Goal: Task Accomplishment & Management: Use online tool/utility

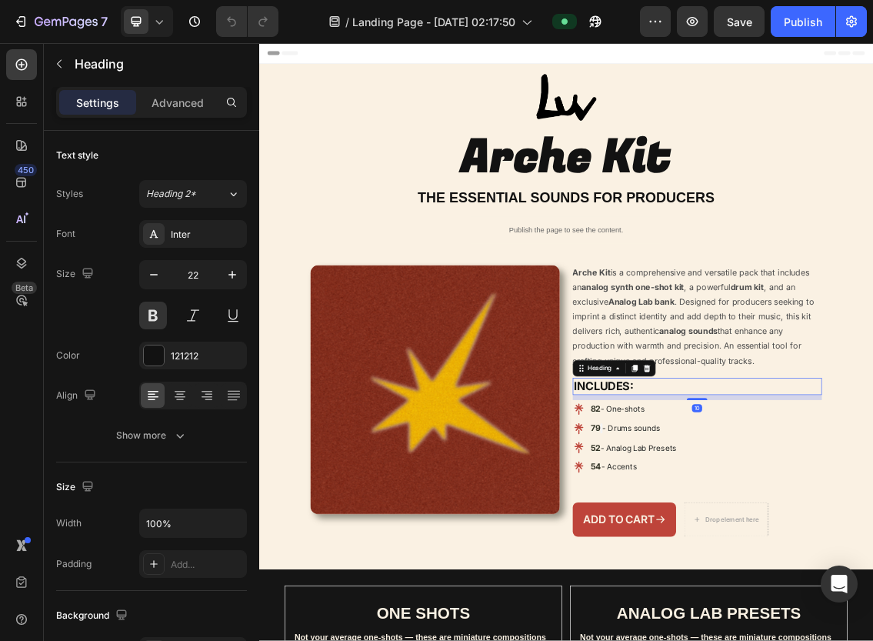
click at [824, 590] on span "- One-shots" at bounding box center [806, 593] width 66 height 15
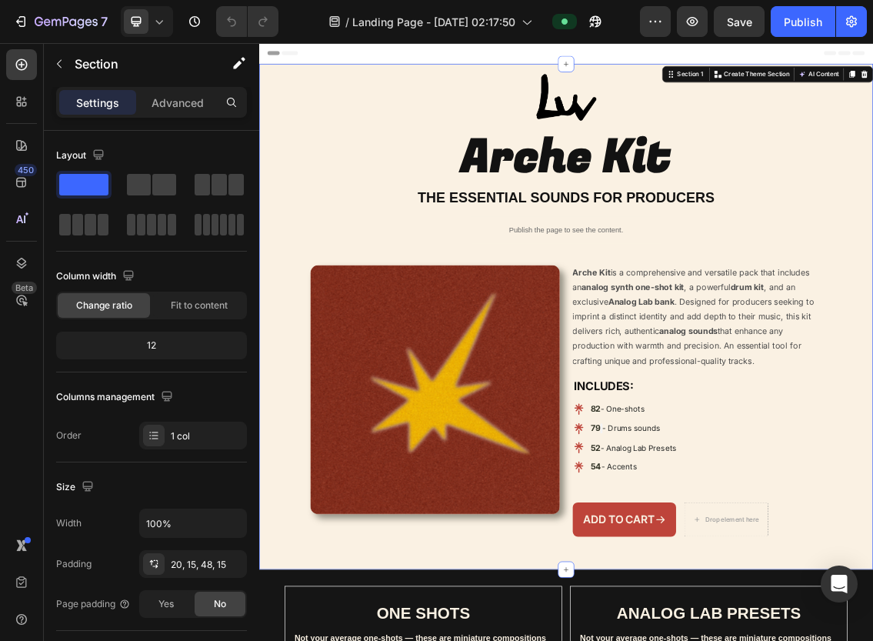
click at [307, 424] on div "Image Arche Kit Heading THE ESSENTIAL SOUNDS FOR PRODUCERS Heading Publish the …" at bounding box center [721, 444] width 900 height 708
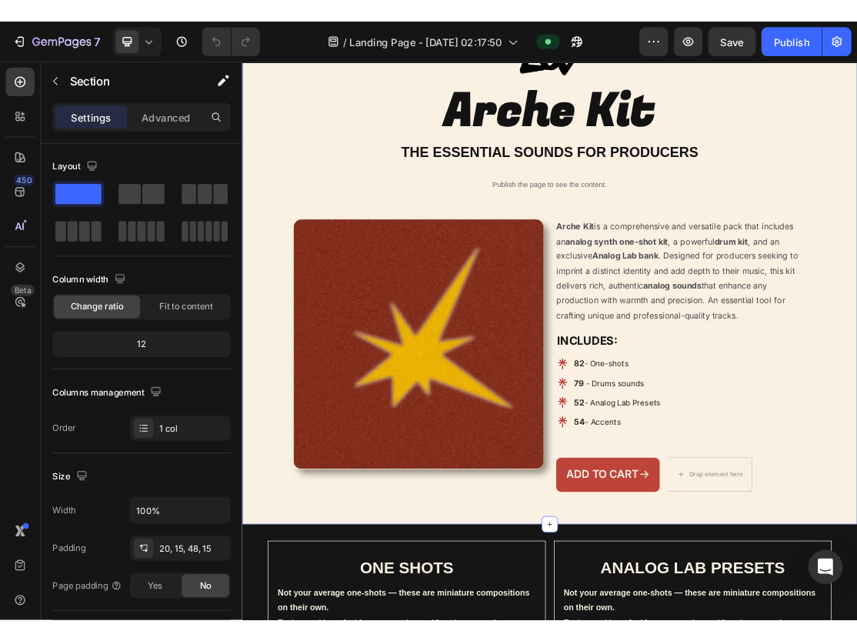
scroll to position [105, 0]
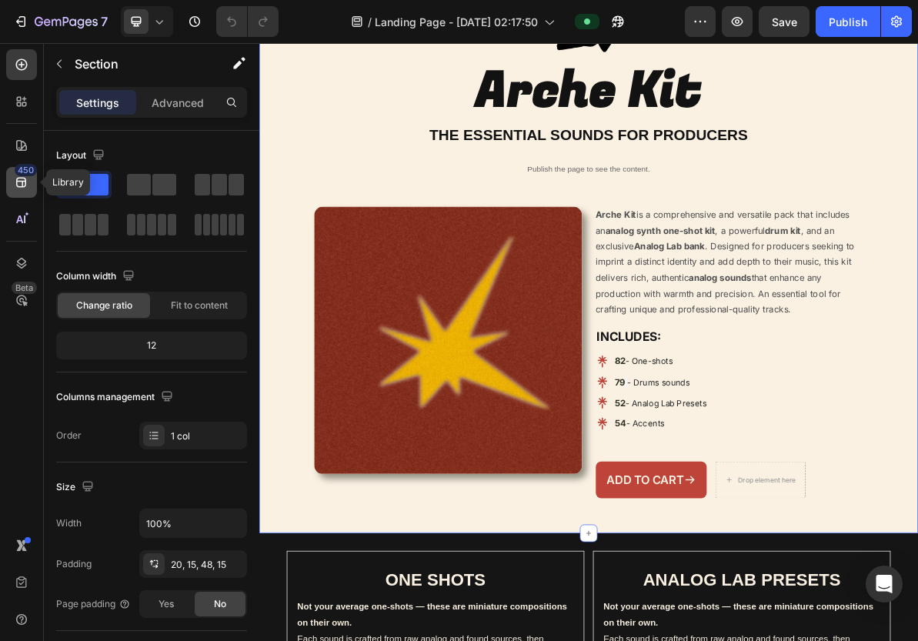
click at [28, 187] on icon at bounding box center [21, 182] width 15 height 15
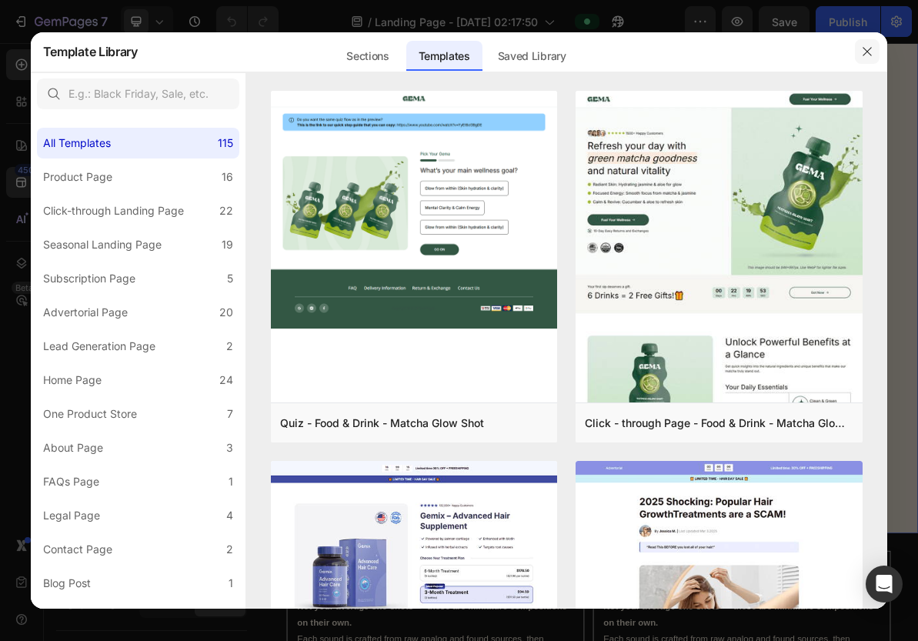
click at [872, 49] on icon "button" at bounding box center [867, 51] width 12 height 12
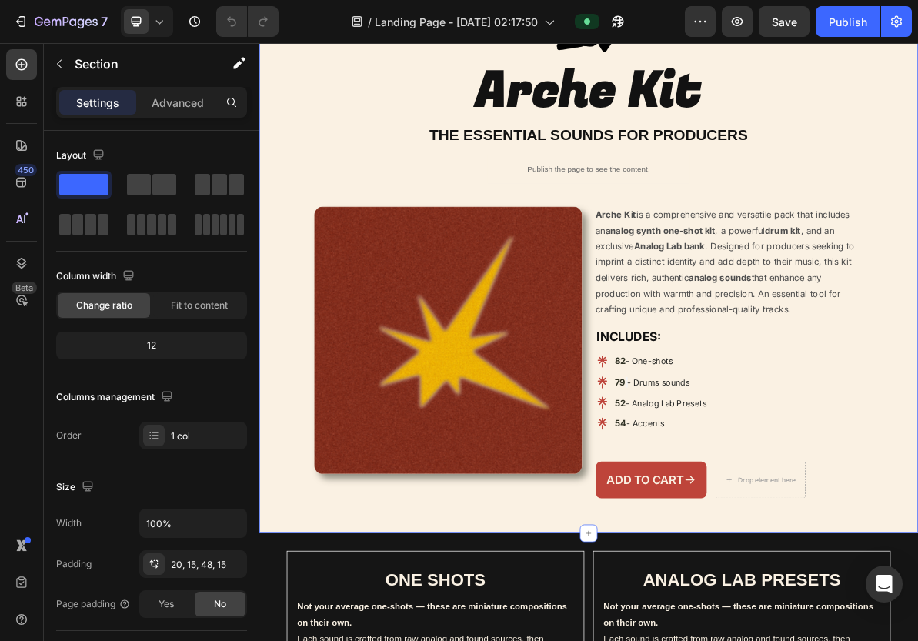
click at [696, 242] on div "Image Arche Kit Heading THE ESSENTIAL SOUNDS FOR PRODUCERS Heading Publish the …" at bounding box center [721, 339] width 900 height 708
click at [775, 325] on p "Arche Kit is a comprehensive and versatile pack that includes an analog synth o…" at bounding box center [912, 349] width 363 height 148
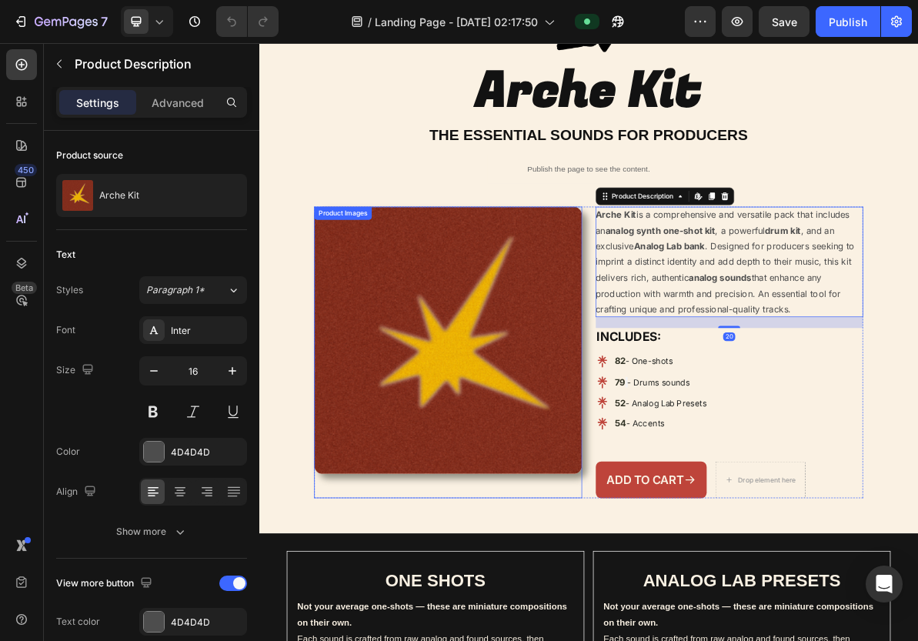
click at [651, 236] on div "Publish the page to see the content." at bounding box center [720, 219] width 285 height 41
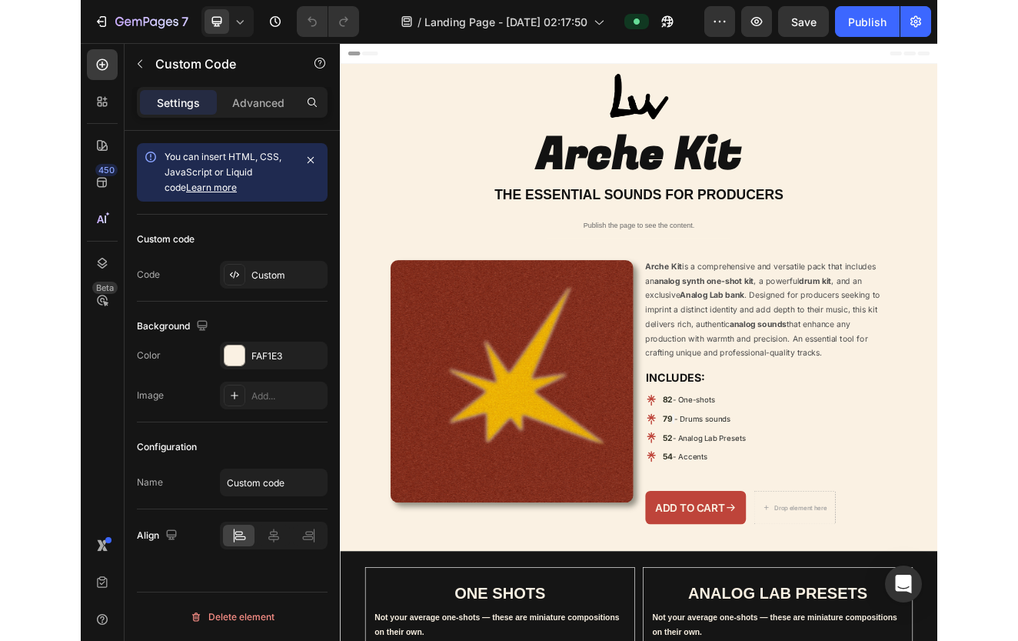
scroll to position [0, 0]
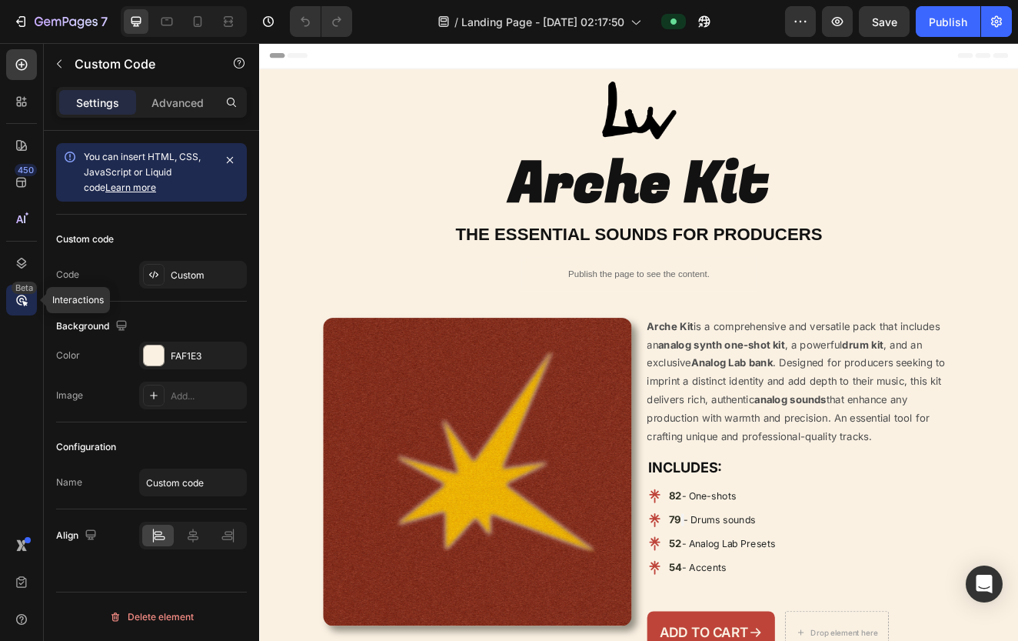
click at [21, 301] on icon at bounding box center [21, 299] width 15 height 15
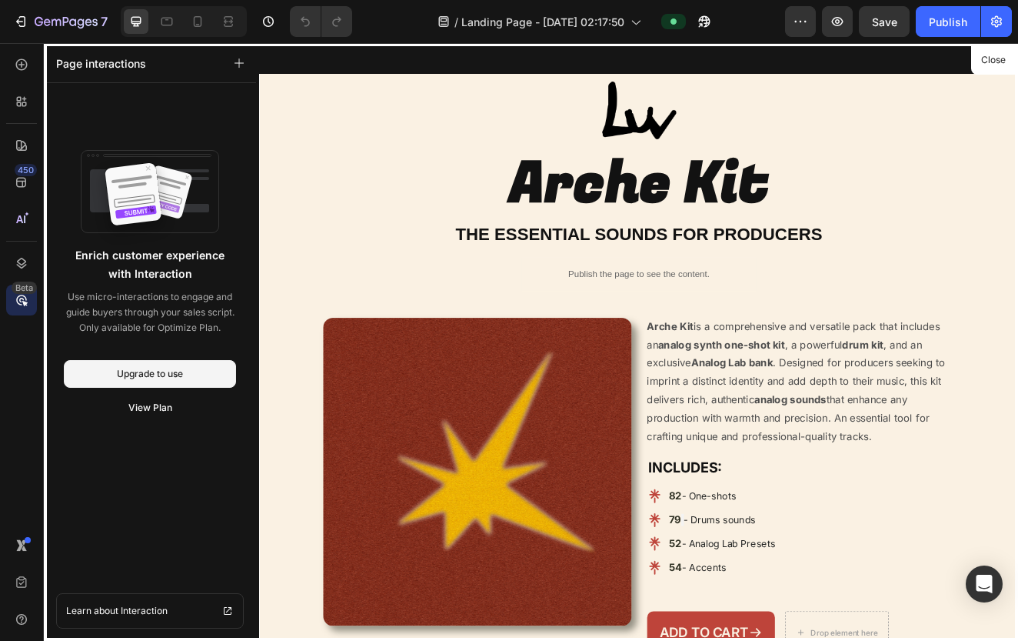
click at [21, 301] on icon at bounding box center [21, 299] width 15 height 15
click at [24, 232] on div at bounding box center [21, 219] width 31 height 31
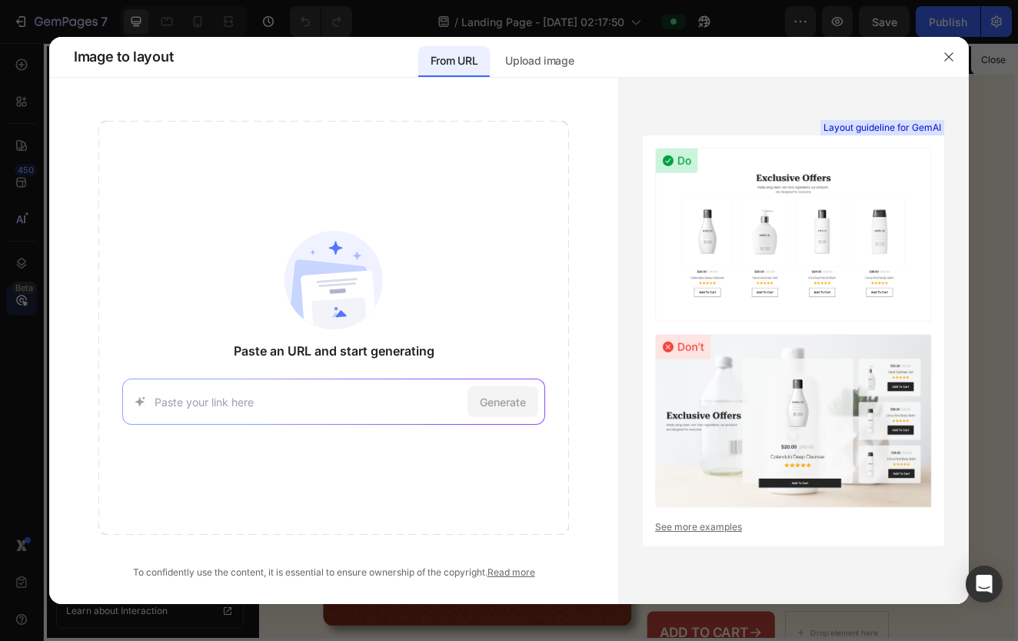
click at [17, 180] on div at bounding box center [509, 320] width 1018 height 641
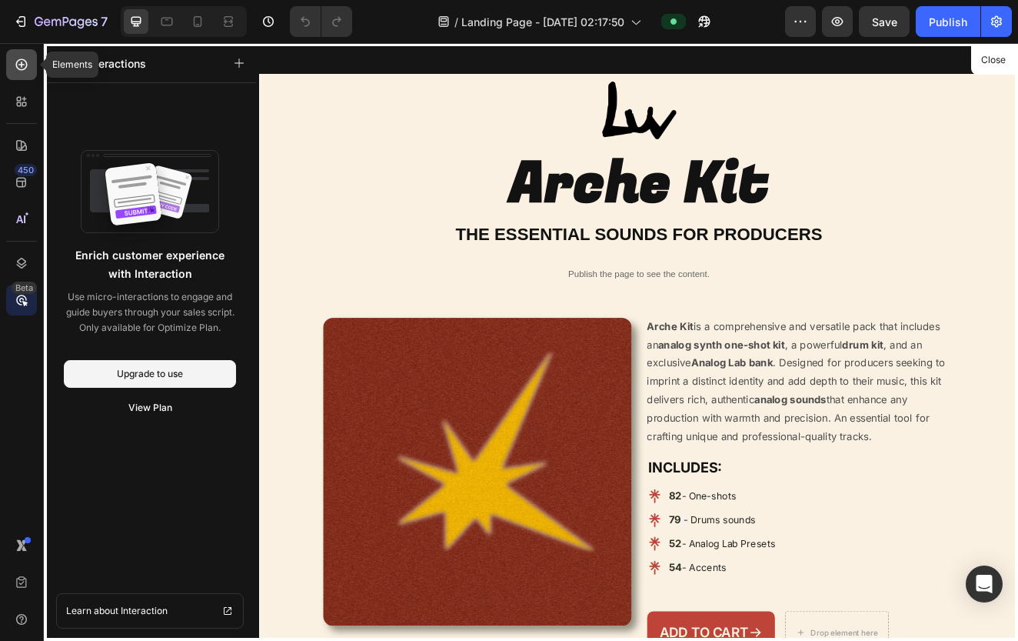
click at [27, 74] on div at bounding box center [21, 64] width 31 height 31
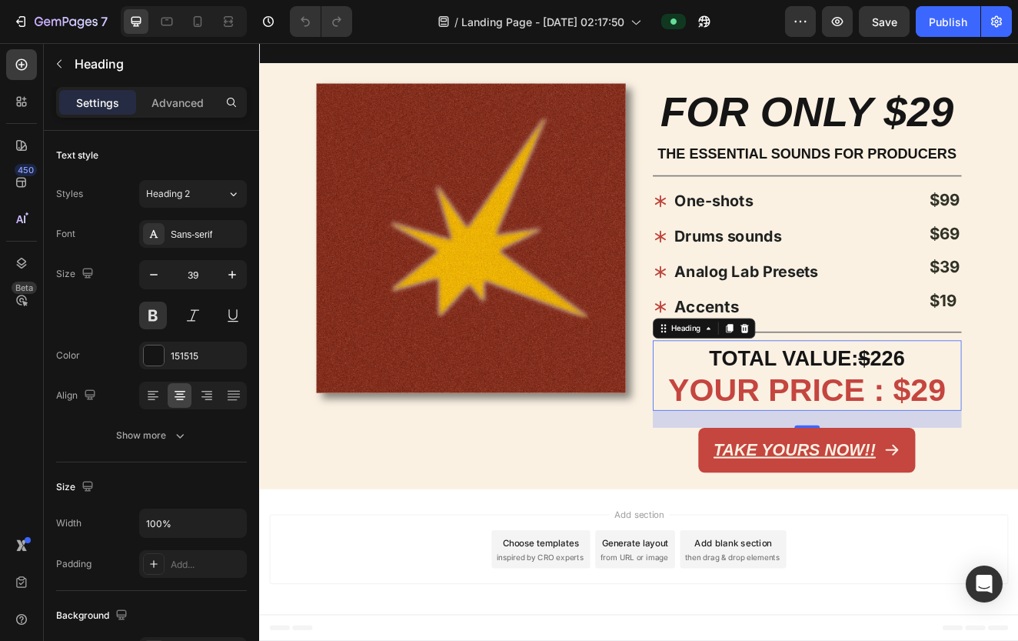
scroll to position [1424, 0]
click at [872, 425] on span "TOTAL VALUE: $ 226" at bounding box center [925, 426] width 238 height 28
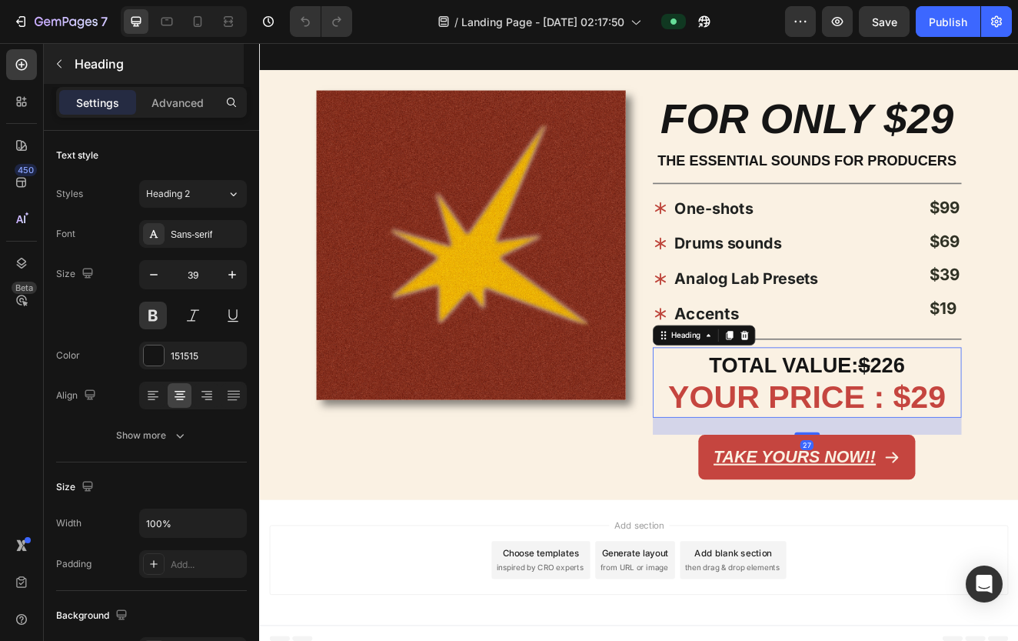
click at [94, 48] on div "Heading" at bounding box center [144, 64] width 200 height 40
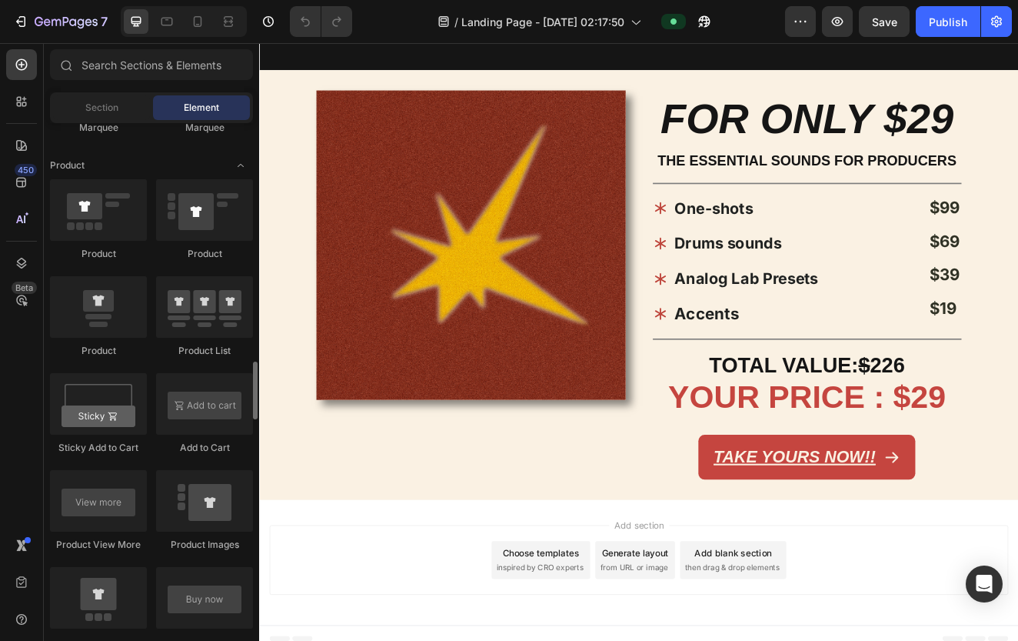
scroll to position [1954, 0]
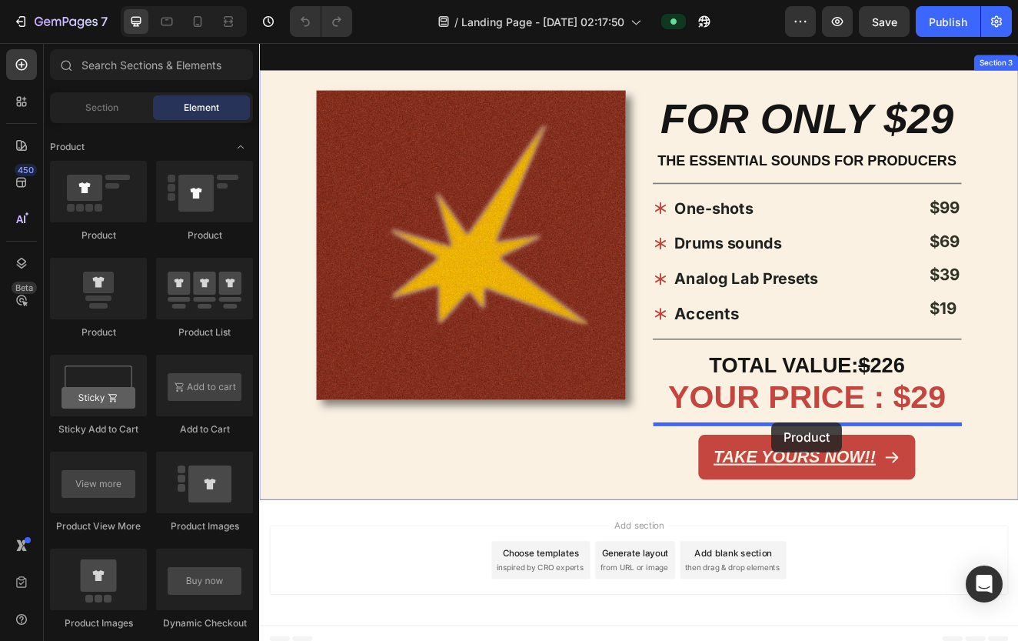
drag, startPoint x: 374, startPoint y: 244, endPoint x: 882, endPoint y: 504, distance: 571.0
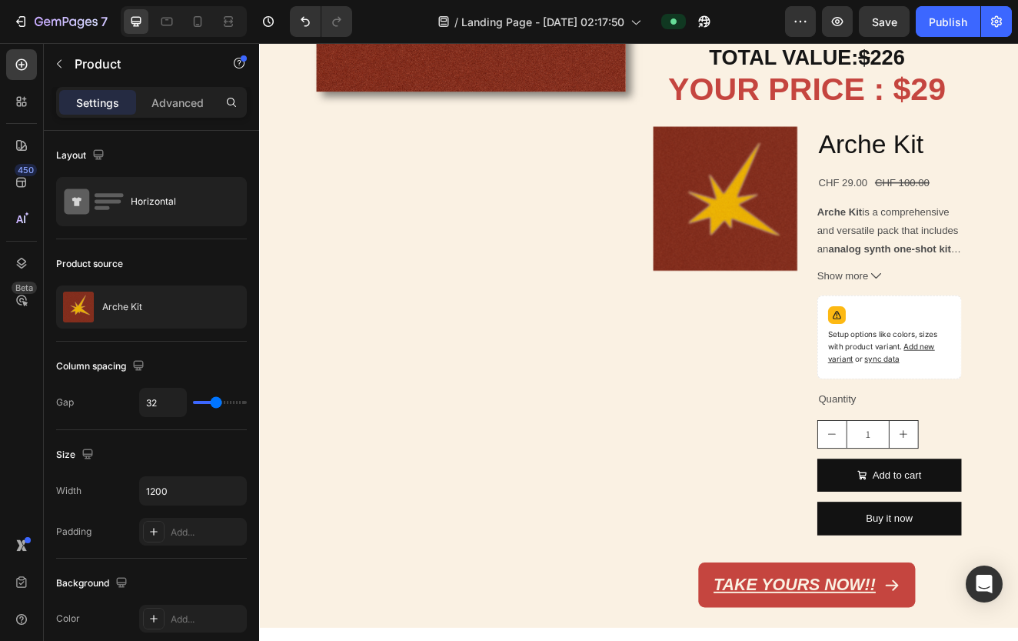
scroll to position [1802, 0]
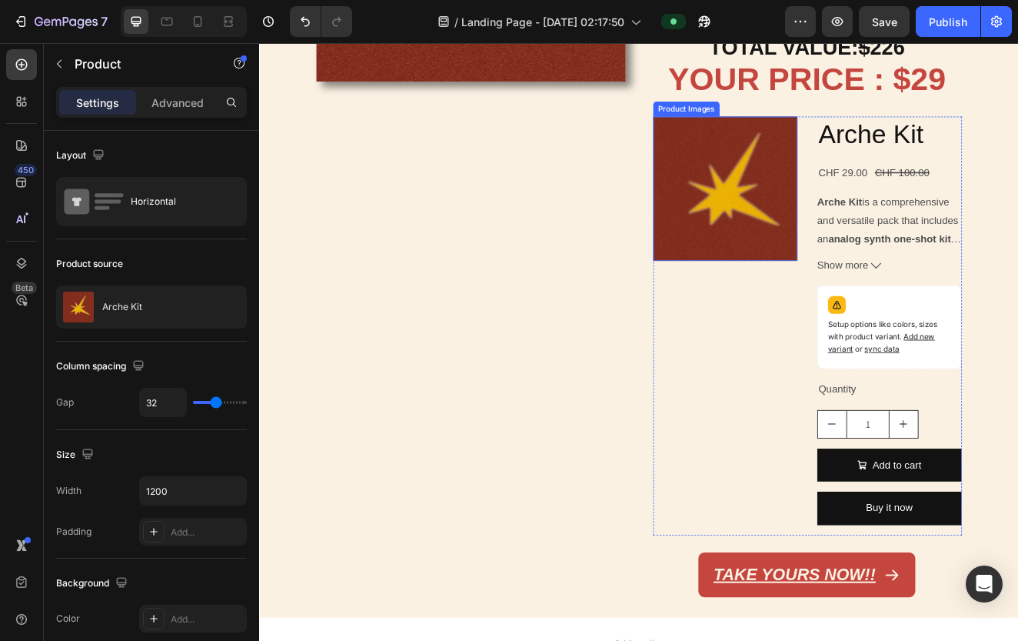
click at [867, 300] on img at bounding box center [825, 219] width 175 height 175
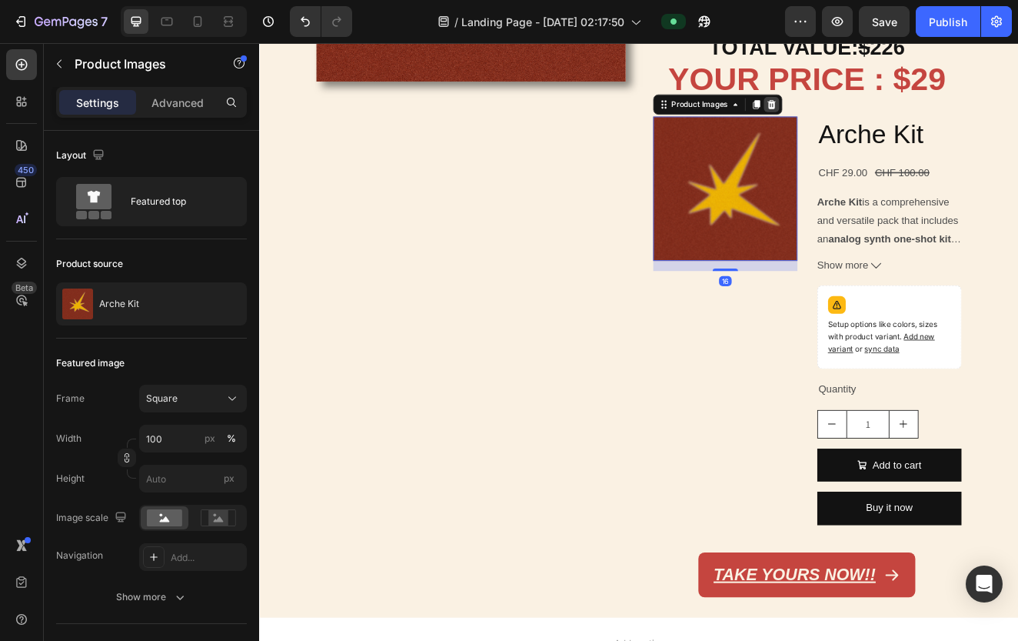
click at [872, 113] on div at bounding box center [881, 117] width 18 height 18
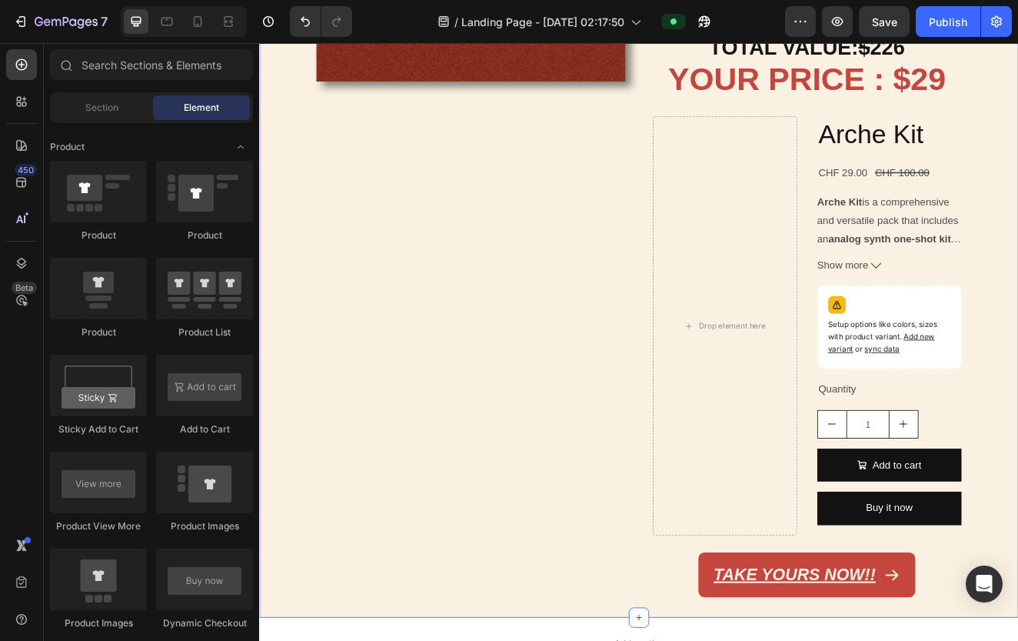
click at [872, 252] on p "Arche Kit is a comprehensive and versatile pack that includes an analog synth o…" at bounding box center [1025, 380] width 174 height 301
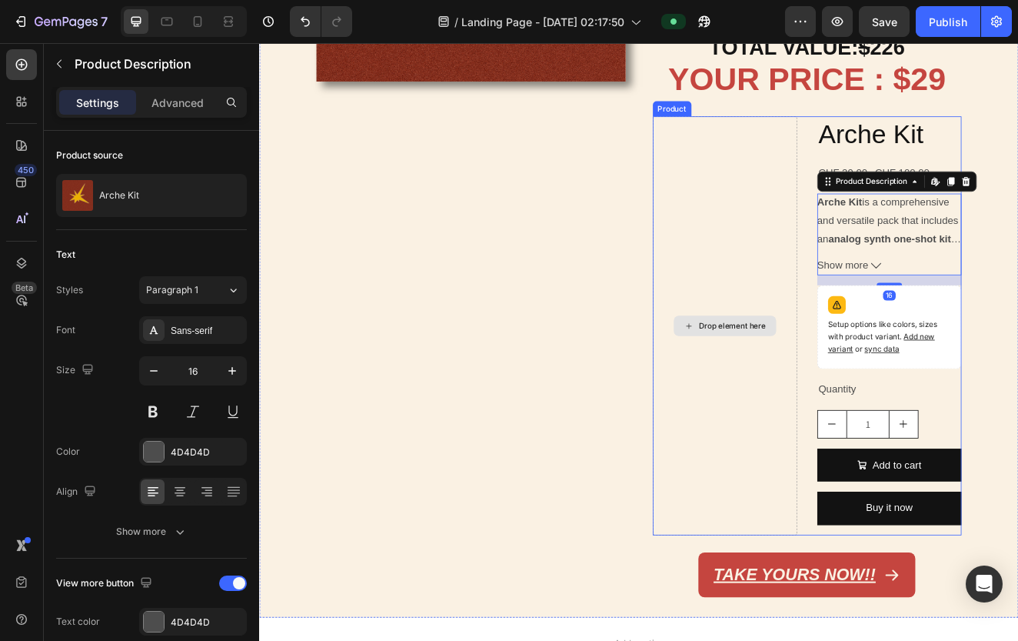
click at [871, 252] on div "Drop element here" at bounding box center [825, 386] width 175 height 509
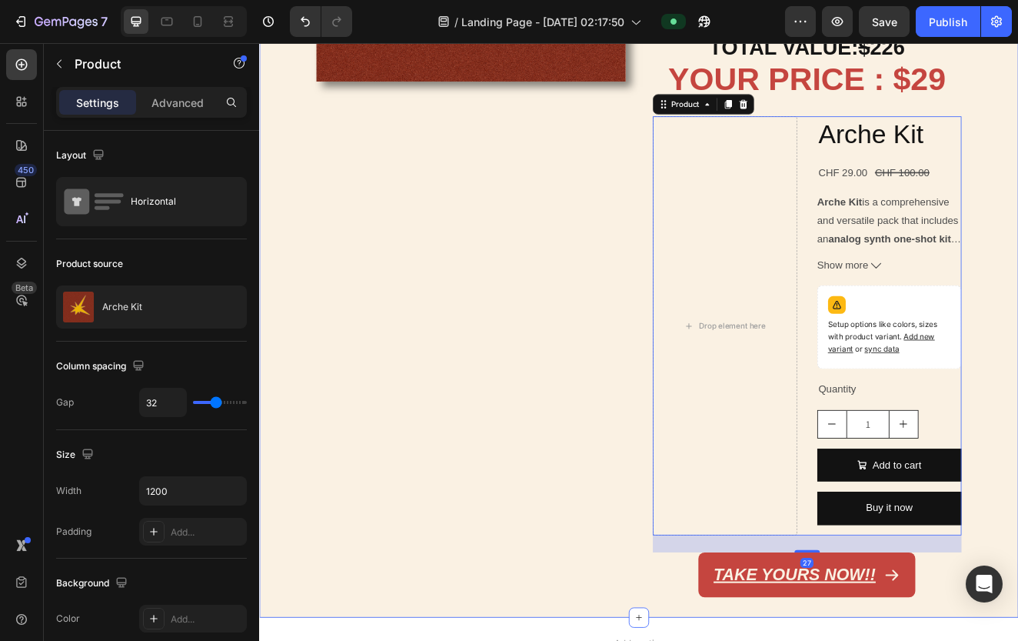
click at [847, 158] on div "Drop element here" at bounding box center [825, 386] width 175 height 509
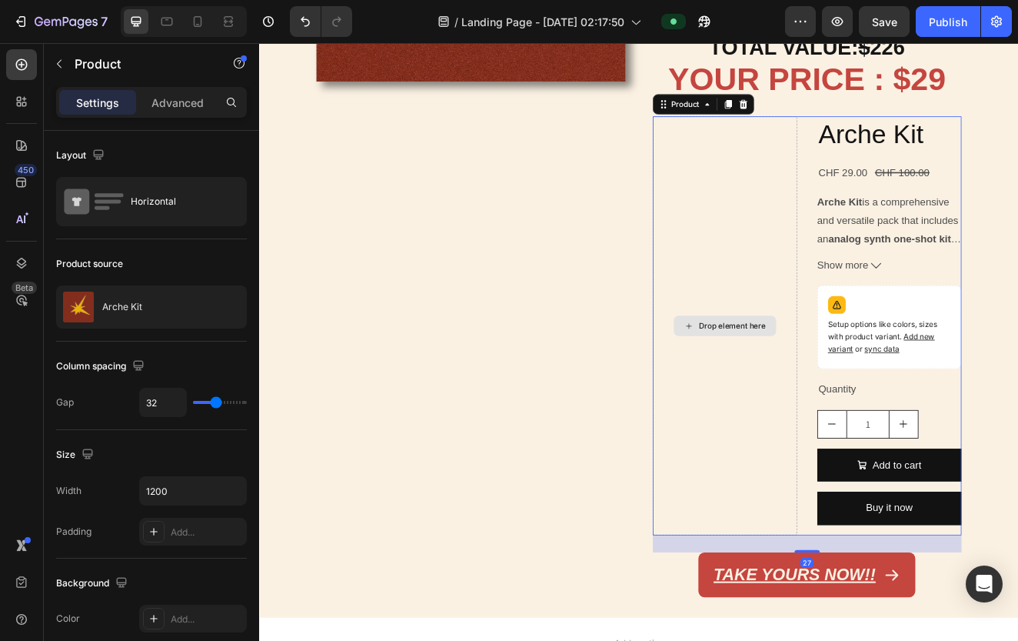
click at [872, 328] on div "Drop element here" at bounding box center [825, 386] width 175 height 509
click at [872, 359] on div "Drop element here" at bounding box center [825, 386] width 175 height 509
click at [872, 132] on h2 "Arche Kit" at bounding box center [1025, 154] width 175 height 44
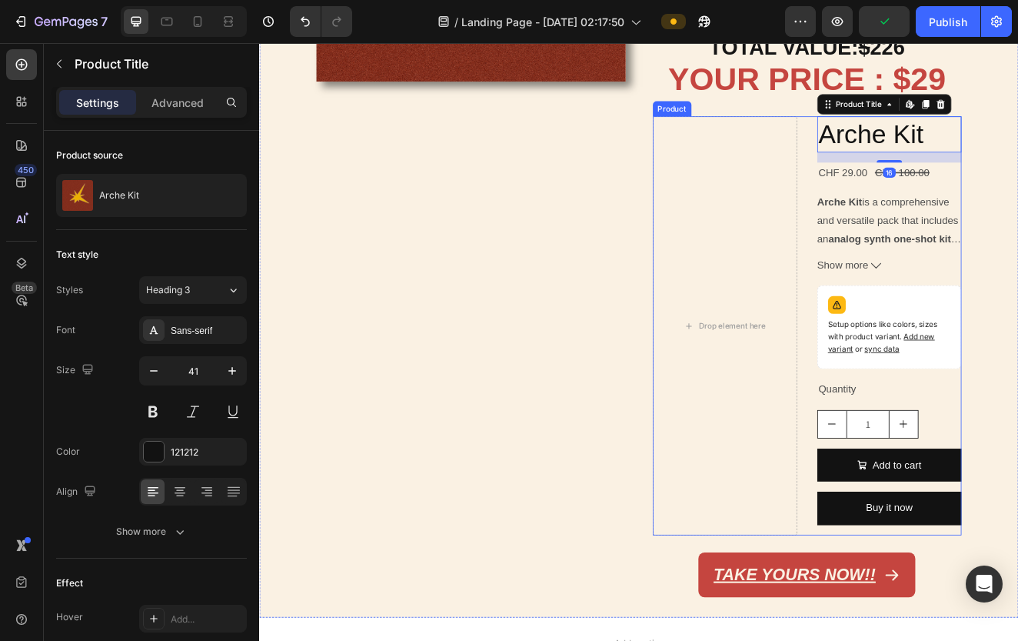
click at [872, 132] on div "Drop element here" at bounding box center [825, 386] width 175 height 509
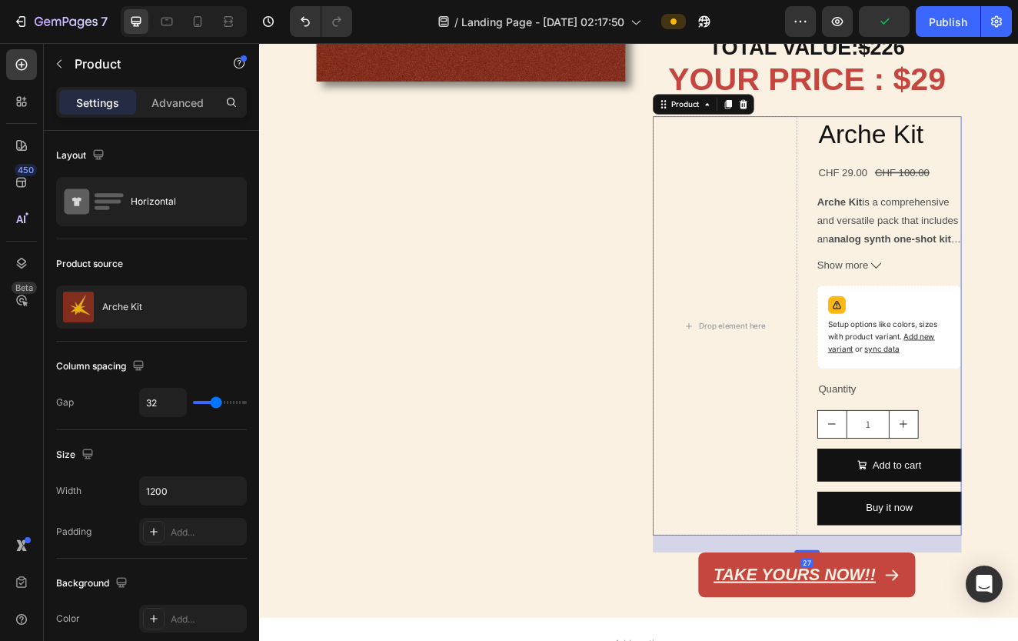
click at [872, 132] on div "Drop element here Arche Kit Product Title CHF 29.00 Product Price Product Price…" at bounding box center [926, 386] width 376 height 509
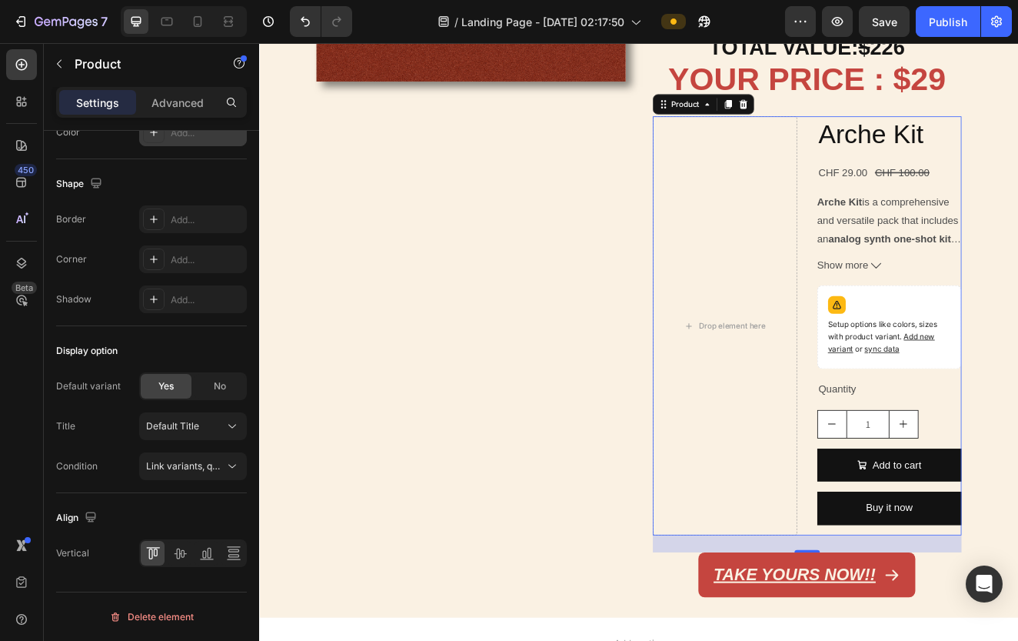
scroll to position [0, 0]
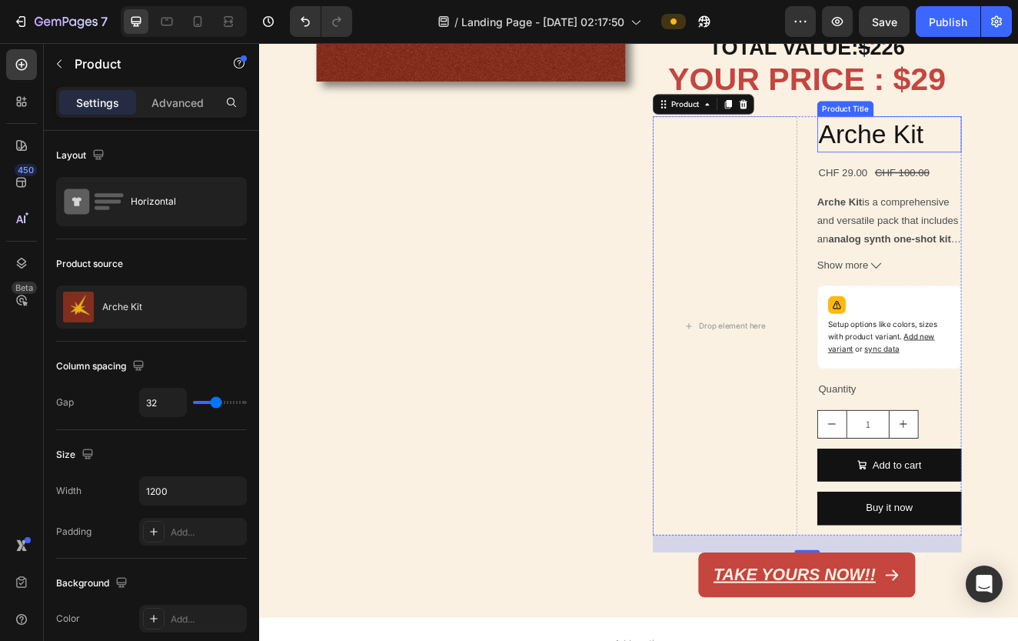
click at [872, 156] on h2 "Arche Kit" at bounding box center [1025, 154] width 175 height 44
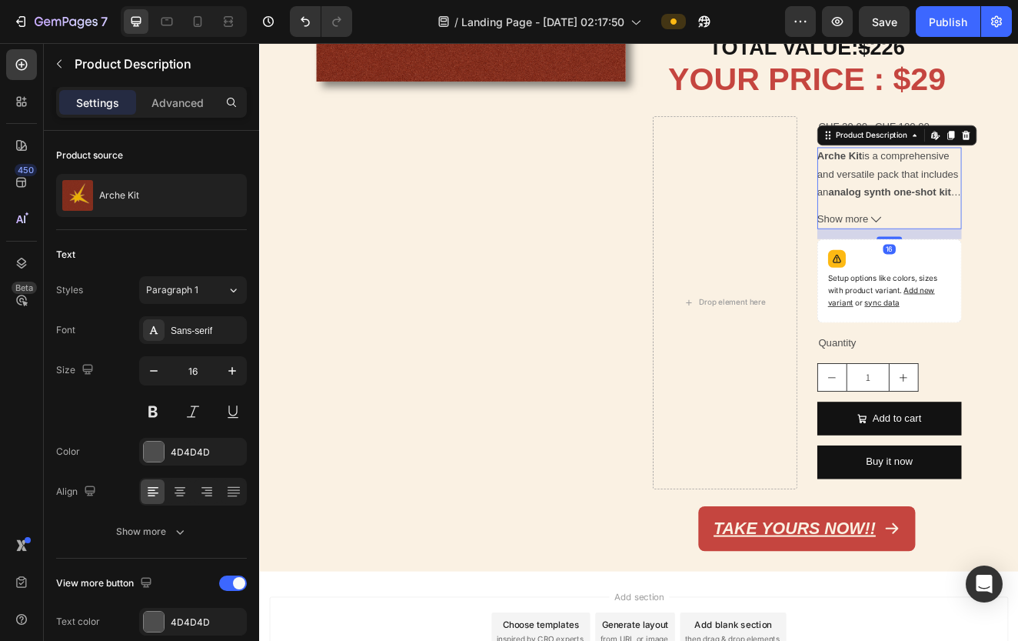
click at [872, 177] on p "Arche Kit is a comprehensive and versatile pack that includes an analog synth o…" at bounding box center [1025, 324] width 174 height 301
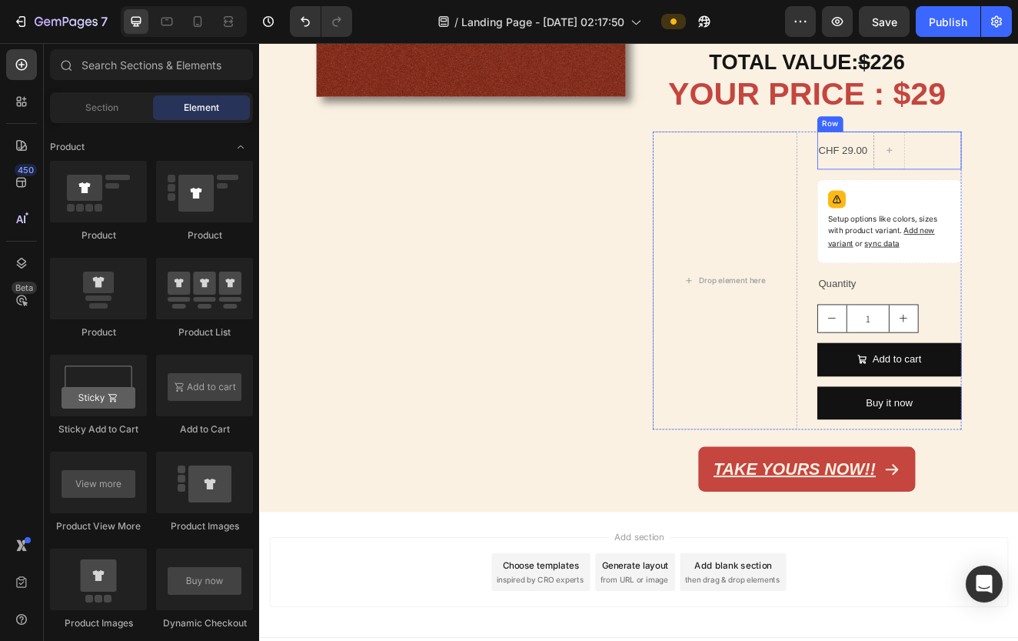
click at [872, 166] on div "CHF 29.00 Product Price Product Price Row" at bounding box center [1025, 174] width 175 height 46
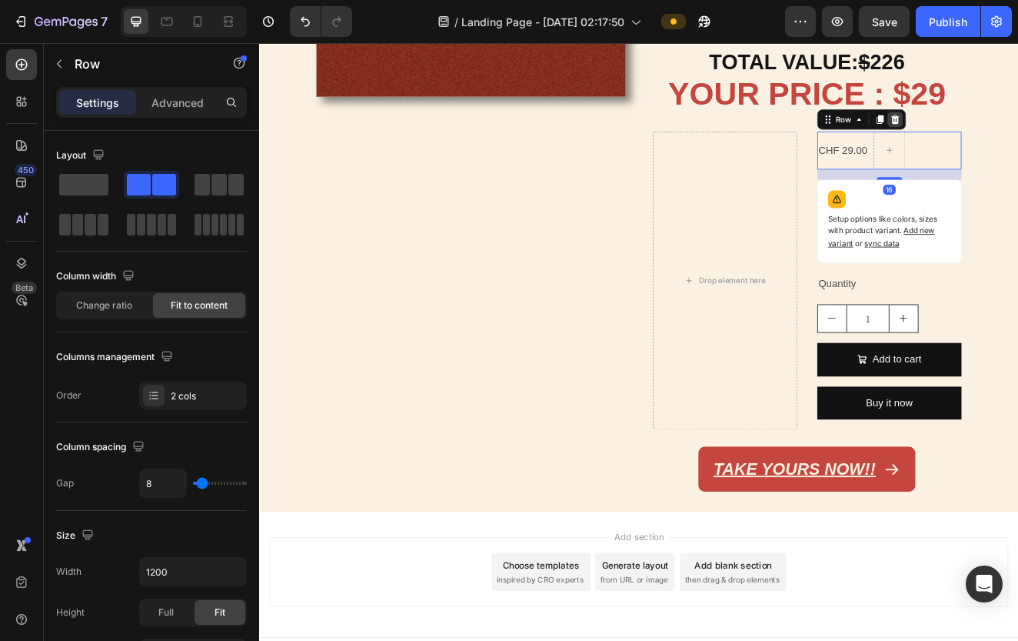
click at [872, 131] on icon at bounding box center [1032, 136] width 10 height 11
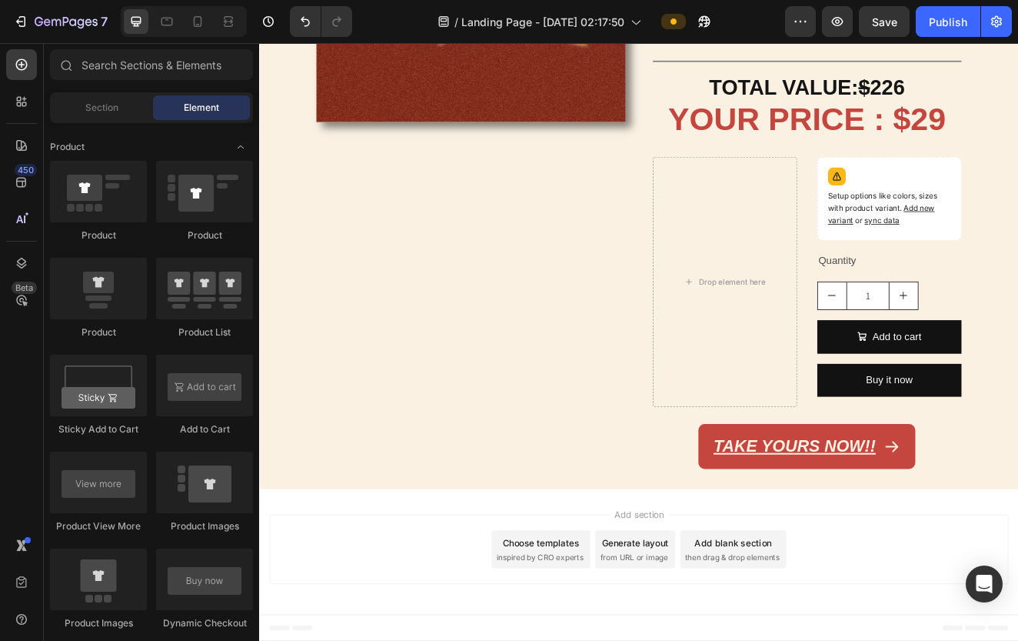
scroll to position [1747, 0]
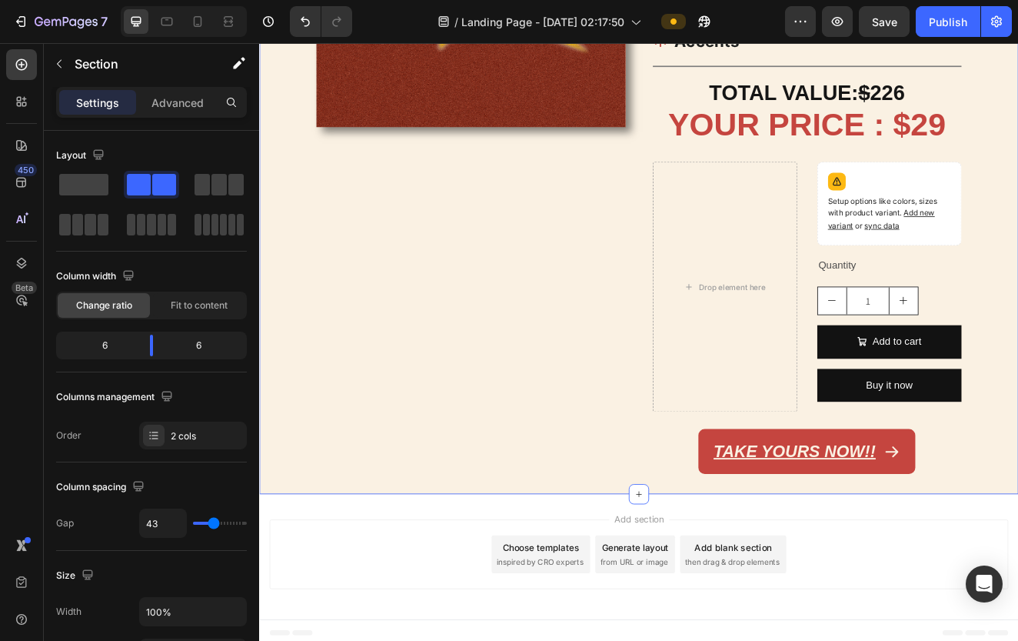
click at [872, 180] on div "FOR ONLY $29 Heading THE ESSENTIAL SOUNDS FOR PRODUCERS Text Block Title Line O…" at bounding box center [926, 168] width 376 height 798
click at [872, 188] on div "Setup options like colors, sizes with product variant. Add new variant or sync …" at bounding box center [1025, 239] width 175 height 102
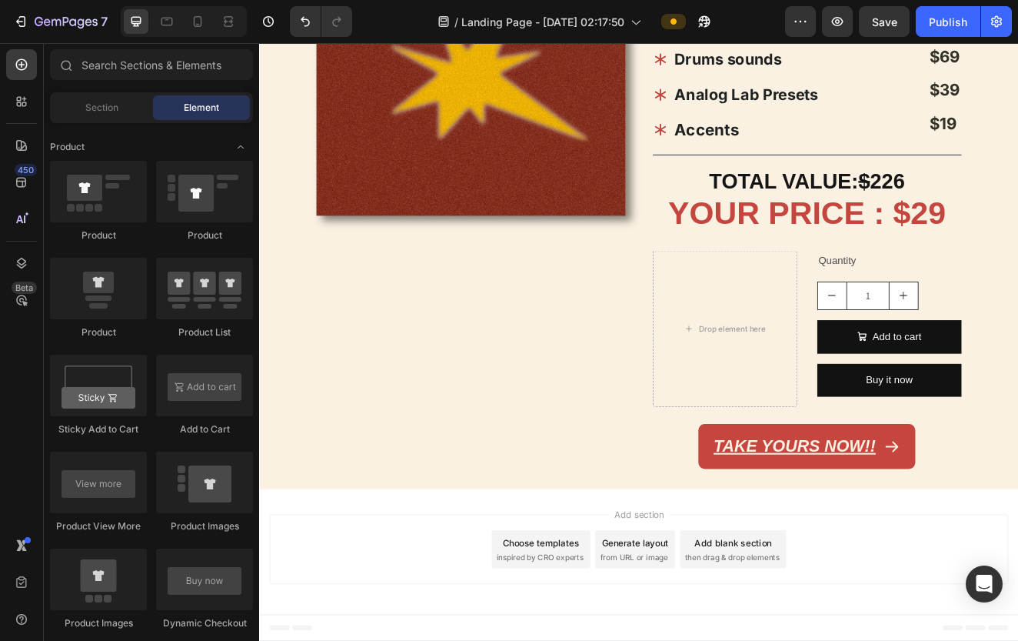
scroll to position [1633, 0]
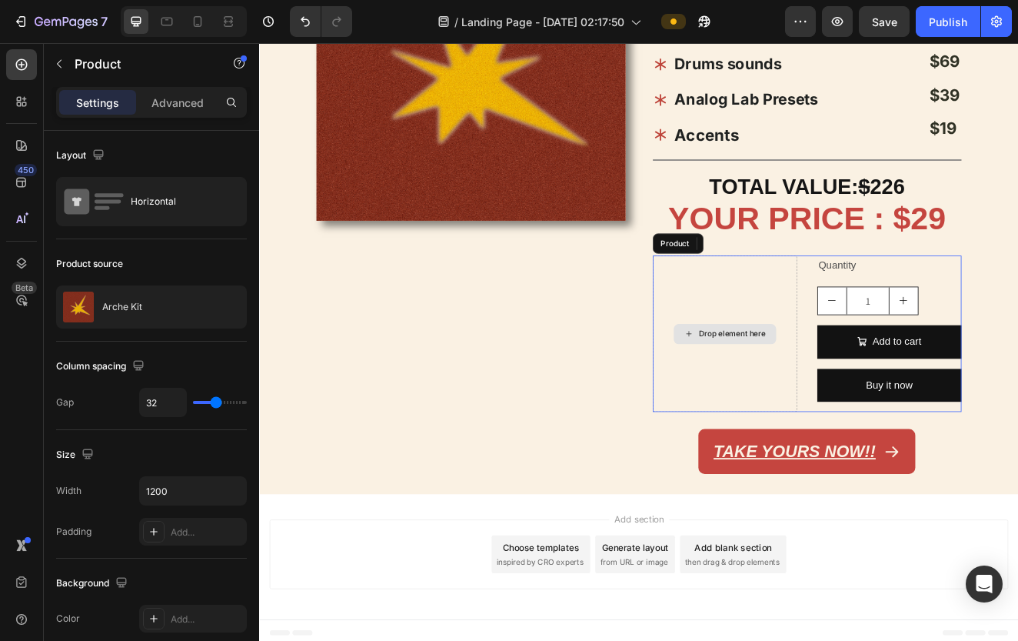
click at [872, 341] on div "Drop element here" at bounding box center [825, 397] width 175 height 190
drag, startPoint x: 856, startPoint y: 285, endPoint x: 889, endPoint y: 369, distance: 90.1
click at [872, 369] on div "Drop element here Quantity Text Block 1 Product Quantity Add to cart Add to Car…" at bounding box center [926, 397] width 376 height 190
click at [872, 369] on div "Drop element here" at bounding box center [825, 397] width 175 height 190
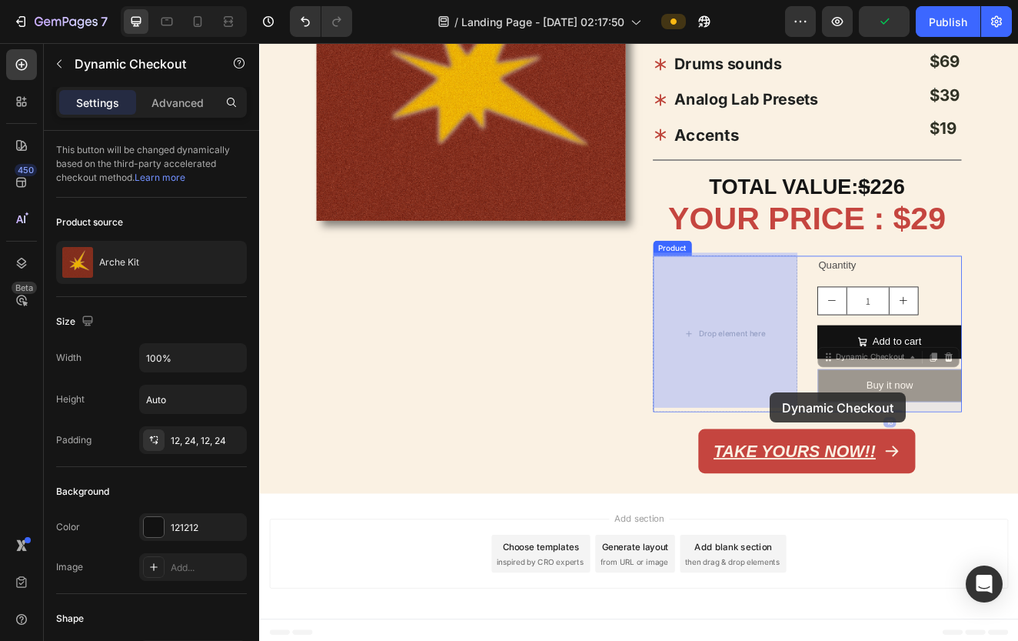
drag, startPoint x: 983, startPoint y: 446, endPoint x: 911, endPoint y: 447, distance: 72.3
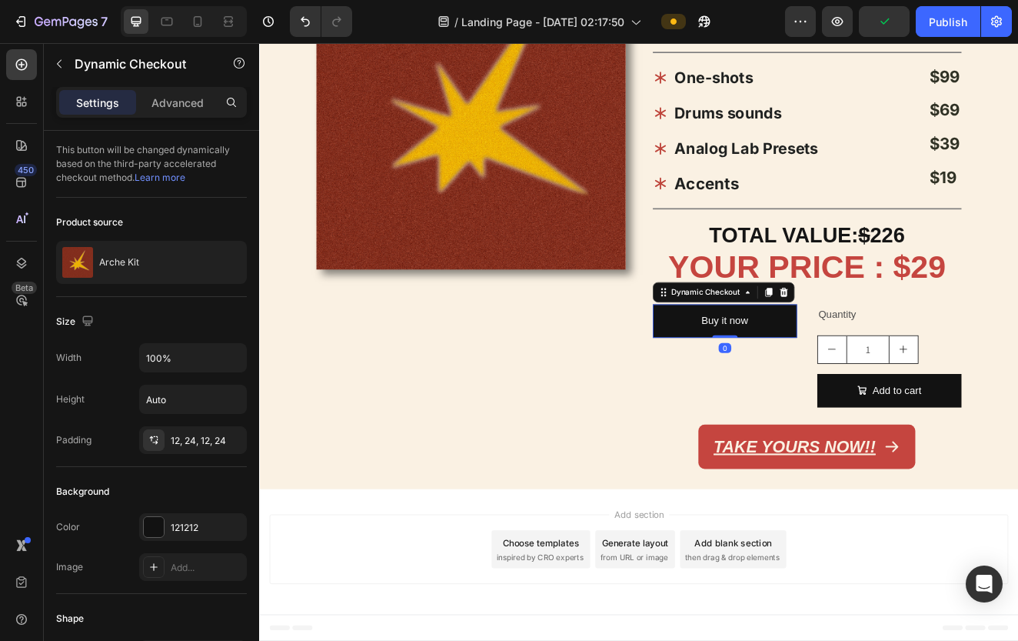
scroll to position [1568, 0]
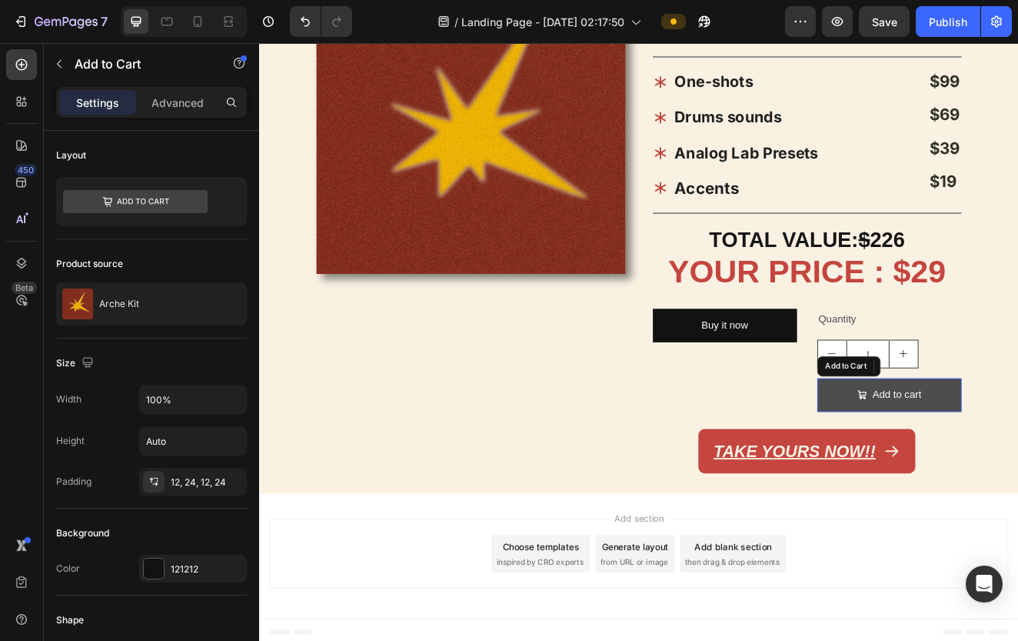
click at [872, 461] on button "Add to cart" at bounding box center [1025, 471] width 175 height 41
click at [872, 425] on div "Add to Cart" at bounding box center [1007, 436] width 138 height 25
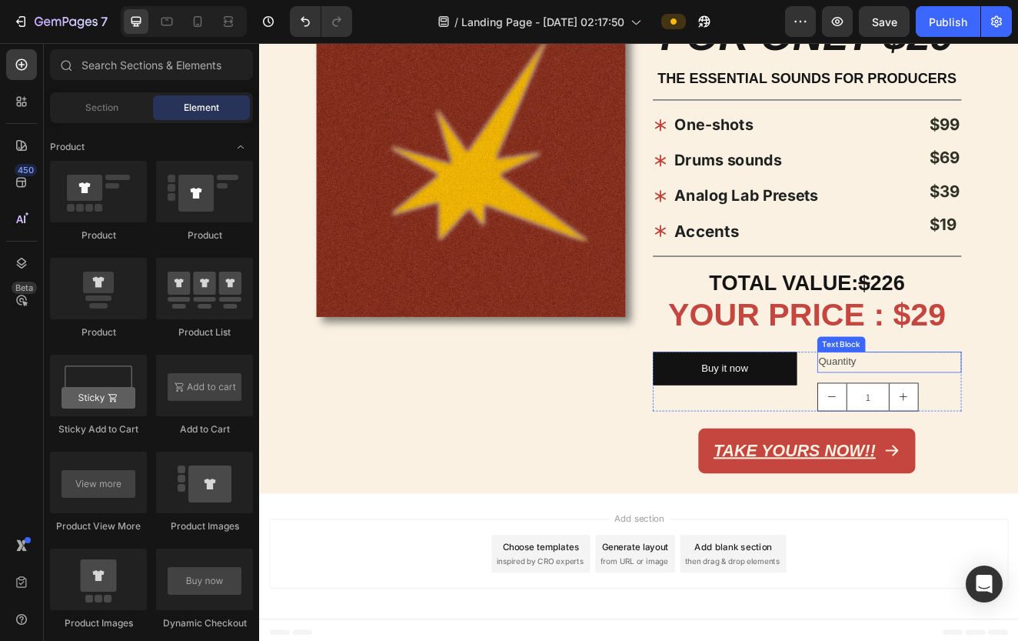
click at [872, 430] on div "Quantity" at bounding box center [1025, 430] width 175 height 25
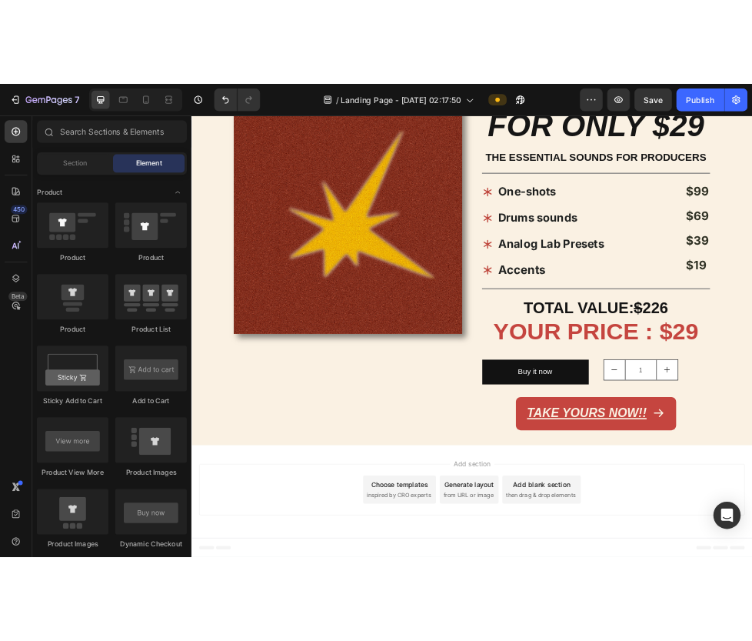
scroll to position [1484, 0]
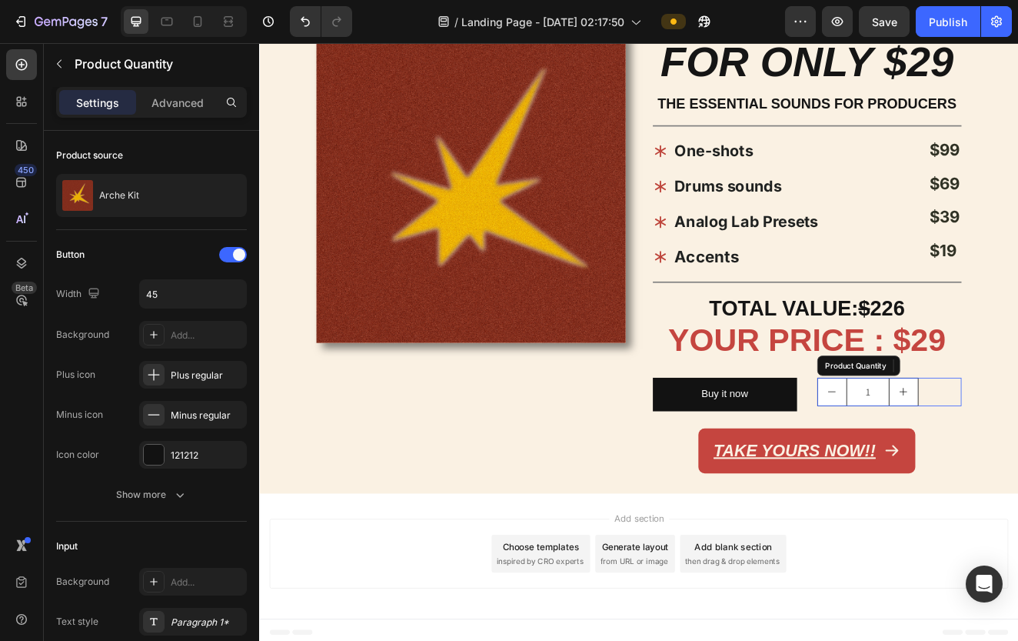
type input "2"
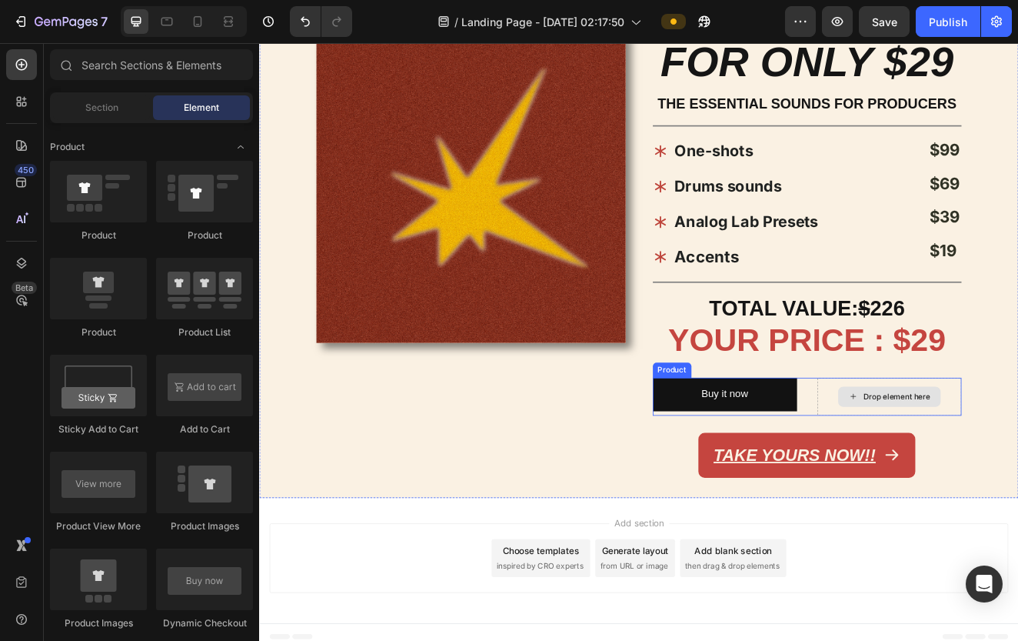
click at [872, 462] on div "Drop element here" at bounding box center [1025, 473] width 125 height 25
click at [872, 445] on div "FOR ONLY $29 Heading THE ESSENTIAL SOUNDS FOR PRODUCERS Text Block Title Line O…" at bounding box center [926, 302] width 376 height 540
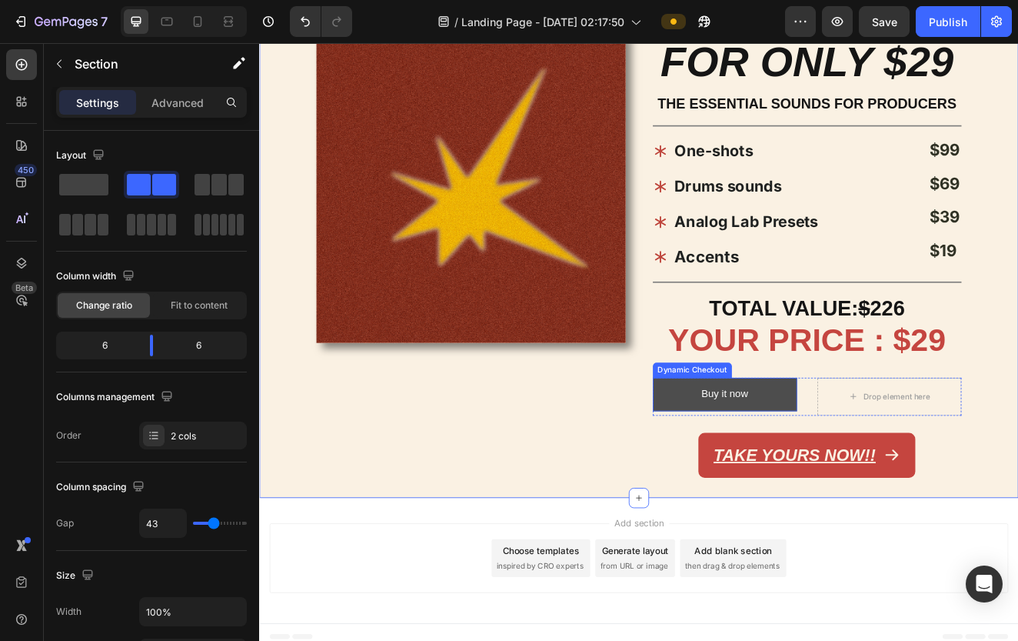
click at [872, 463] on button "Buy it now" at bounding box center [825, 470] width 175 height 41
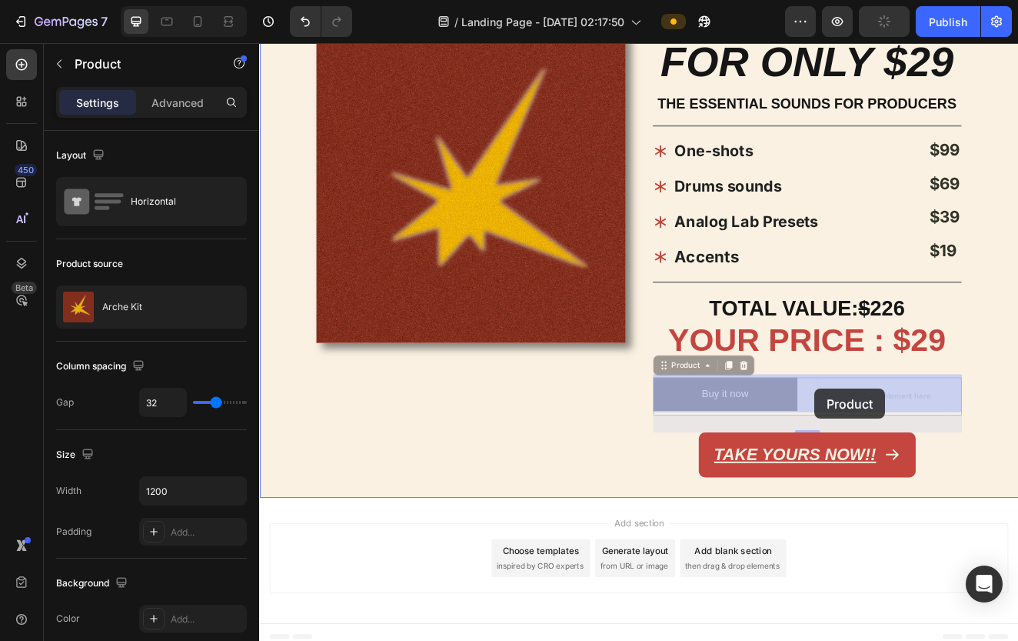
drag, startPoint x: 915, startPoint y: 463, endPoint x: 934, endPoint y: 463, distance: 20.0
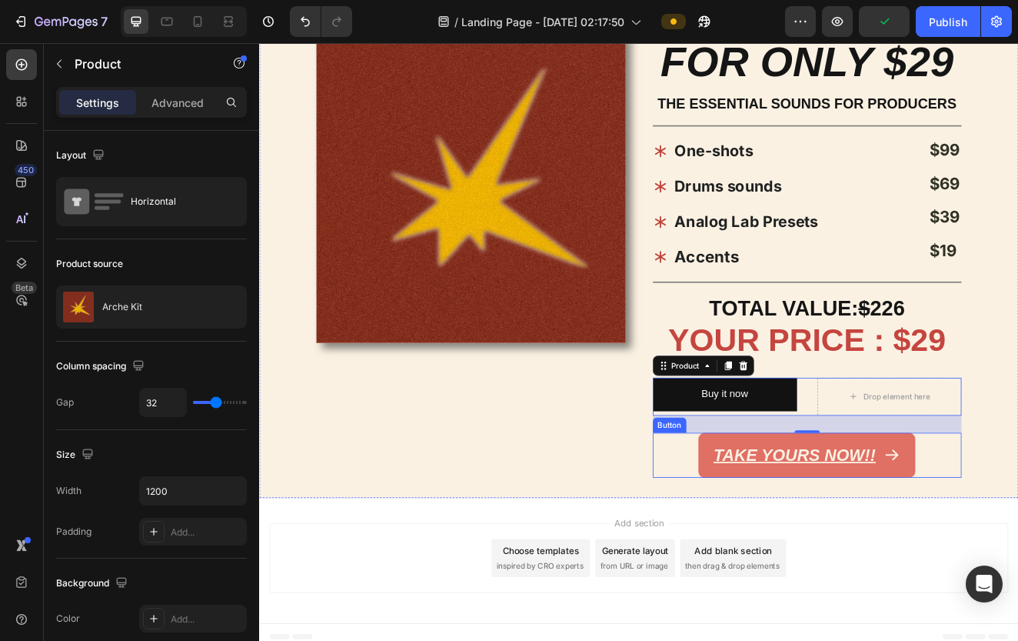
click at [872, 520] on button "TAKE YOURS NOW!!" at bounding box center [925, 544] width 264 height 55
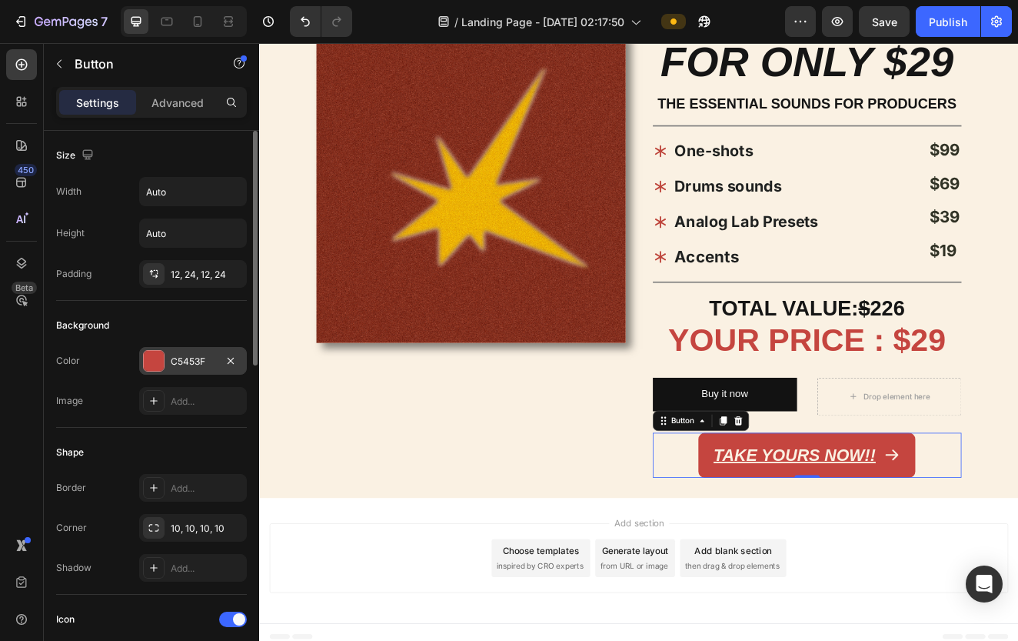
click at [218, 358] on div "C5453F" at bounding box center [193, 361] width 108 height 28
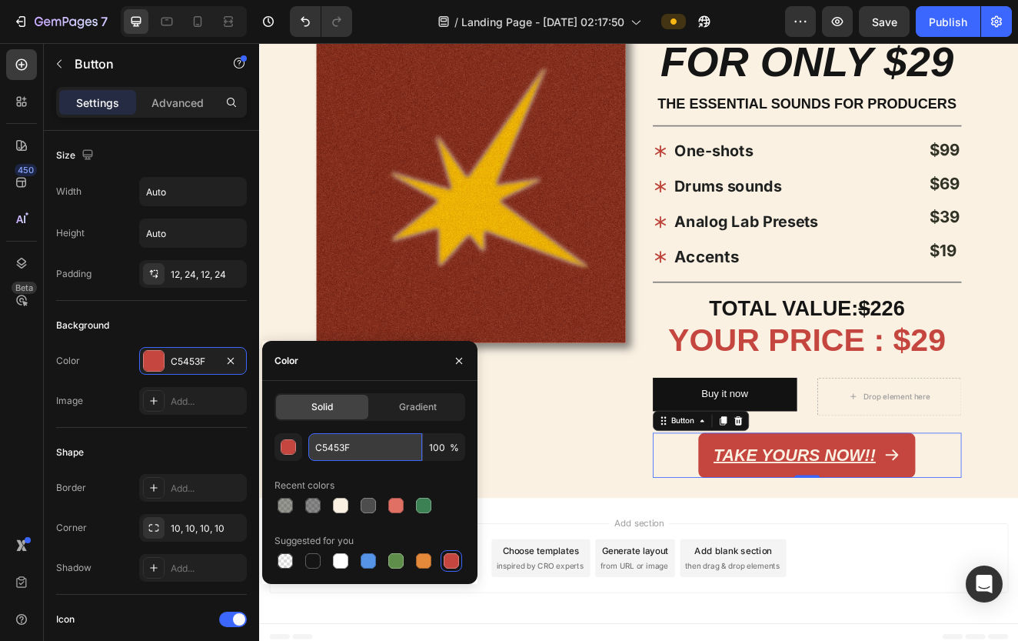
drag, startPoint x: 347, startPoint y: 446, endPoint x: 309, endPoint y: 446, distance: 37.7
click at [309, 446] on input "C5453F" at bounding box center [365, 447] width 114 height 28
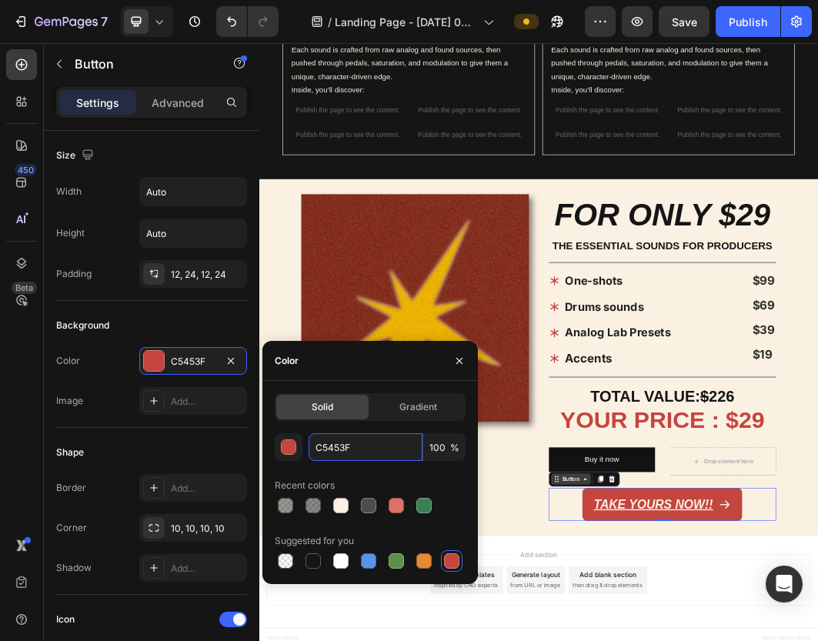
scroll to position [1230, 0]
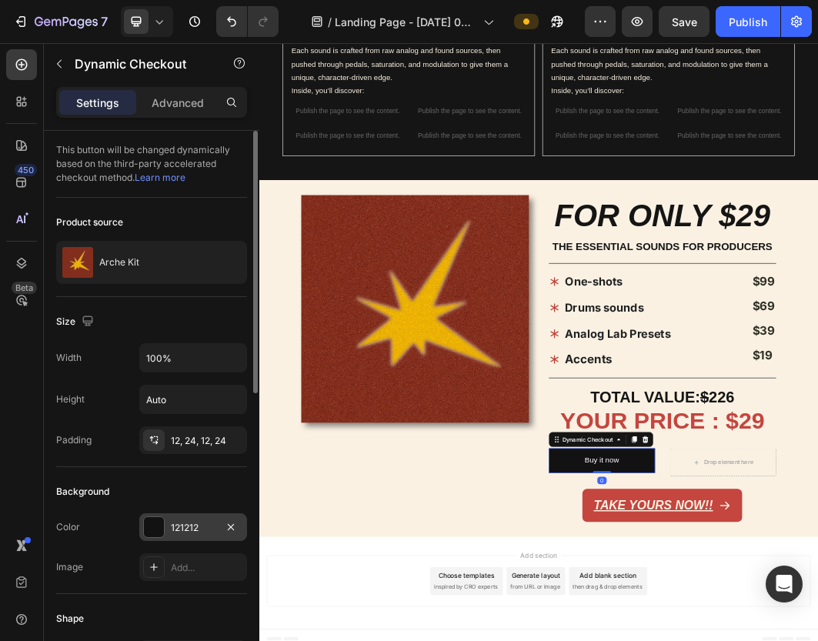
click at [201, 527] on div "121212" at bounding box center [193, 528] width 45 height 14
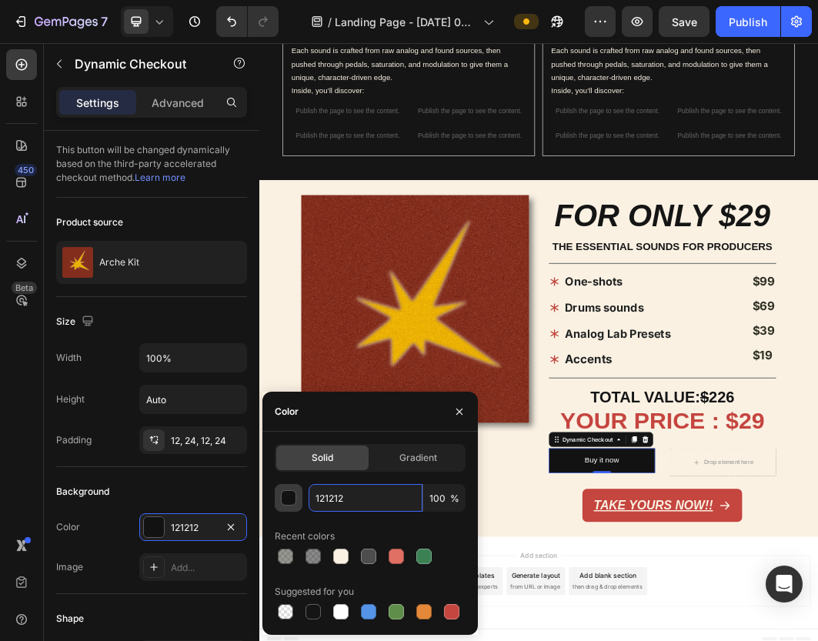
drag, startPoint x: 380, startPoint y: 486, endPoint x: 300, endPoint y: 486, distance: 80.0
click at [300, 486] on div "121212 100 %" at bounding box center [370, 498] width 191 height 28
paste input "C5453F"
type input "C5453F"
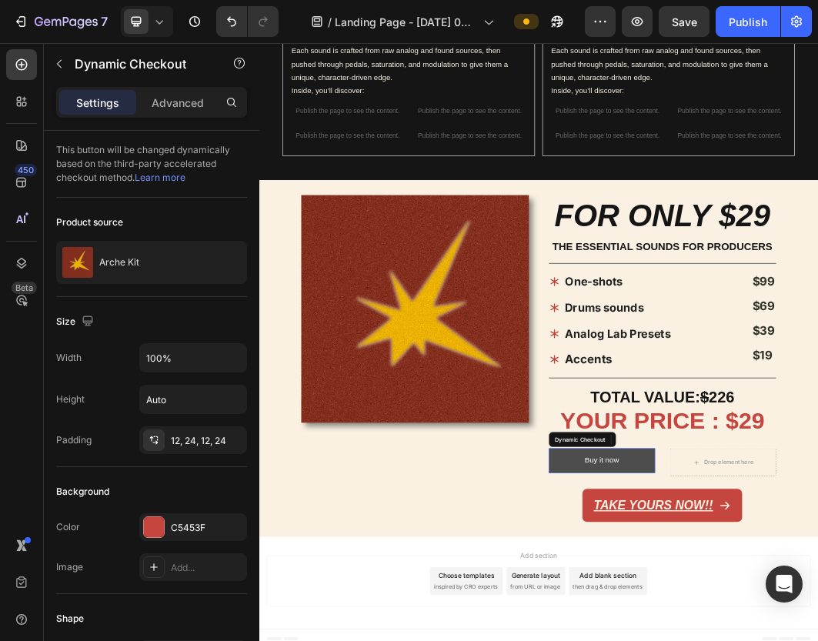
drag, startPoint x: 888, startPoint y: 715, endPoint x: 871, endPoint y: 719, distance: 18.3
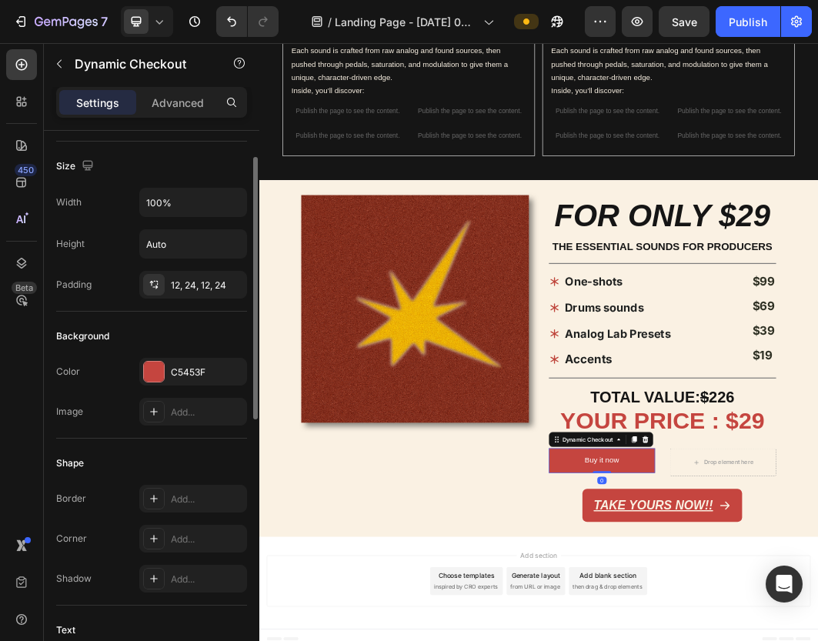
scroll to position [228, 0]
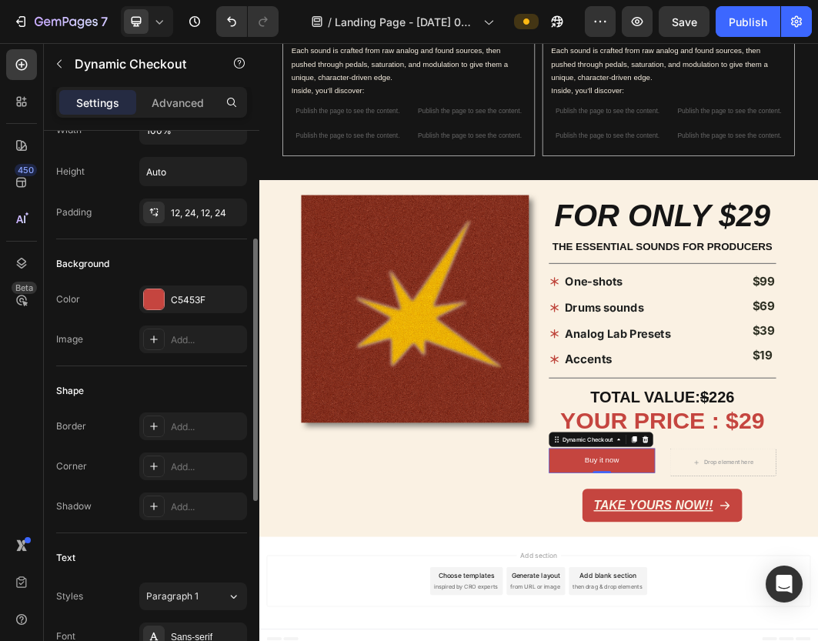
click at [198, 451] on div "Border Add... Corner Add... Shadow Add..." at bounding box center [151, 466] width 191 height 108
click at [198, 462] on div "Add..." at bounding box center [207, 467] width 72 height 14
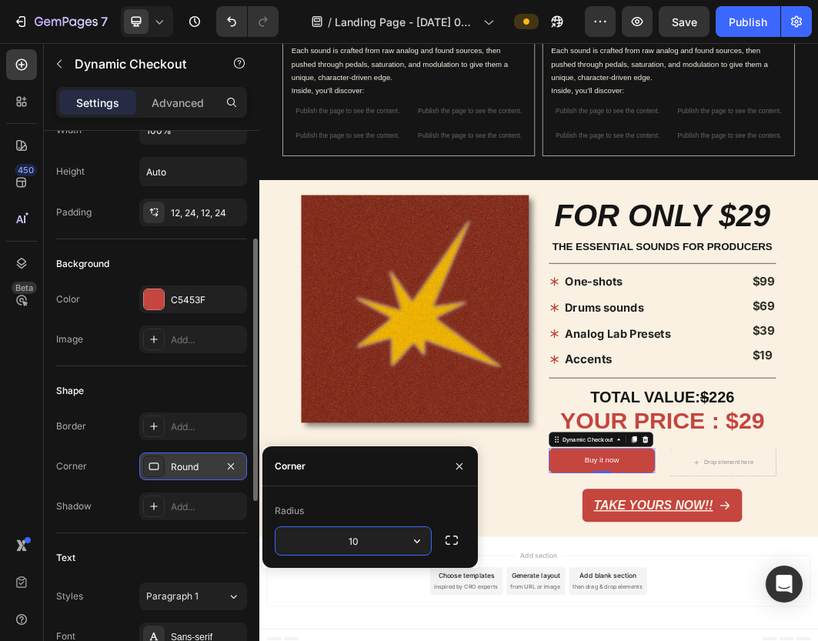
type input "10"
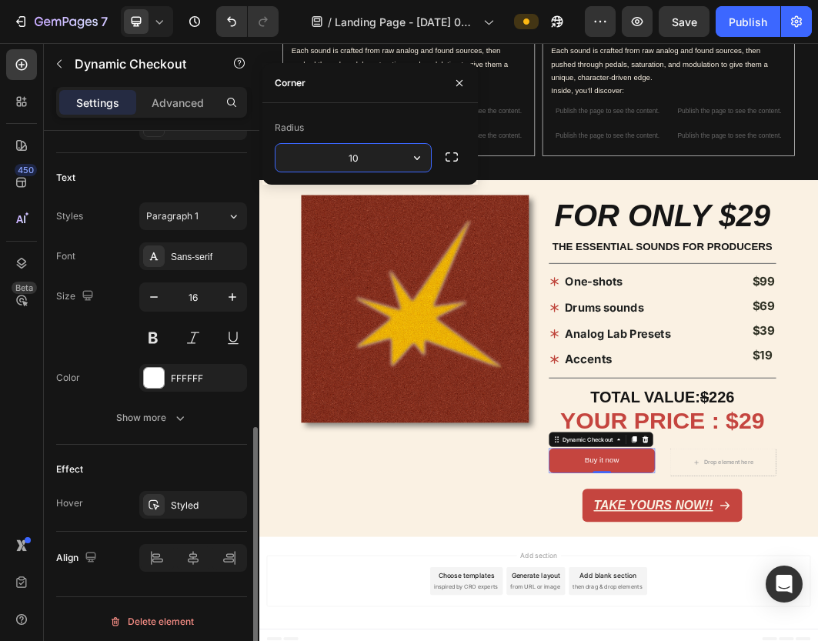
scroll to position [612, 0]
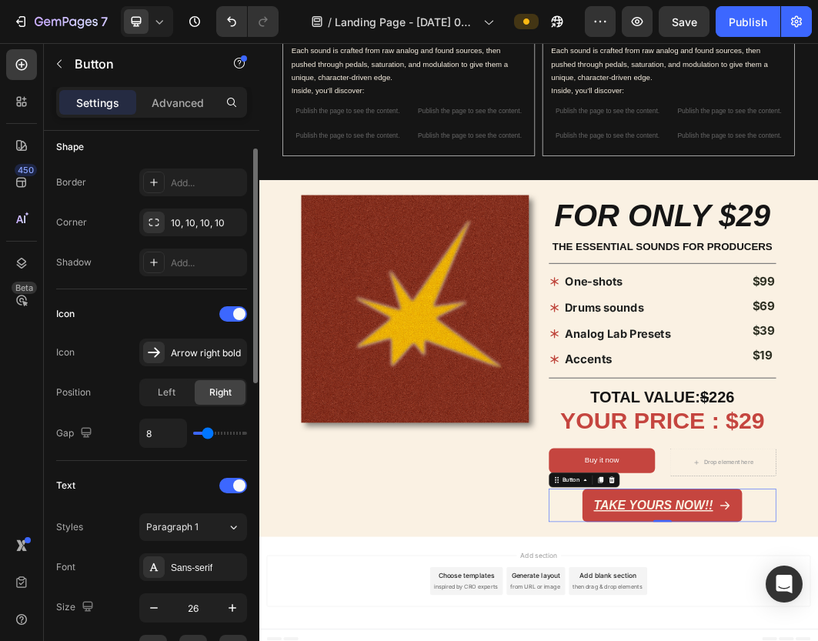
scroll to position [413, 0]
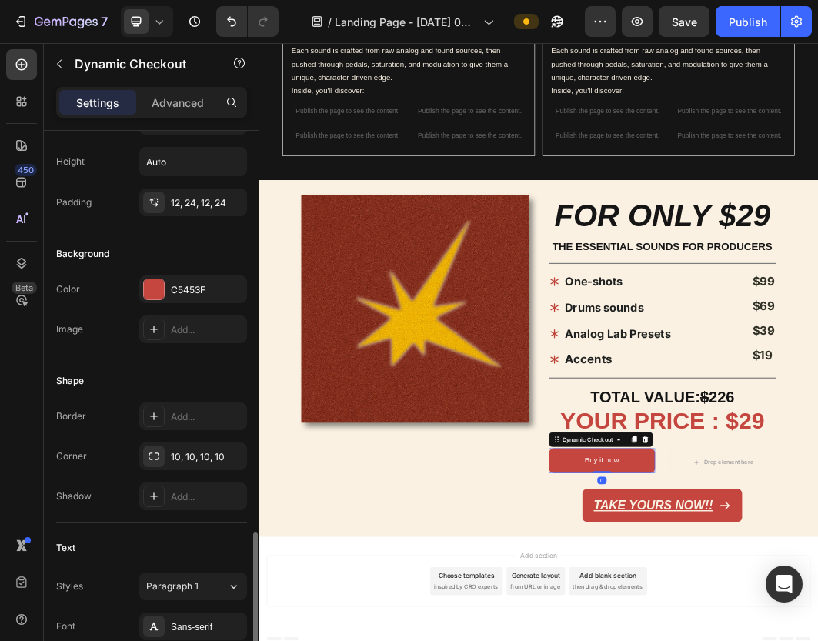
scroll to position [514, 0]
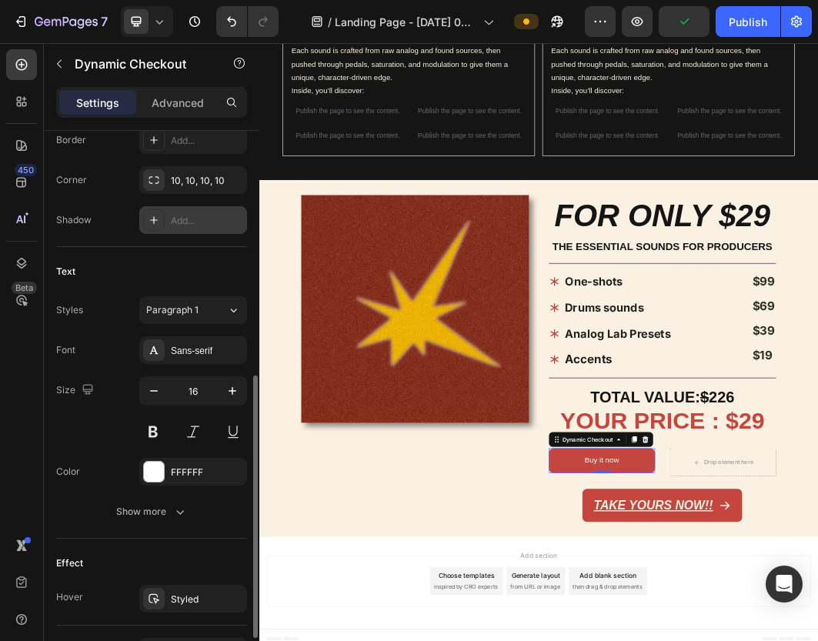
click at [202, 214] on div "Add..." at bounding box center [207, 221] width 72 height 14
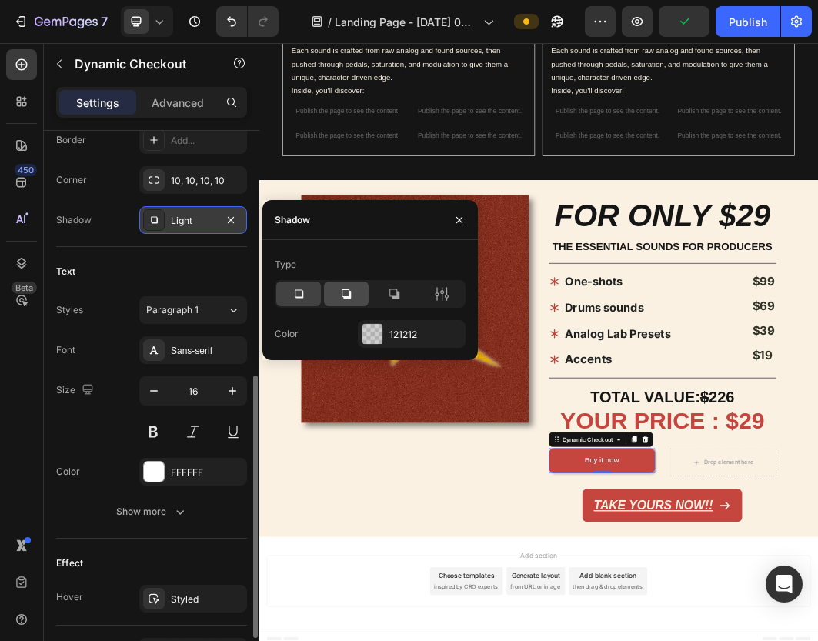
click at [340, 295] on icon at bounding box center [345, 293] width 15 height 15
click at [301, 297] on icon at bounding box center [299, 294] width 8 height 8
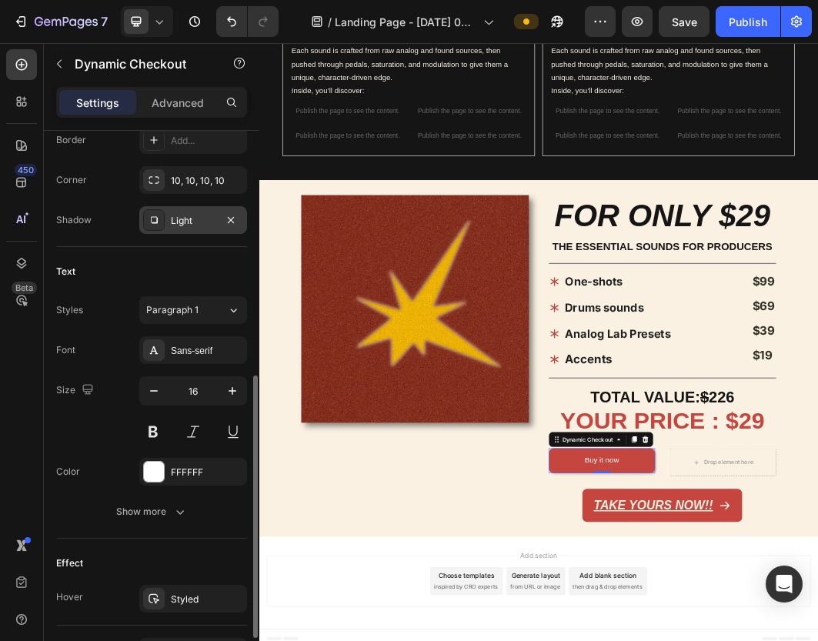
click at [196, 280] on div "Text" at bounding box center [151, 271] width 191 height 25
click at [228, 379] on button "button" at bounding box center [232, 391] width 28 height 28
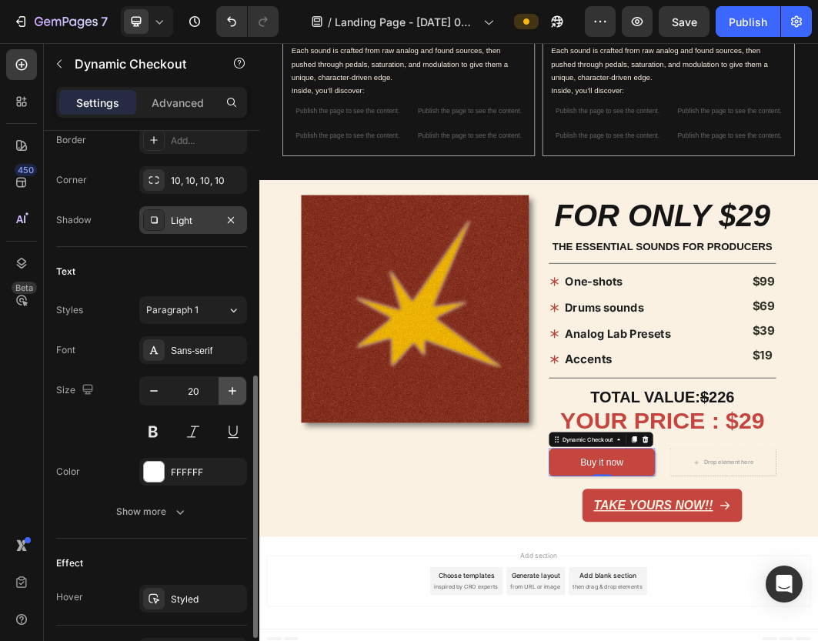
click at [228, 379] on button "button" at bounding box center [232, 391] width 28 height 28
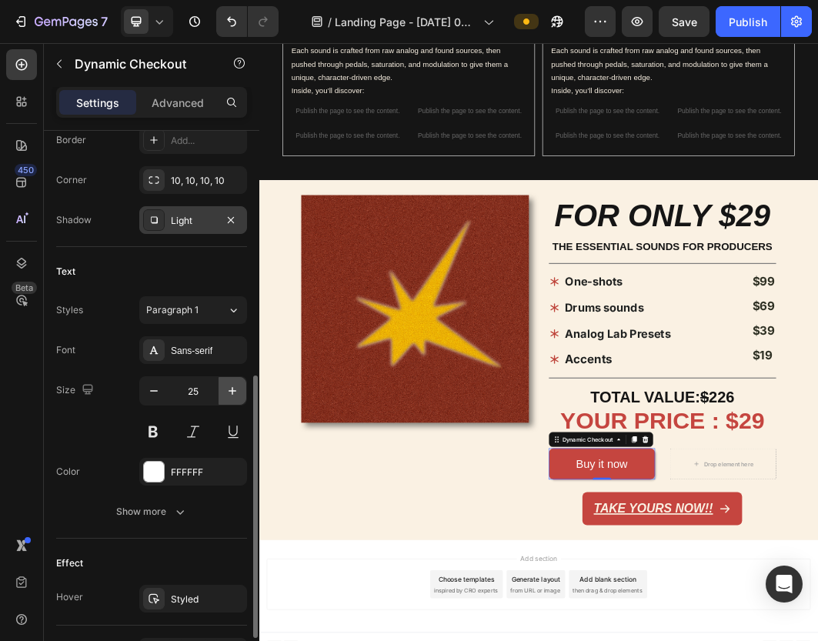
click at [228, 379] on button "button" at bounding box center [232, 391] width 28 height 28
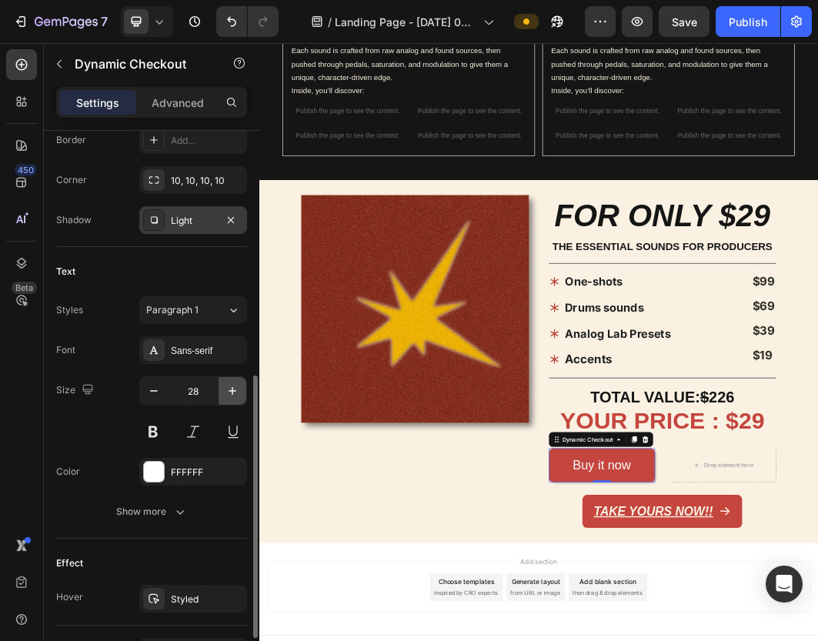
click at [228, 379] on button "button" at bounding box center [232, 391] width 28 height 28
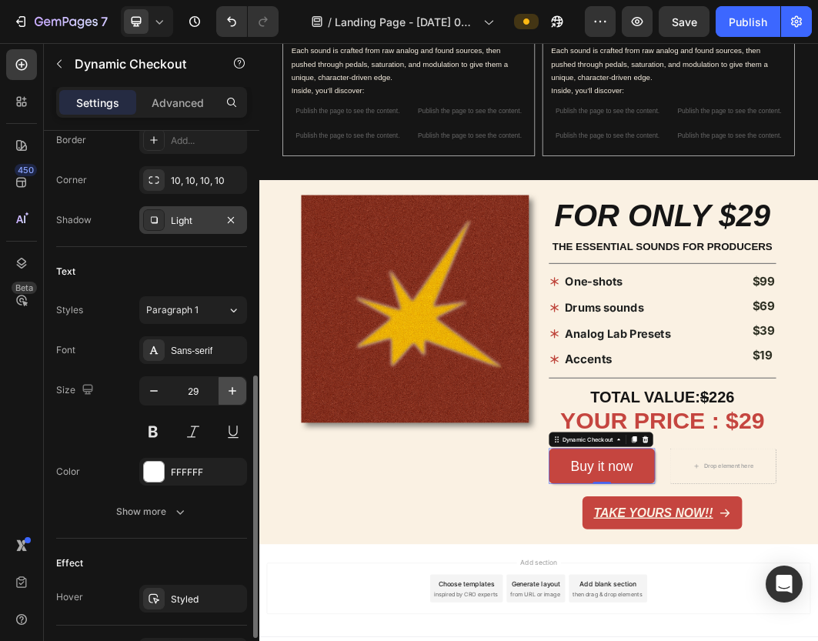
click at [228, 379] on button "button" at bounding box center [232, 391] width 28 height 28
click at [154, 390] on icon "button" at bounding box center [153, 390] width 15 height 15
type input "27"
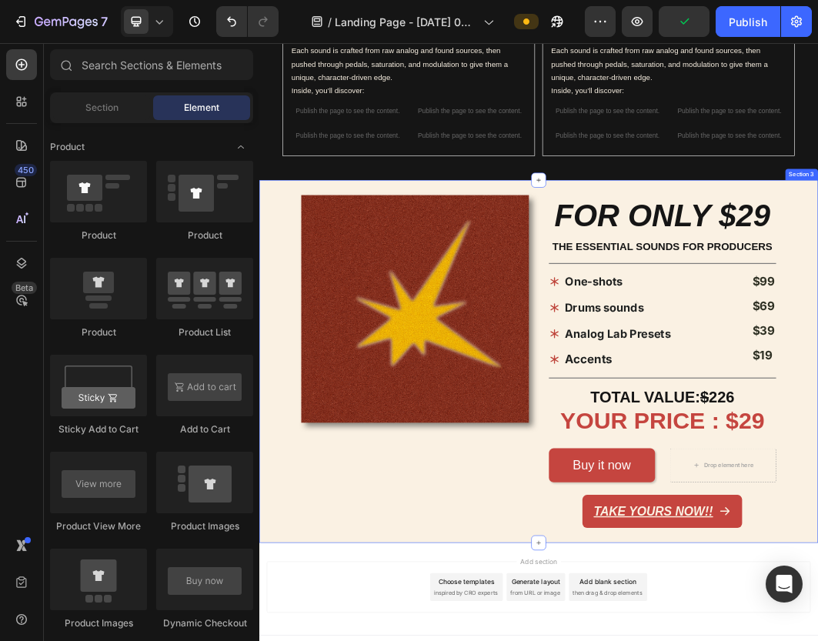
click at [872, 640] on div "Image FOR ONLY $29 Heading THE ESSENTIAL SOUNDS FOR PRODUCERS Text Block Title …" at bounding box center [720, 569] width 923 height 598
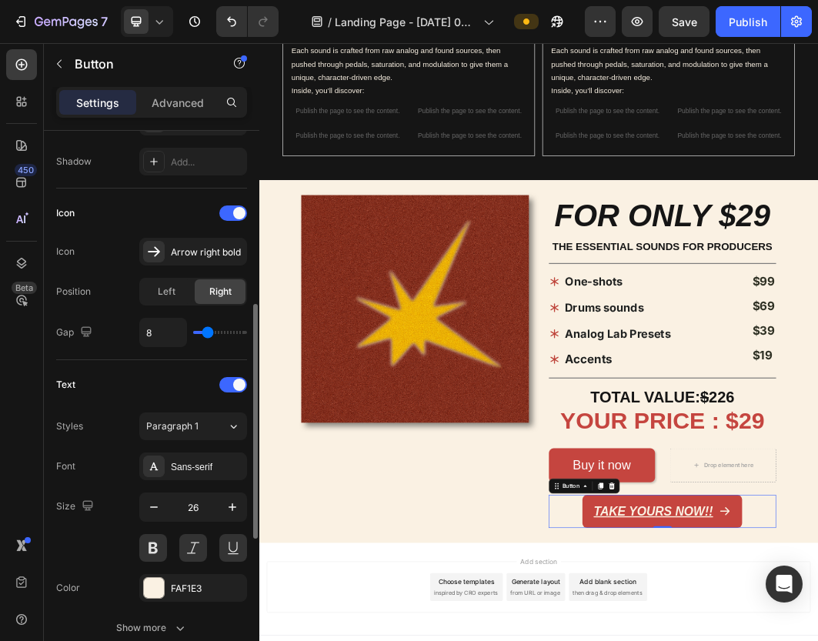
scroll to position [413, 0]
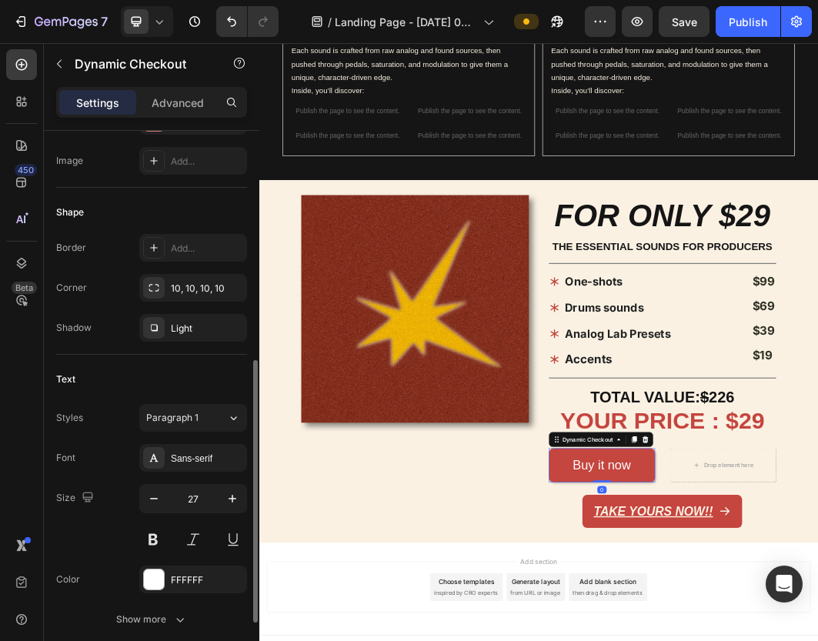
scroll to position [431, 0]
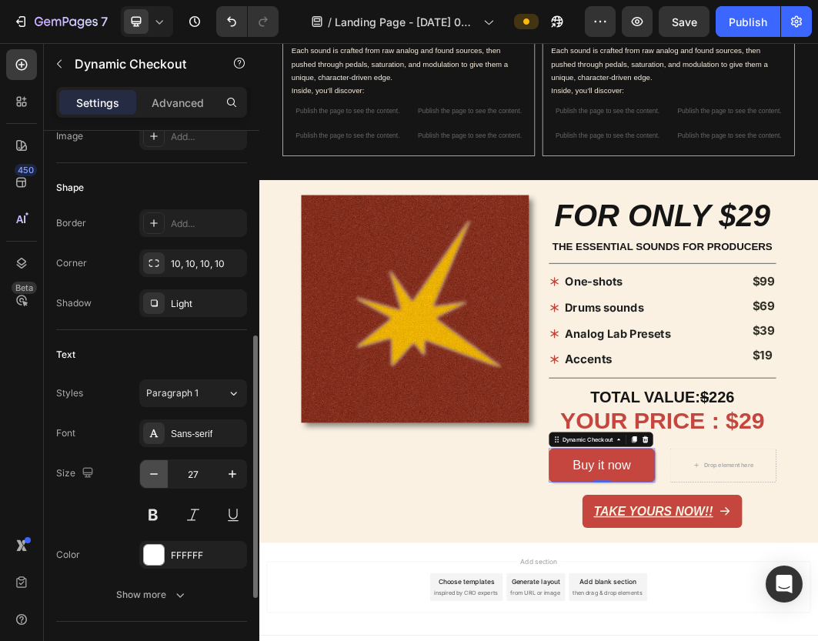
click at [148, 464] on button "button" at bounding box center [154, 474] width 28 height 28
type input "26"
click at [154, 511] on button at bounding box center [153, 515] width 28 height 28
click at [202, 511] on button at bounding box center [193, 515] width 28 height 28
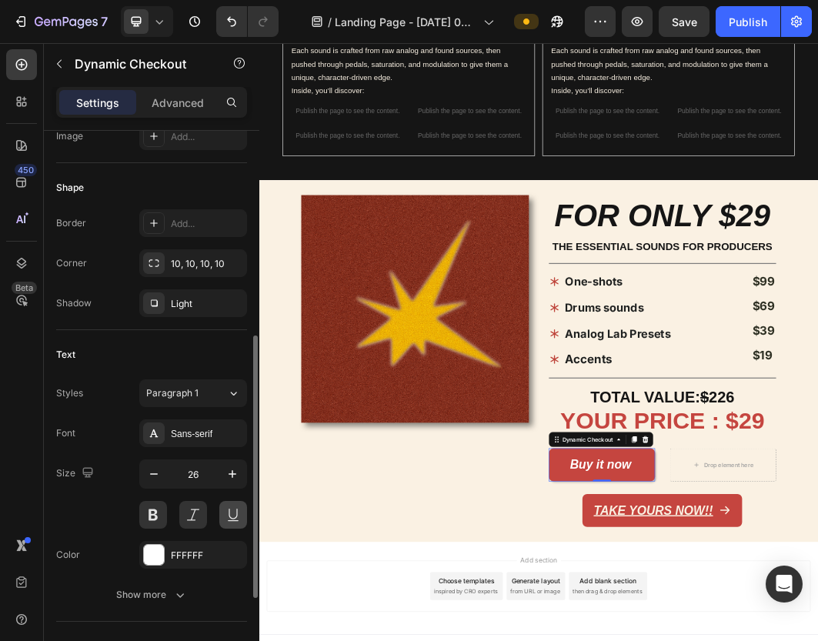
click at [238, 512] on button at bounding box center [233, 515] width 28 height 28
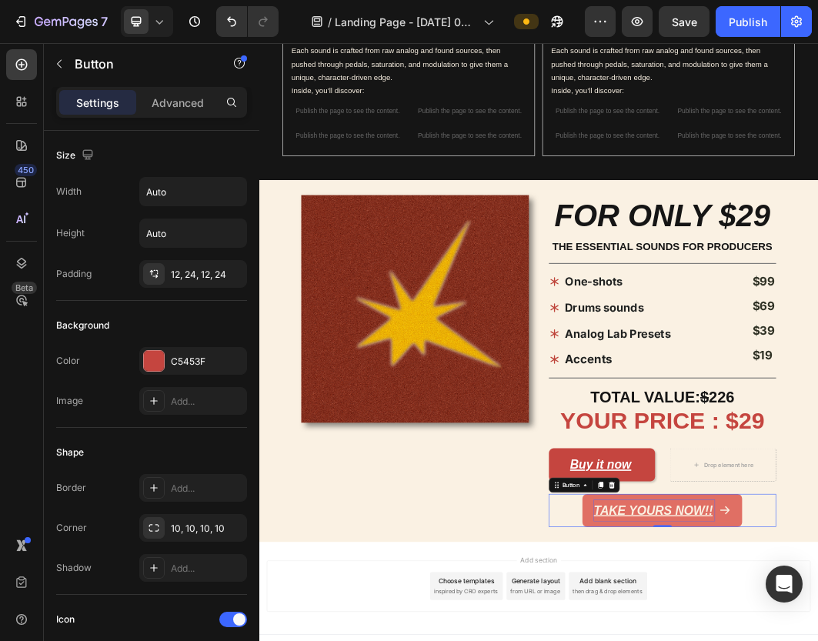
drag, startPoint x: 816, startPoint y: 802, endPoint x: 1026, endPoint y: 802, distance: 210.0
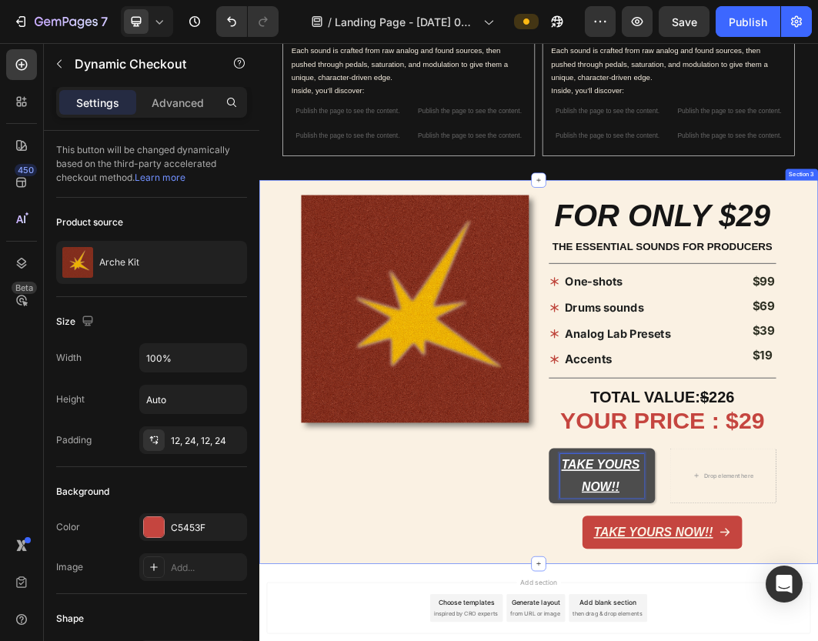
click at [699, 640] on div "Image" at bounding box center [516, 587] width 376 height 584
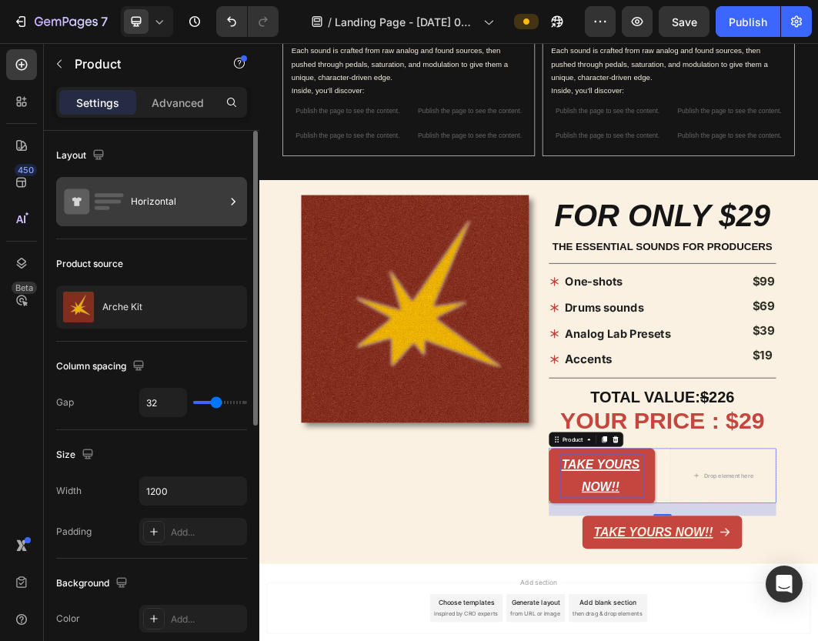
click at [128, 198] on div "Horizontal" at bounding box center [151, 201] width 191 height 49
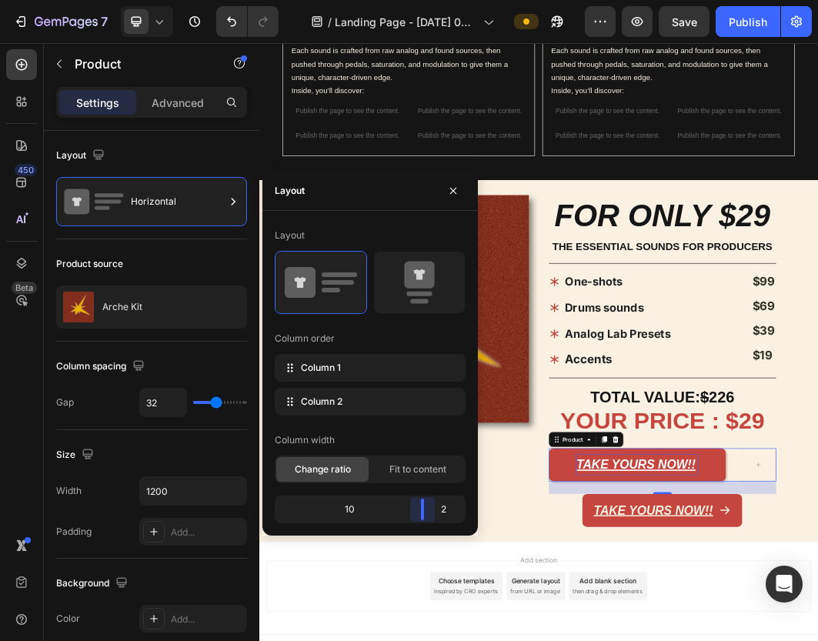
drag, startPoint x: 371, startPoint y: 513, endPoint x: 440, endPoint y: 497, distance: 70.3
click at [440, 0] on body "7 / Landing Page - [DATE] 02:17:50 Preview Save Publish 450 Beta Sections(18) E…" at bounding box center [409, 0] width 818 height 0
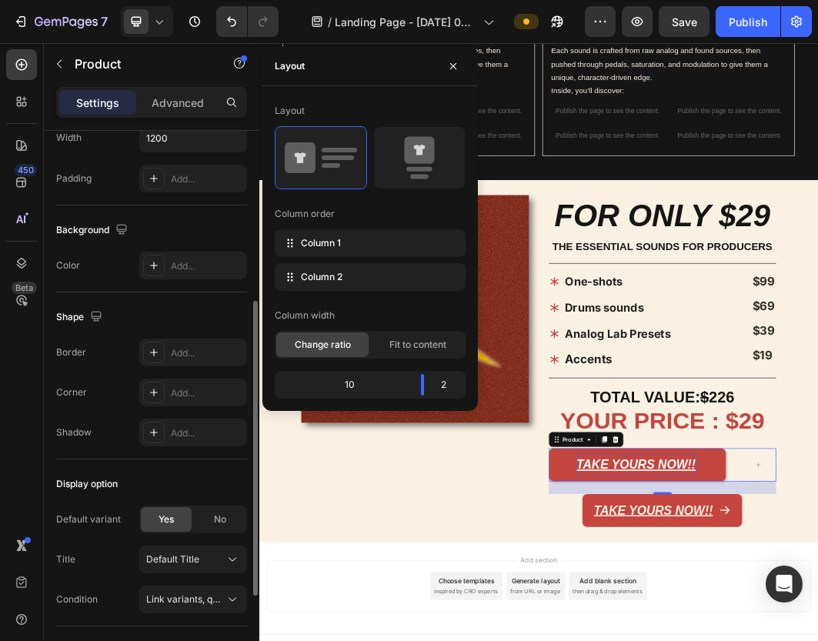
scroll to position [486, 0]
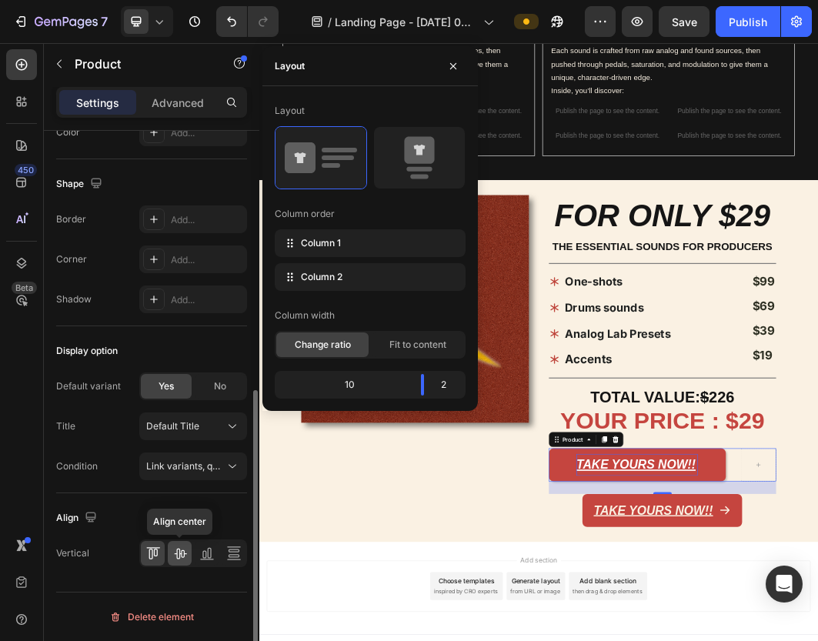
click at [185, 555] on icon at bounding box center [179, 552] width 15 height 15
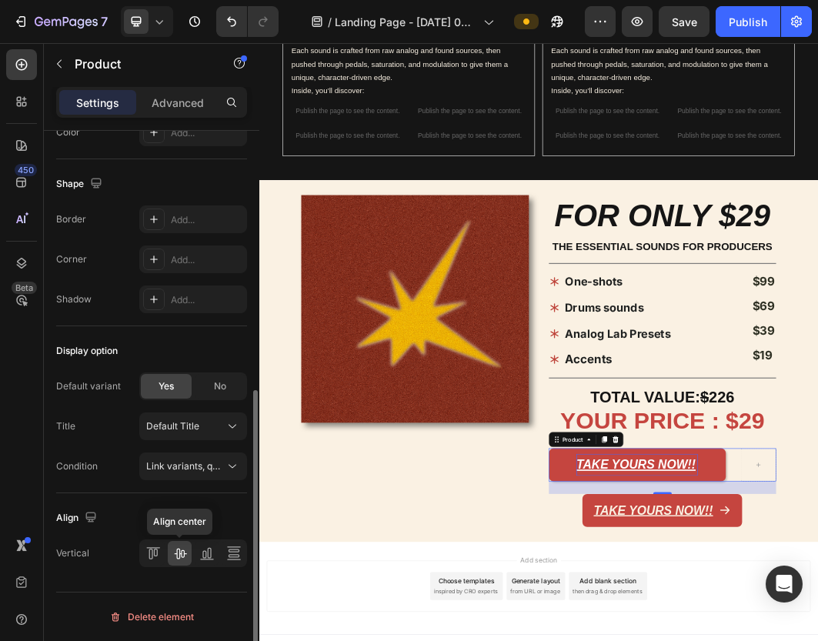
click at [184, 555] on icon at bounding box center [180, 553] width 12 height 11
click at [178, 551] on icon at bounding box center [179, 552] width 15 height 15
click at [232, 552] on icon at bounding box center [233, 552] width 15 height 15
click at [186, 556] on icon at bounding box center [179, 552] width 15 height 15
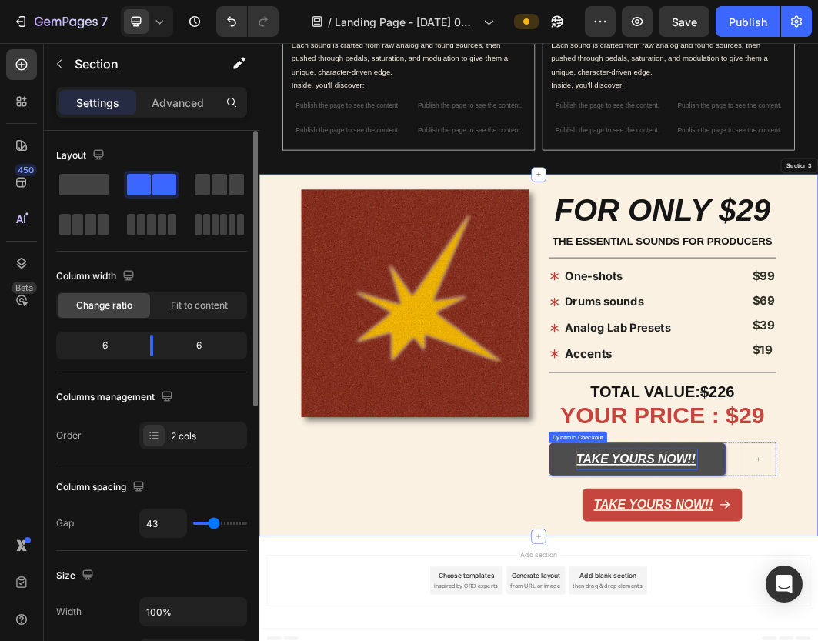
scroll to position [1238, 0]
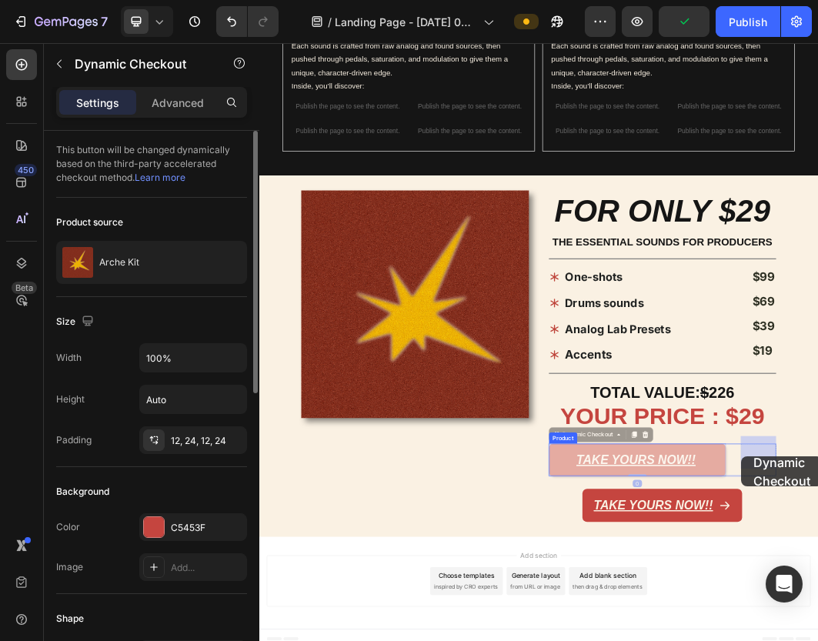
drag, startPoint x: 1017, startPoint y: 726, endPoint x: 1055, endPoint y: 726, distance: 38.5
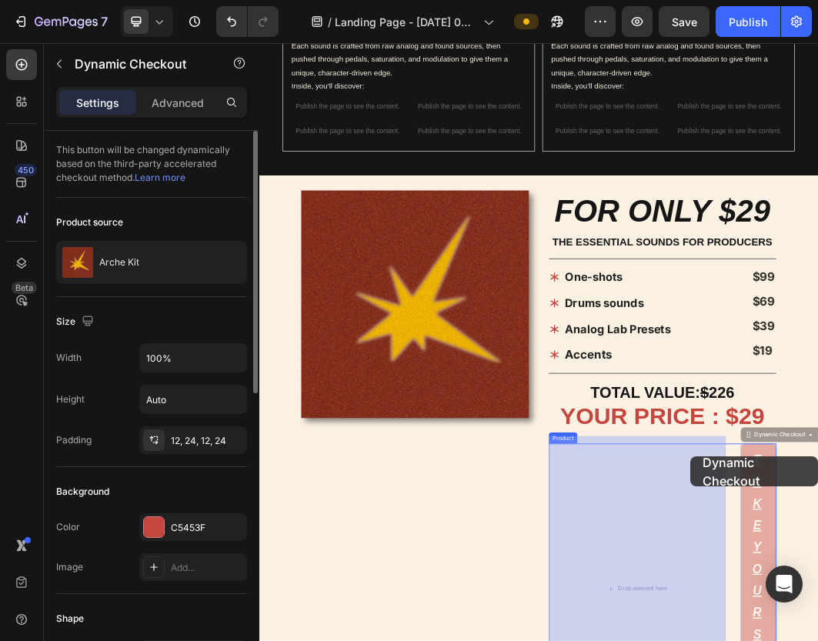
drag, startPoint x: 1059, startPoint y: 726, endPoint x: 975, endPoint y: 726, distance: 83.8
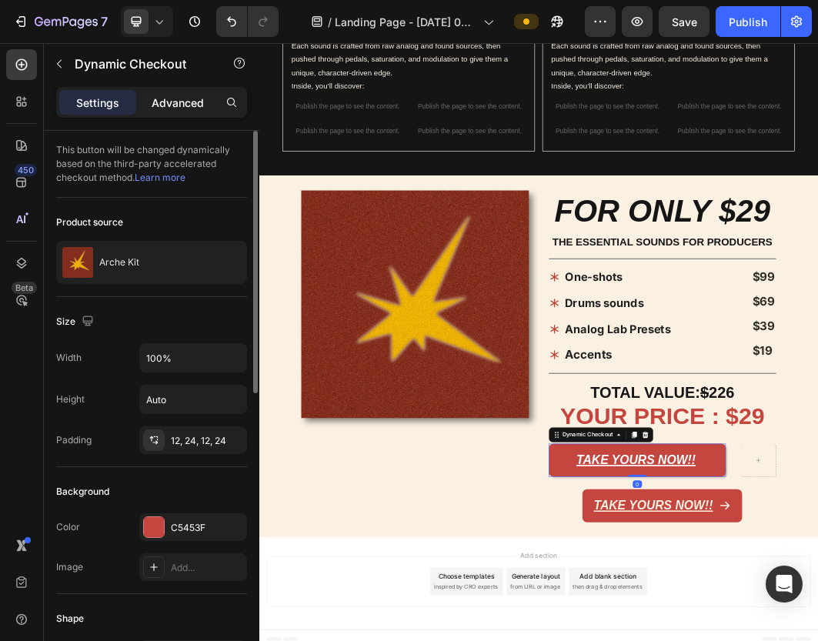
click at [189, 108] on p "Advanced" at bounding box center [178, 103] width 52 height 16
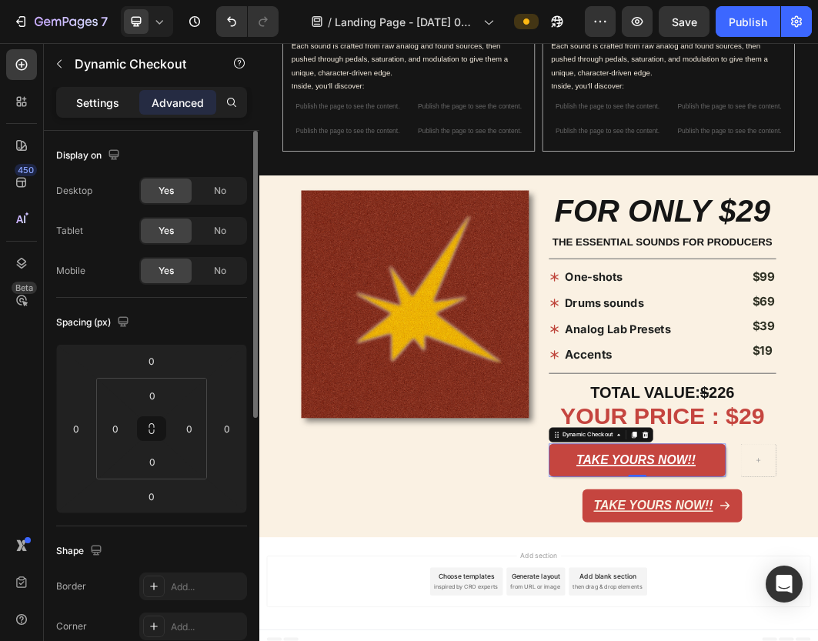
click at [115, 98] on p "Settings" at bounding box center [97, 103] width 43 height 16
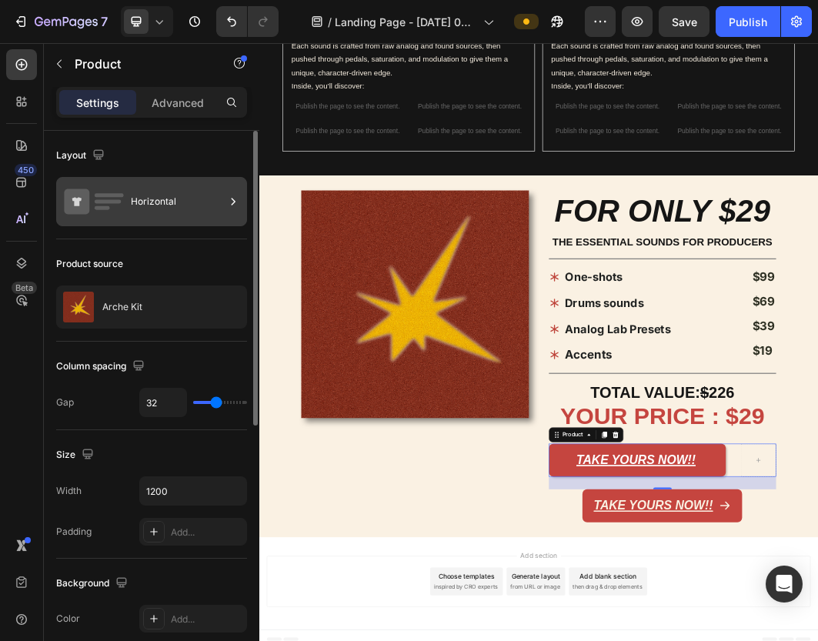
click at [170, 208] on div "Horizontal" at bounding box center [178, 201] width 94 height 35
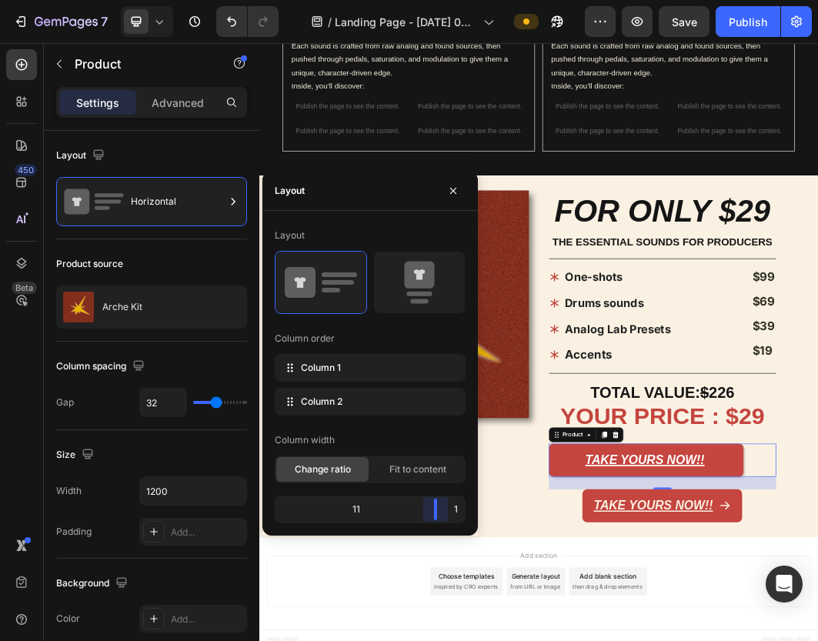
drag, startPoint x: 431, startPoint y: 514, endPoint x: 580, endPoint y: 505, distance: 149.5
click at [580, 0] on body "7 / Landing Page - [DATE] 02:17:50 Preview Save Publish 450 Beta Sections(18) E…" at bounding box center [409, 0] width 818 height 0
click at [434, 484] on div "Layout Column order Column 1 Column 2 Column width Change ratio Fit to content …" at bounding box center [370, 373] width 191 height 300
click at [434, 472] on span "Fit to content" at bounding box center [417, 469] width 57 height 14
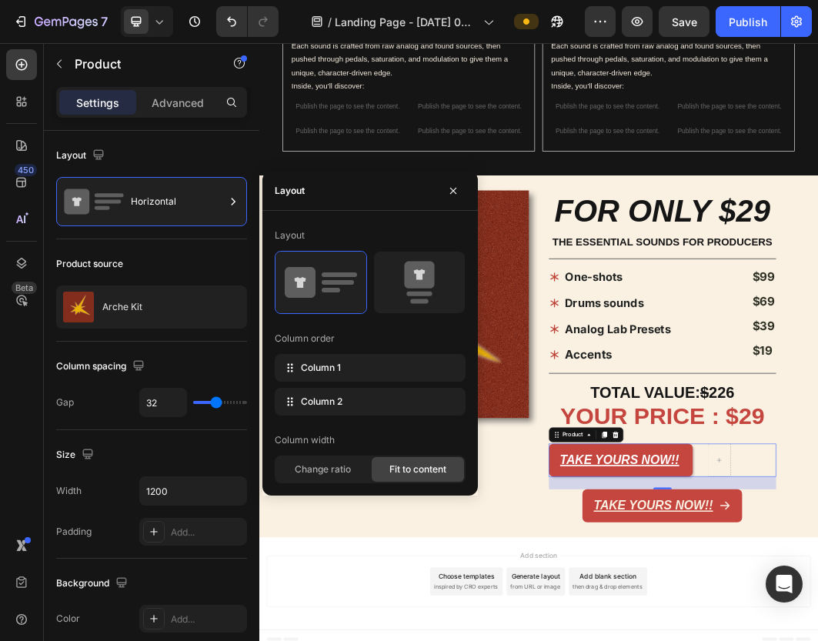
click at [342, 455] on div "Column width Change ratio Fit to content" at bounding box center [370, 455] width 191 height 55
click at [342, 464] on span "Change ratio" at bounding box center [323, 469] width 56 height 14
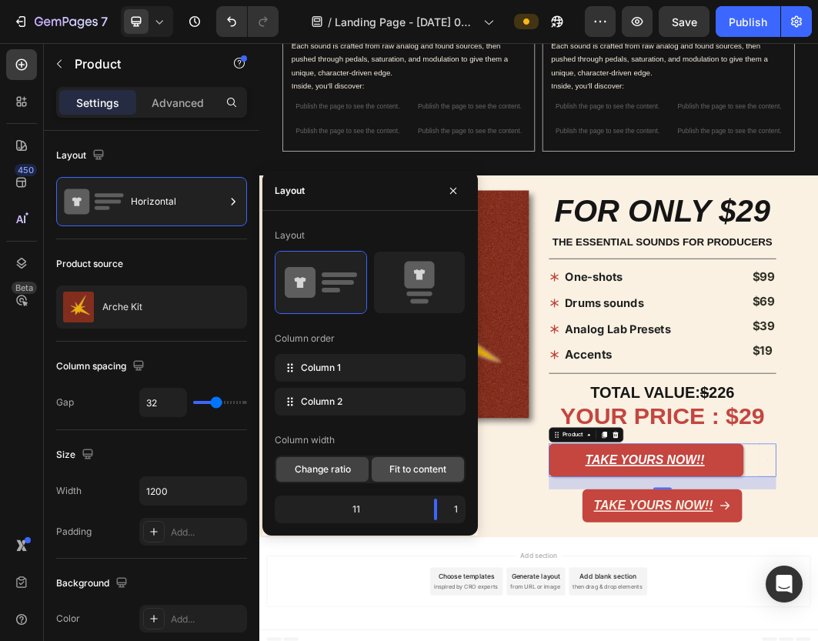
click at [409, 481] on div "Fit to content" at bounding box center [417, 469] width 92 height 25
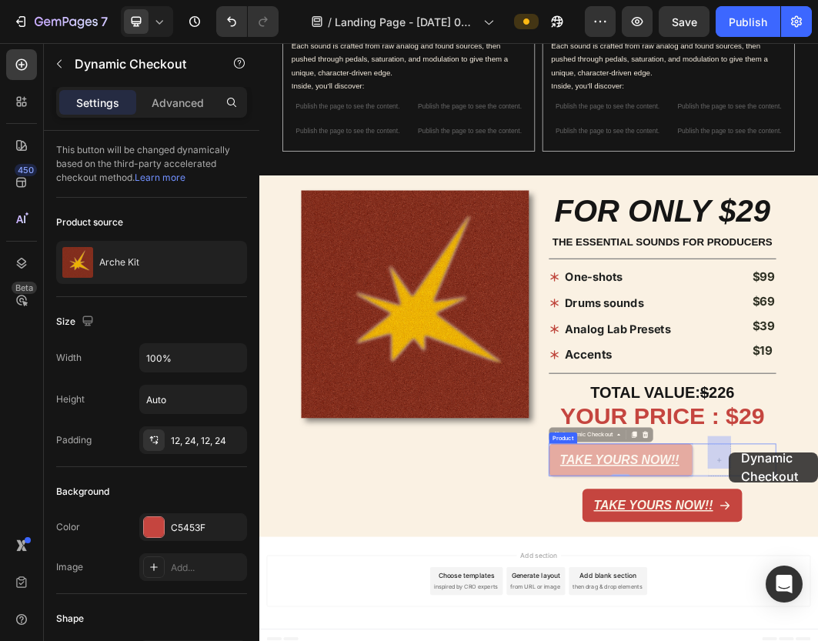
drag, startPoint x: 759, startPoint y: 723, endPoint x: 1034, endPoint y: 719, distance: 275.4
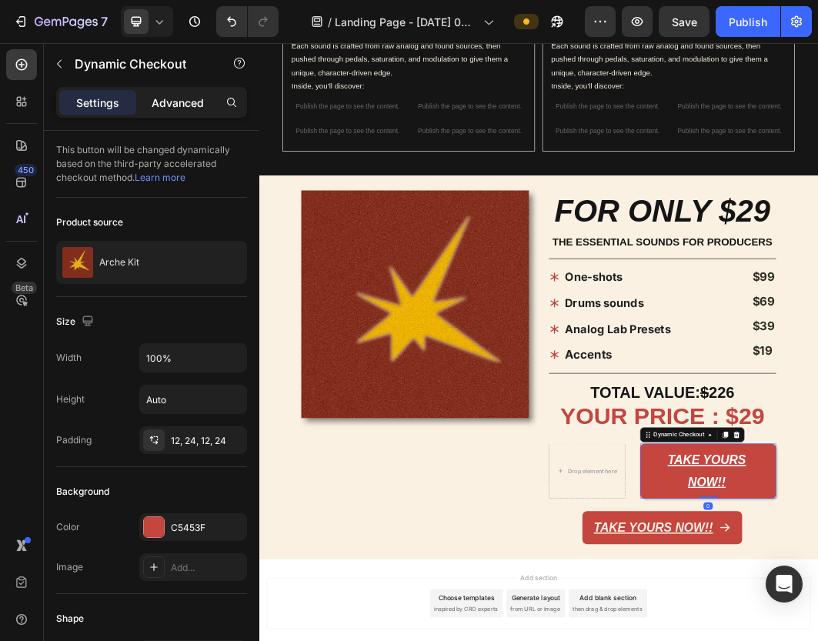
click at [178, 98] on p "Advanced" at bounding box center [178, 103] width 52 height 16
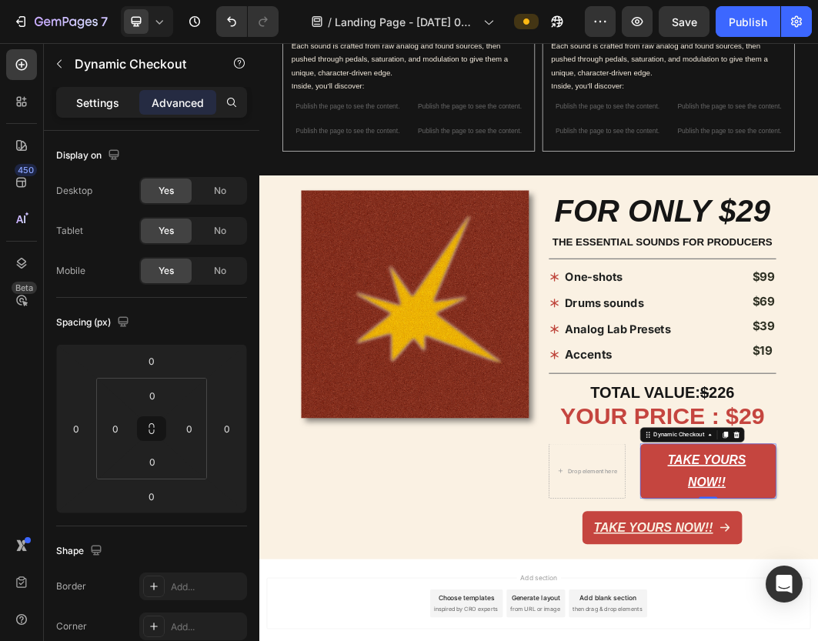
click at [109, 106] on p "Settings" at bounding box center [97, 103] width 43 height 16
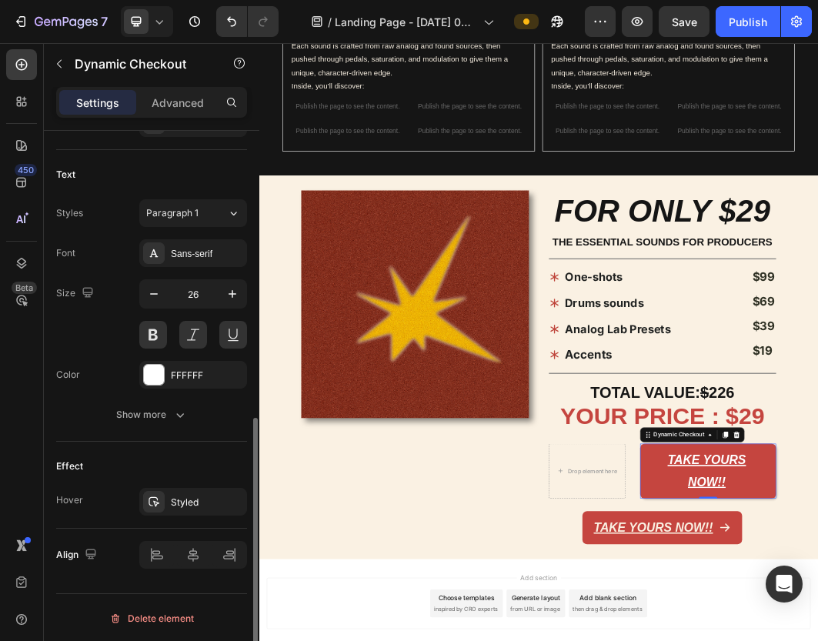
scroll to position [611, 0]
click at [162, 331] on button at bounding box center [153, 334] width 28 height 28
click at [162, 337] on button at bounding box center [153, 334] width 28 height 28
click at [153, 376] on div at bounding box center [154, 374] width 20 height 20
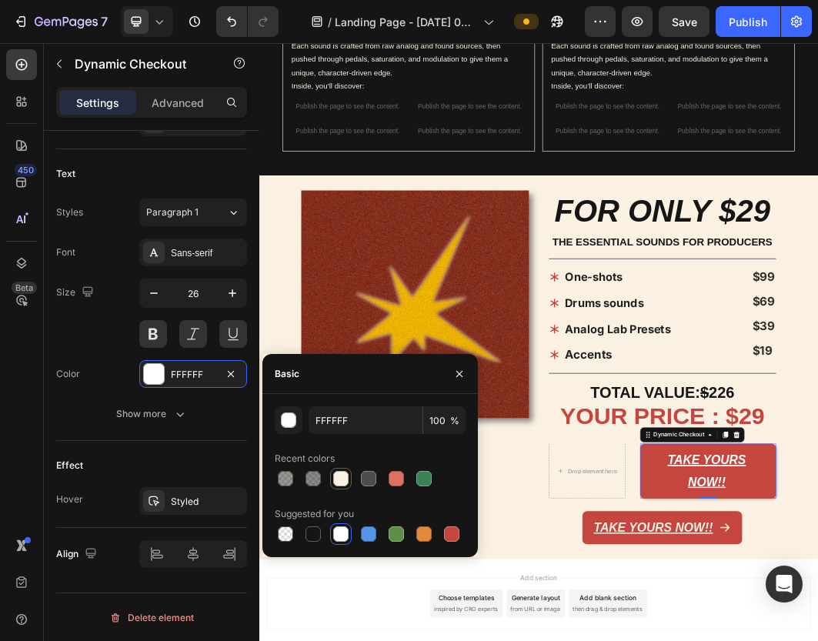
click at [339, 472] on div at bounding box center [340, 478] width 15 height 15
type input "FAF1E3"
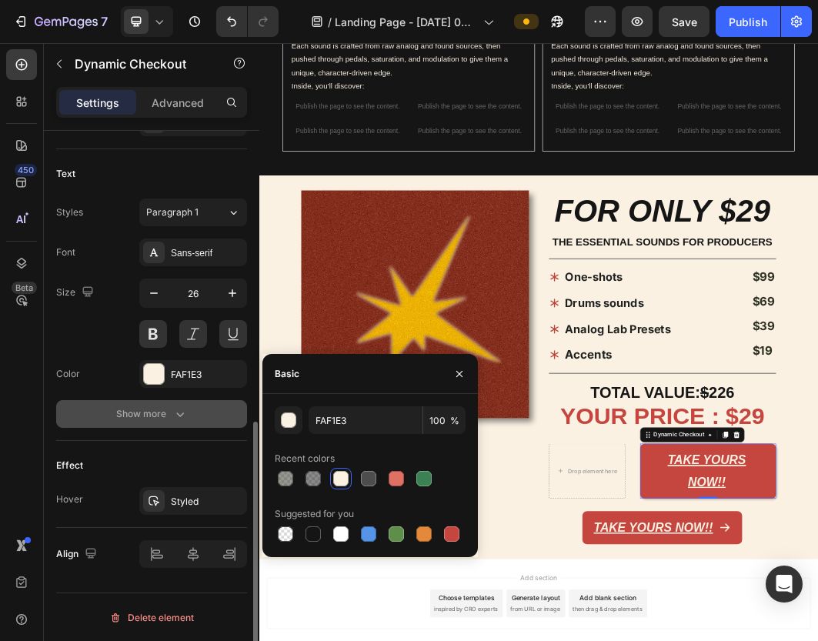
click at [213, 406] on button "Show more" at bounding box center [151, 414] width 191 height 28
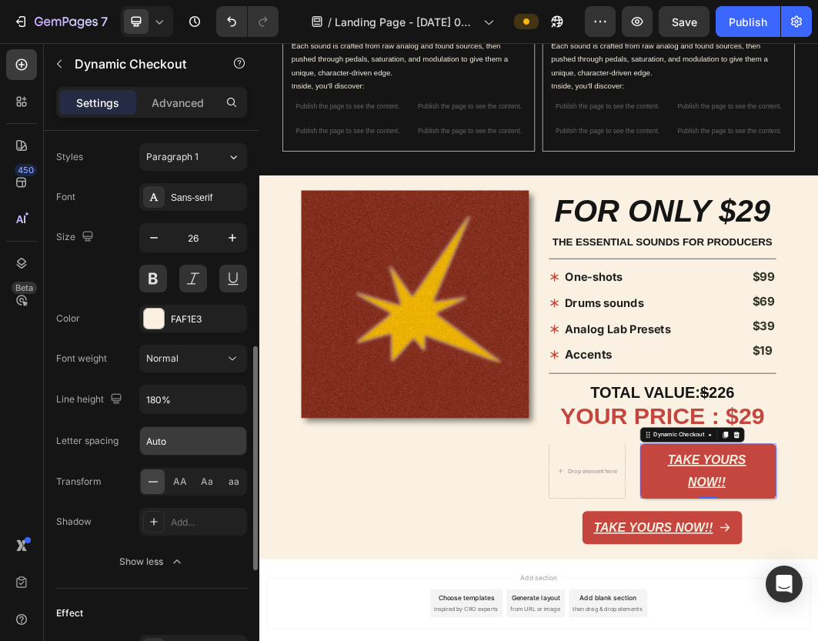
scroll to position [815, 0]
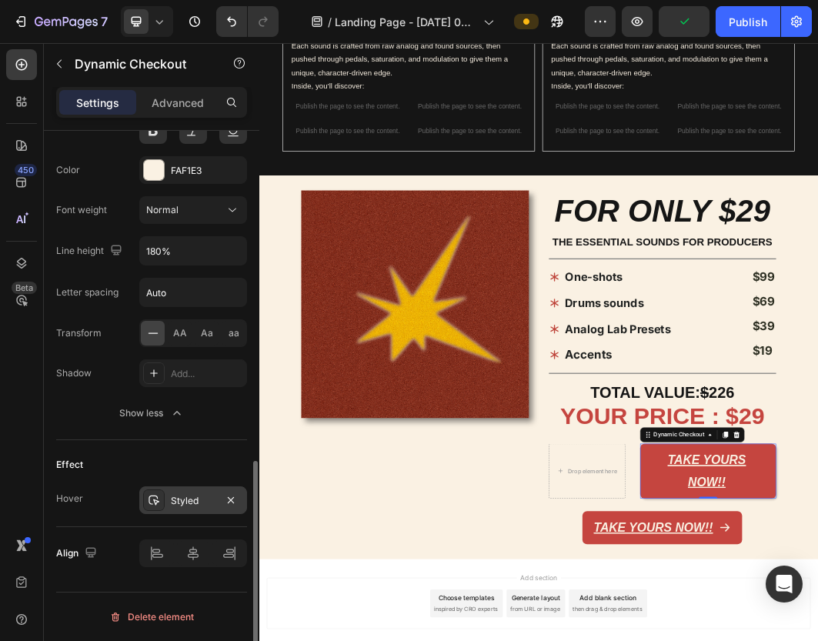
click at [162, 500] on div at bounding box center [154, 500] width 22 height 22
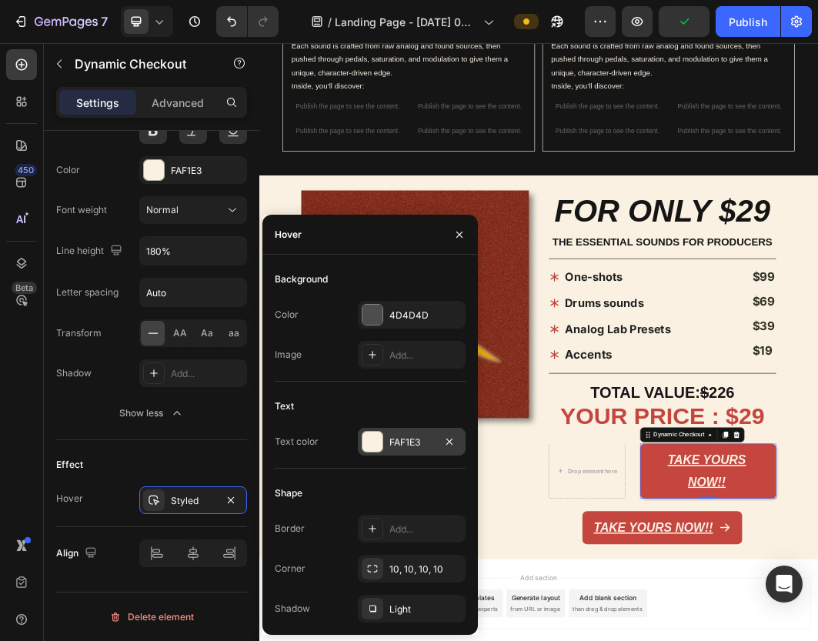
click at [380, 436] on div at bounding box center [372, 441] width 20 height 20
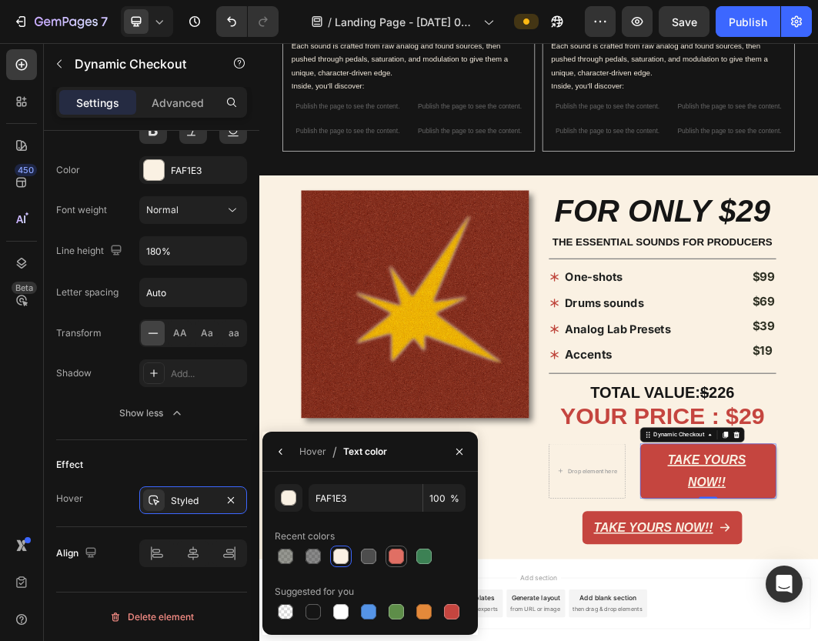
click at [402, 558] on div at bounding box center [395, 555] width 15 height 15
type input "E06F64"
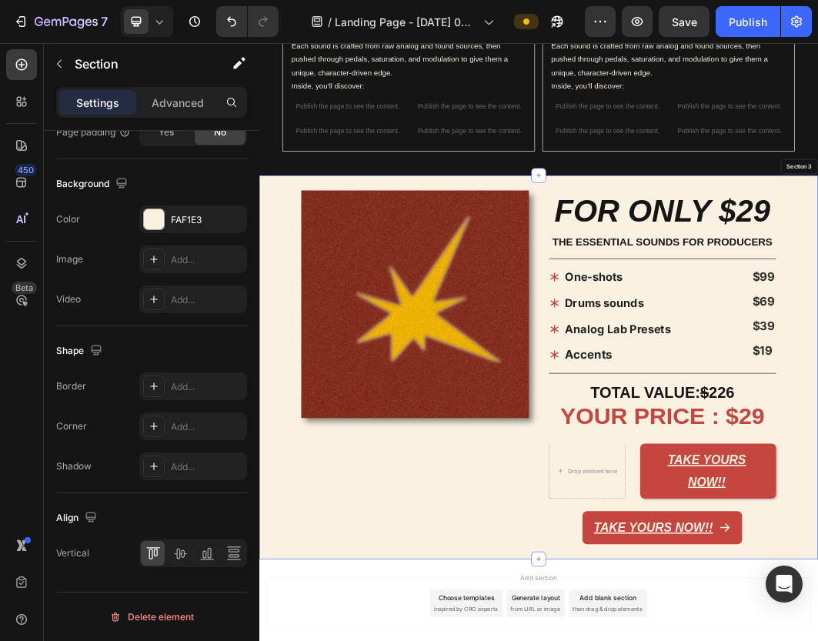
click at [701, 640] on div "Image" at bounding box center [516, 579] width 376 height 584
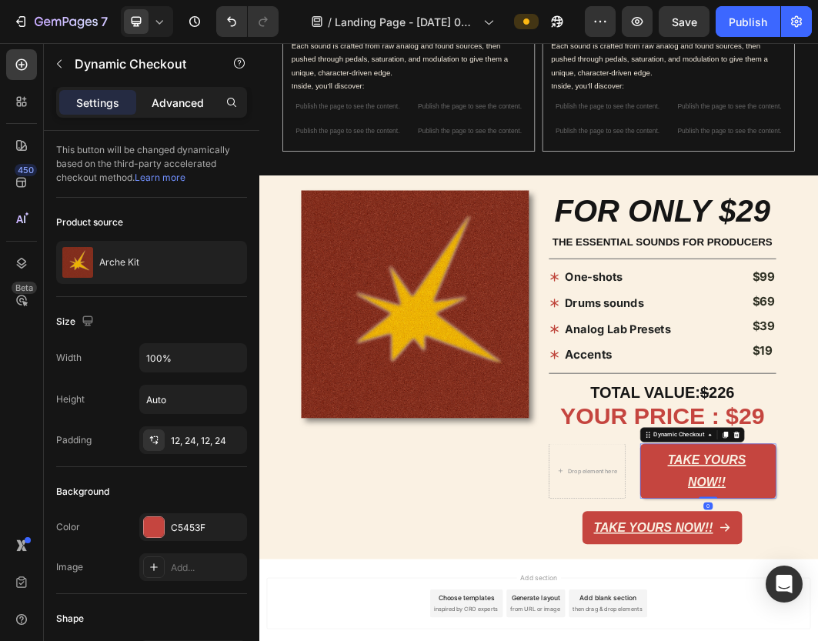
click at [182, 99] on p "Advanced" at bounding box center [178, 103] width 52 height 16
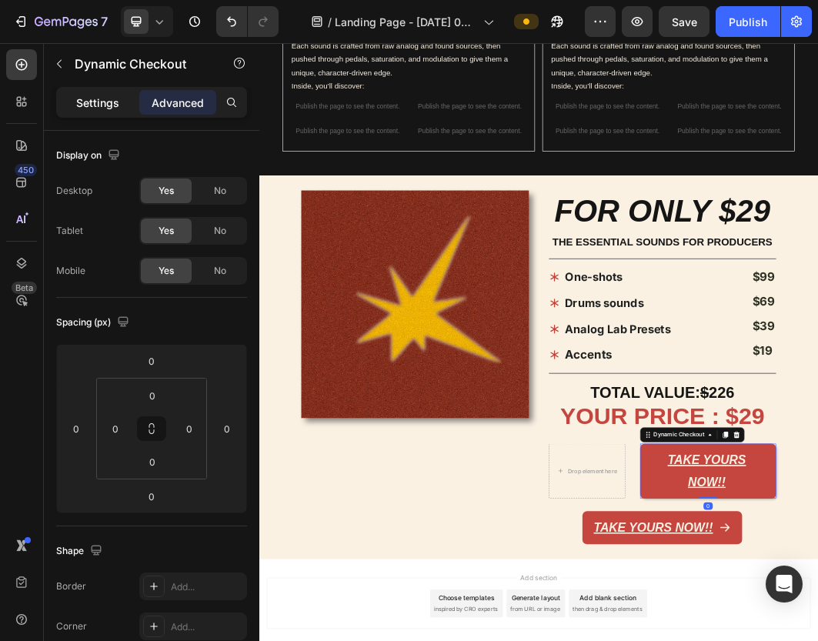
click at [121, 112] on div "Settings" at bounding box center [97, 102] width 77 height 25
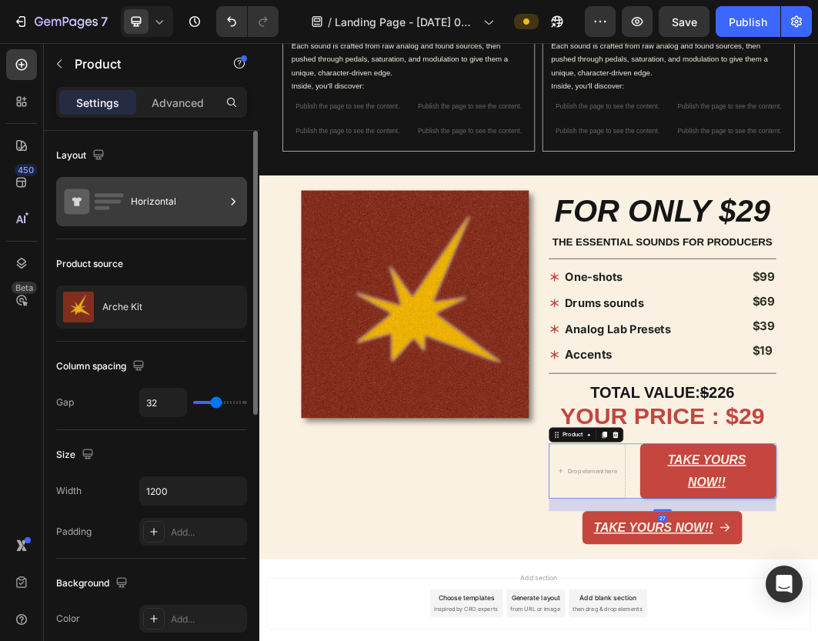
click at [158, 192] on div "Horizontal" at bounding box center [178, 201] width 94 height 35
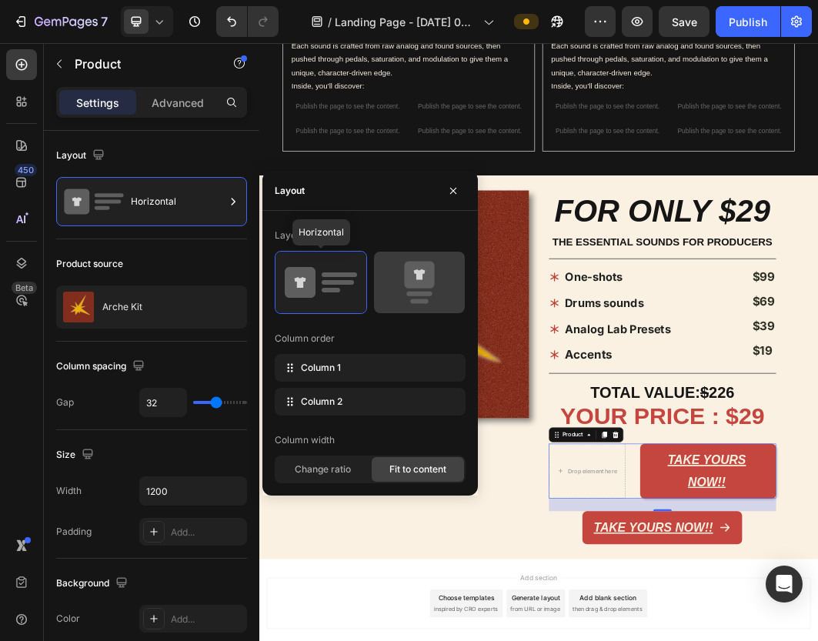
click at [398, 278] on icon at bounding box center [419, 282] width 72 height 43
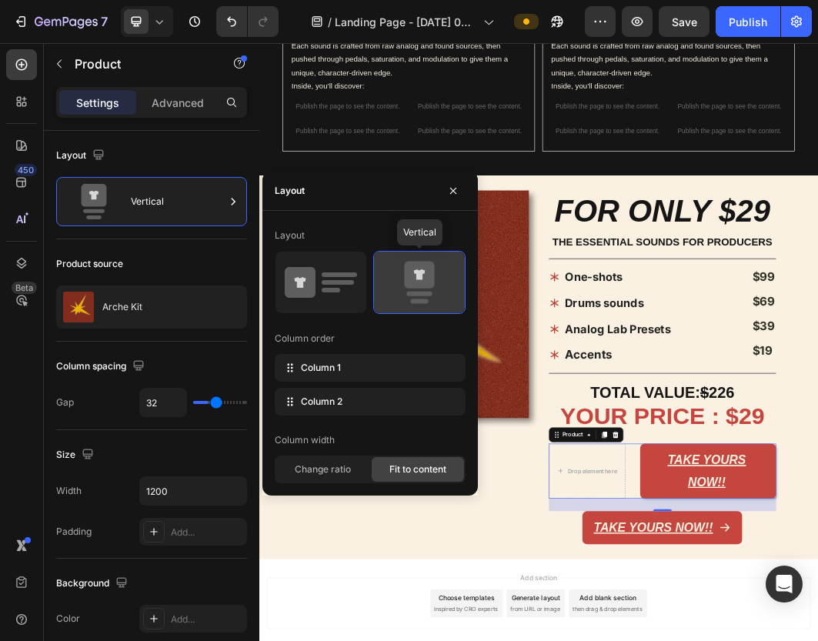
type input "16"
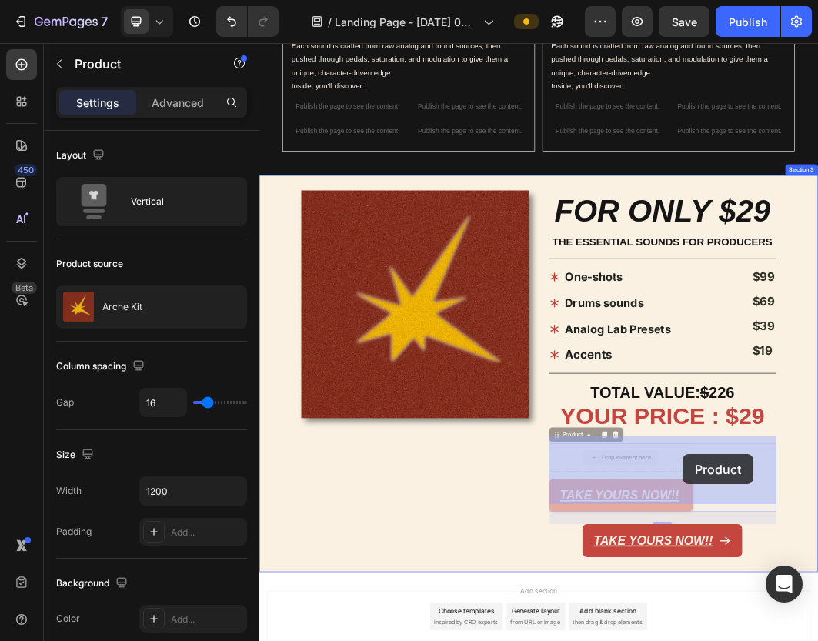
scroll to position [1296, 0]
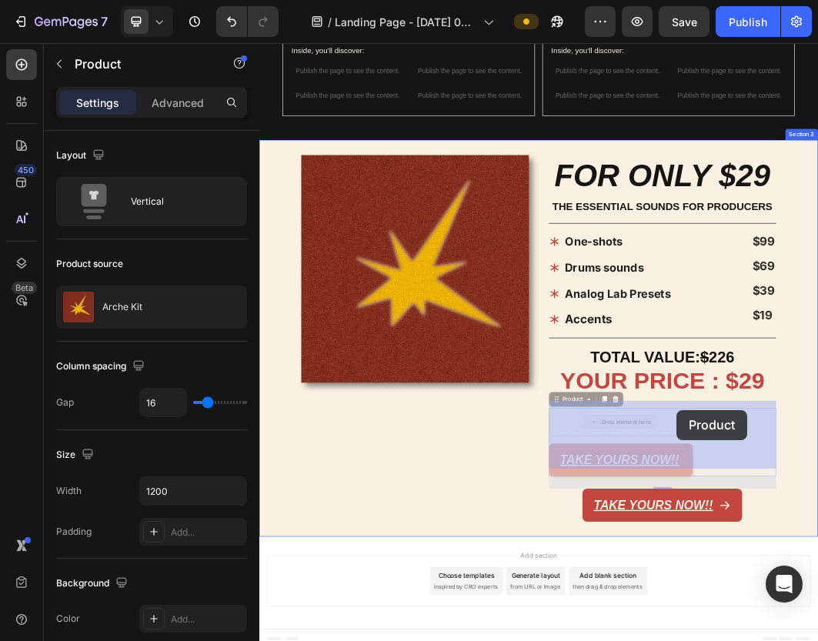
drag, startPoint x: 958, startPoint y: 748, endPoint x: 948, endPoint y: 649, distance: 99.7
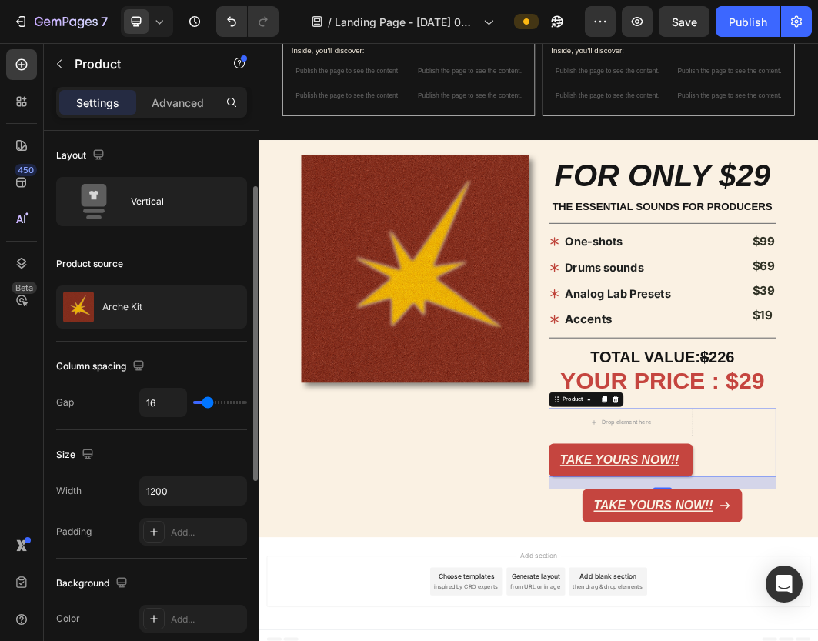
scroll to position [486, 0]
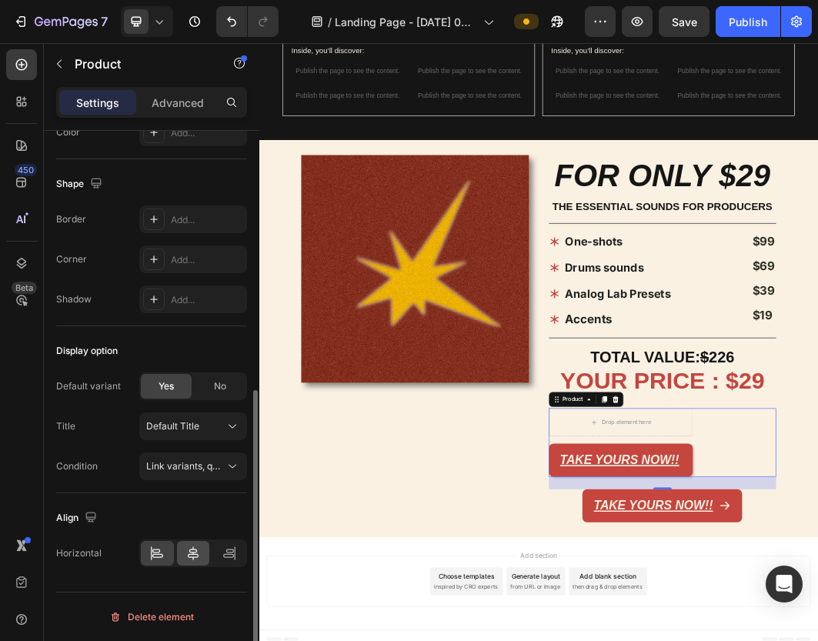
click at [192, 554] on icon at bounding box center [193, 553] width 11 height 14
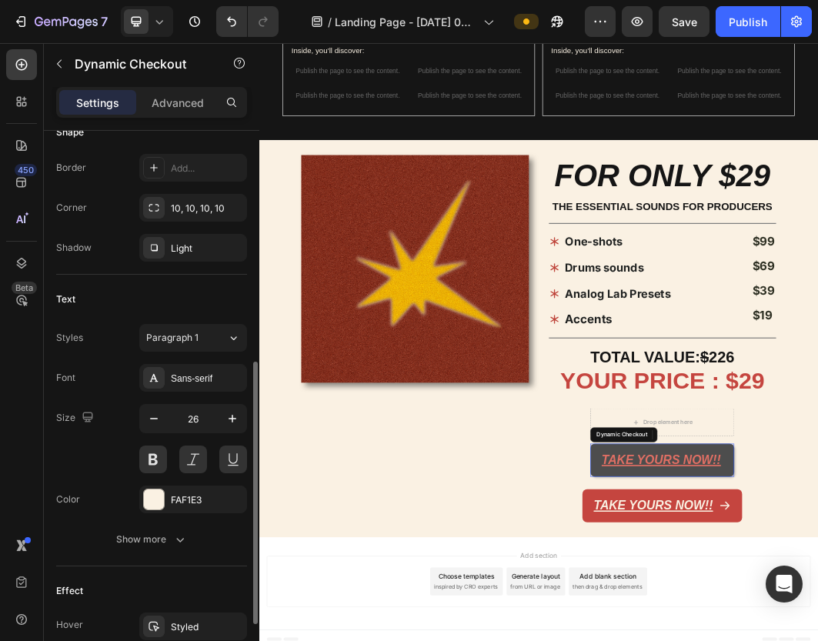
scroll to position [0, 0]
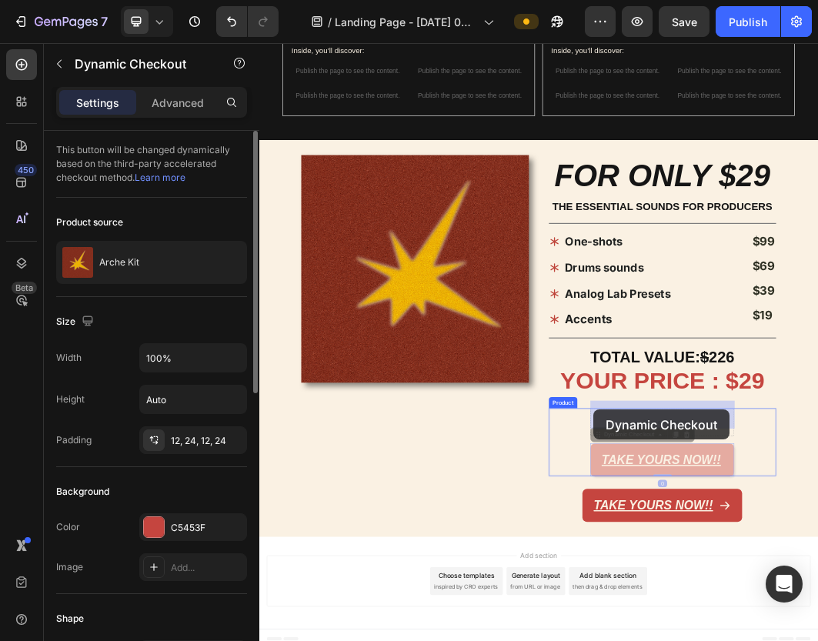
drag, startPoint x: 811, startPoint y: 722, endPoint x: 811, endPoint y: 648, distance: 73.8
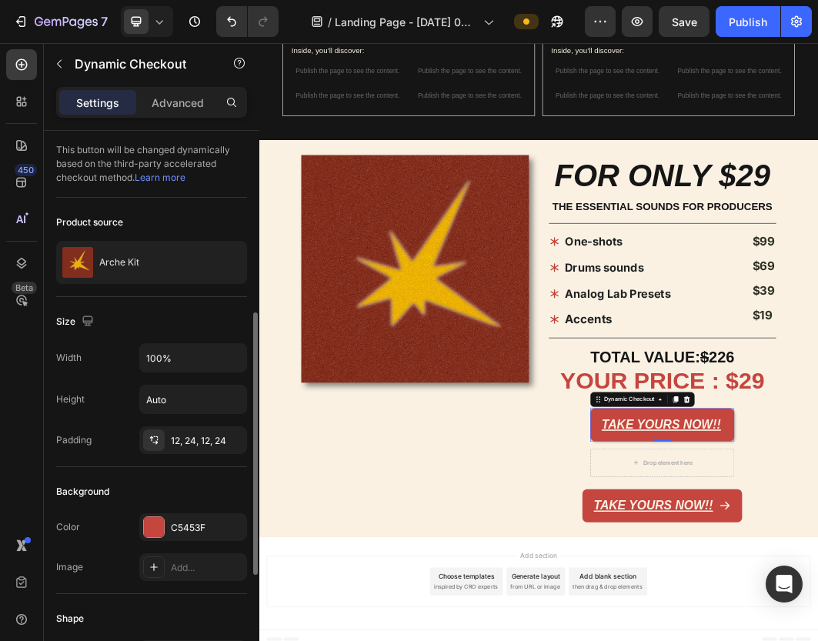
scroll to position [612, 0]
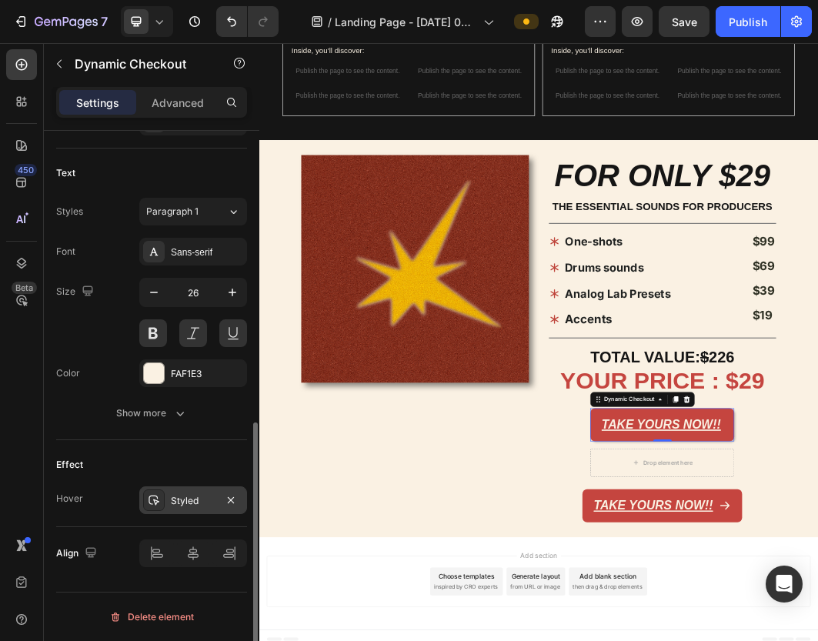
click at [162, 505] on div at bounding box center [154, 500] width 22 height 22
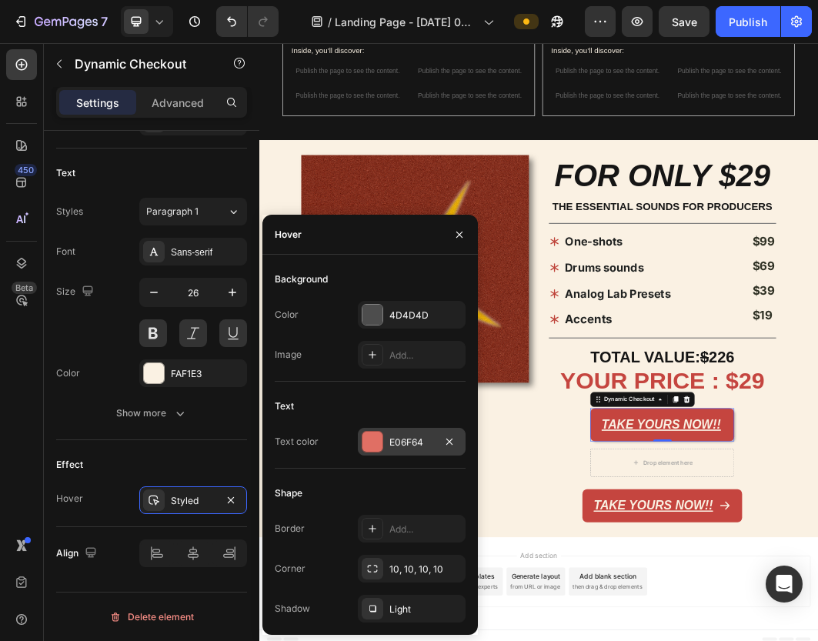
click at [374, 446] on div at bounding box center [372, 441] width 20 height 20
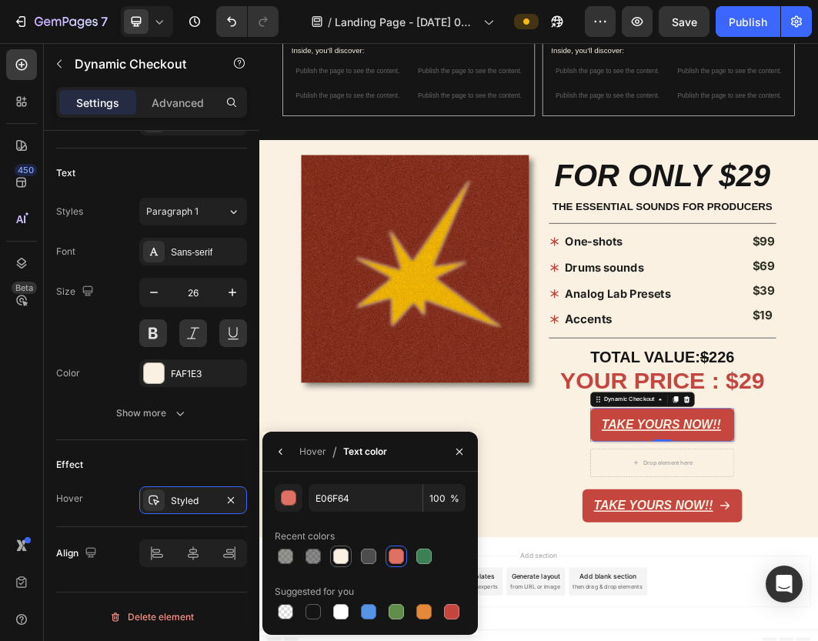
click at [341, 553] on div at bounding box center [340, 555] width 15 height 15
type input "FAF1E3"
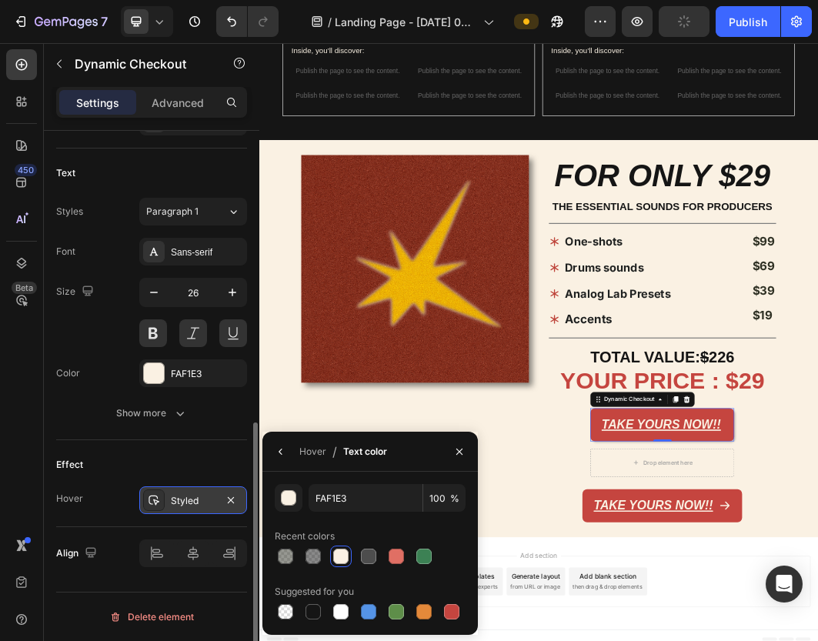
click at [185, 494] on div "Styled" at bounding box center [193, 501] width 45 height 14
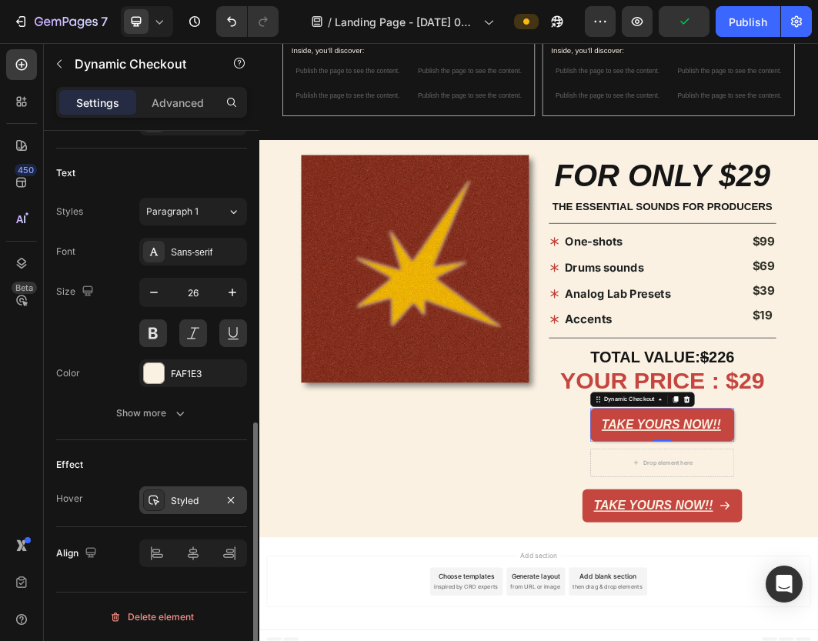
click at [185, 495] on div "Styled" at bounding box center [193, 501] width 45 height 14
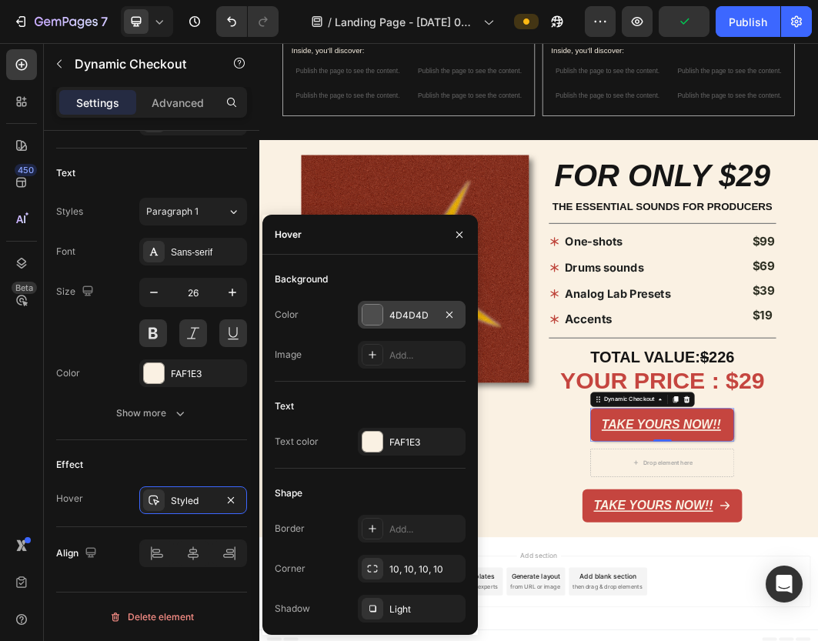
click at [378, 309] on div at bounding box center [372, 315] width 20 height 20
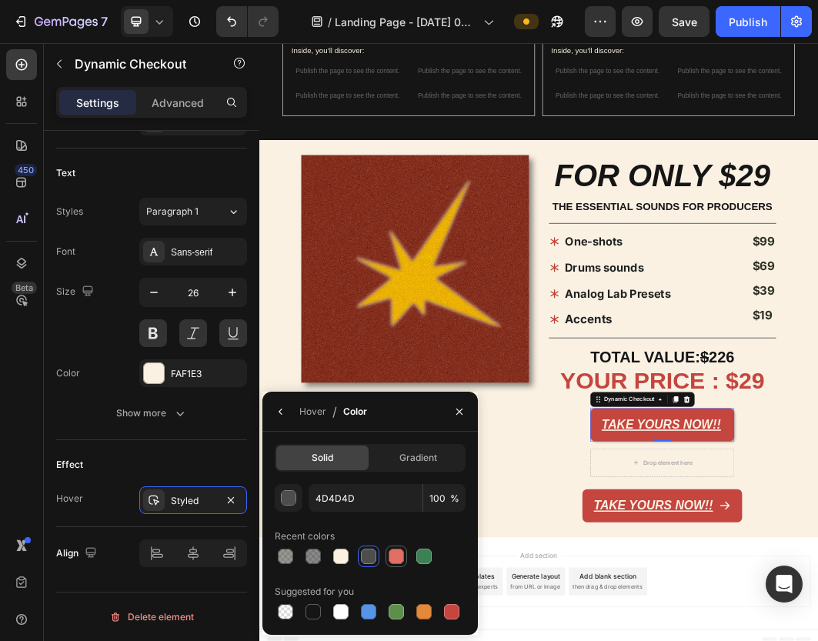
click at [401, 556] on div at bounding box center [395, 555] width 15 height 15
type input "E06F64"
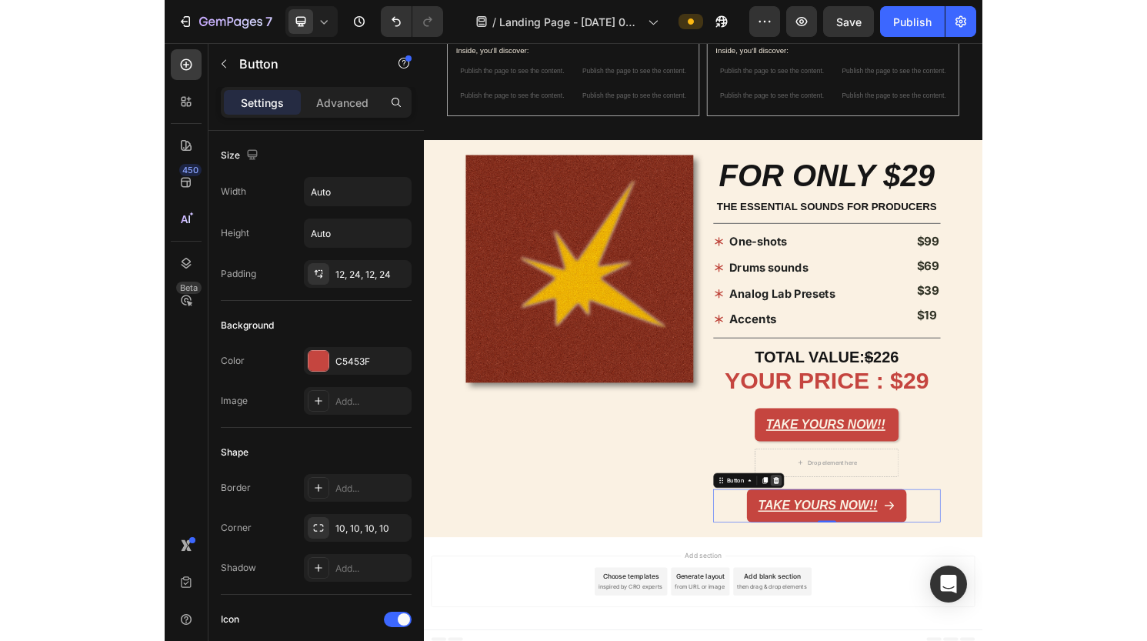
scroll to position [1242, 0]
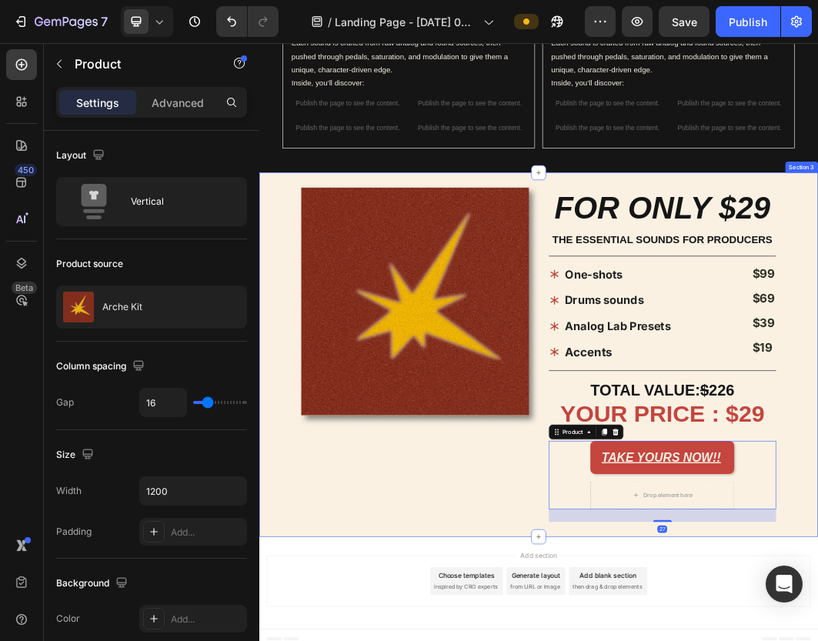
click at [638, 640] on div "Image" at bounding box center [516, 558] width 376 height 552
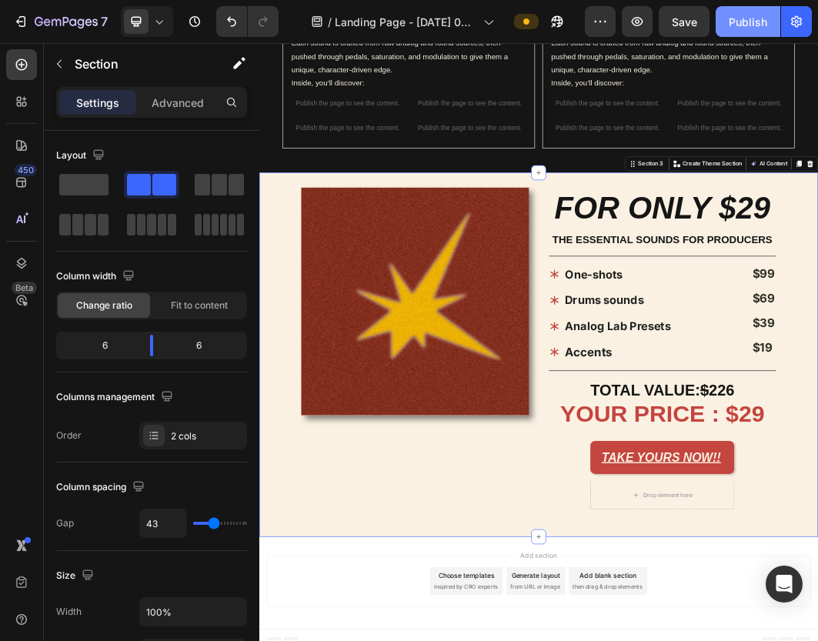
click at [746, 21] on div "Publish" at bounding box center [747, 22] width 38 height 16
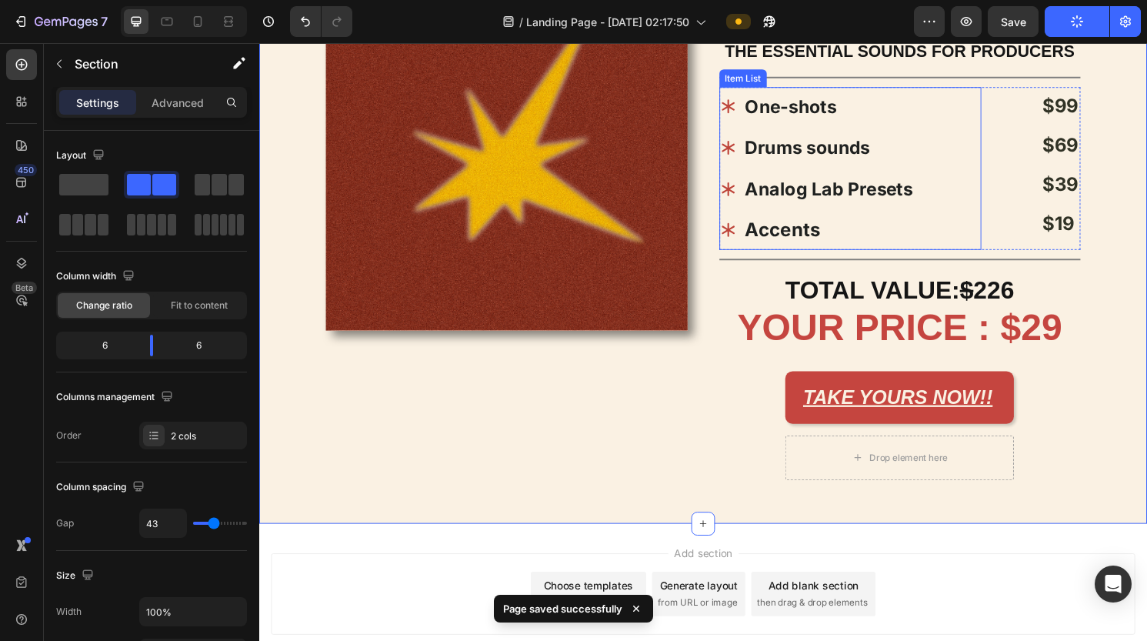
scroll to position [1591, 0]
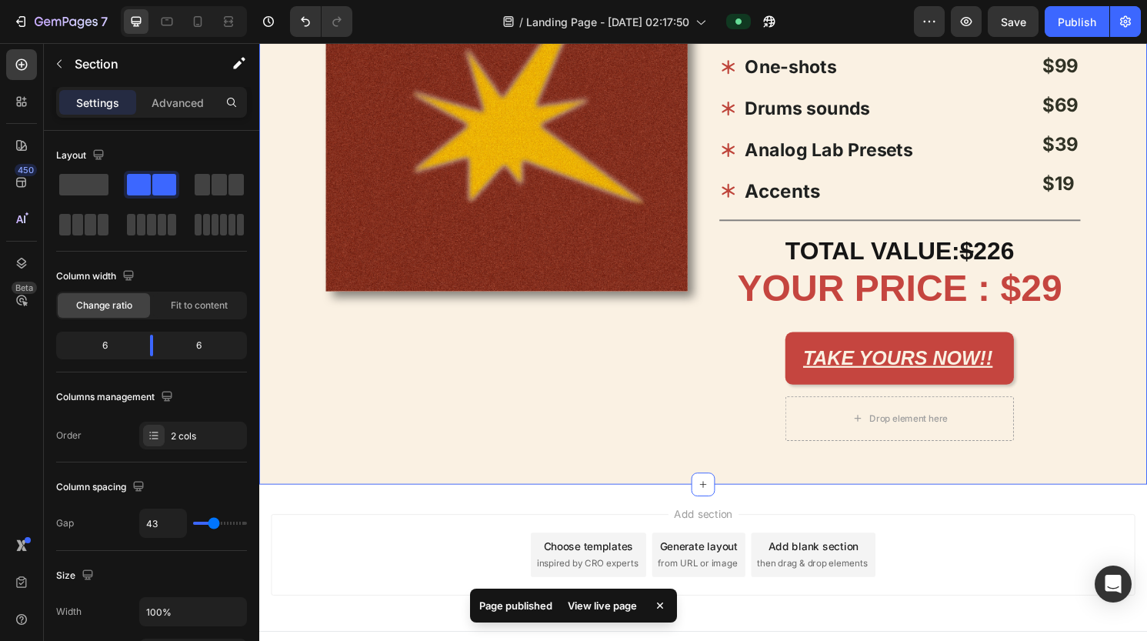
click at [615, 610] on div "View live page" at bounding box center [602, 606] width 88 height 22
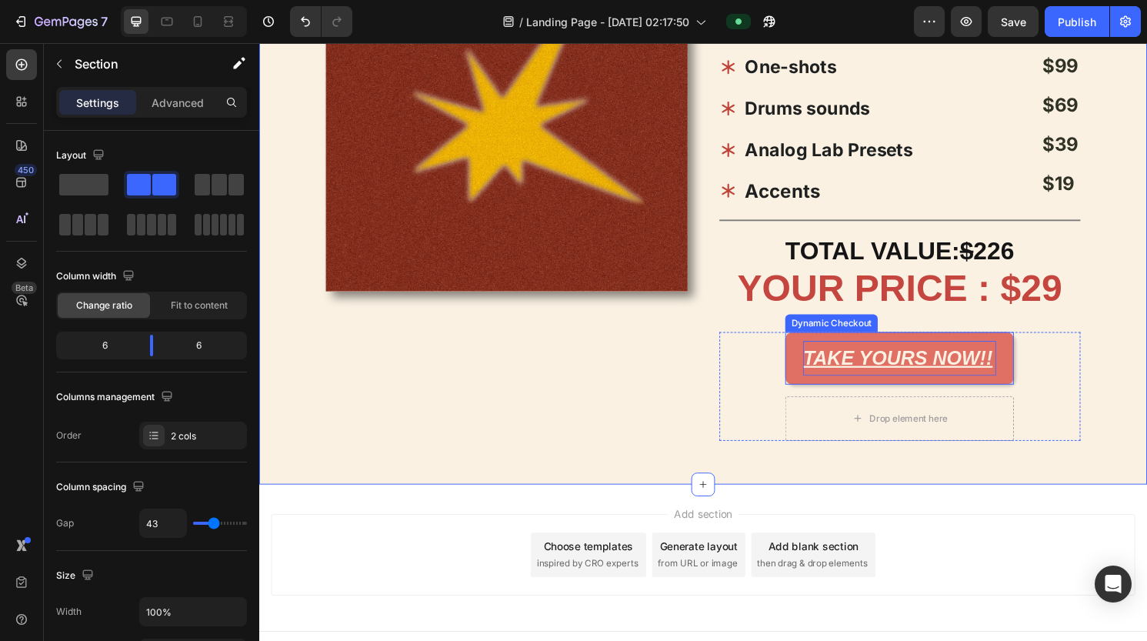
click at [872, 370] on p "TAKE YOURS NOW!!" at bounding box center [925, 370] width 201 height 36
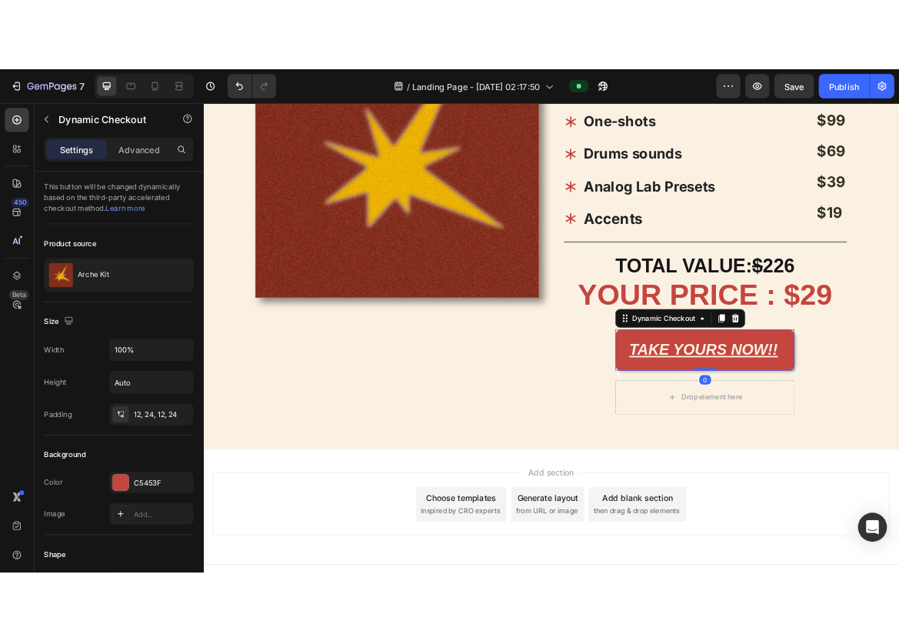
scroll to position [612, 0]
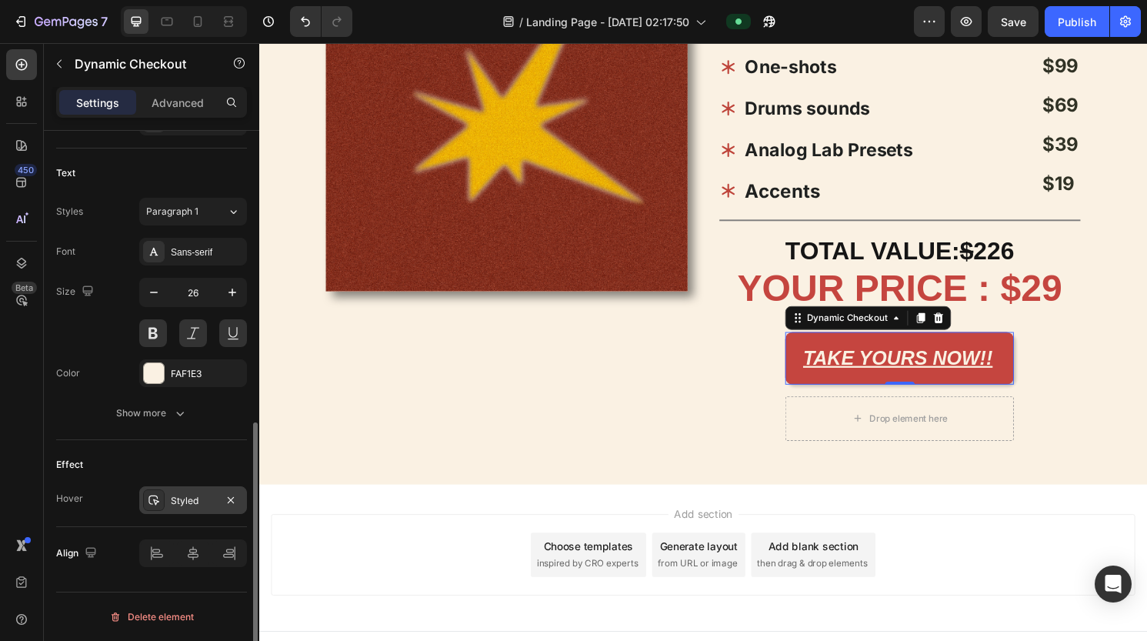
click at [178, 498] on div "Styled" at bounding box center [193, 501] width 45 height 14
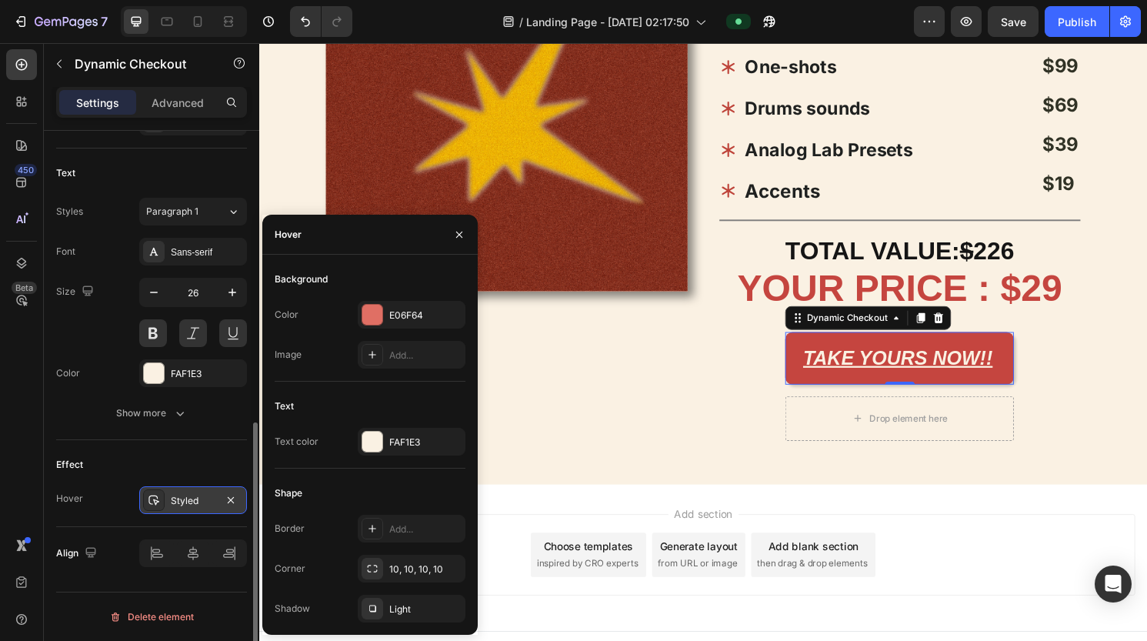
click at [178, 498] on div "Styled" at bounding box center [193, 501] width 45 height 14
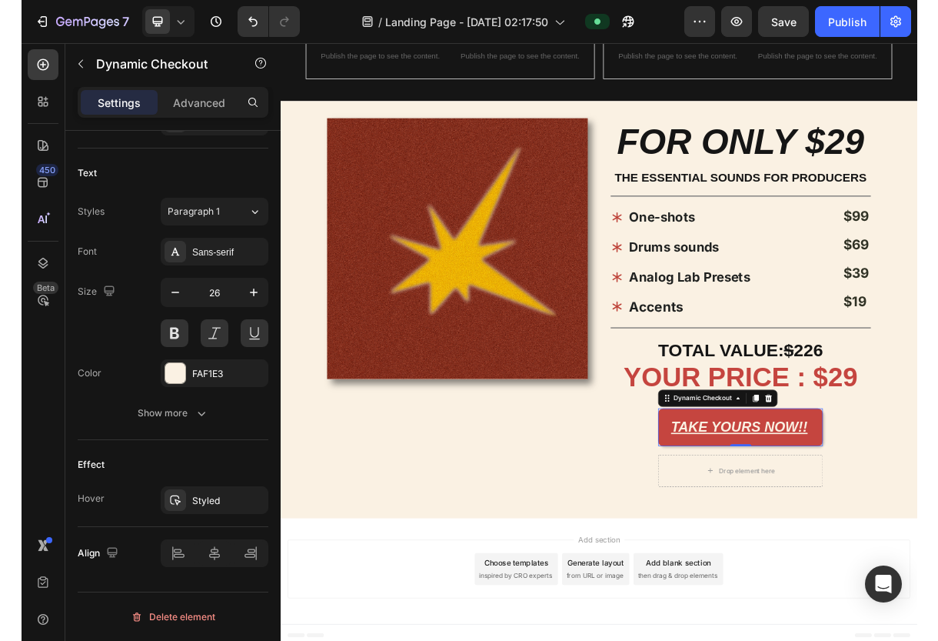
scroll to position [1361, 0]
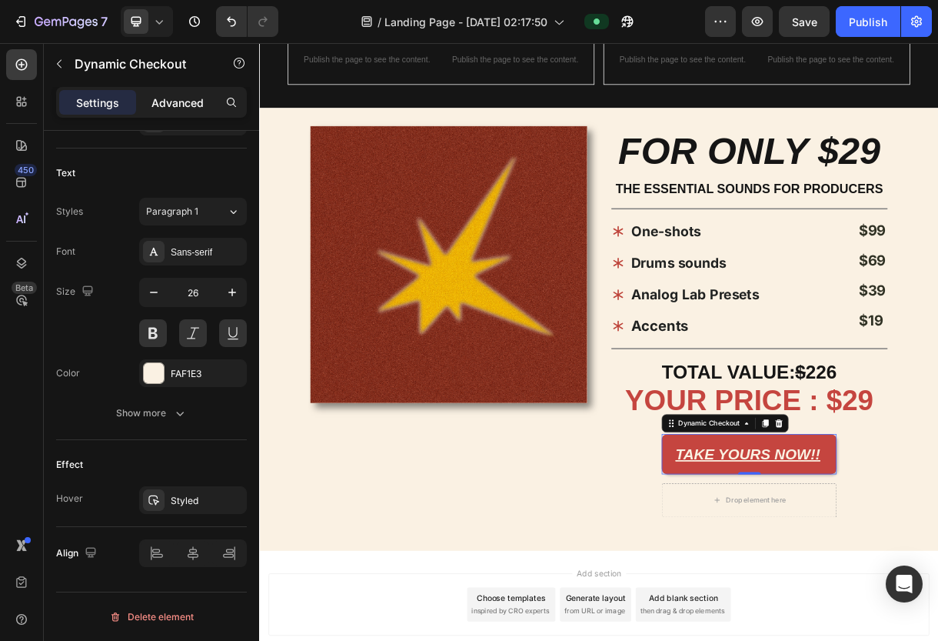
click at [199, 91] on div "Advanced" at bounding box center [177, 102] width 77 height 25
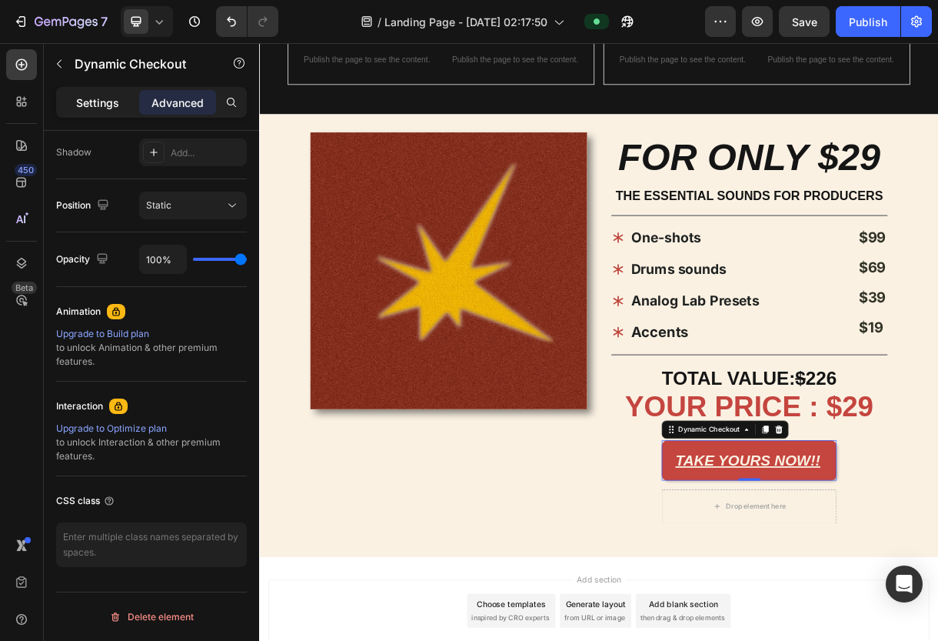
click at [97, 112] on div "Settings" at bounding box center [97, 102] width 77 height 25
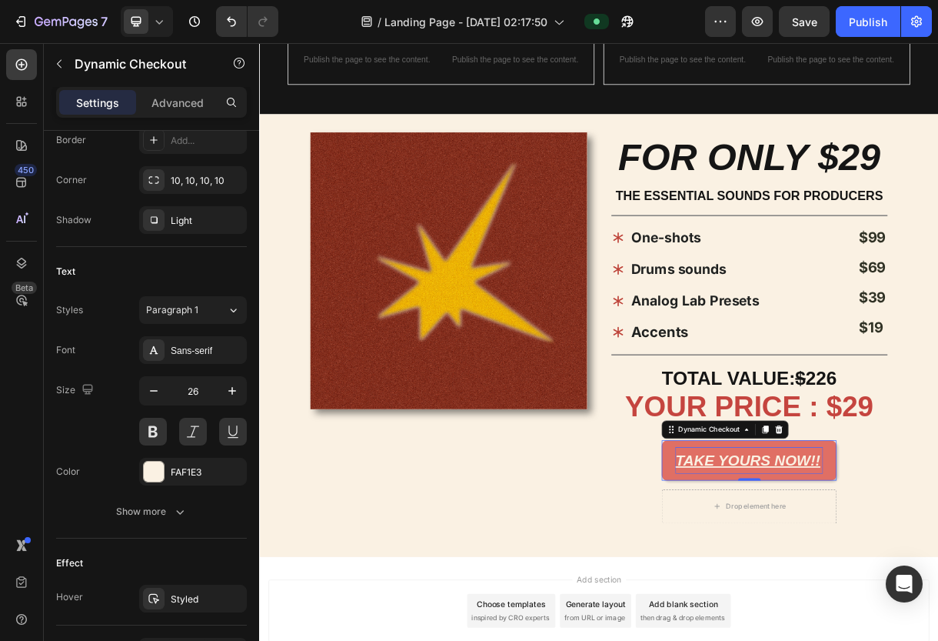
click at [872, 599] on p "TAKE YOURS NOW!!" at bounding box center [925, 609] width 201 height 36
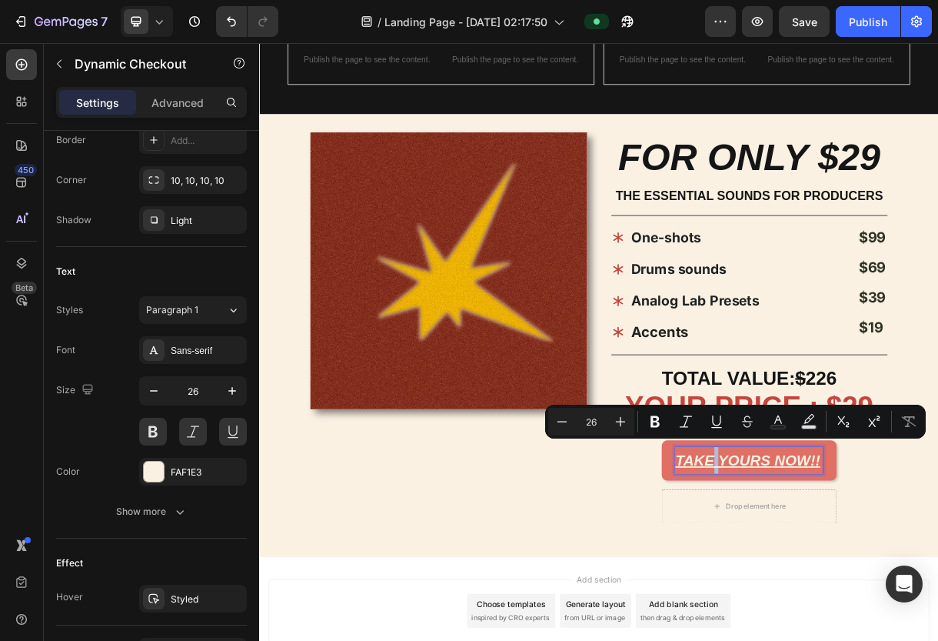
click at [815, 599] on button "TAKE YOURS NOW!!" at bounding box center [925, 609] width 238 height 55
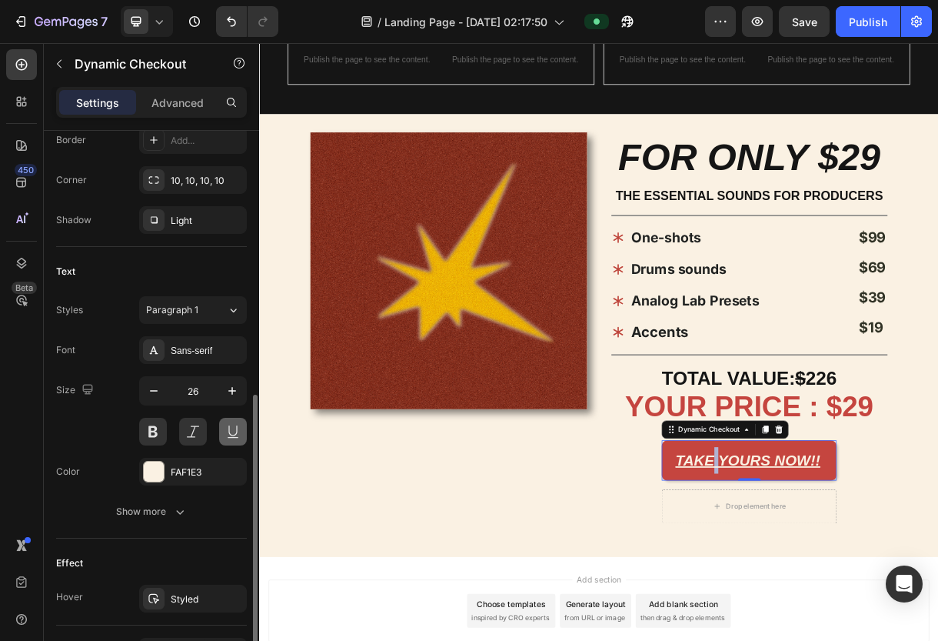
scroll to position [612, 0]
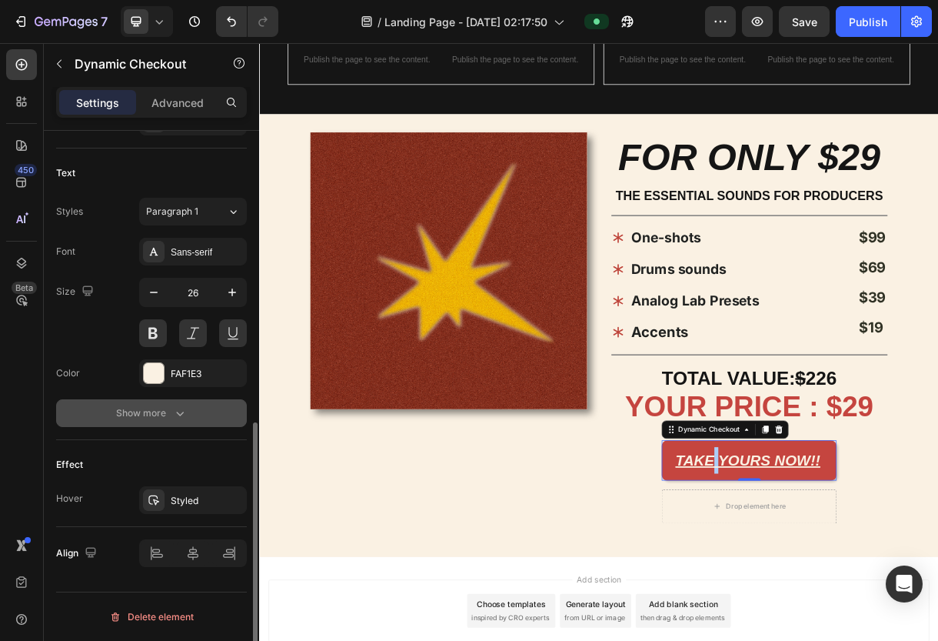
click at [154, 410] on div "Show more" at bounding box center [152, 412] width 72 height 15
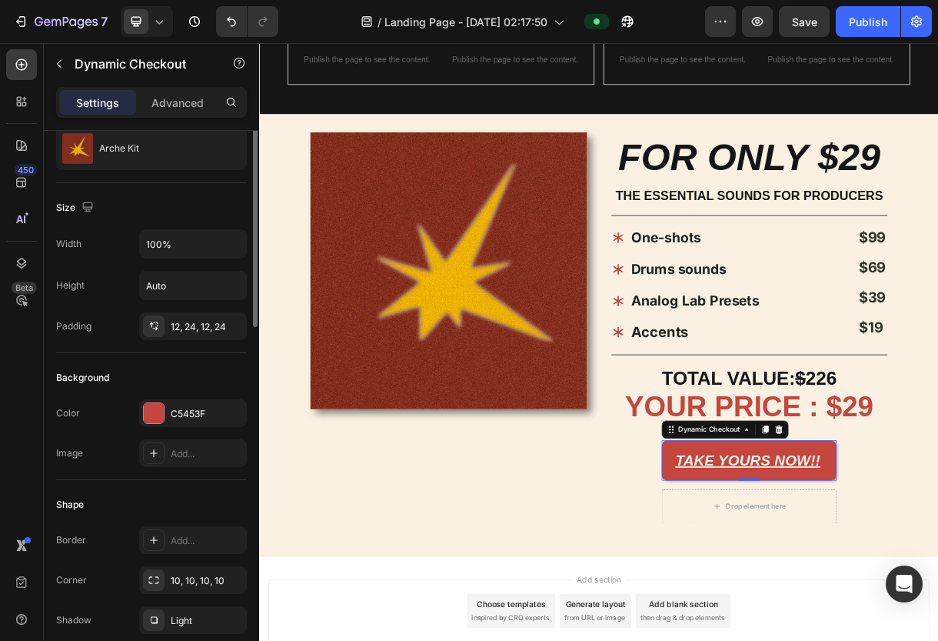
scroll to position [0, 0]
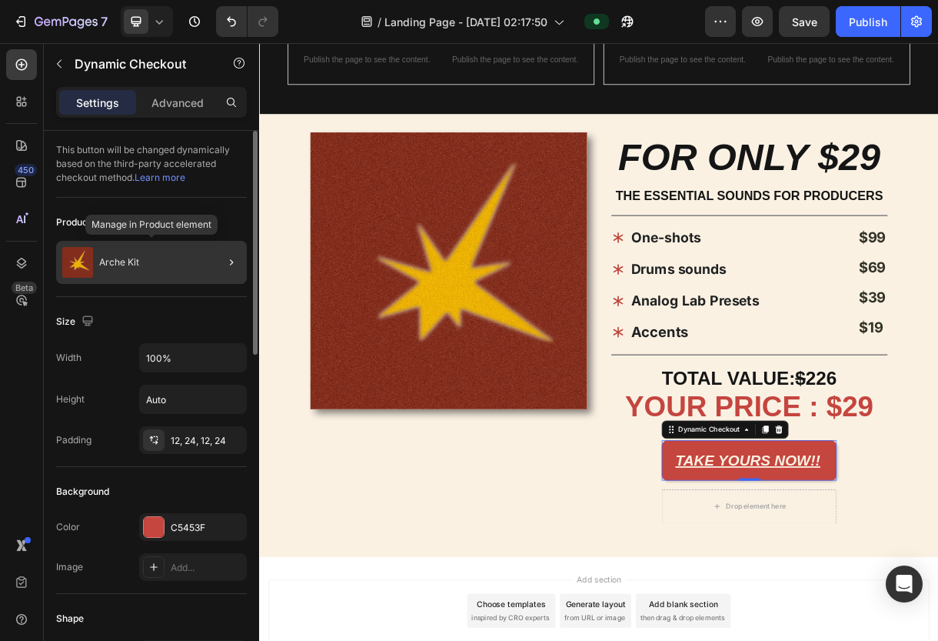
click at [118, 267] on p "Arche Kit" at bounding box center [119, 262] width 40 height 11
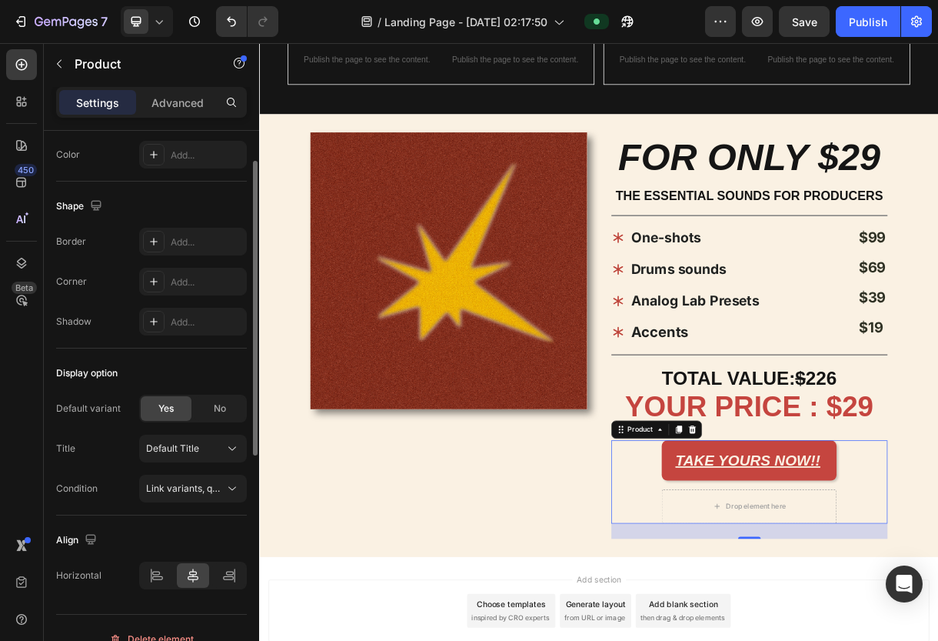
scroll to position [486, 0]
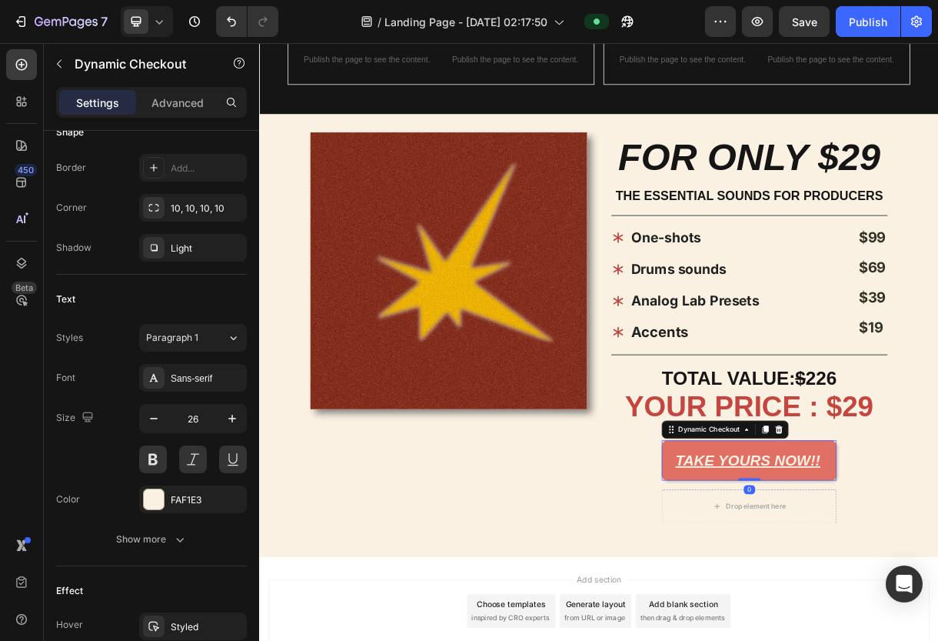
click at [834, 615] on button "TAKE YOURS NOW!!" at bounding box center [925, 609] width 238 height 55
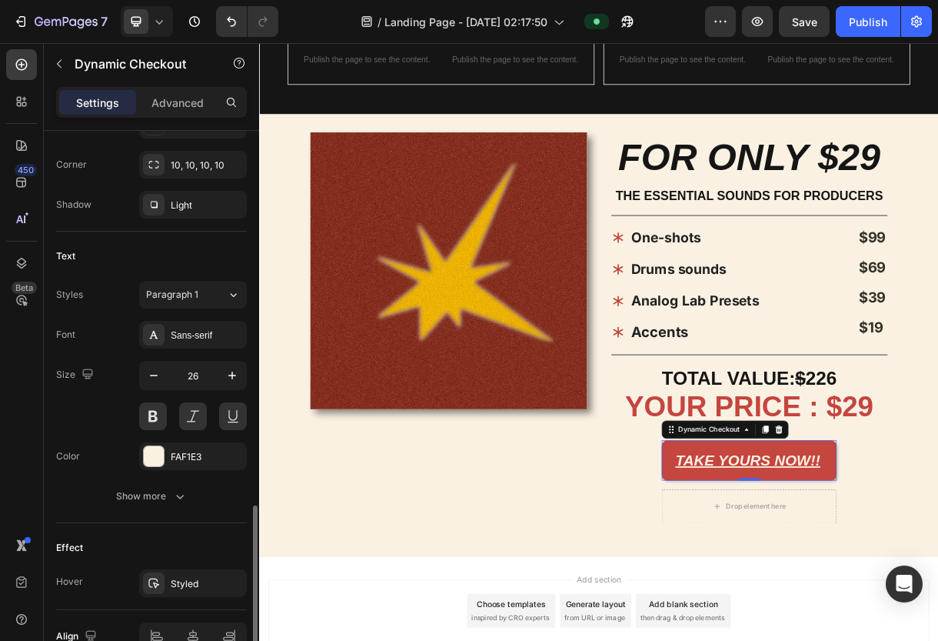
scroll to position [612, 0]
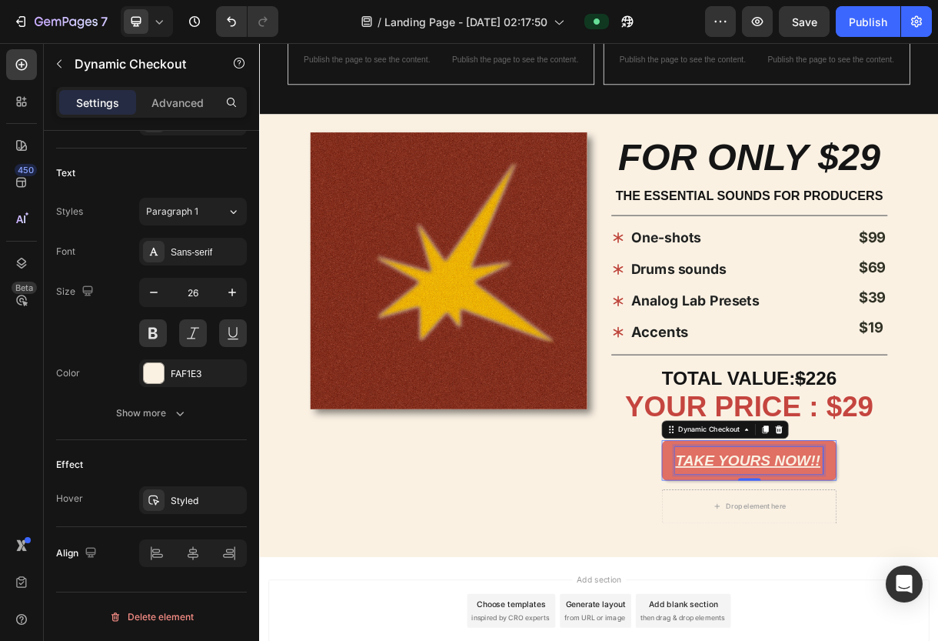
click at [872, 595] on p "TAKE YOURS NOW!!" at bounding box center [925, 609] width 201 height 36
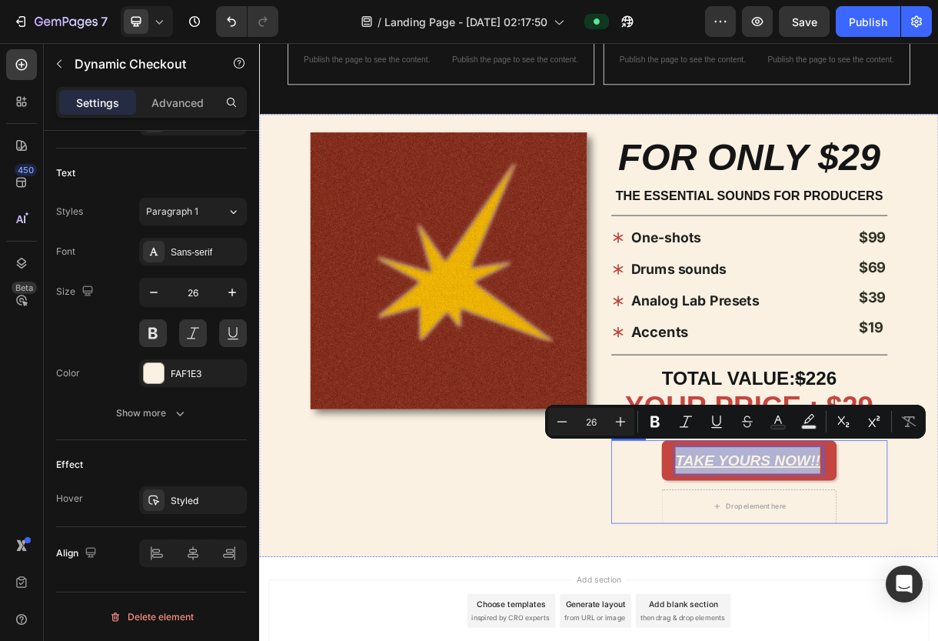
drag, startPoint x: 1019, startPoint y: 597, endPoint x: 757, endPoint y: 599, distance: 262.3
click at [757, 599] on div "TAKE YOURS NOW!! Dynamic Checkout 0 Drop element here Product" at bounding box center [926, 638] width 376 height 113
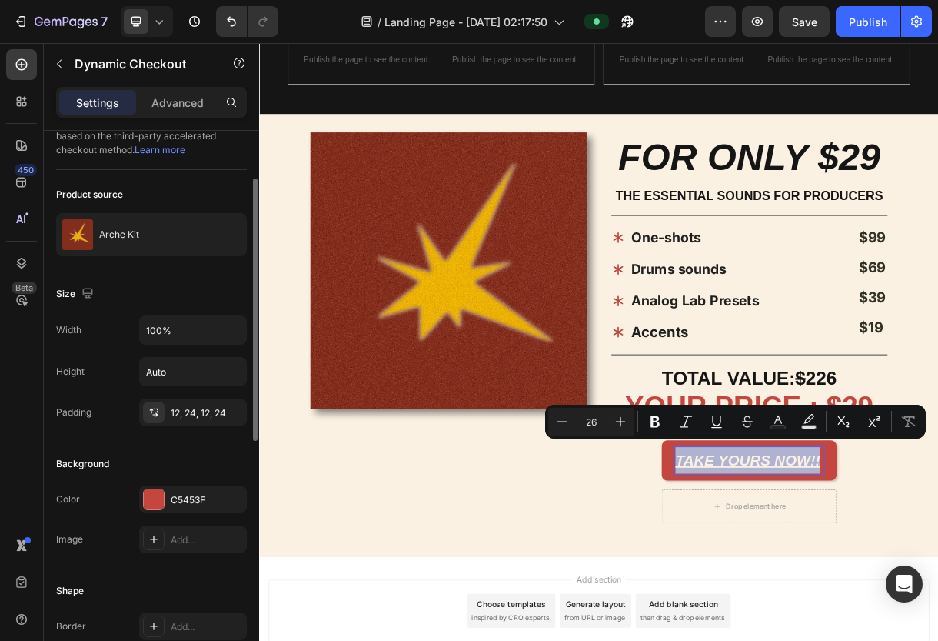
scroll to position [0, 0]
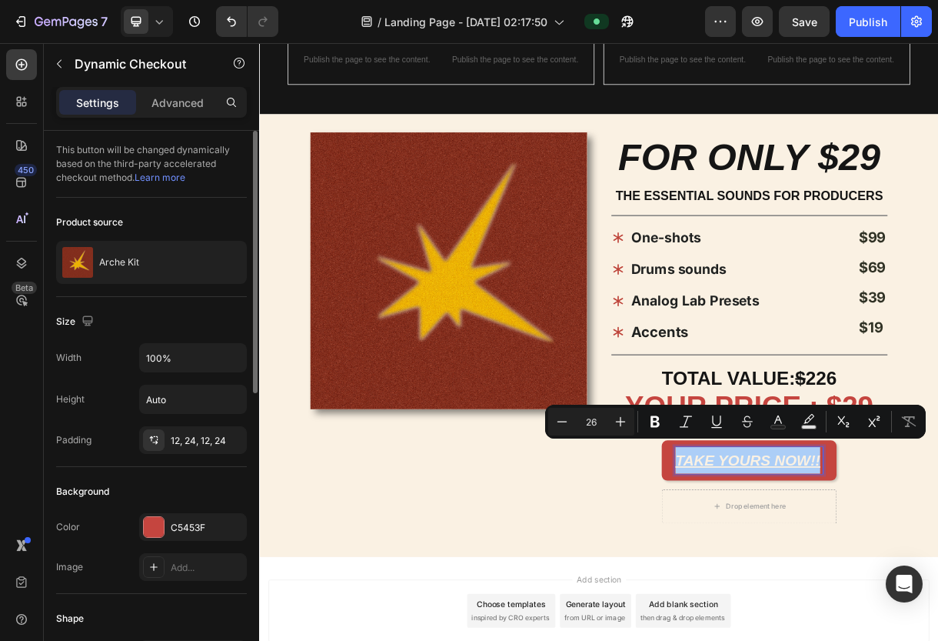
click at [119, 325] on div "Size" at bounding box center [151, 321] width 191 height 25
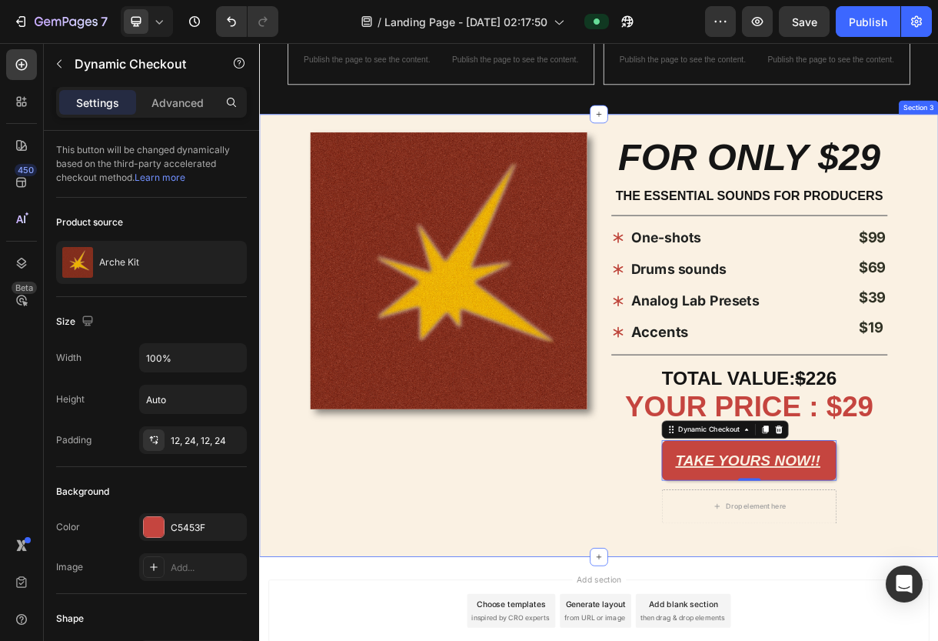
click at [599, 611] on div "Image" at bounding box center [516, 440] width 376 height 552
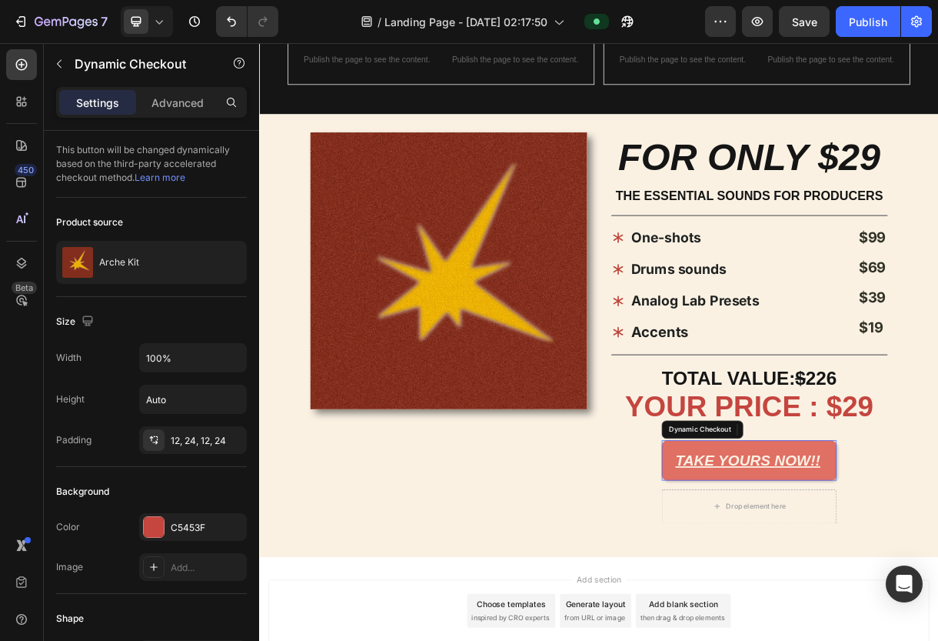
click at [815, 611] on button "TAKE YOURS NOW!!" at bounding box center [925, 609] width 238 height 55
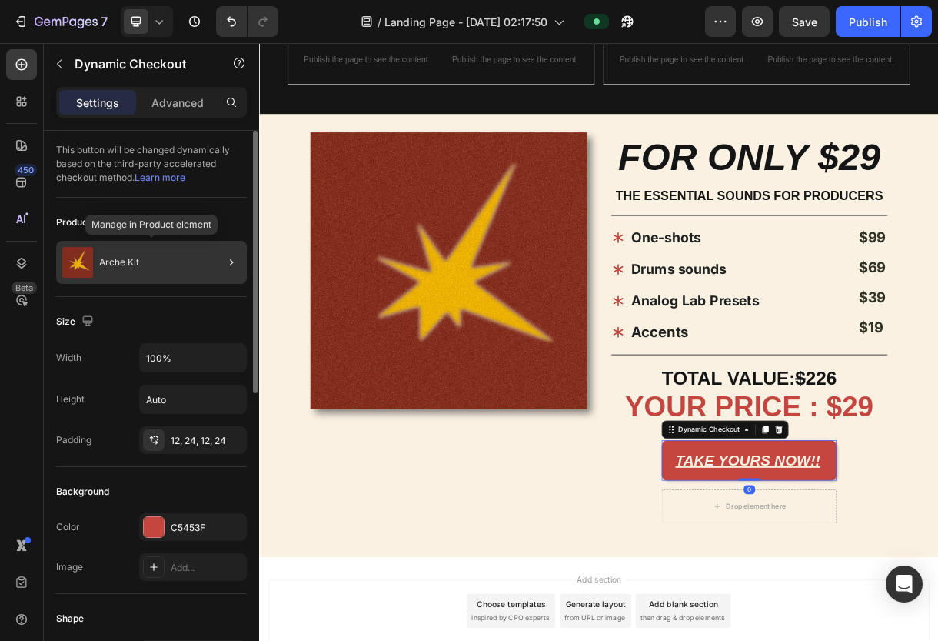
click at [137, 266] on p "Arche Kit" at bounding box center [119, 262] width 40 height 11
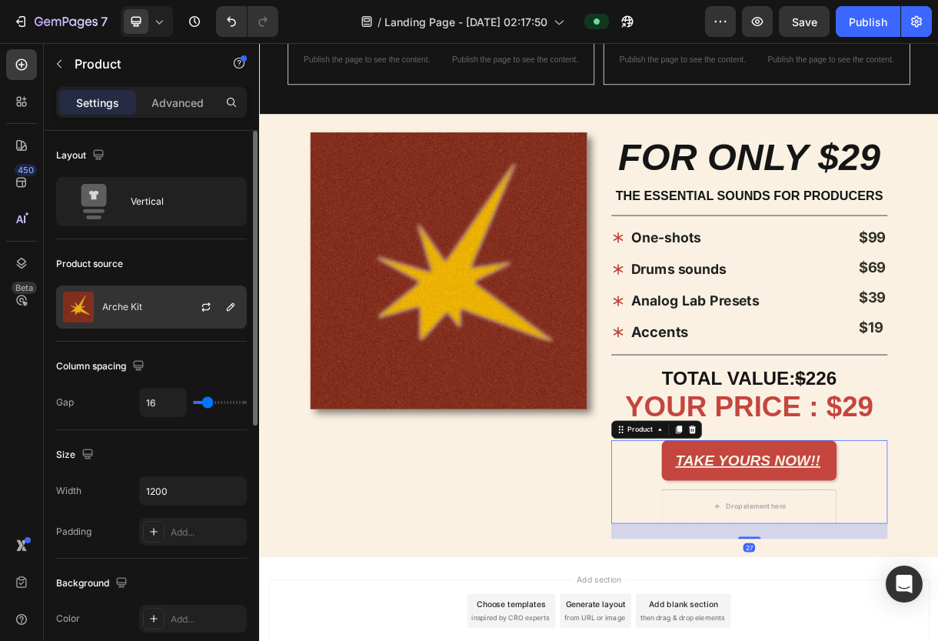
click at [165, 308] on div "Arche Kit" at bounding box center [151, 306] width 191 height 43
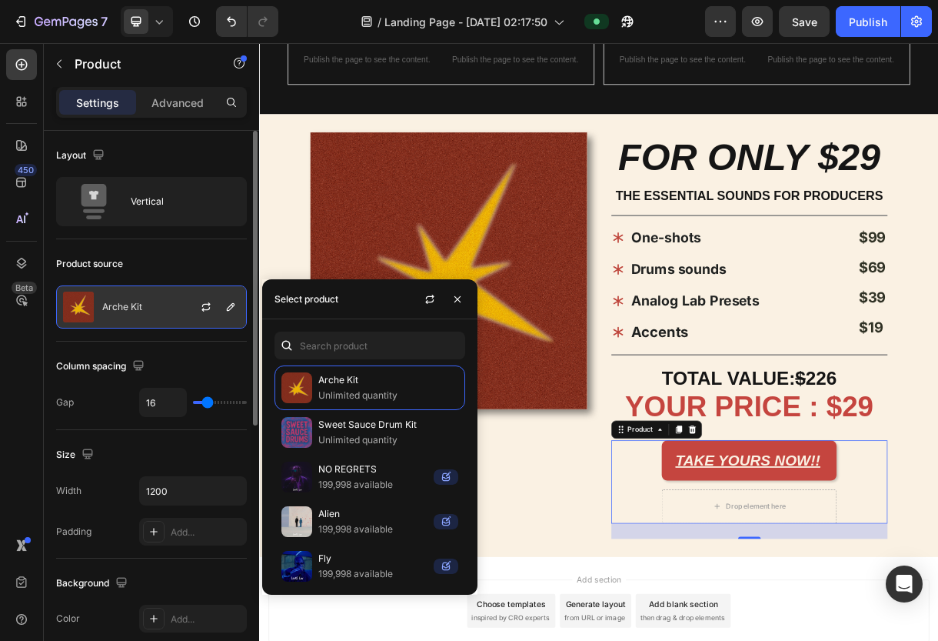
click at [135, 304] on p "Arche Kit" at bounding box center [122, 307] width 40 height 11
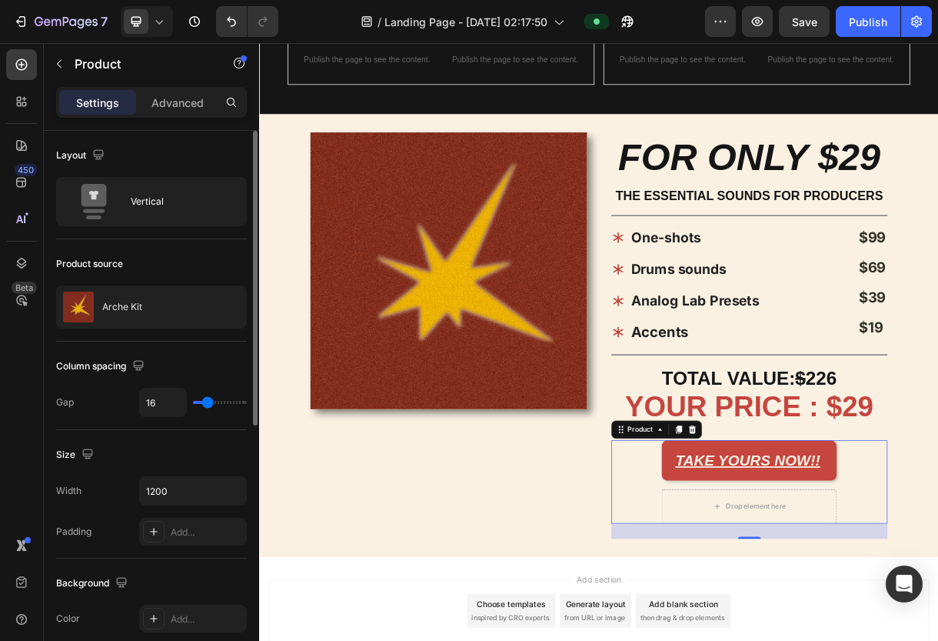
click at [140, 271] on div "Product source" at bounding box center [151, 264] width 191 height 25
click at [235, 200] on icon at bounding box center [232, 201] width 15 height 15
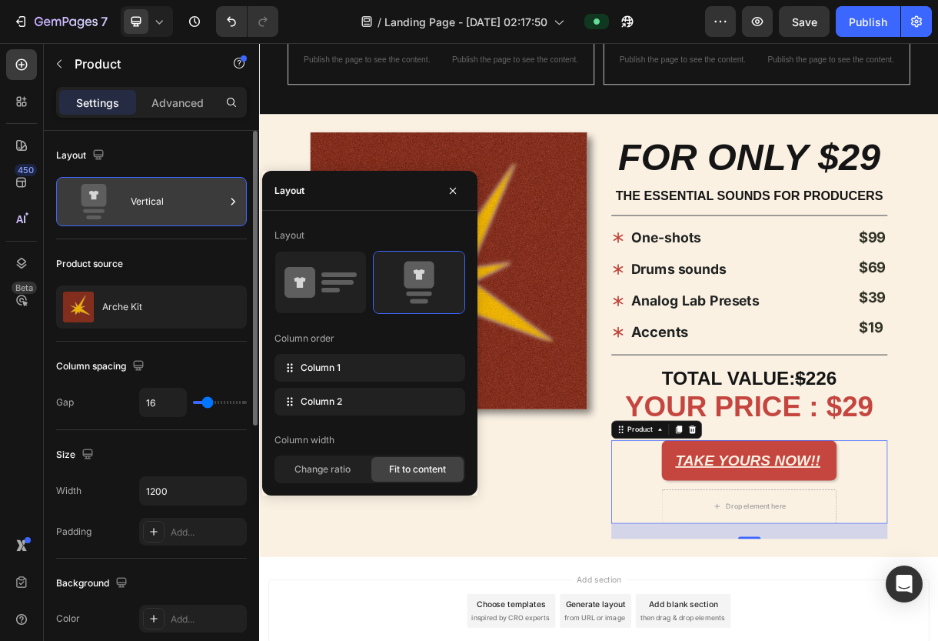
click at [235, 199] on icon at bounding box center [232, 201] width 15 height 15
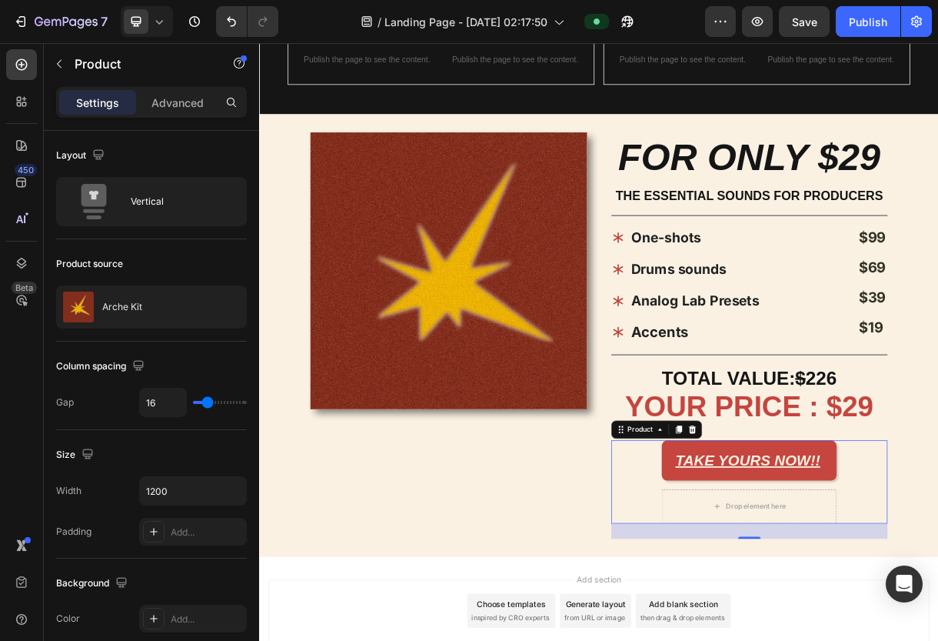
scroll to position [486, 0]
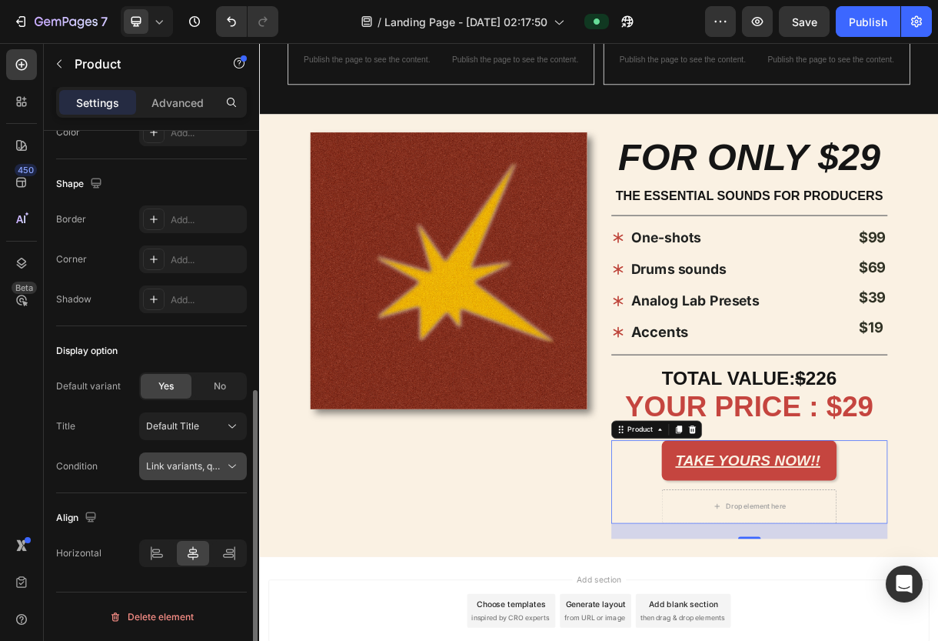
click at [210, 463] on span "Link variants, quantity <br> between same products" at bounding box center [259, 466] width 227 height 12
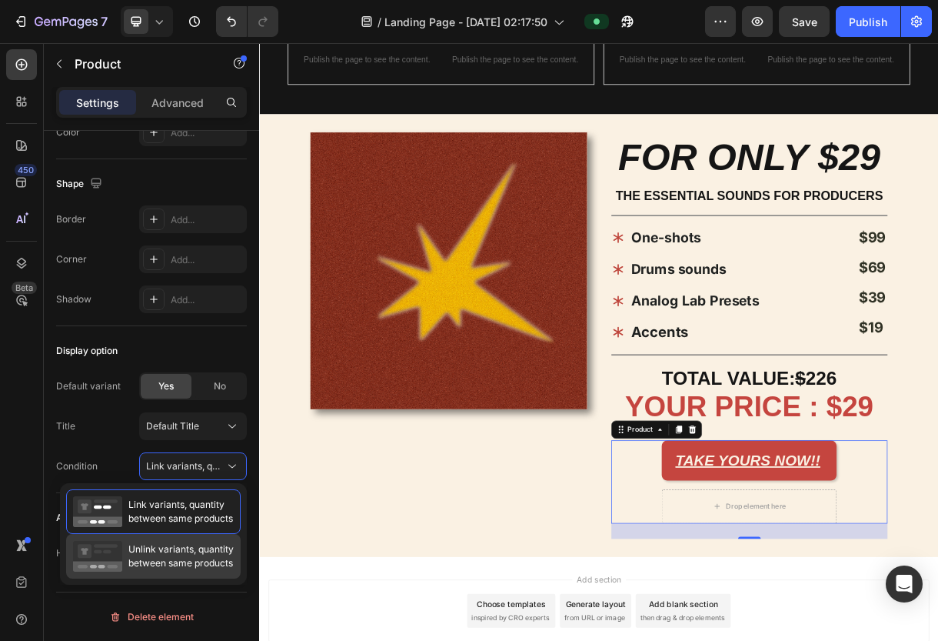
click at [212, 553] on span "Unlink variants, quantity between same products" at bounding box center [180, 556] width 105 height 28
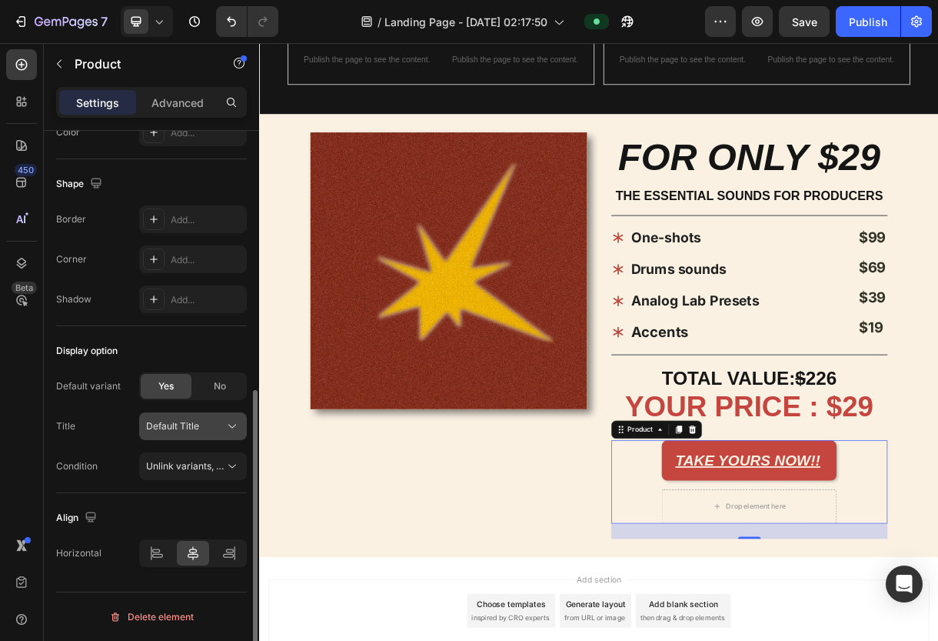
click at [222, 422] on div "Default Title" at bounding box center [193, 425] width 94 height 15
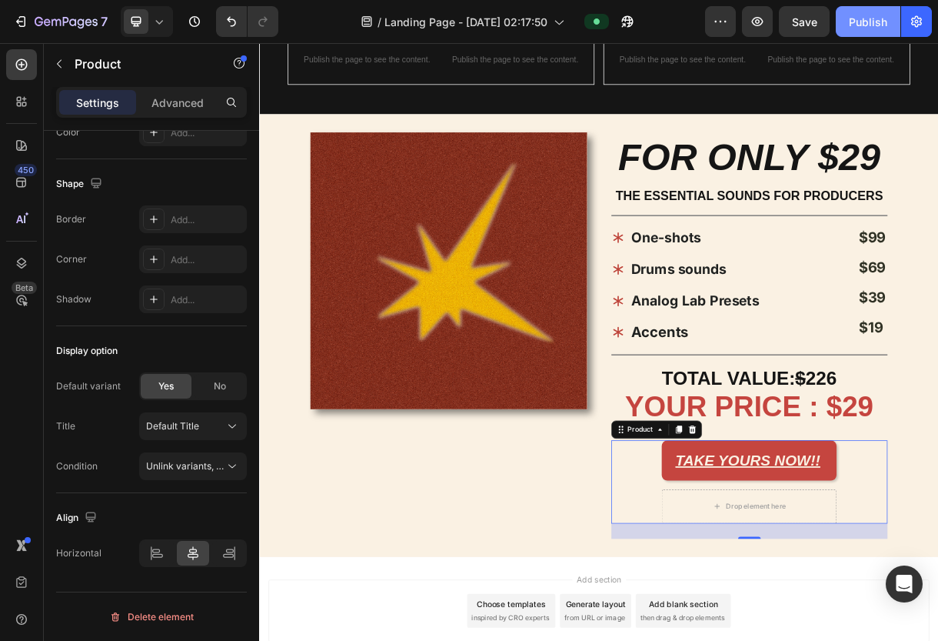
click at [858, 20] on div "Publish" at bounding box center [868, 22] width 38 height 16
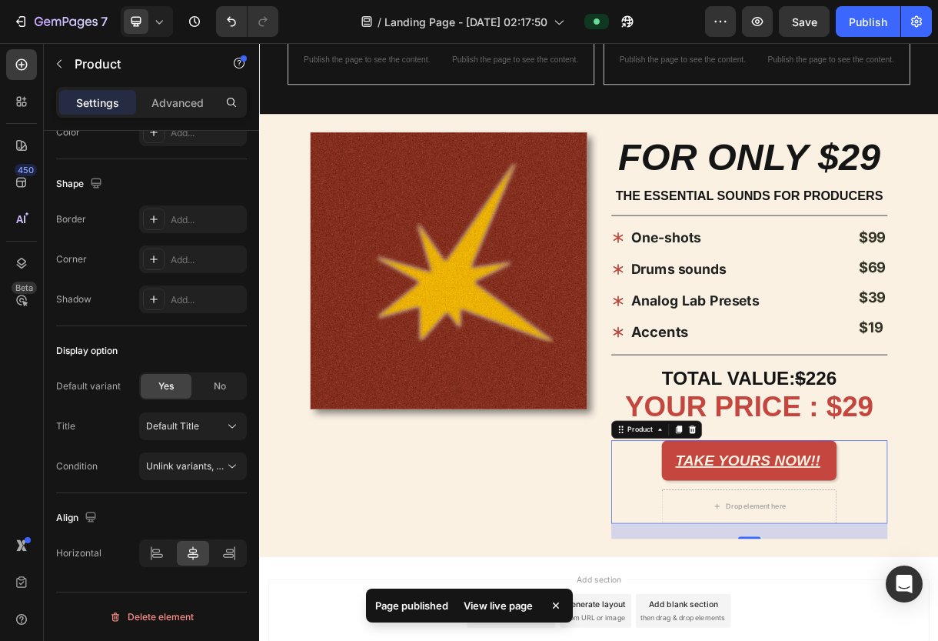
click at [527, 599] on div "View live page" at bounding box center [499, 606] width 88 height 22
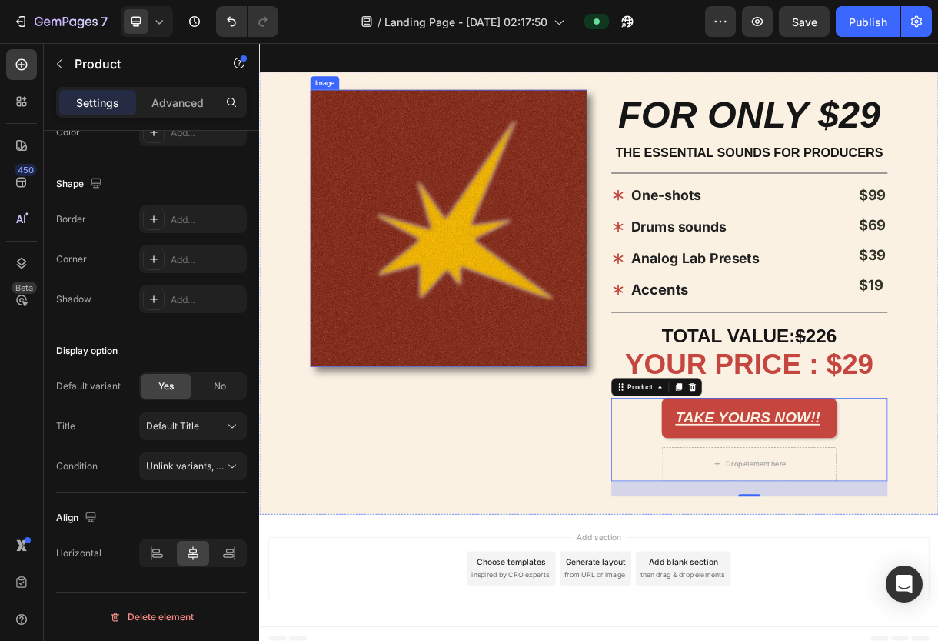
scroll to position [1418, 0]
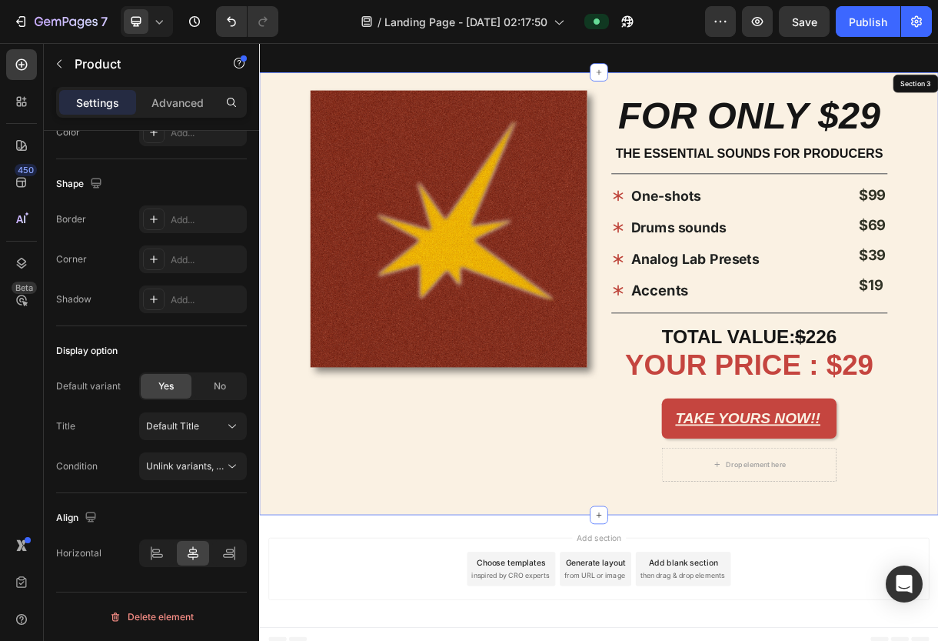
click at [681, 598] on div "Image" at bounding box center [516, 383] width 376 height 552
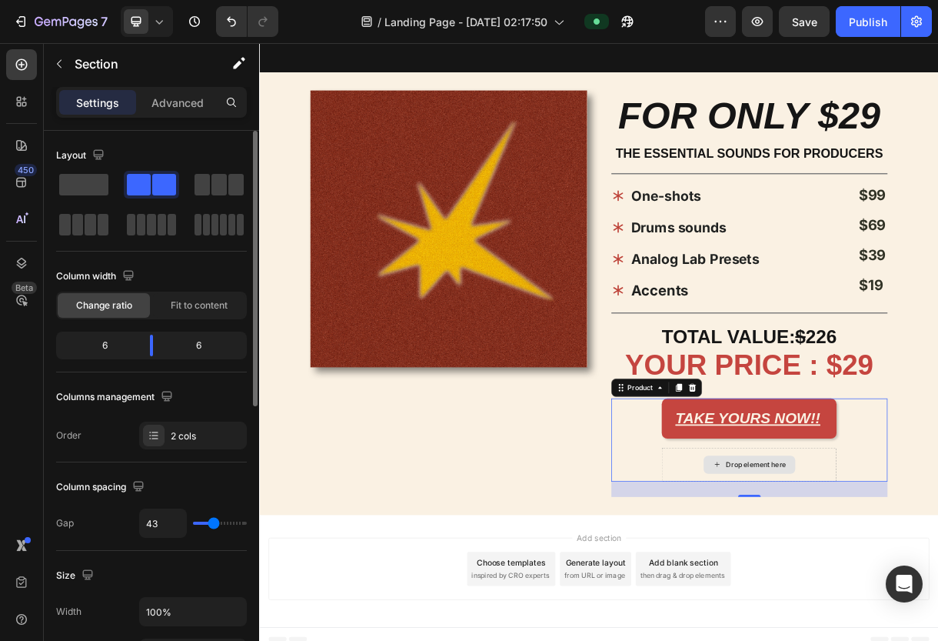
click at [826, 592] on div "Drop element here" at bounding box center [925, 615] width 238 height 46
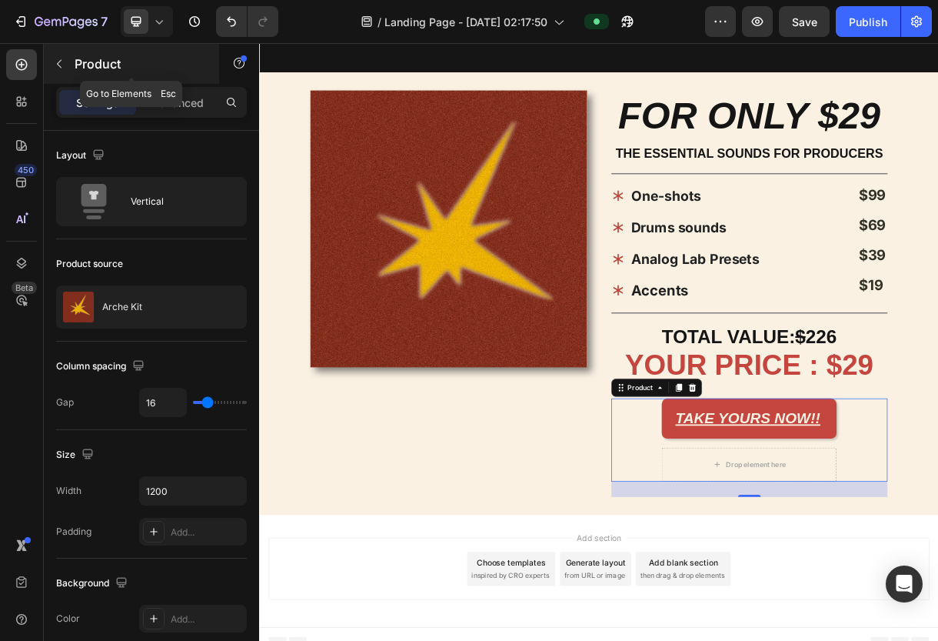
click at [58, 73] on button "button" at bounding box center [59, 64] width 25 height 25
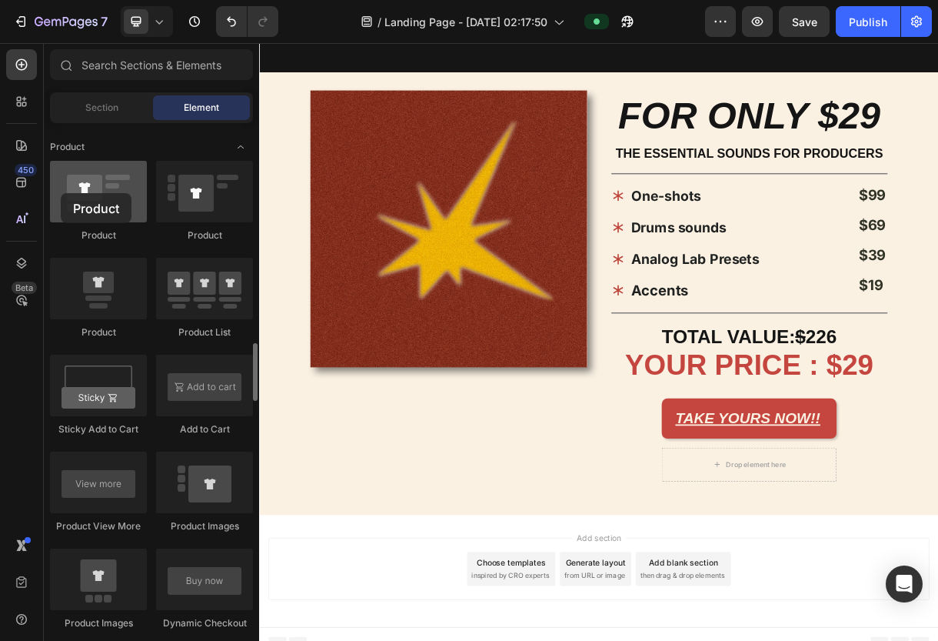
drag, startPoint x: 95, startPoint y: 211, endPoint x: 62, endPoint y: 190, distance: 39.1
click at [62, 189] on div at bounding box center [98, 192] width 97 height 62
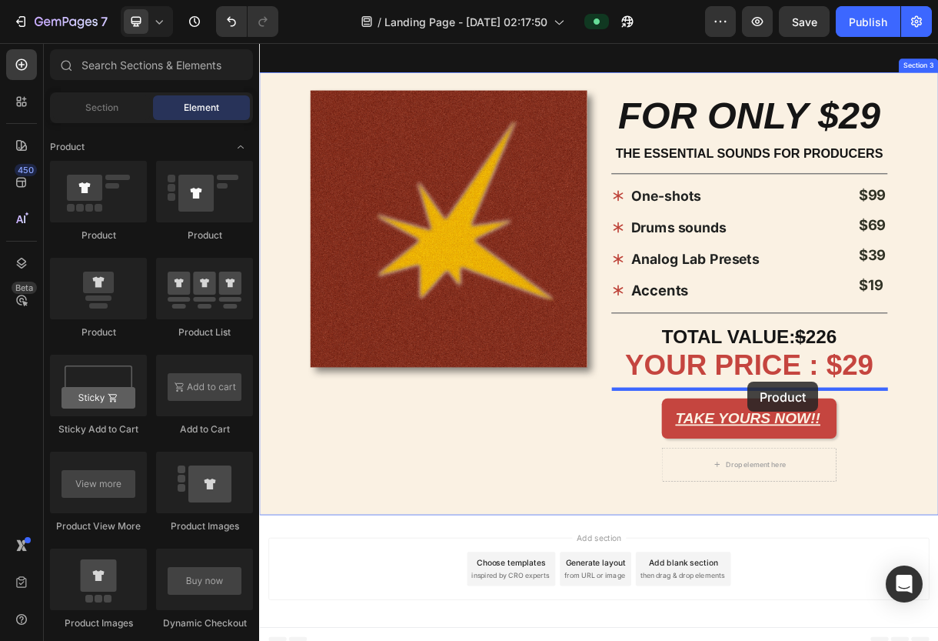
drag, startPoint x: 348, startPoint y: 316, endPoint x: 923, endPoint y: 503, distance: 604.9
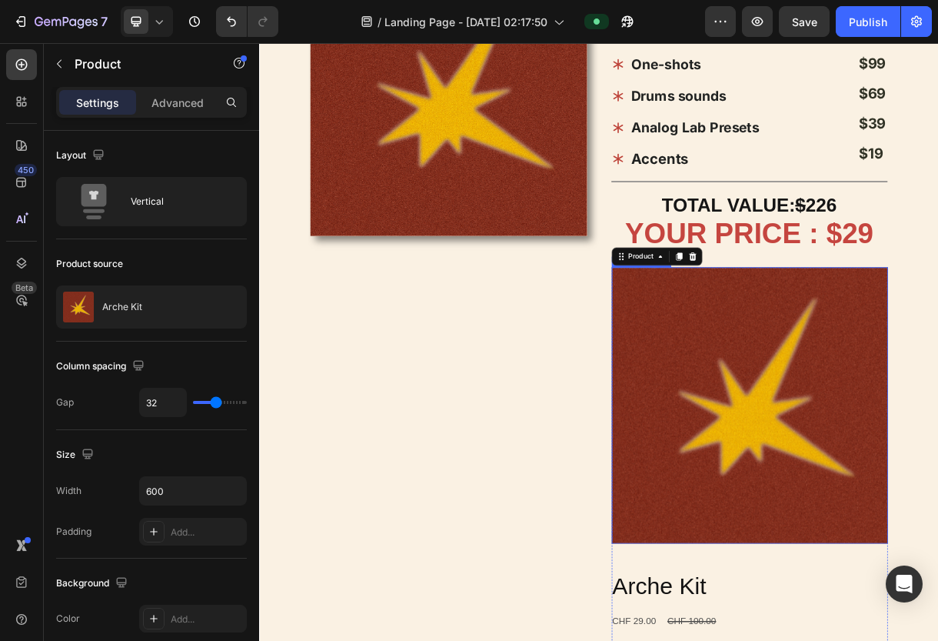
scroll to position [1606, 0]
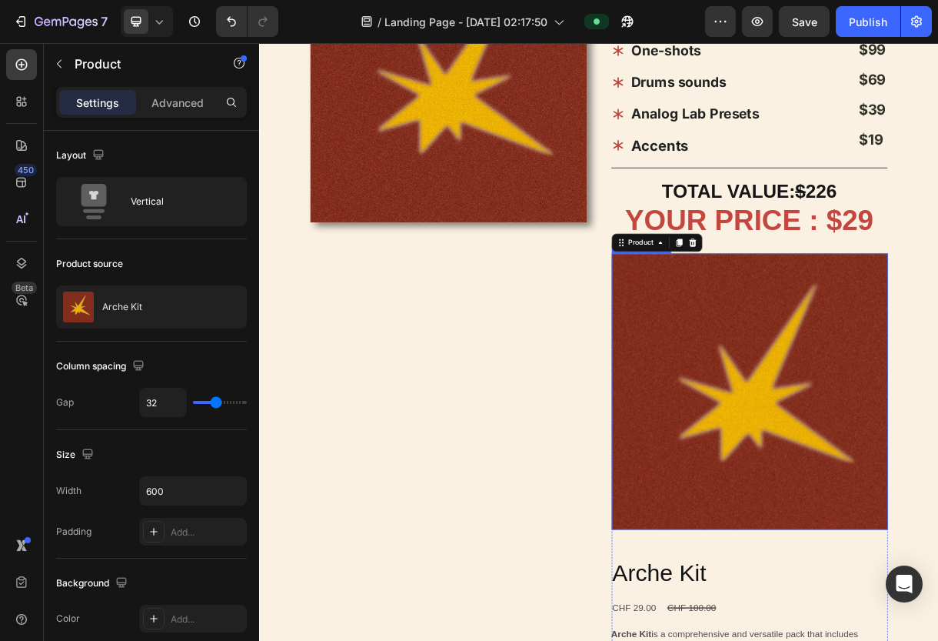
click at [872, 552] on img at bounding box center [926, 516] width 376 height 376
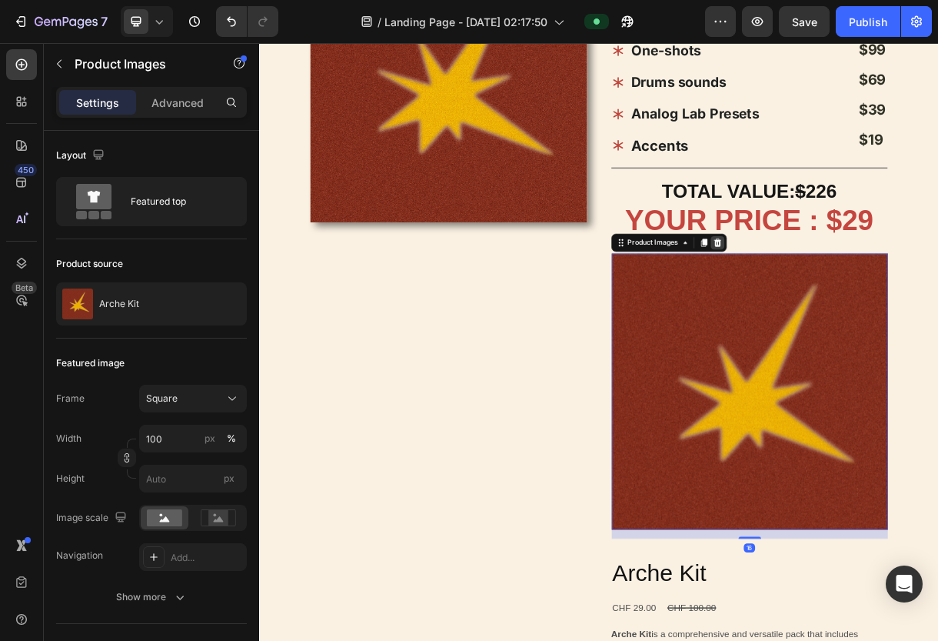
click at [872, 308] on icon at bounding box center [881, 313] width 10 height 11
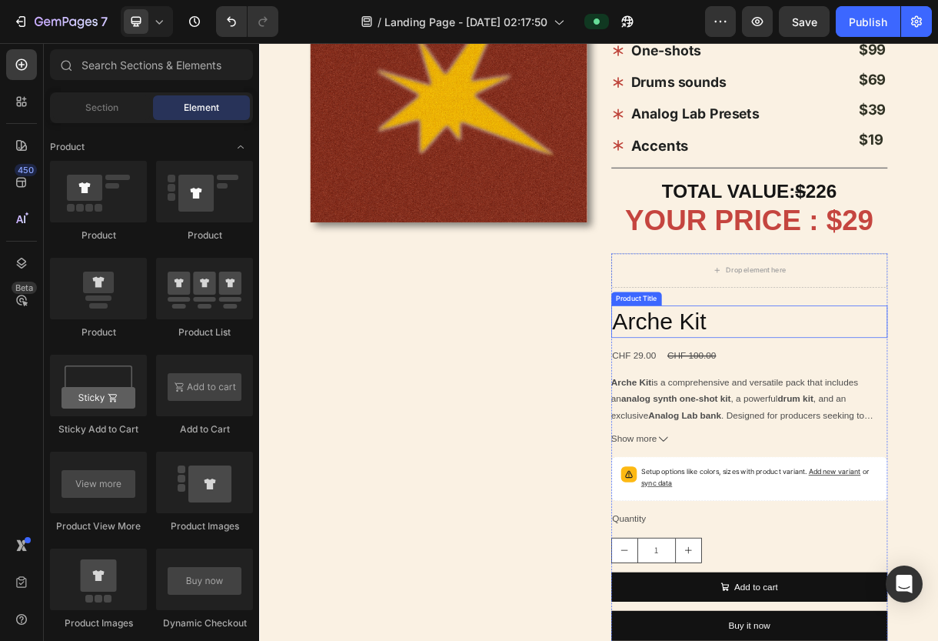
click at [816, 425] on h2 "Arche Kit" at bounding box center [926, 421] width 376 height 44
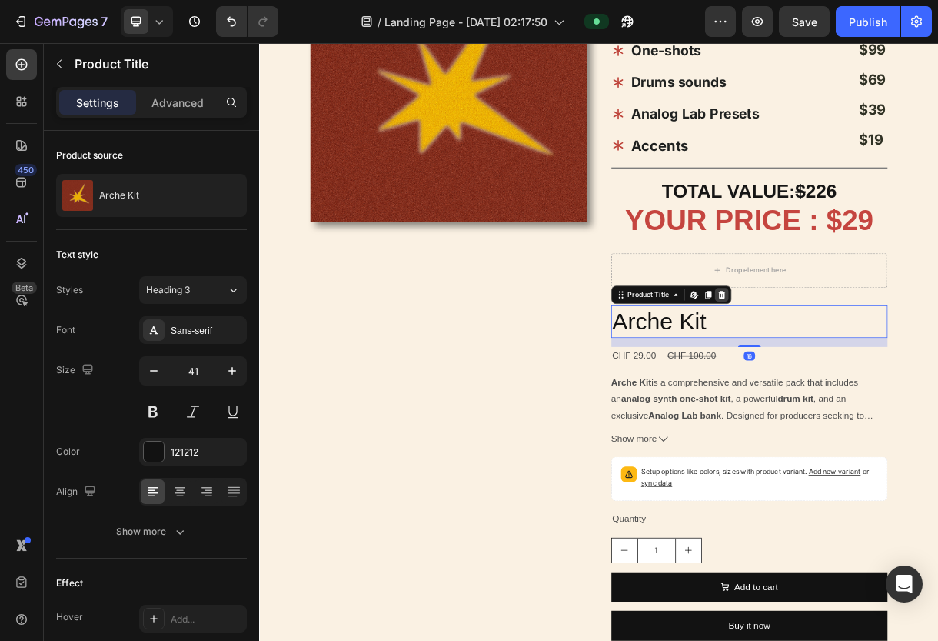
click at [872, 381] on icon at bounding box center [887, 384] width 12 height 12
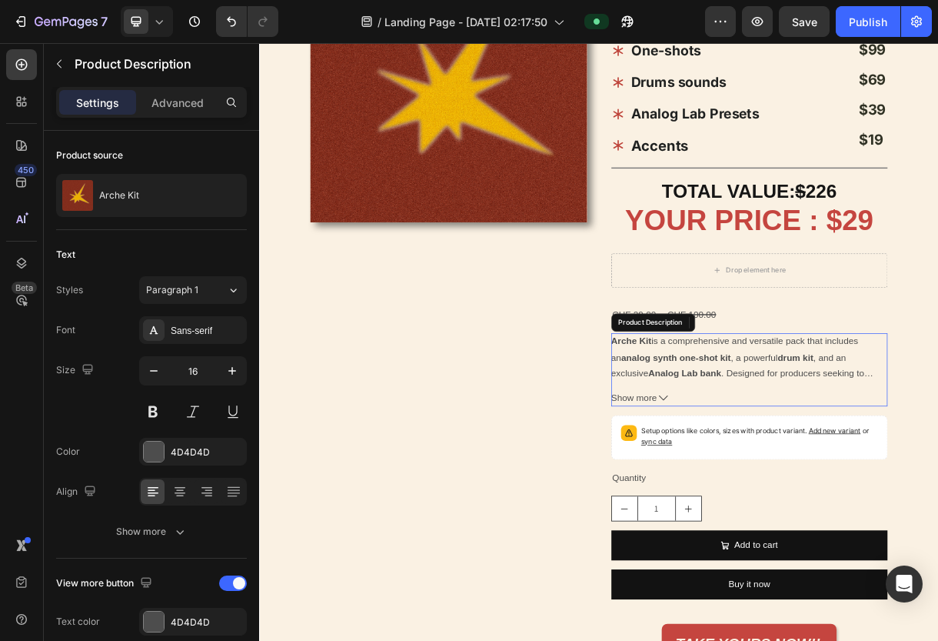
click at [839, 441] on p "Arche Kit is a comprehensive and versatile pack that includes an analog synth o…" at bounding box center [920, 514] width 365 height 146
click at [872, 413] on div at bounding box center [918, 422] width 18 height 18
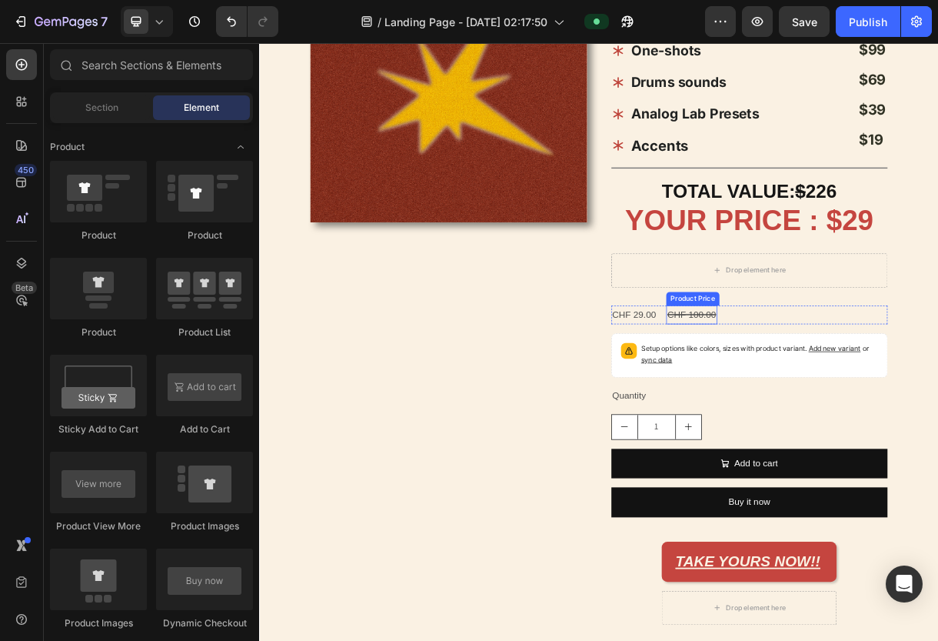
click at [844, 416] on div "CHF 100.00 Product Price Product Price" at bounding box center [846, 411] width 69 height 25
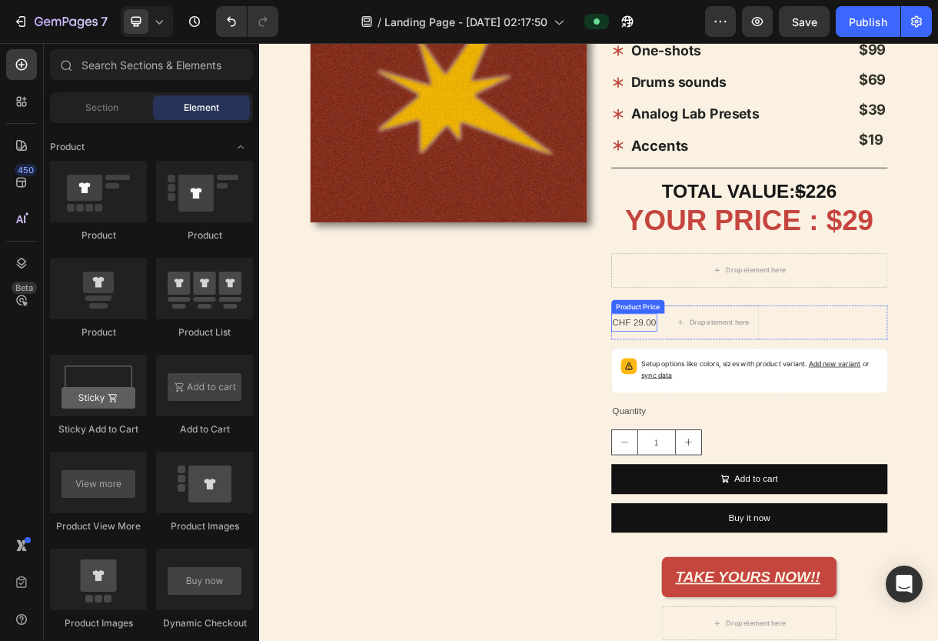
click at [790, 416] on div "CHF 29.00" at bounding box center [769, 422] width 62 height 25
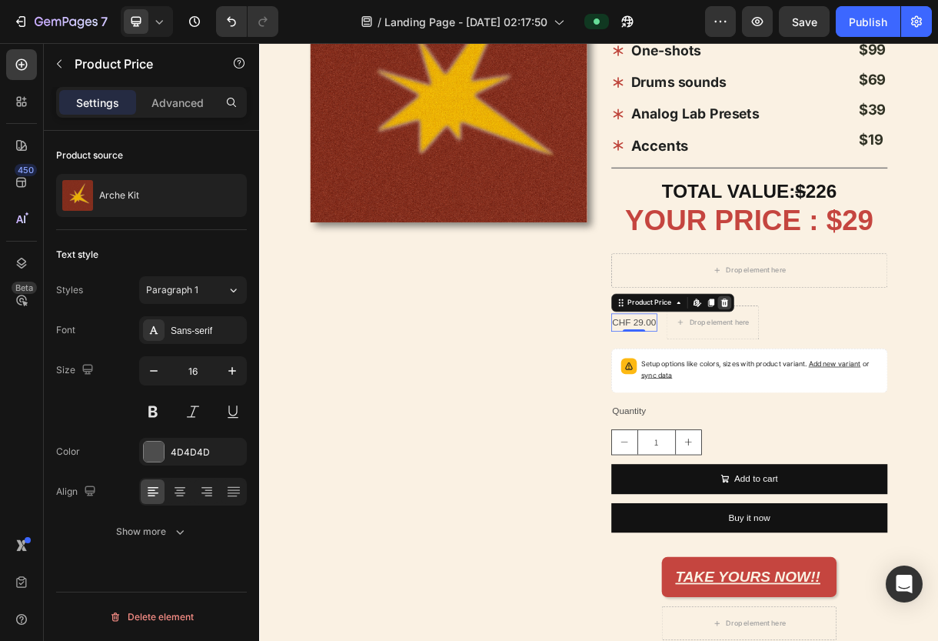
click at [872, 386] on div at bounding box center [891, 395] width 18 height 18
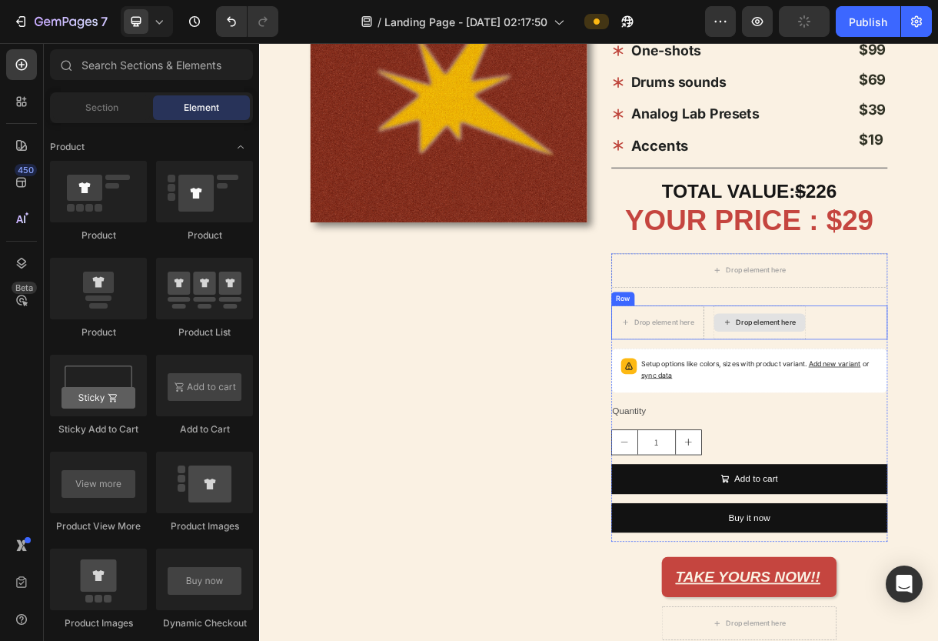
click at [872, 399] on div "Drop element here Drop element here Row" at bounding box center [926, 422] width 376 height 46
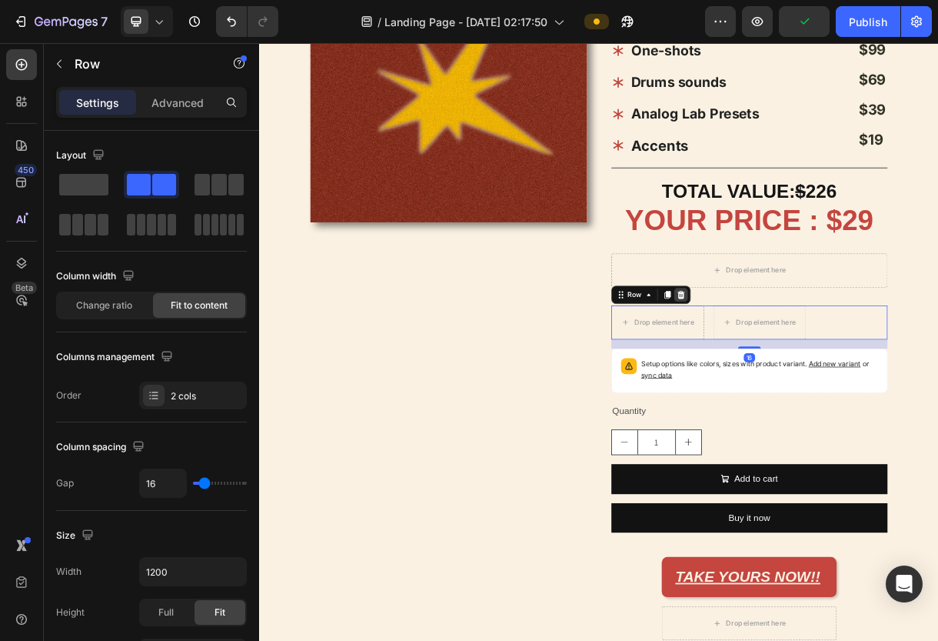
click at [838, 384] on div at bounding box center [832, 384] width 18 height 18
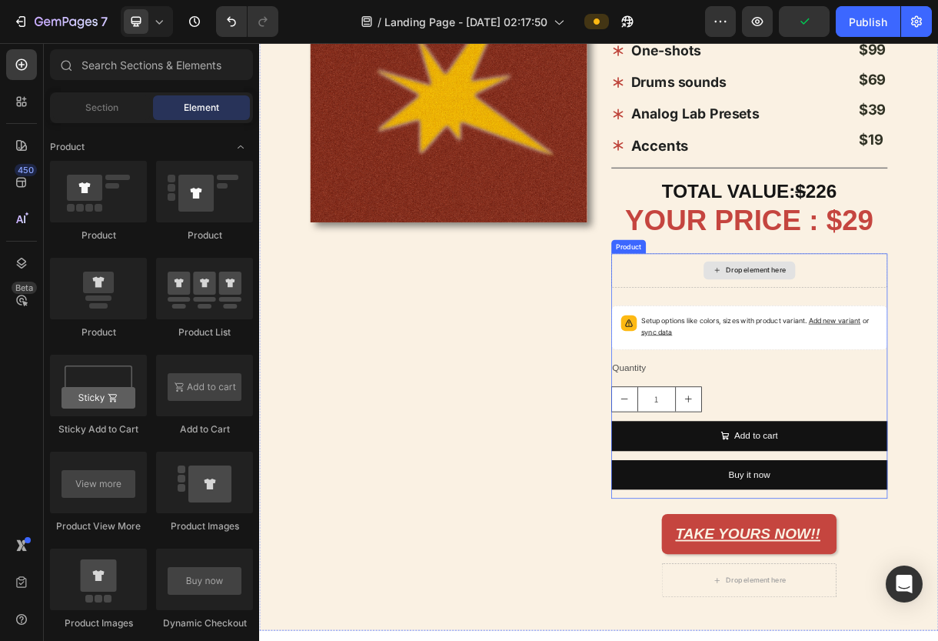
click at [872, 367] on div "Drop element here" at bounding box center [926, 351] width 376 height 46
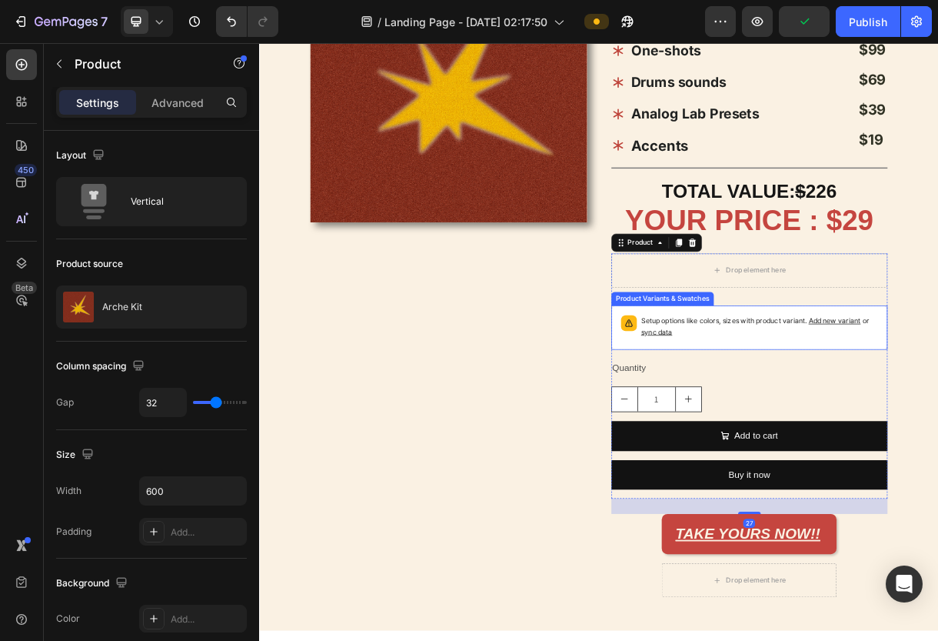
click at [828, 428] on p "Setup options like colors, sizes with product variant. Add new variant or sync …" at bounding box center [939, 427] width 322 height 31
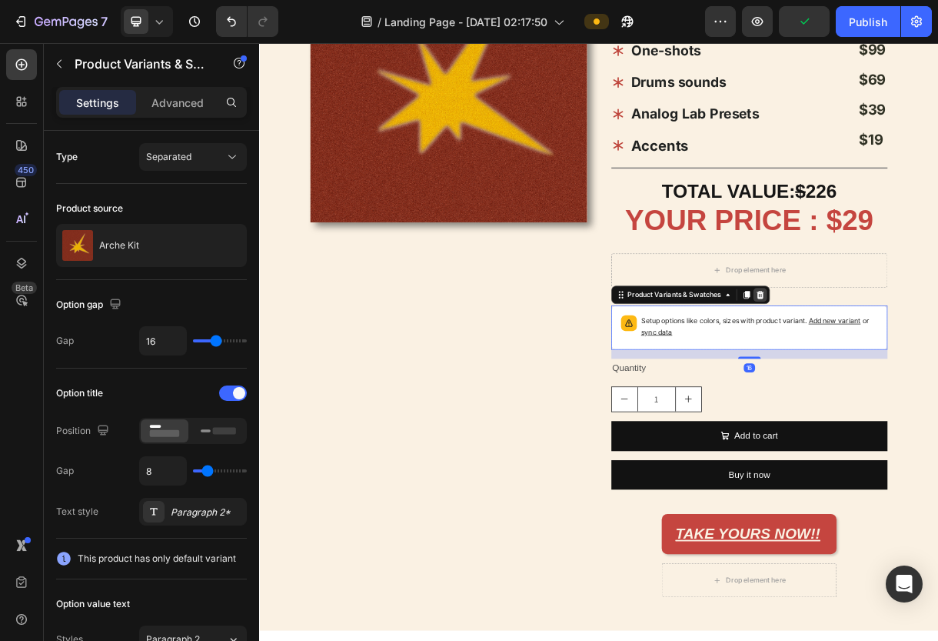
click at [872, 383] on div at bounding box center [940, 384] width 18 height 18
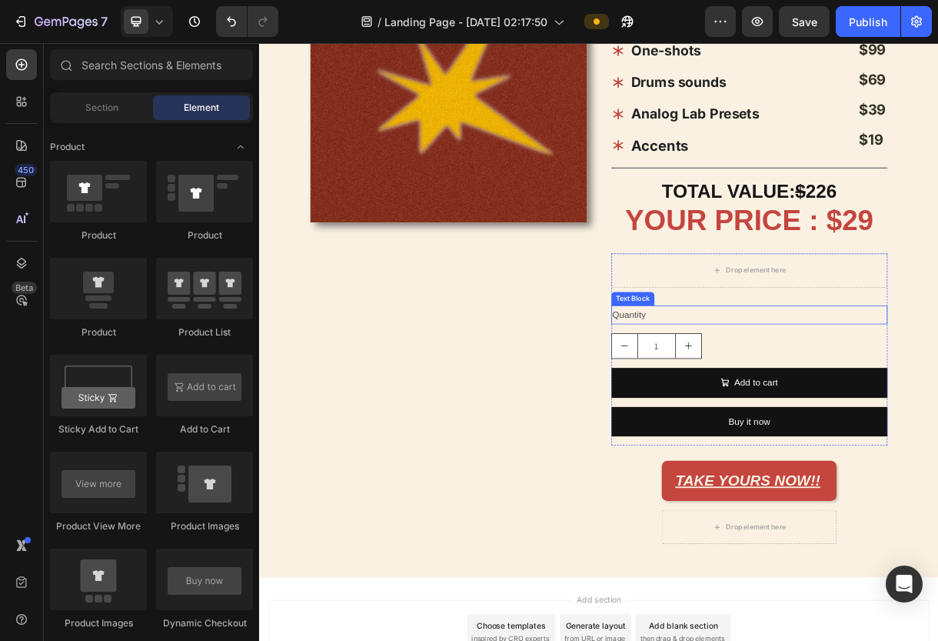
click at [850, 447] on button "increment" at bounding box center [842, 454] width 35 height 33
type input "2"
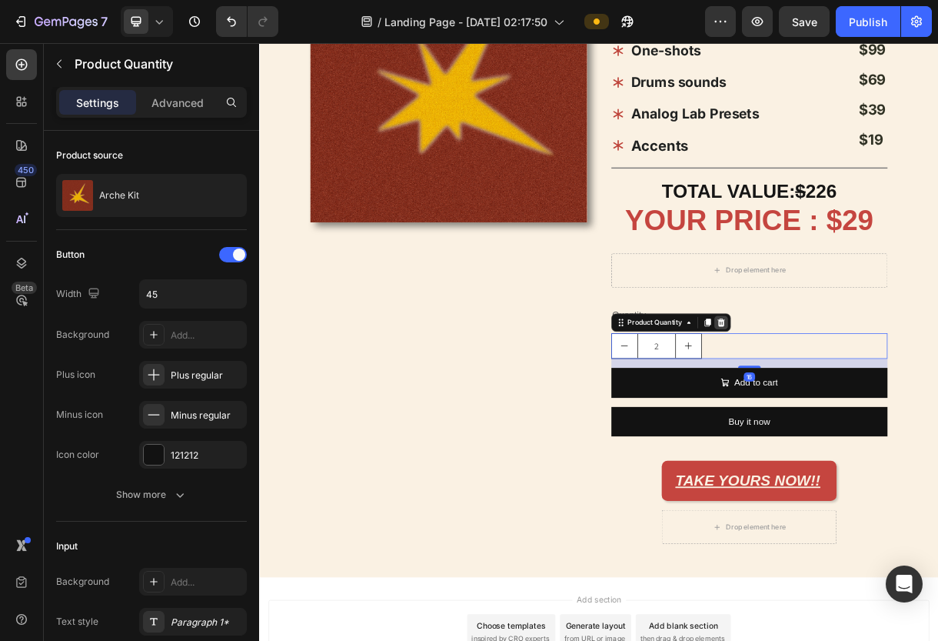
click at [872, 413] on div at bounding box center [887, 422] width 18 height 18
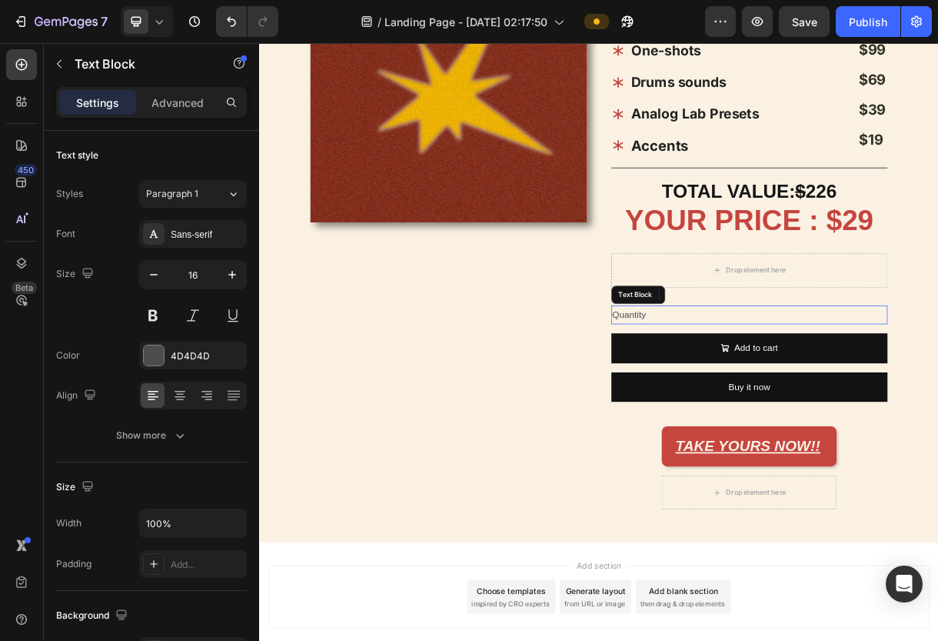
click at [821, 408] on div "Quantity" at bounding box center [926, 411] width 376 height 25
click at [870, 386] on div "Text Block" at bounding box center [805, 384] width 135 height 25
click at [862, 381] on icon at bounding box center [859, 384] width 10 height 11
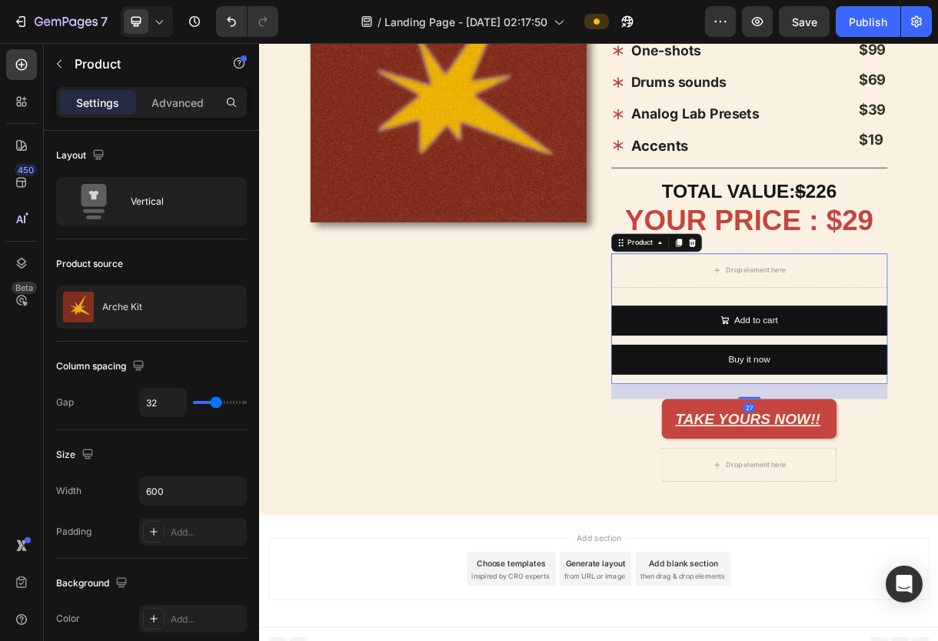
click at [872, 447] on div "Add to cart Add to Cart" at bounding box center [926, 425] width 376 height 53
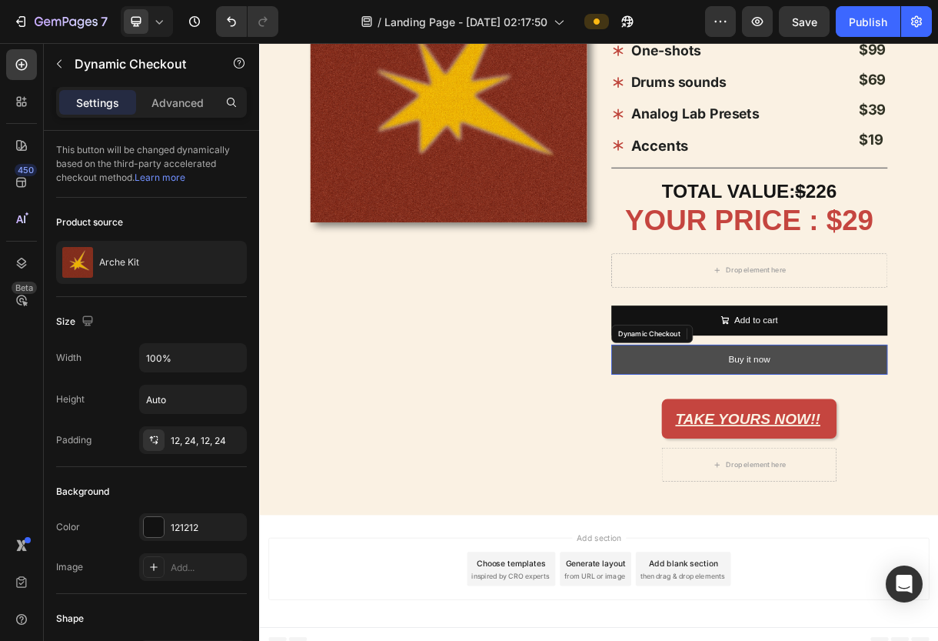
click at [872, 455] on button "Buy it now" at bounding box center [926, 472] width 376 height 41
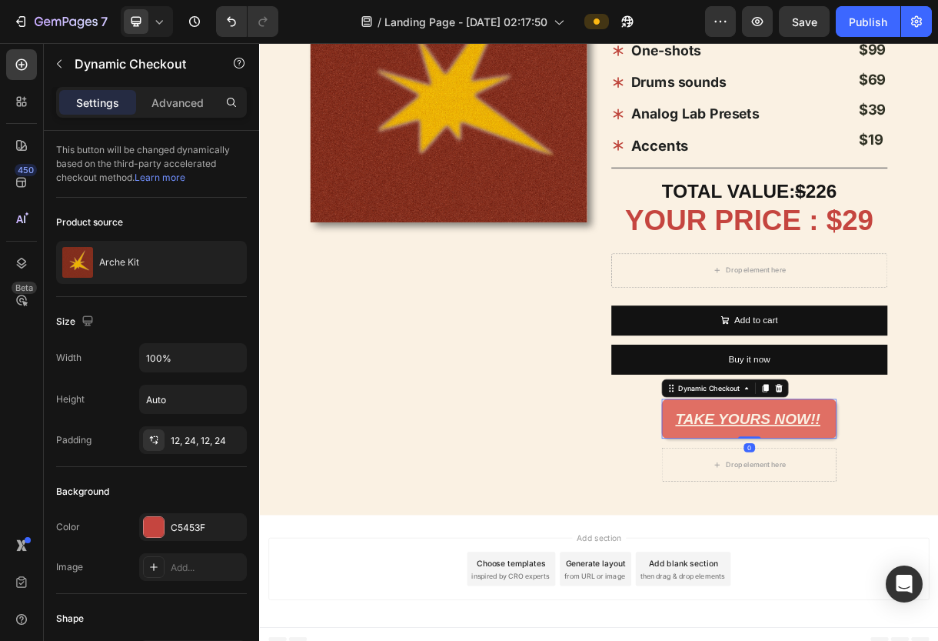
click at [818, 533] on button "TAKE YOURS NOW!!" at bounding box center [925, 553] width 238 height 55
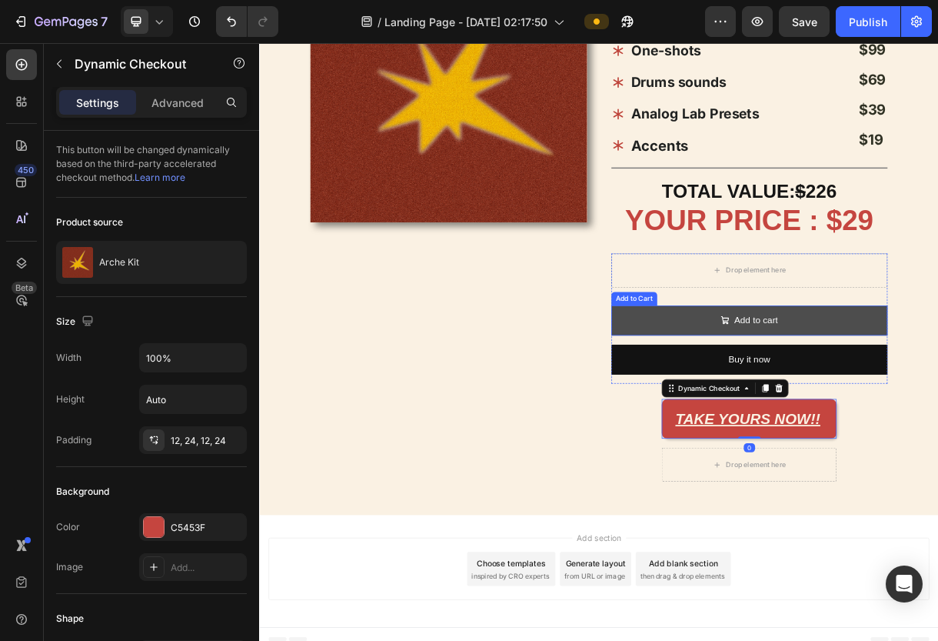
click at [839, 421] on button "Add to cart" at bounding box center [926, 419] width 376 height 41
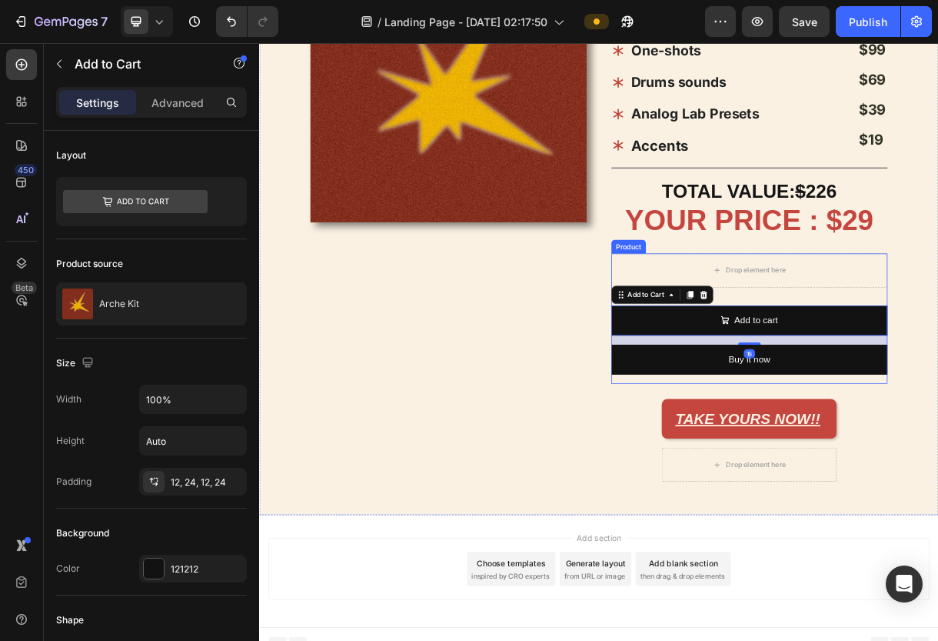
click at [872, 345] on div "Drop element here" at bounding box center [935, 351] width 82 height 12
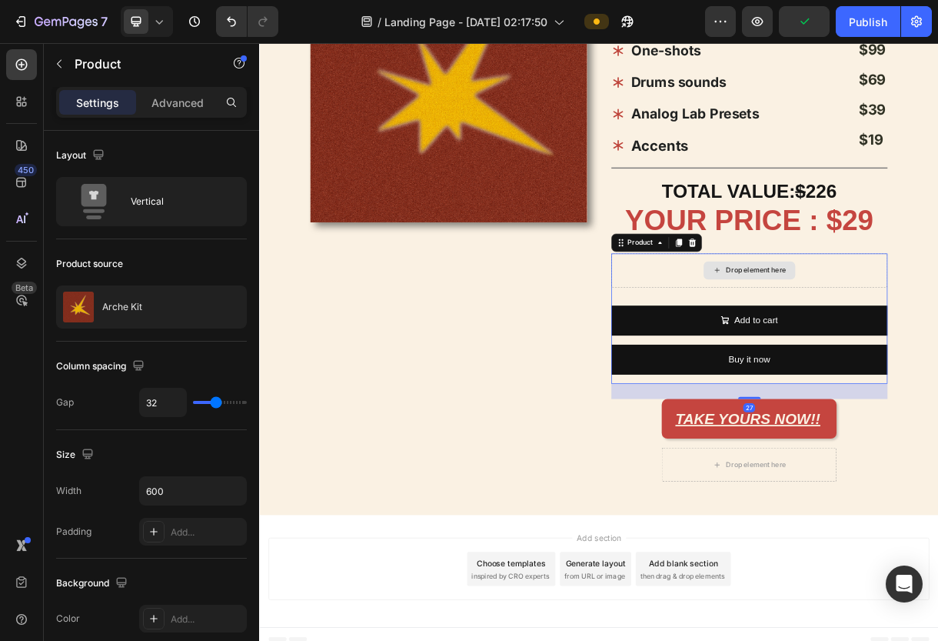
click at [872, 365] on div "Drop element here" at bounding box center [926, 351] width 376 height 46
click at [872, 370] on div "Drop element here" at bounding box center [926, 351] width 376 height 46
click at [854, 311] on div at bounding box center [847, 314] width 18 height 18
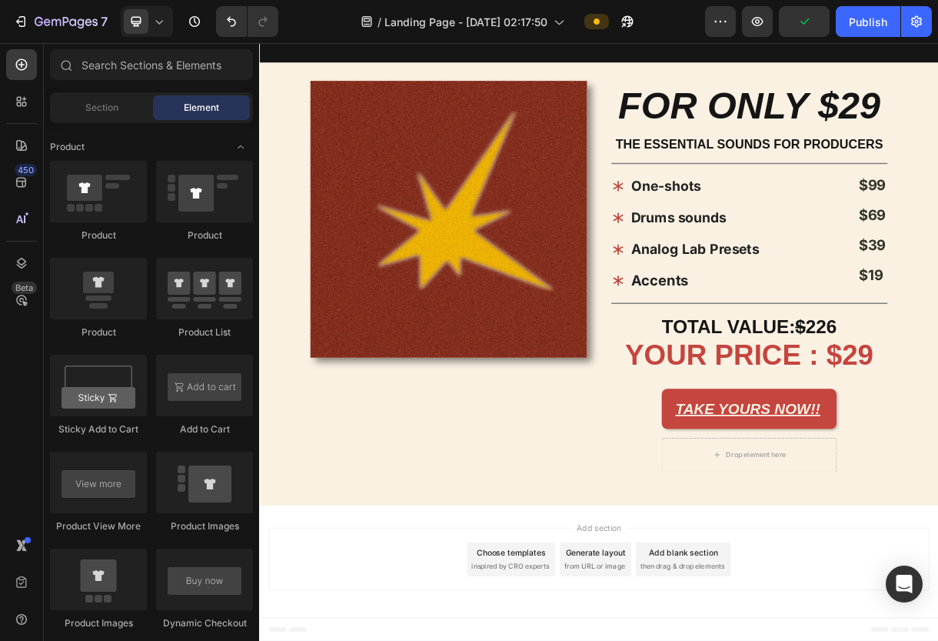
scroll to position [1418, 0]
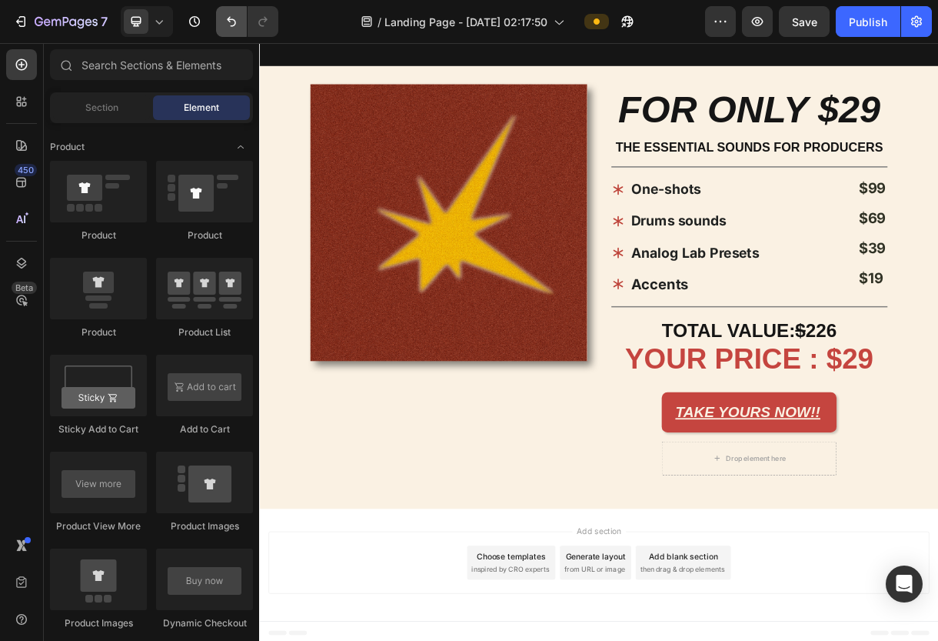
click at [228, 18] on icon "Undo/Redo" at bounding box center [231, 21] width 15 height 15
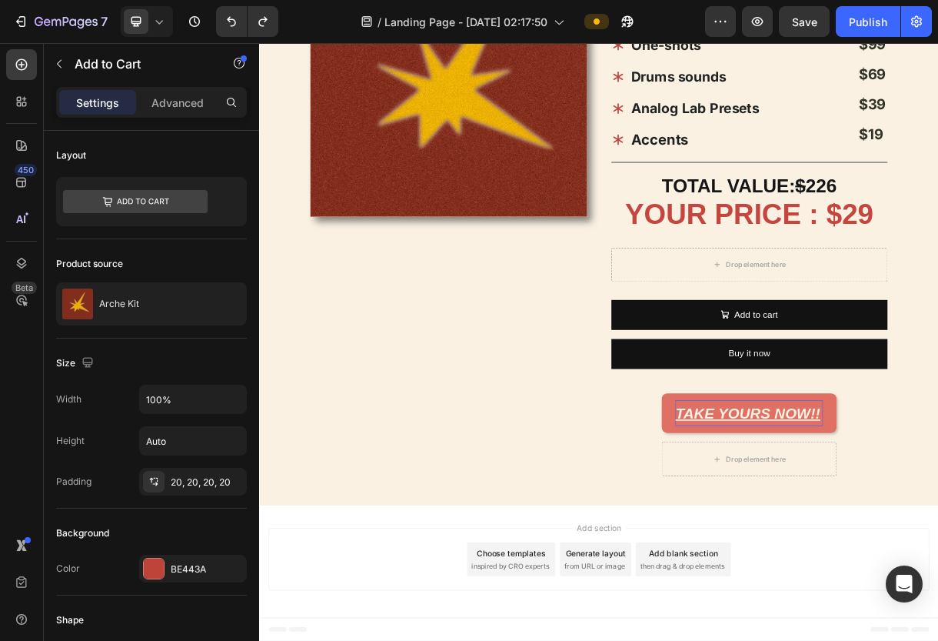
scroll to position [1614, 0]
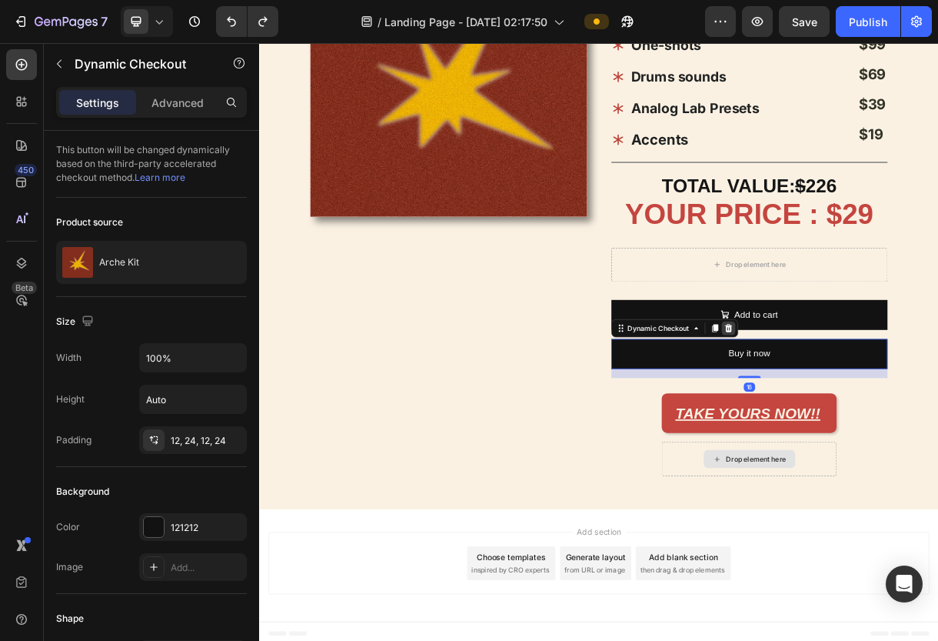
click at [872, 425] on icon at bounding box center [897, 430] width 12 height 12
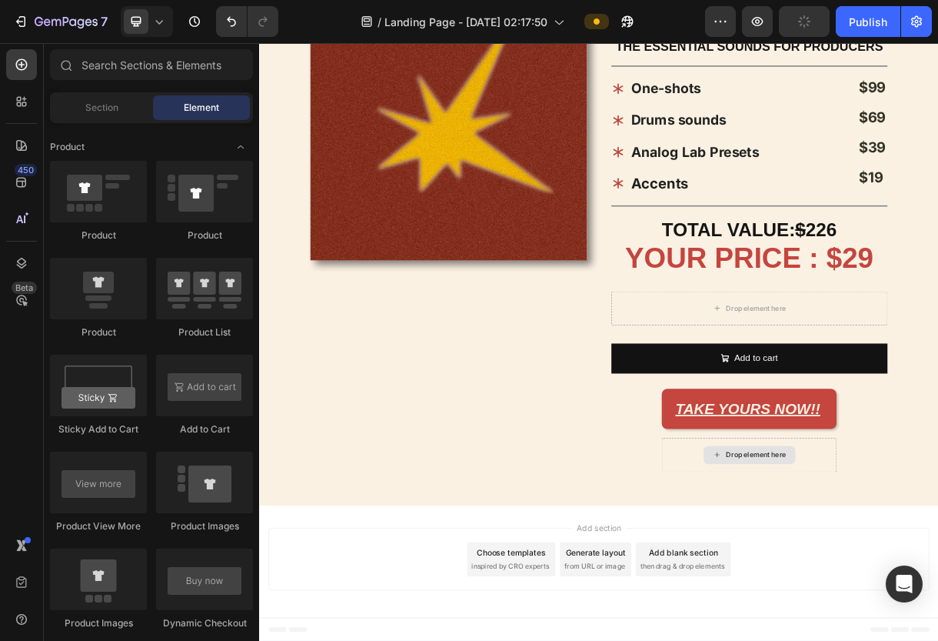
scroll to position [1549, 0]
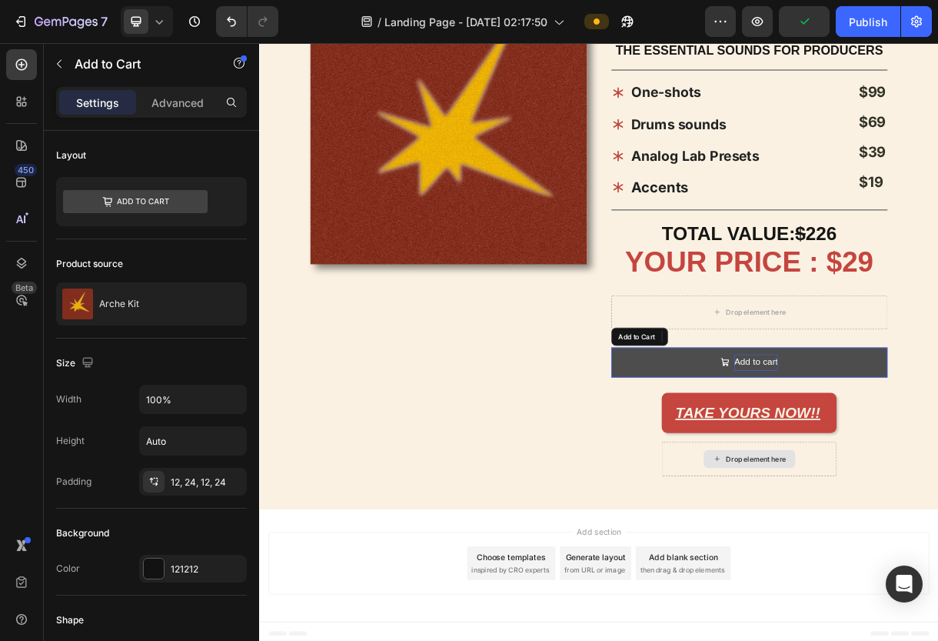
click at [872, 476] on div "Add to cart" at bounding box center [934, 476] width 59 height 22
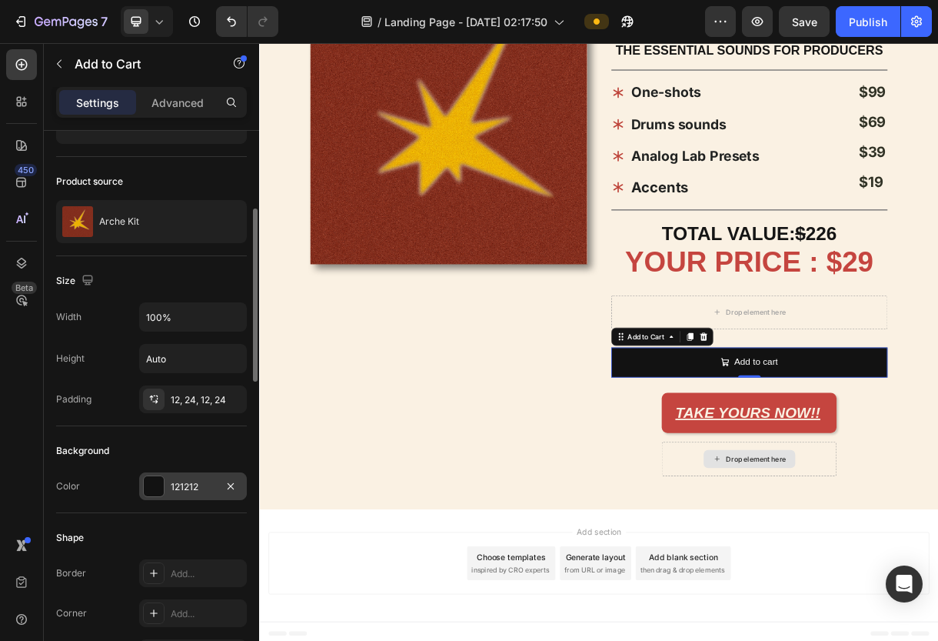
scroll to position [125, 0]
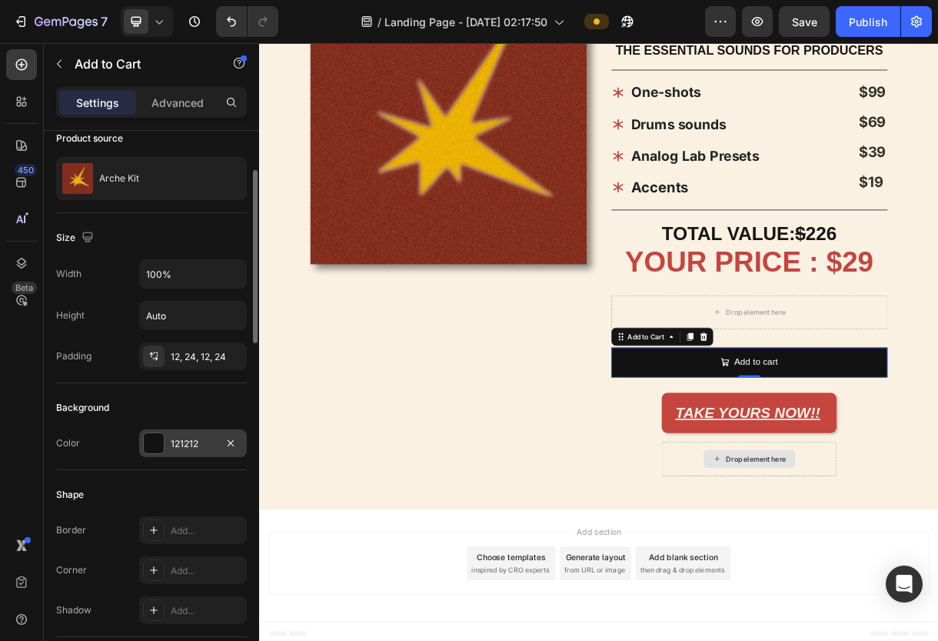
click at [149, 442] on div at bounding box center [154, 443] width 20 height 20
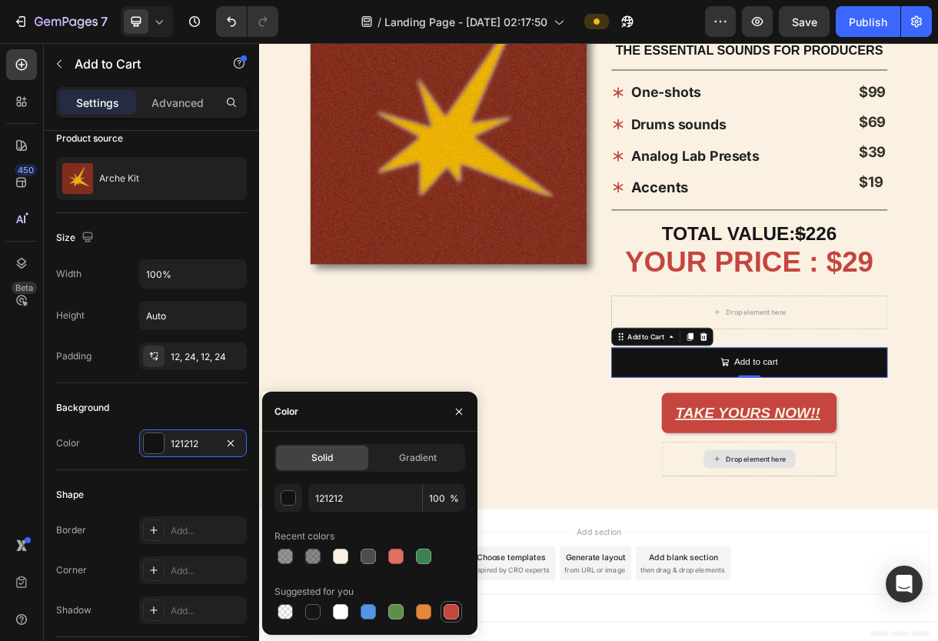
click at [450, 614] on div at bounding box center [451, 611] width 15 height 15
type input "C5453F"
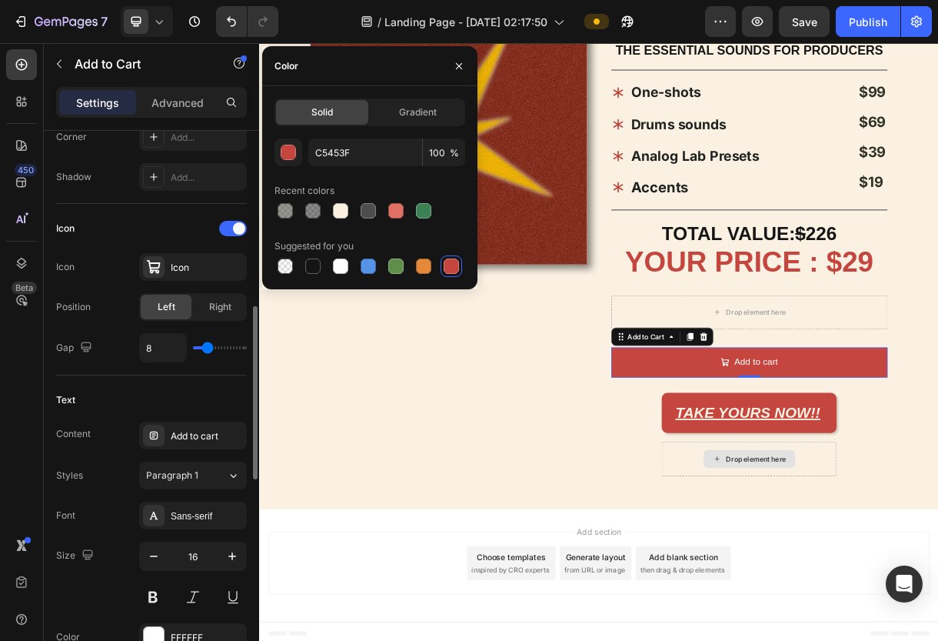
scroll to position [560, 0]
click at [152, 261] on icon at bounding box center [153, 265] width 15 height 15
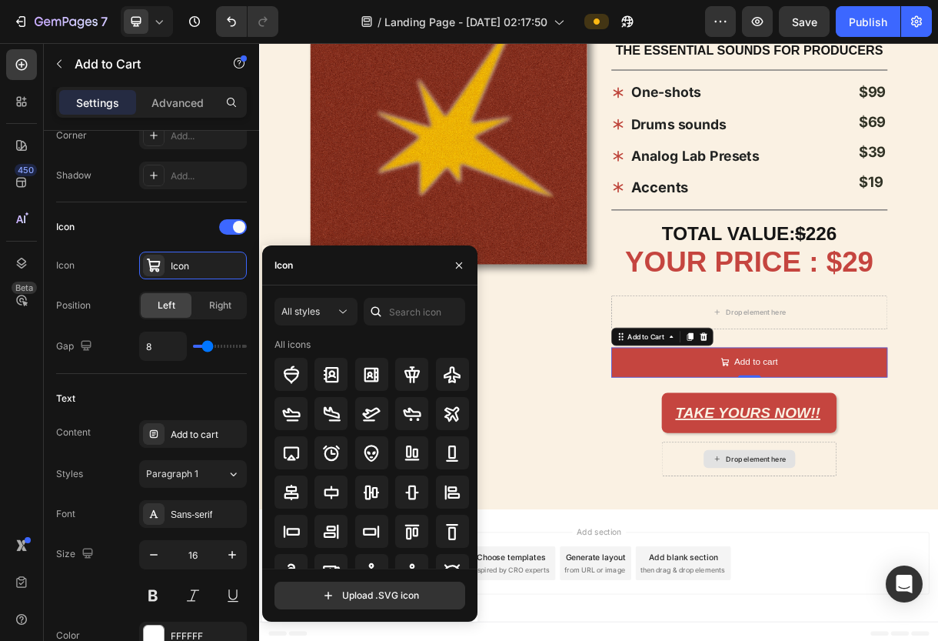
click at [379, 277] on div "Icon" at bounding box center [369, 265] width 215 height 40
click at [393, 308] on input "text" at bounding box center [415, 312] width 102 height 28
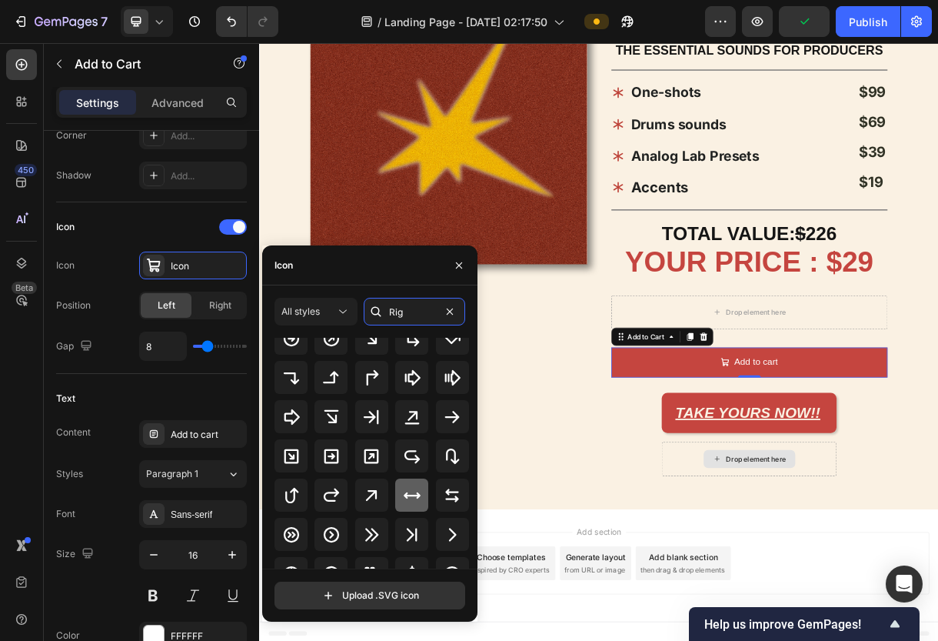
scroll to position [125, 0]
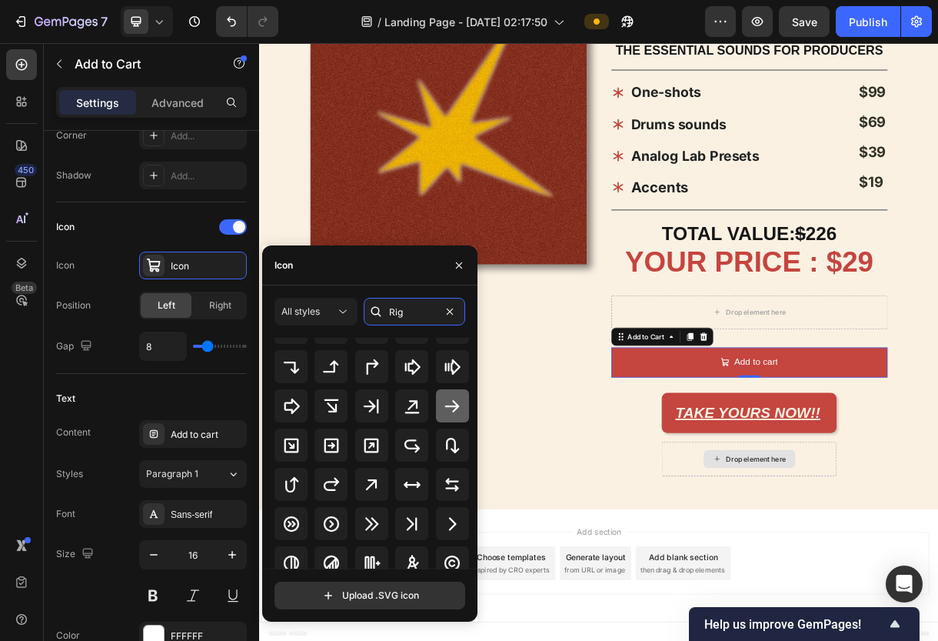
type input "Rig"
click at [445, 400] on icon at bounding box center [452, 406] width 18 height 18
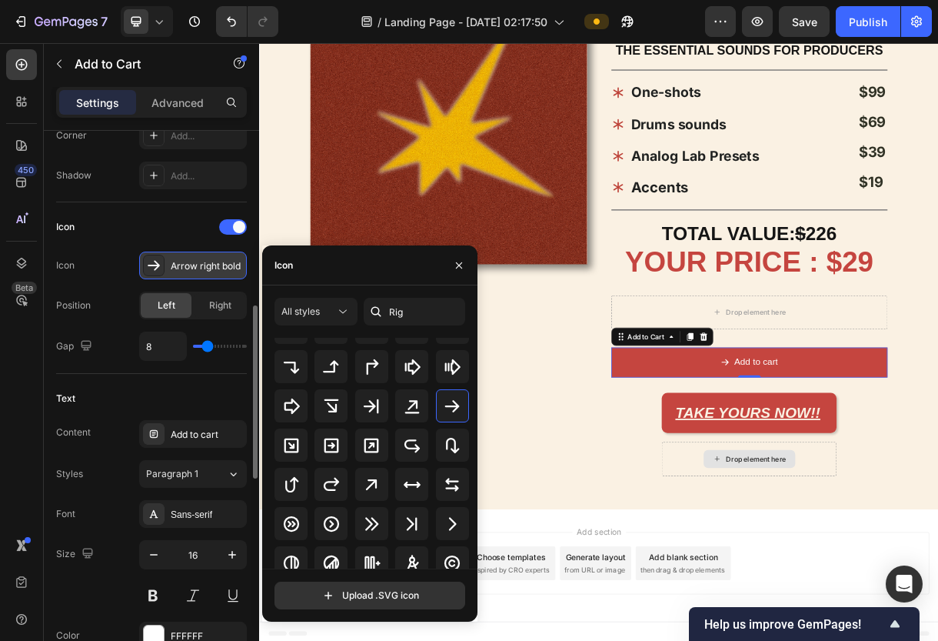
click at [155, 265] on icon at bounding box center [154, 265] width 12 height 10
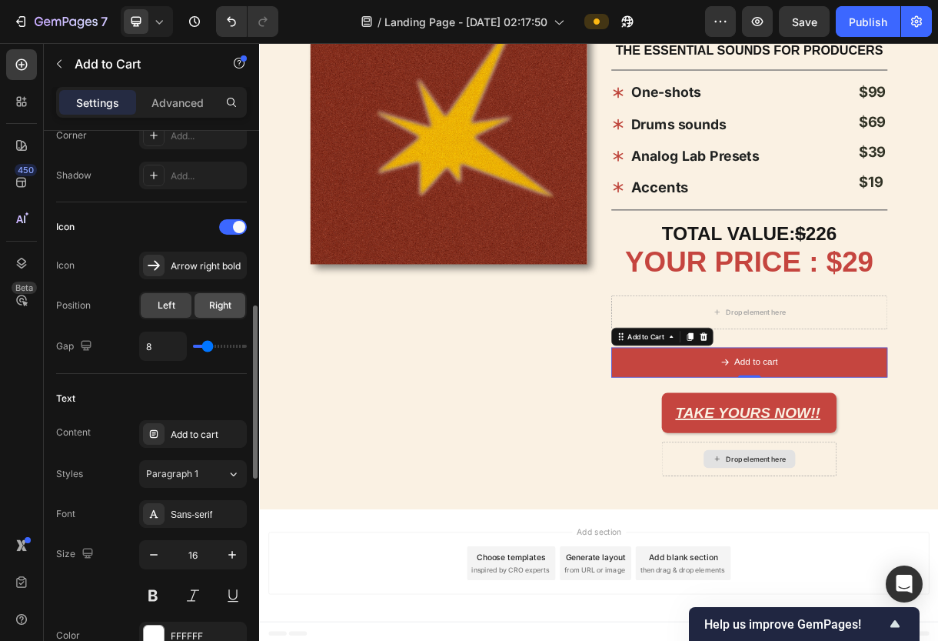
click at [223, 314] on div "Right" at bounding box center [220, 305] width 51 height 25
type input "12"
type input "13"
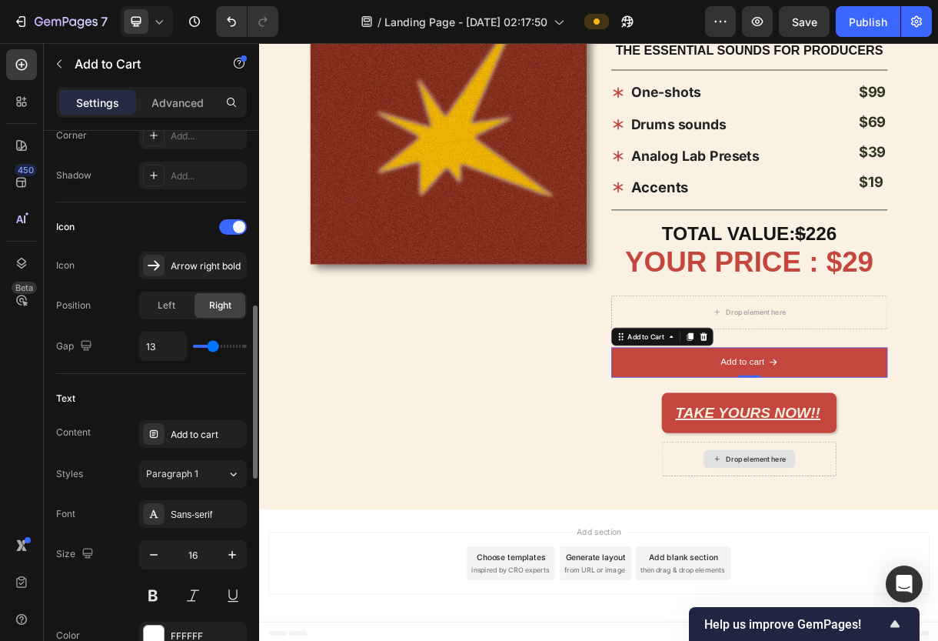
type input "14"
type input "15"
type input "16"
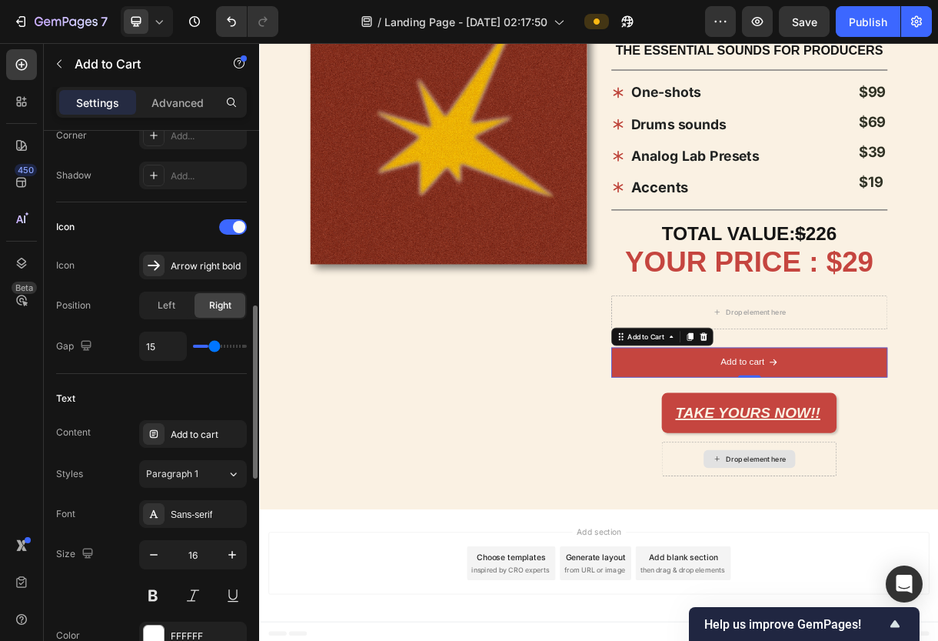
type input "16"
type input "17"
type input "18"
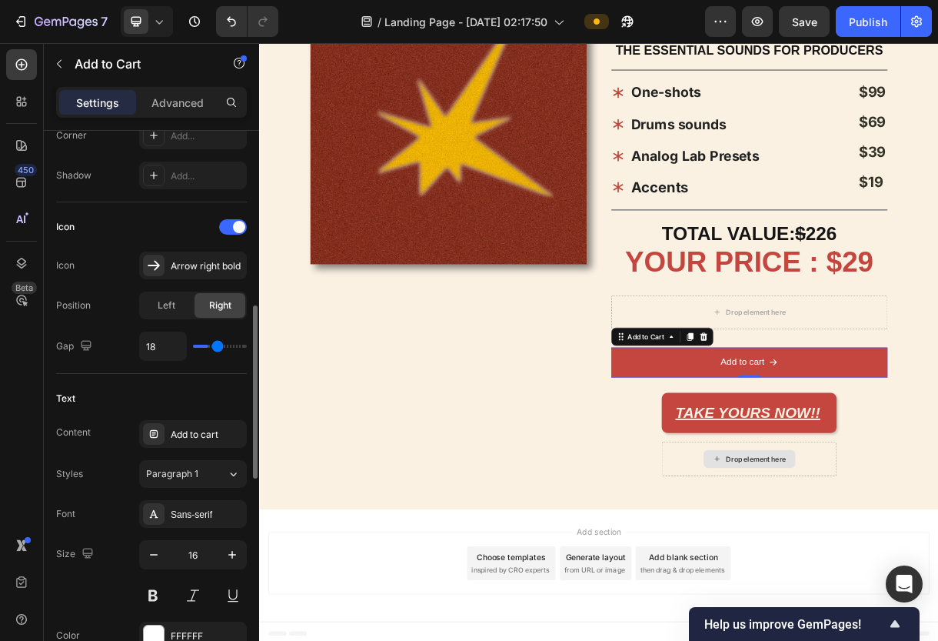
type input "19"
type input "20"
type input "21"
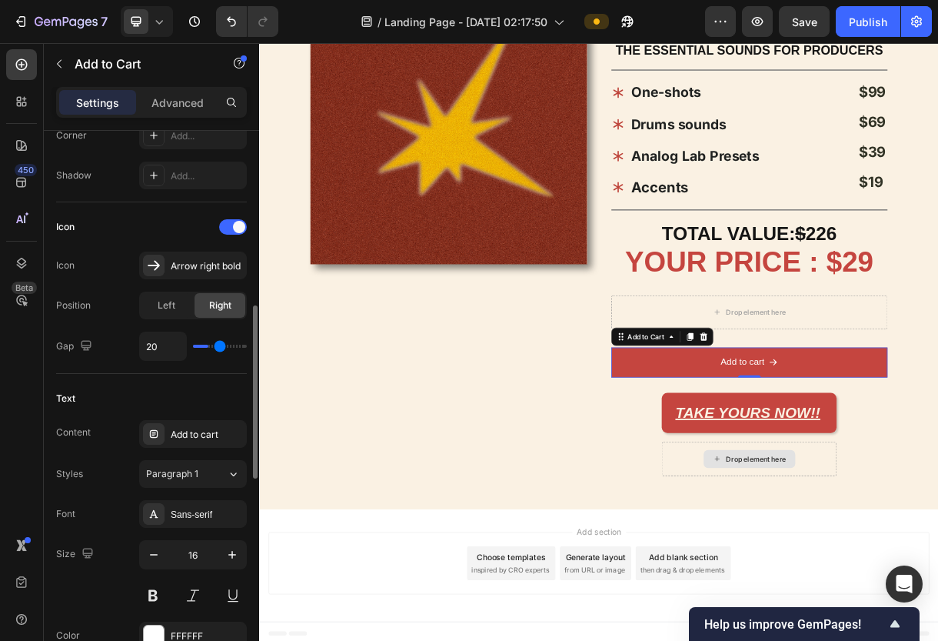
type input "21"
type input "20"
type input "19"
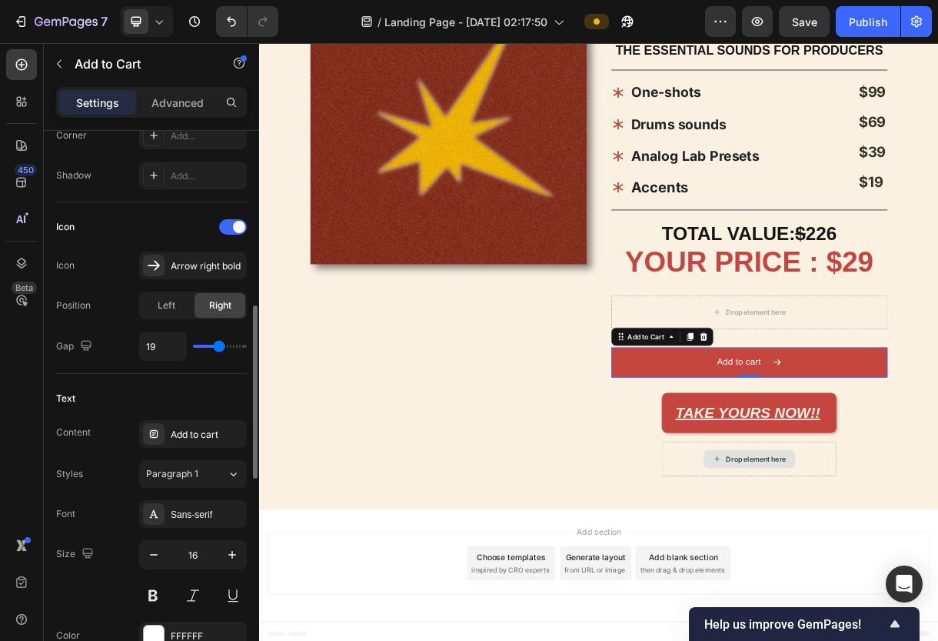
type input "18"
type input "17"
type input "16"
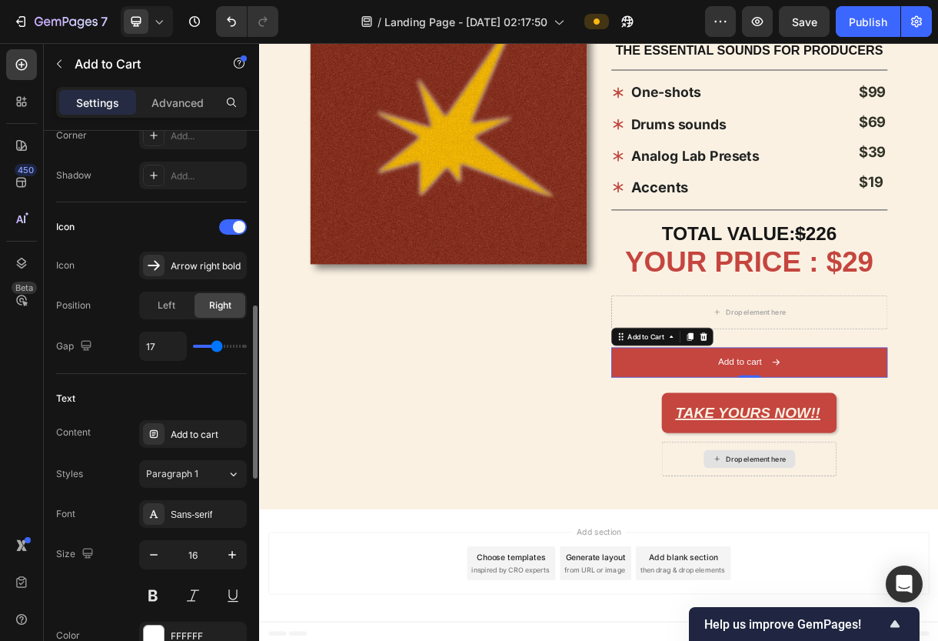
type input "16"
type input "15"
type input "14"
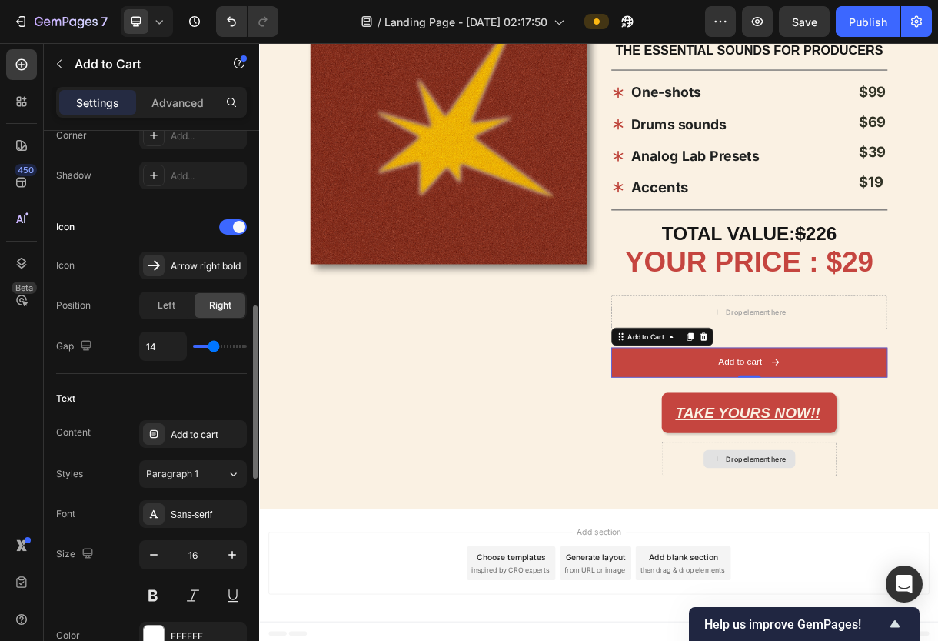
type input "13"
type input "14"
click at [212, 348] on input "range" at bounding box center [220, 346] width 54 height 3
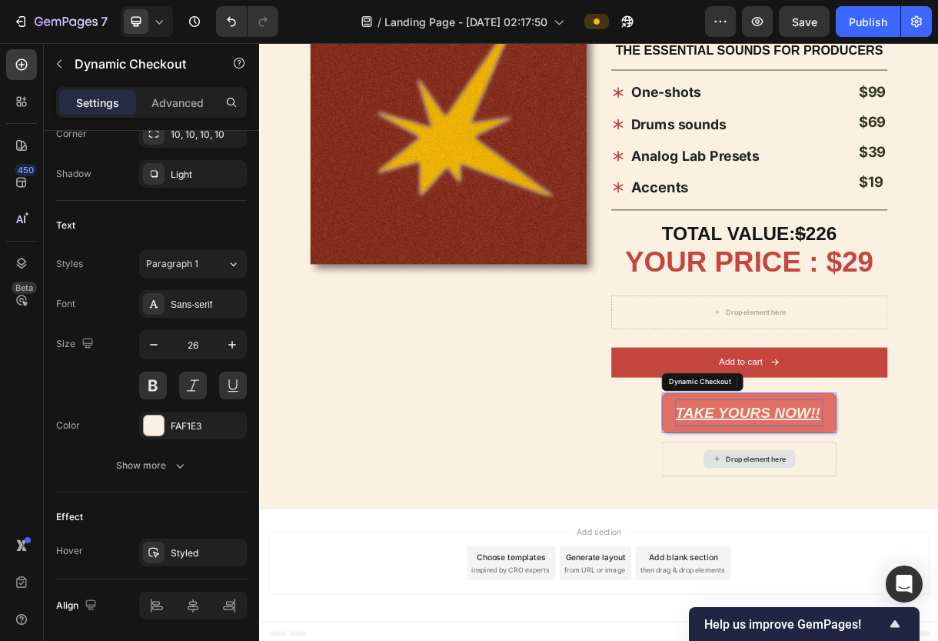
click at [872, 536] on p "TAKE YOURS NOW!!" at bounding box center [925, 545] width 201 height 36
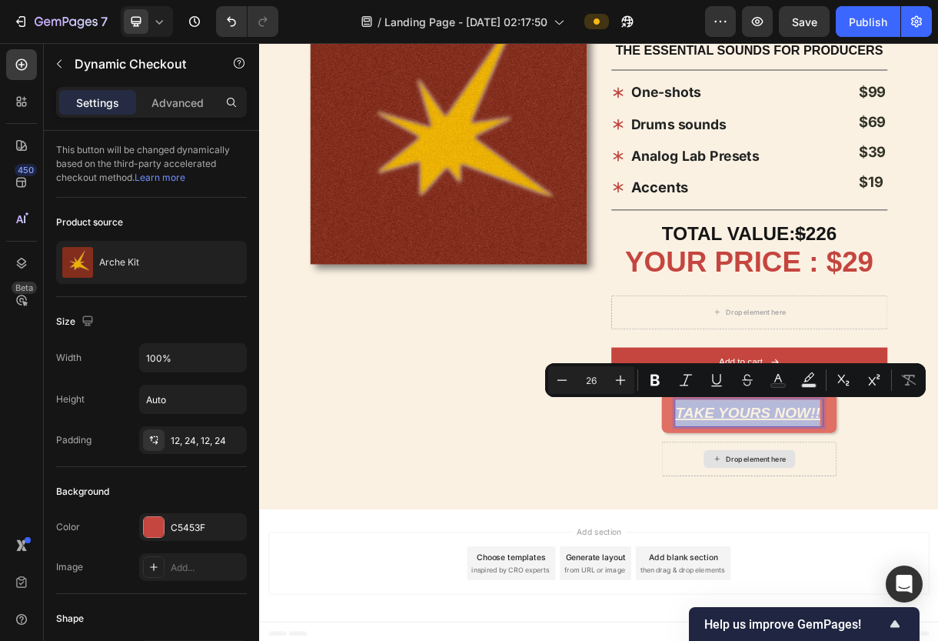
copy p "TAKE YOURS NOW!!"
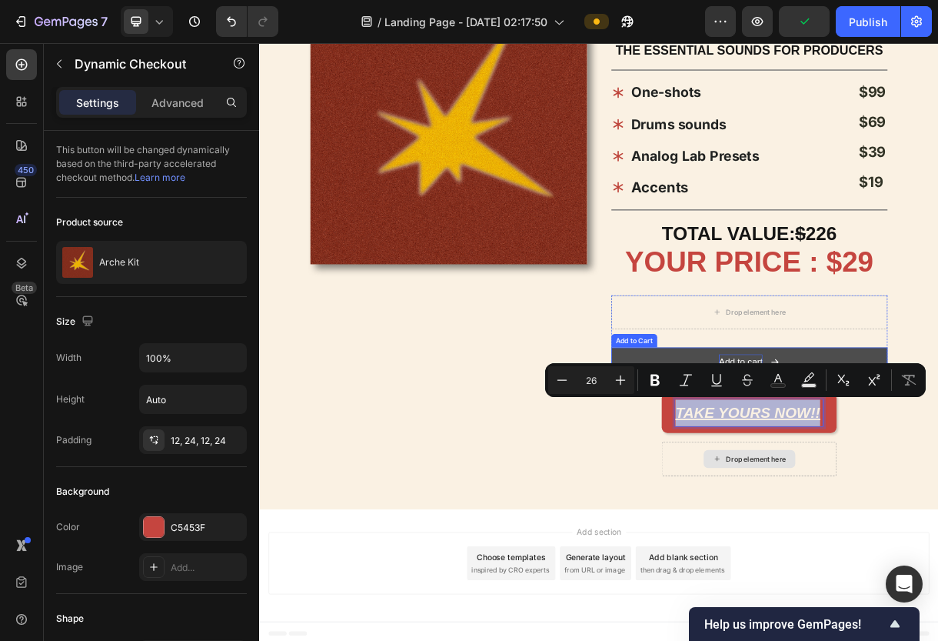
click at [872, 465] on p "Add to cart" at bounding box center [913, 476] width 59 height 22
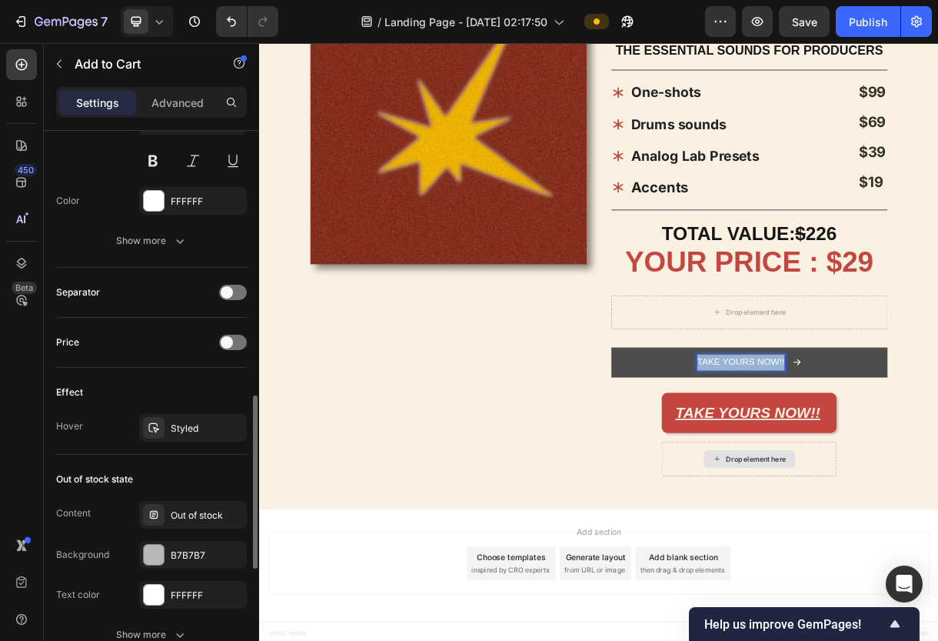
scroll to position [1216, 0]
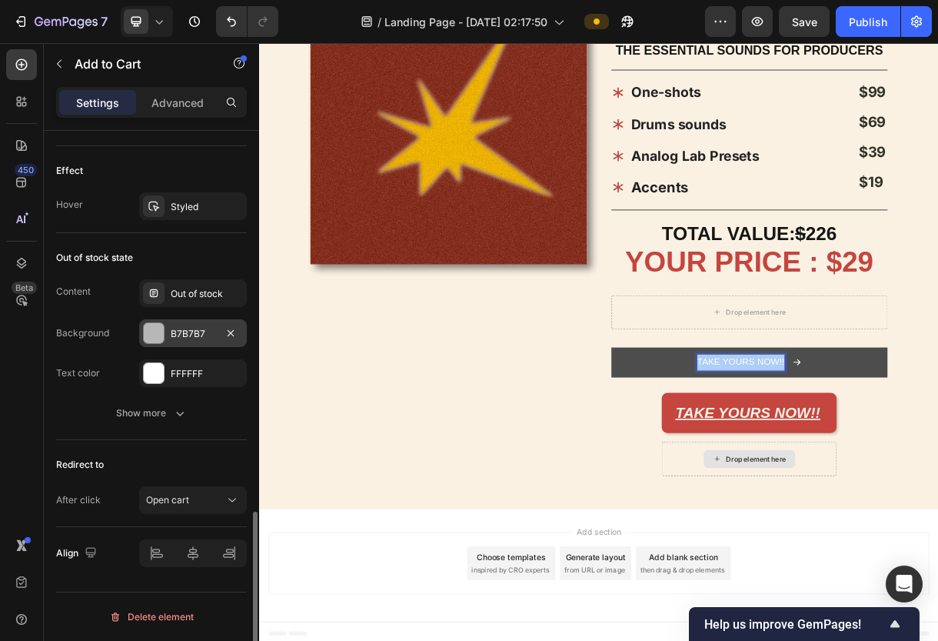
click at [154, 328] on div at bounding box center [154, 333] width 20 height 20
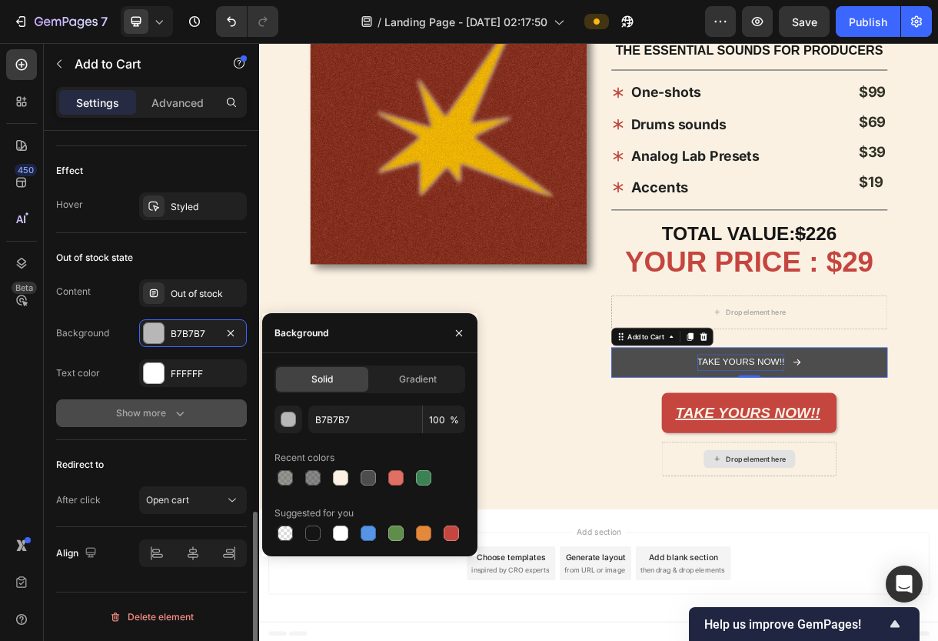
click at [192, 411] on button "Show more" at bounding box center [151, 413] width 191 height 28
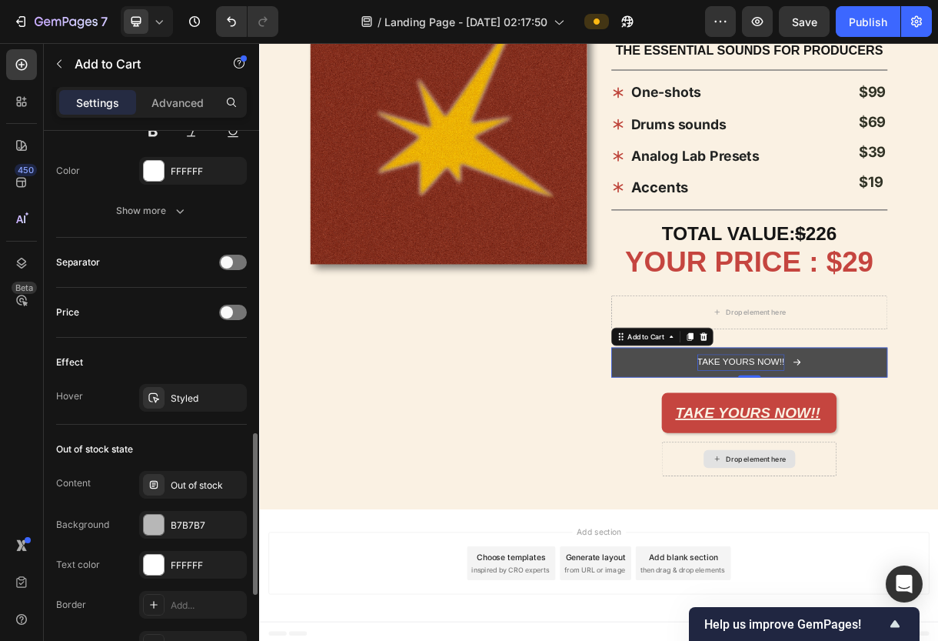
scroll to position [1336, 0]
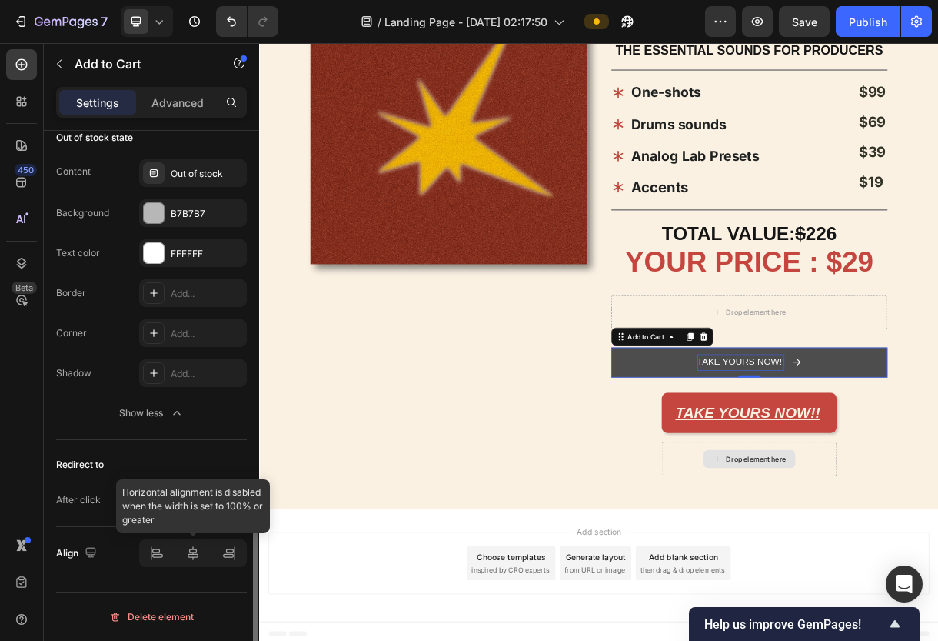
click at [195, 546] on div at bounding box center [193, 553] width 108 height 28
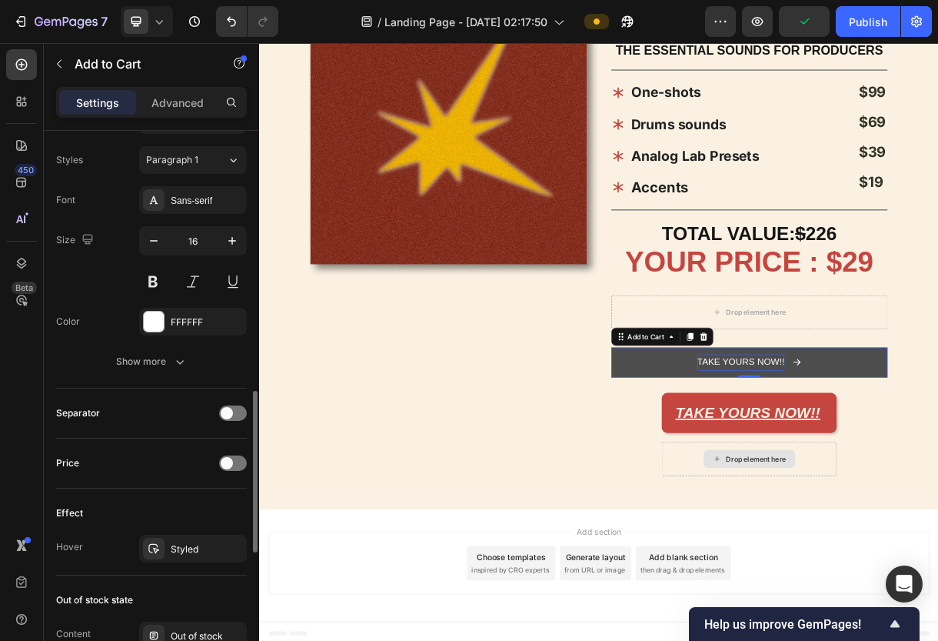
scroll to position [838, 0]
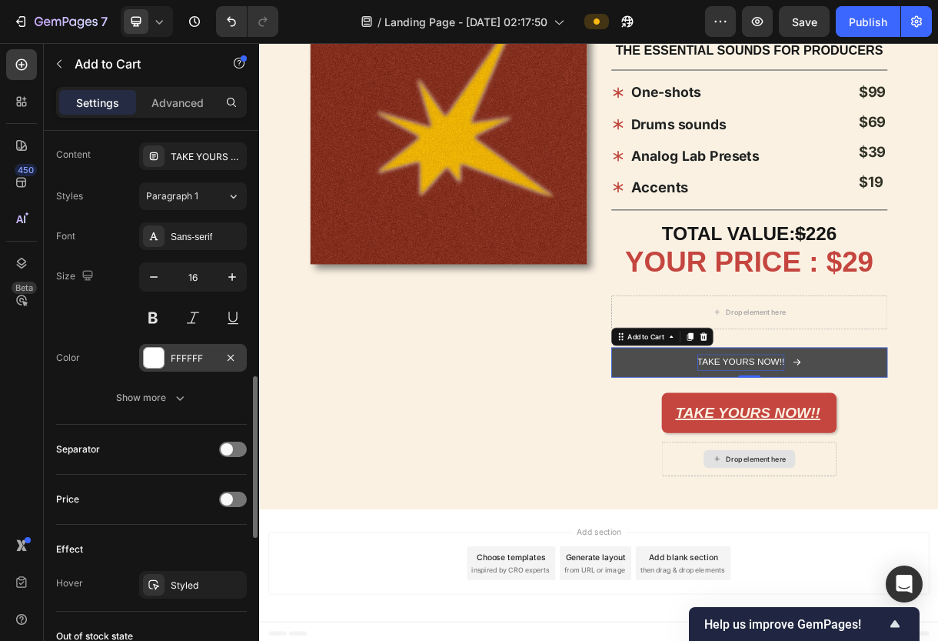
click at [158, 351] on div at bounding box center [154, 358] width 20 height 20
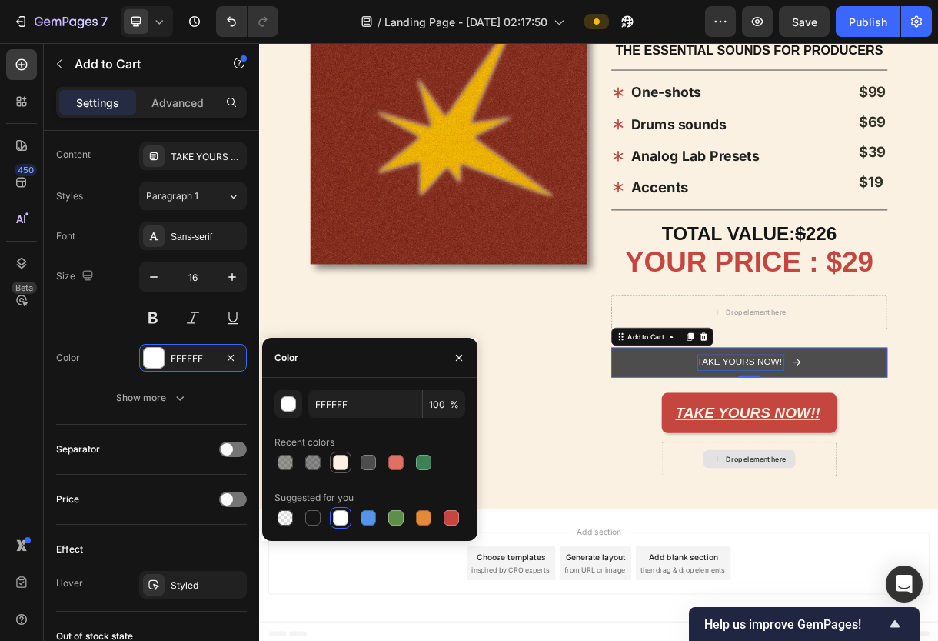
click at [351, 461] on div at bounding box center [370, 462] width 191 height 22
click at [347, 461] on div at bounding box center [340, 462] width 15 height 15
type input "FAF1E3"
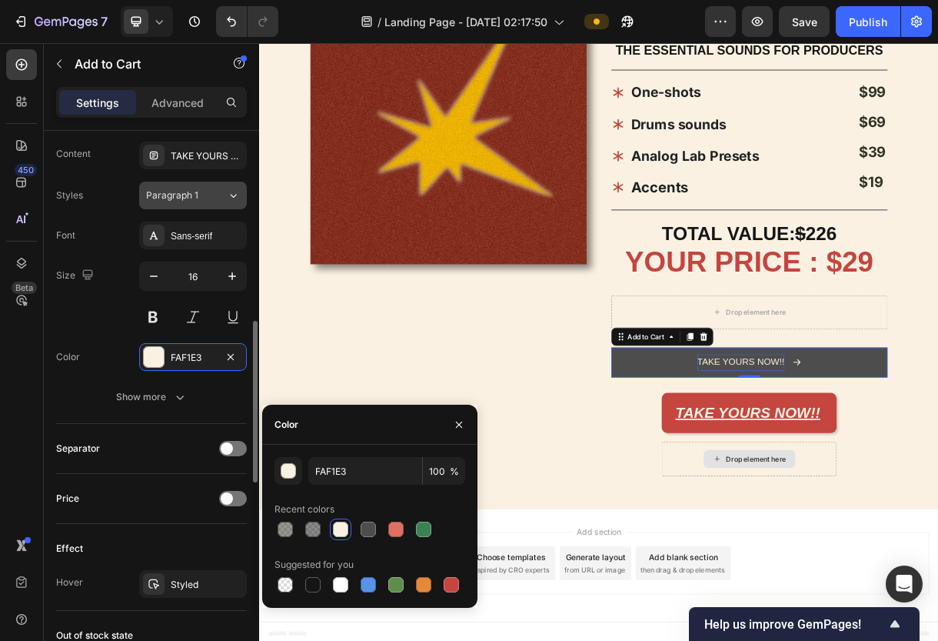
scroll to position [972, 0]
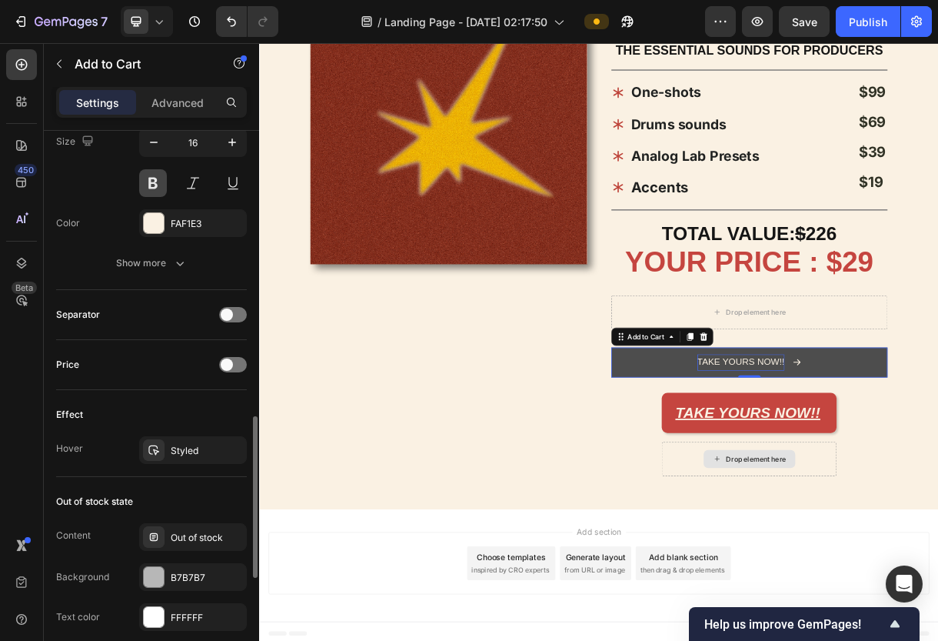
click at [165, 185] on button at bounding box center [153, 183] width 28 height 28
click at [191, 185] on button at bounding box center [193, 183] width 28 height 28
click at [215, 191] on div at bounding box center [193, 183] width 108 height 28
click at [224, 188] on button at bounding box center [233, 183] width 28 height 28
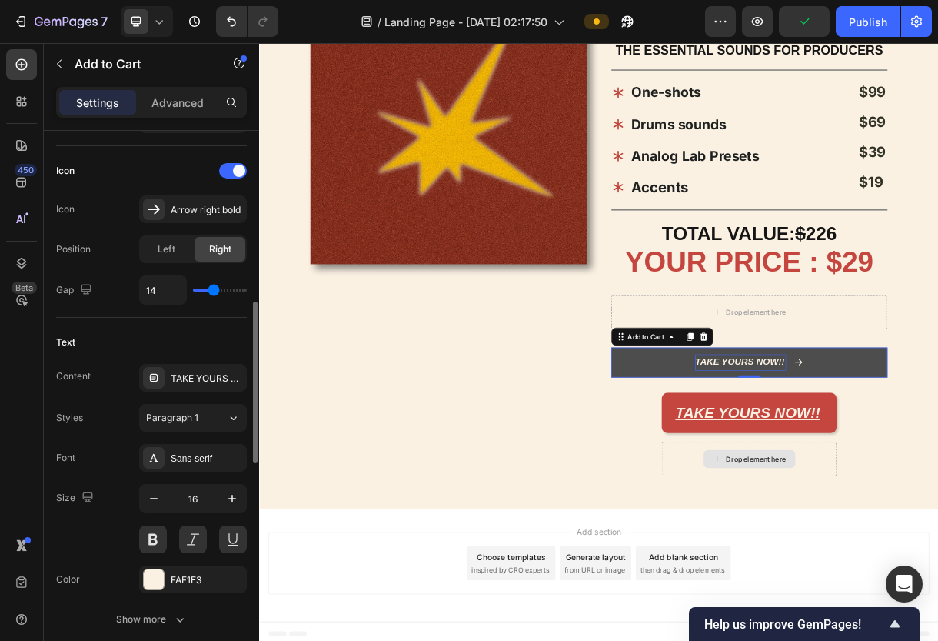
scroll to position [635, 0]
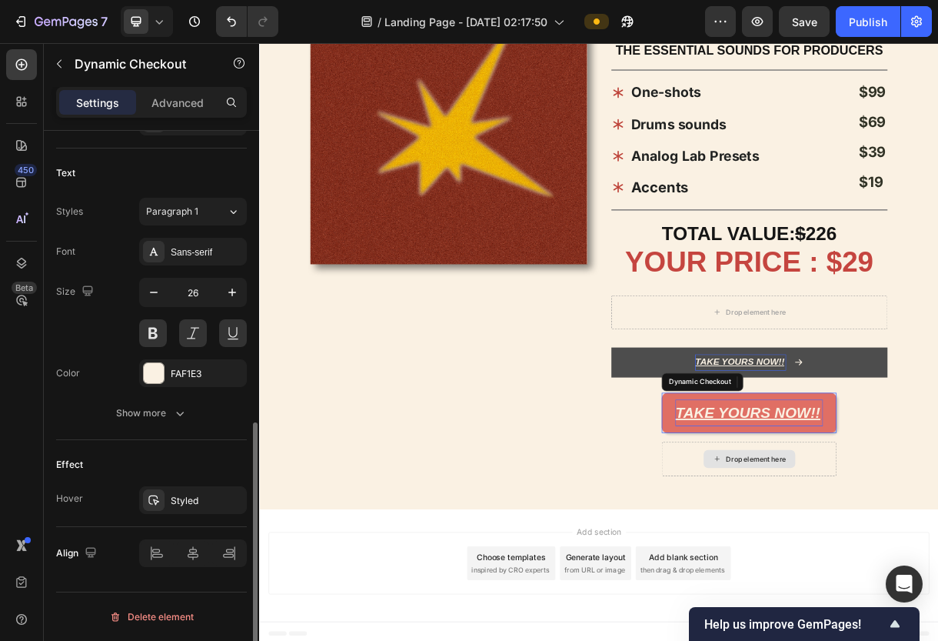
click at [872, 527] on p "TAKE YOURS NOW!!" at bounding box center [925, 545] width 201 height 36
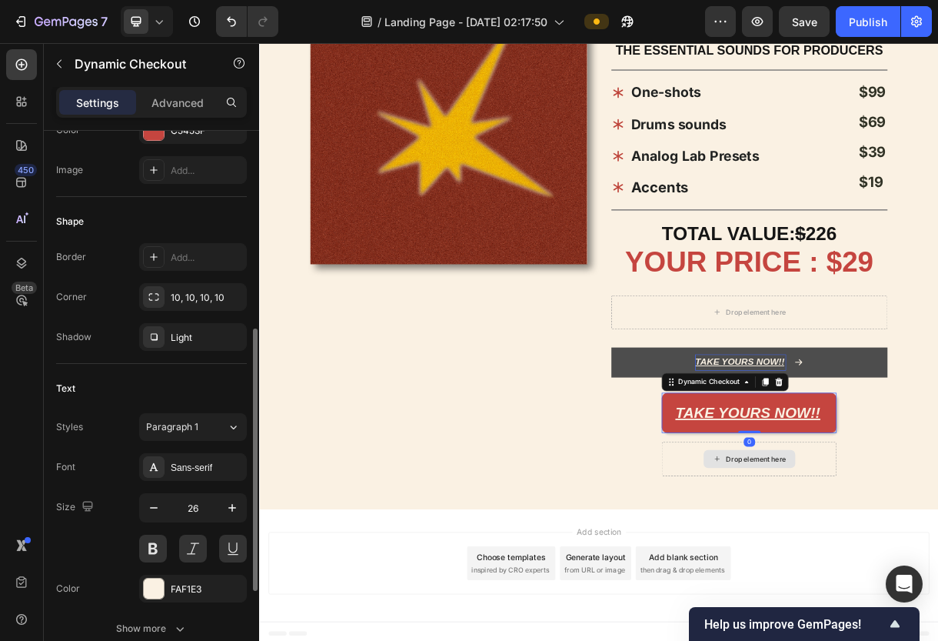
scroll to position [403, 0]
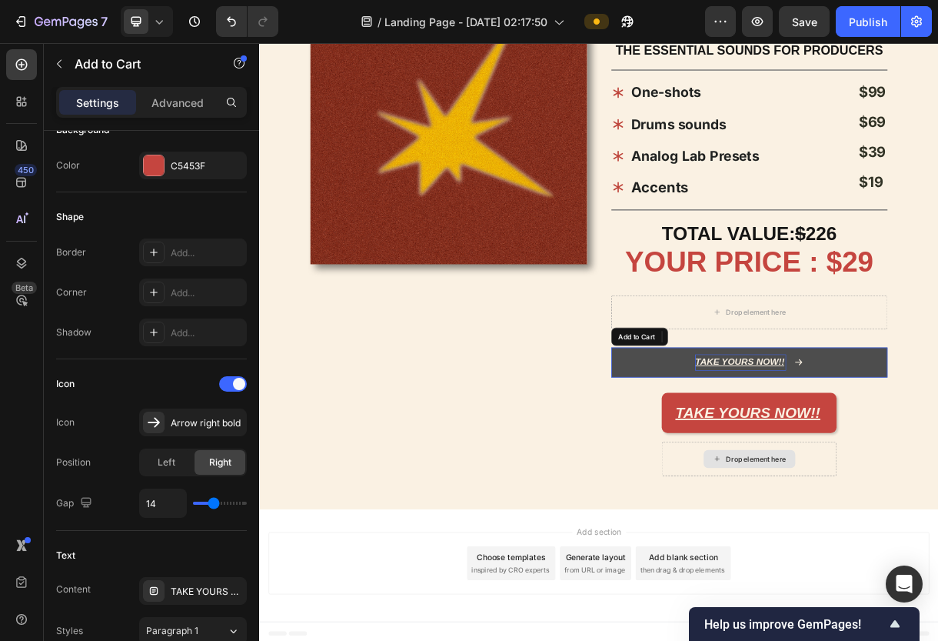
click at [872, 480] on p "TAKE YOURS NOW!!" at bounding box center [913, 476] width 124 height 22
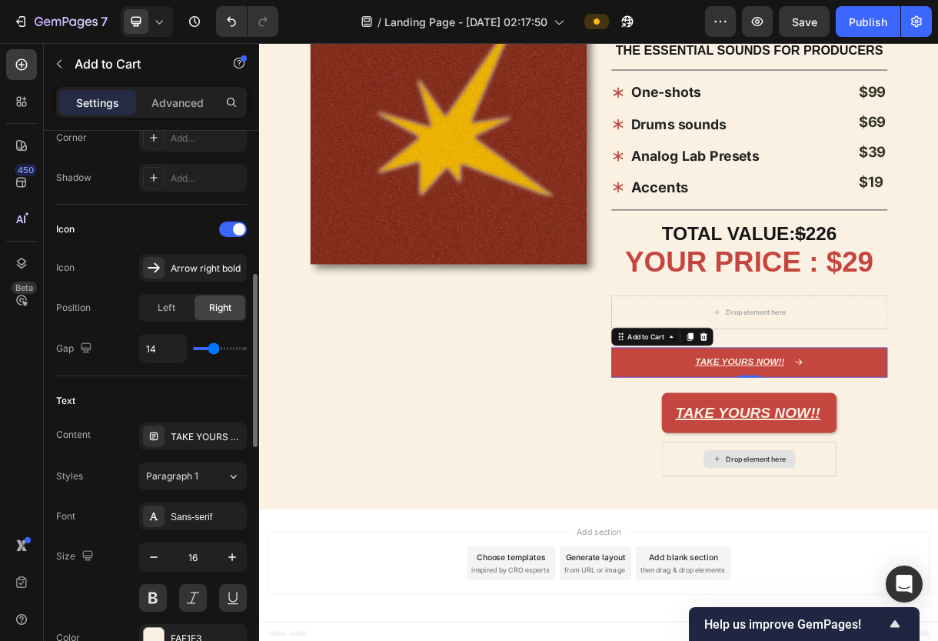
scroll to position [596, 0]
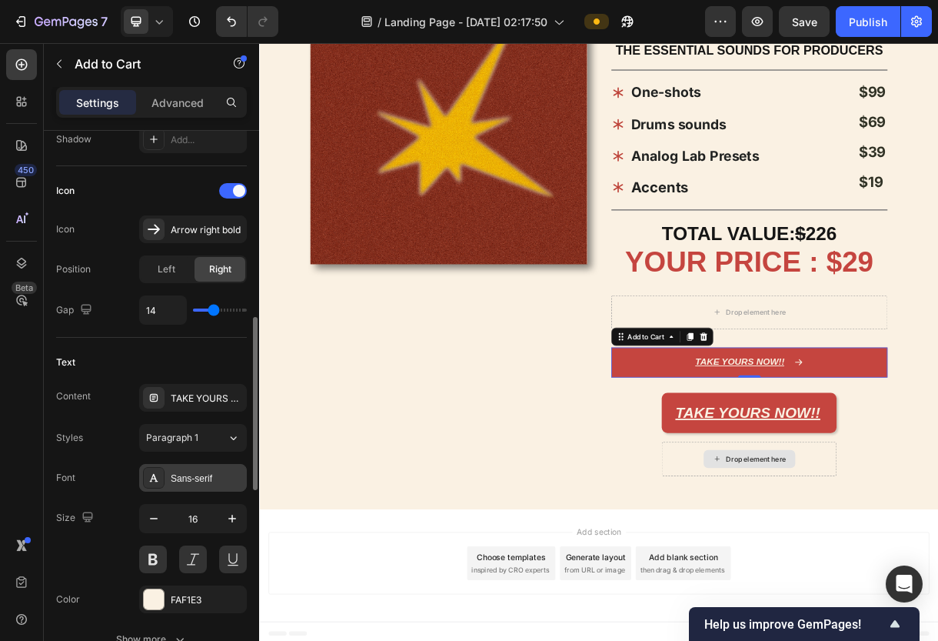
click at [188, 483] on div "Sans-serif" at bounding box center [207, 478] width 72 height 14
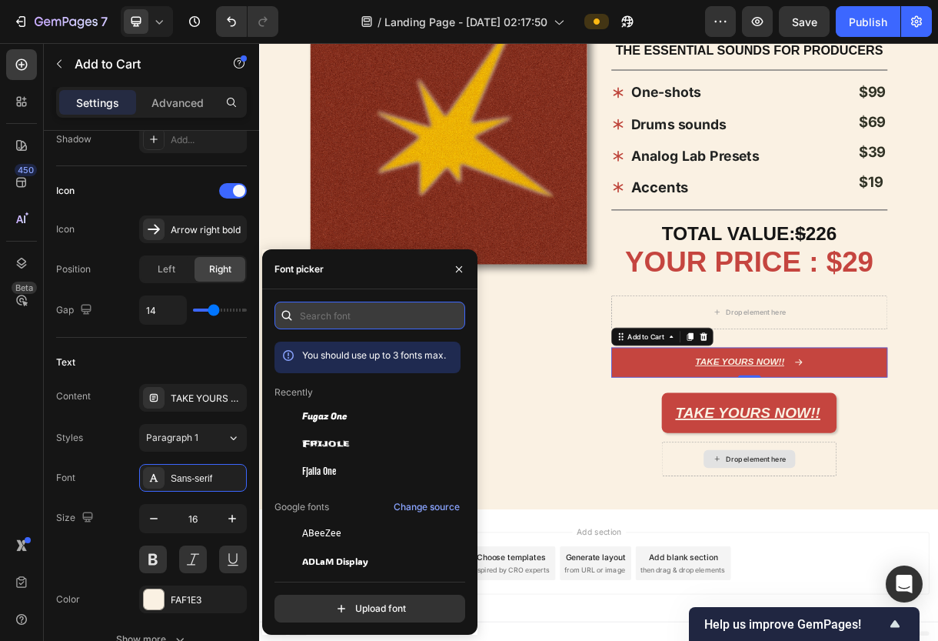
click at [325, 303] on input "text" at bounding box center [370, 316] width 191 height 28
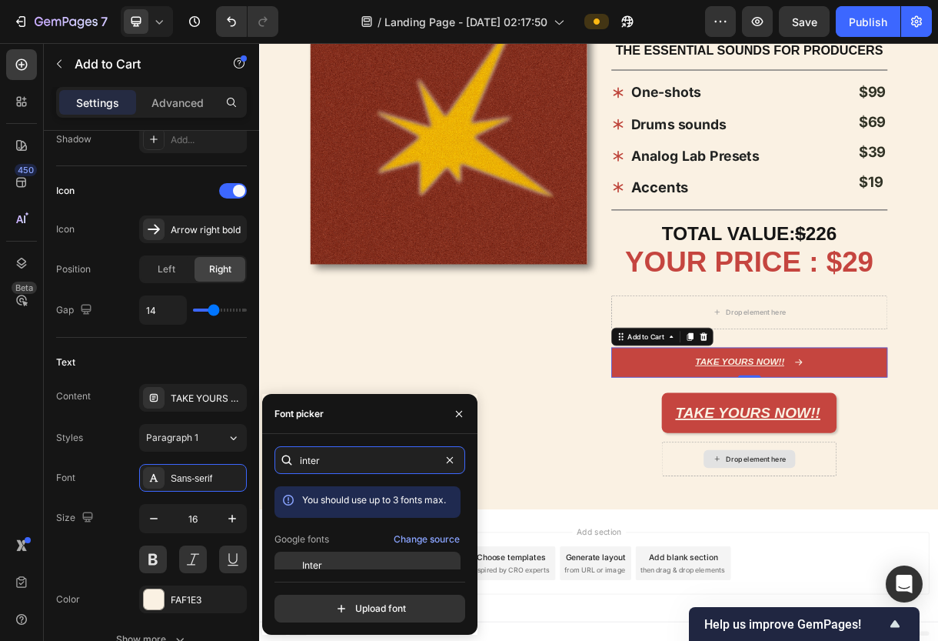
type input "inter"
click at [319, 567] on span "Inter" at bounding box center [312, 565] width 20 height 14
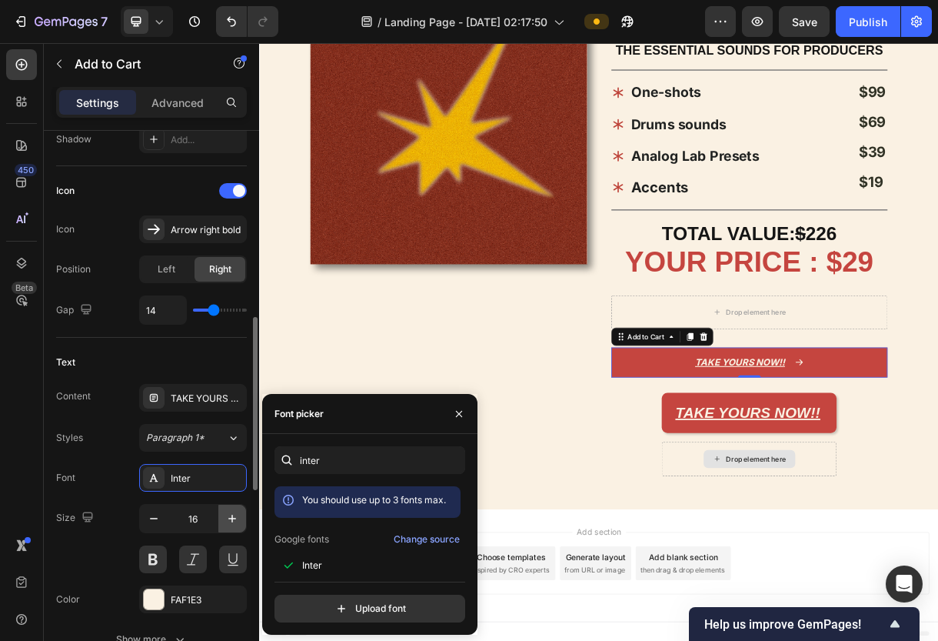
click at [232, 516] on icon "button" at bounding box center [232, 519] width 8 height 8
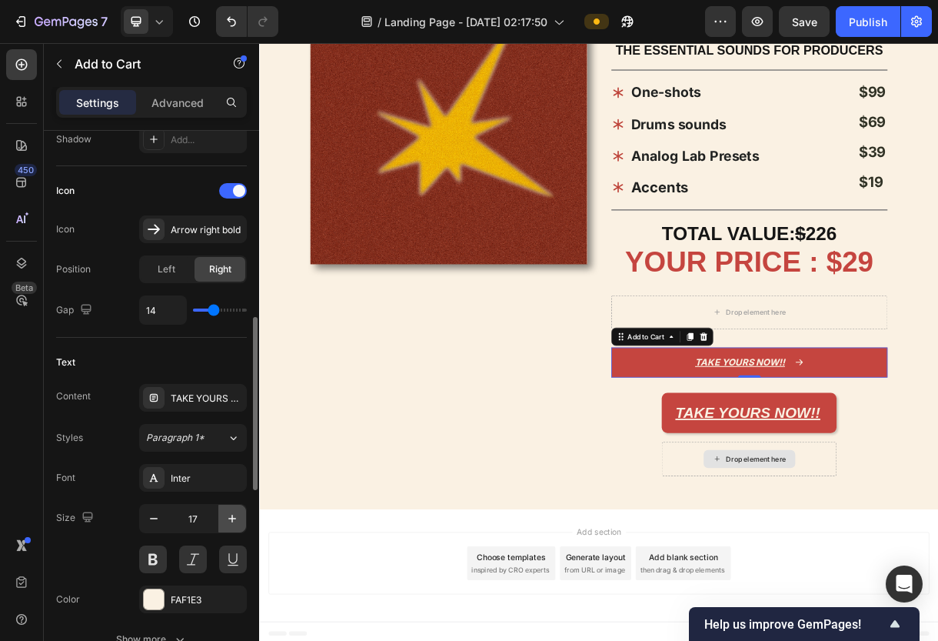
click at [232, 516] on icon "button" at bounding box center [232, 519] width 8 height 8
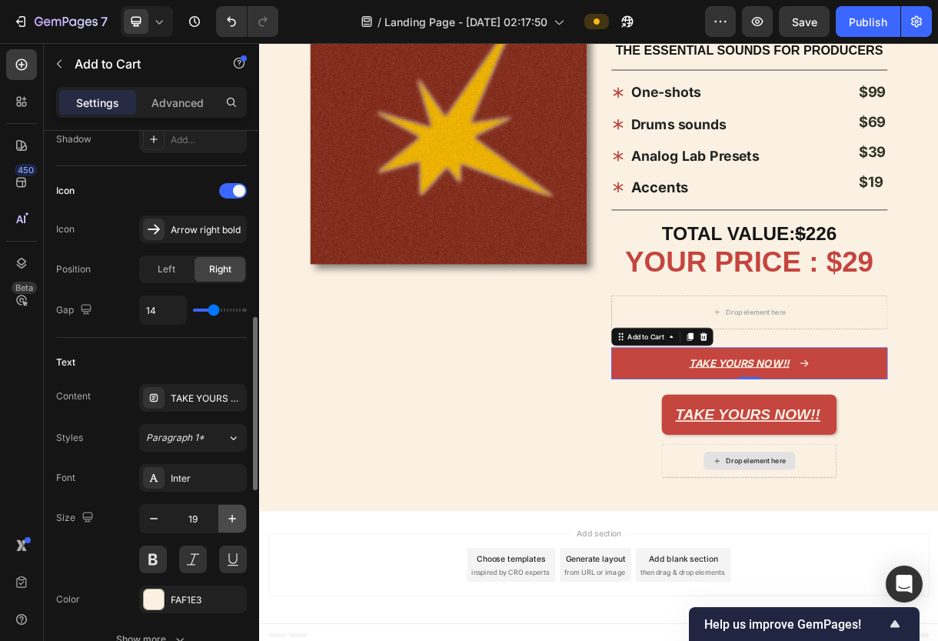
click at [232, 516] on icon "button" at bounding box center [232, 519] width 8 height 8
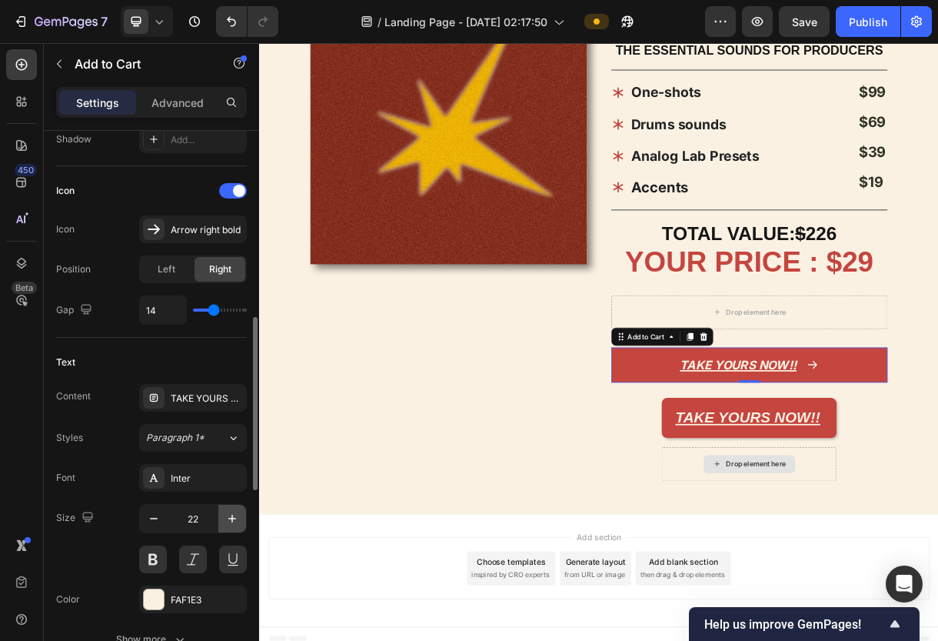
click at [232, 516] on icon "button" at bounding box center [232, 519] width 8 height 8
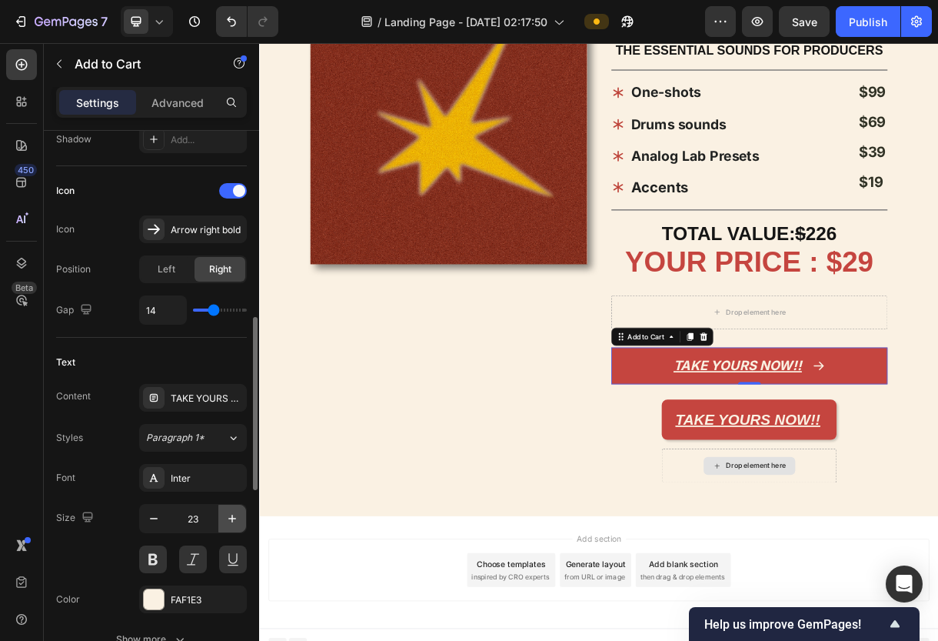
click at [232, 516] on icon "button" at bounding box center [232, 519] width 8 height 8
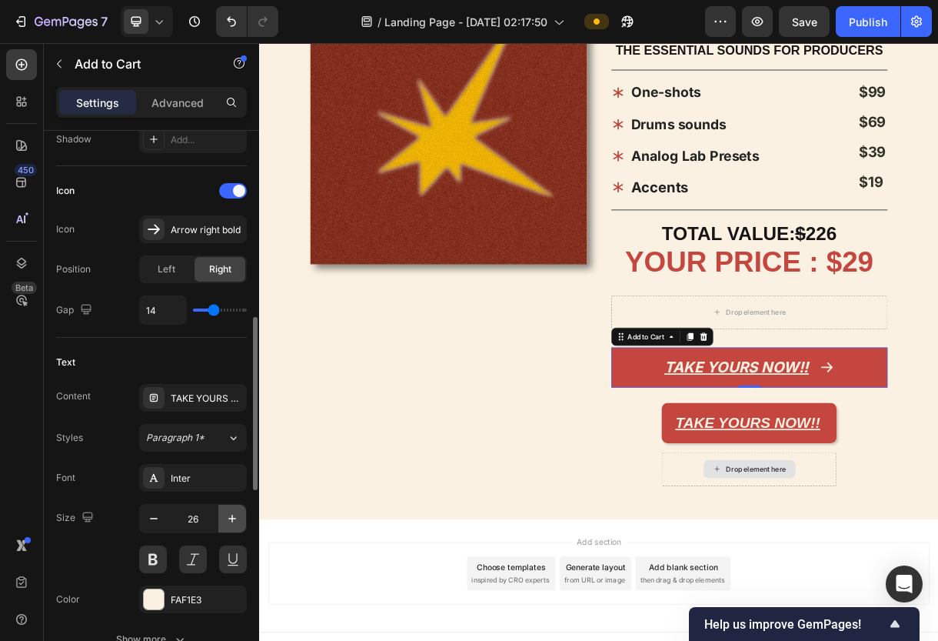
click at [232, 516] on icon "button" at bounding box center [232, 519] width 8 height 8
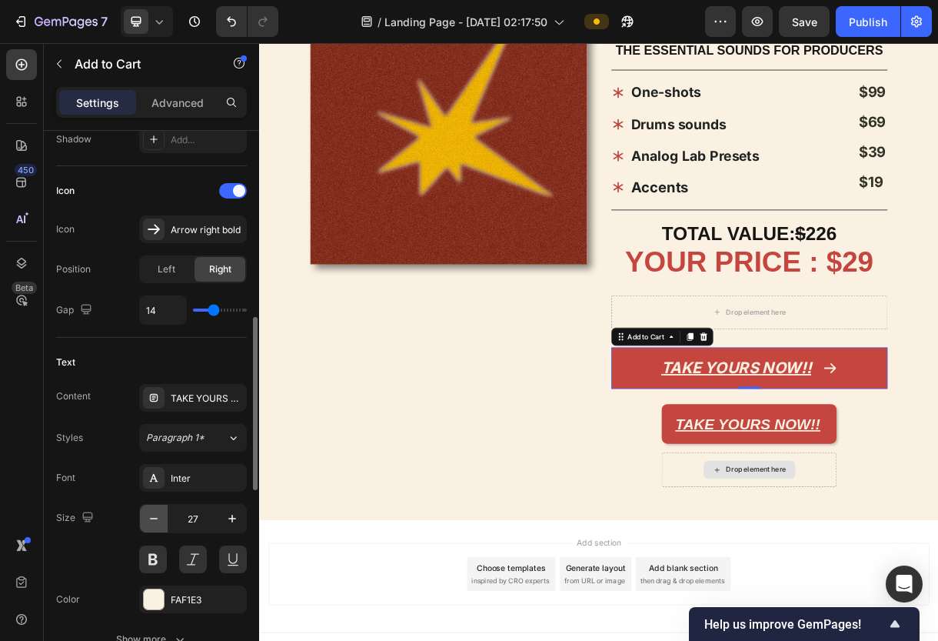
click at [153, 521] on icon "button" at bounding box center [153, 518] width 15 height 15
type input "26"
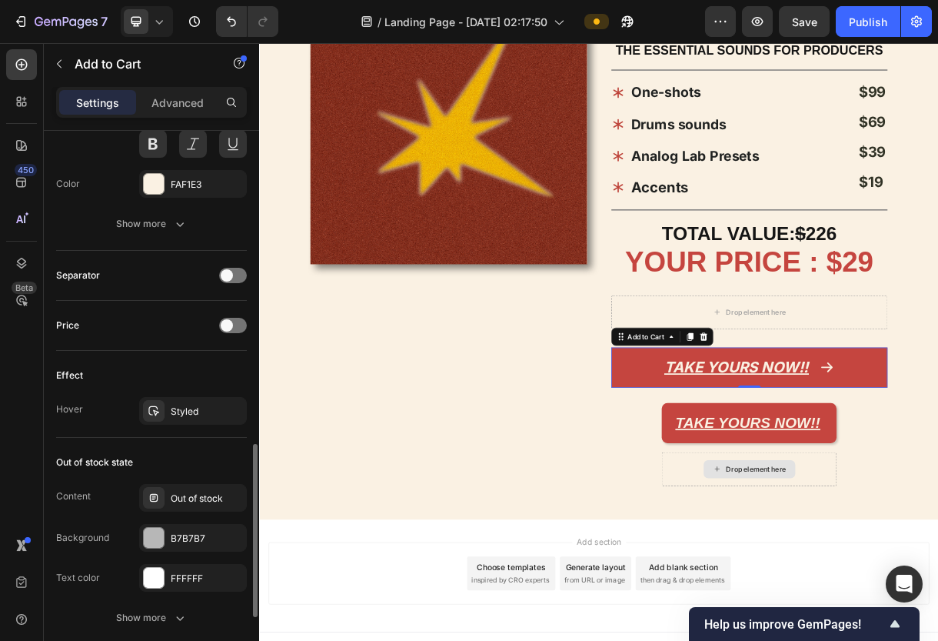
scroll to position [1038, 0]
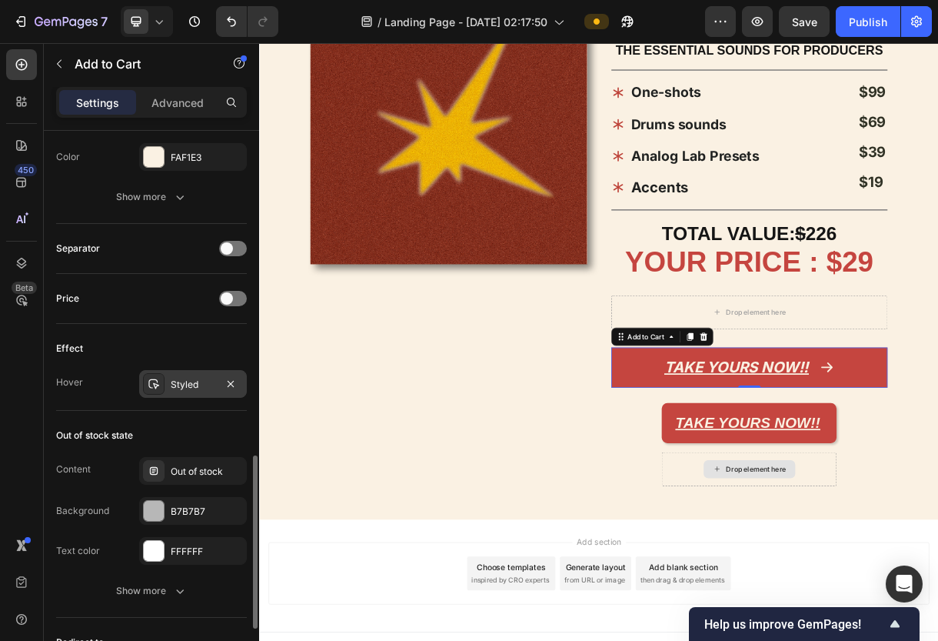
click at [178, 388] on div "Styled" at bounding box center [193, 385] width 45 height 14
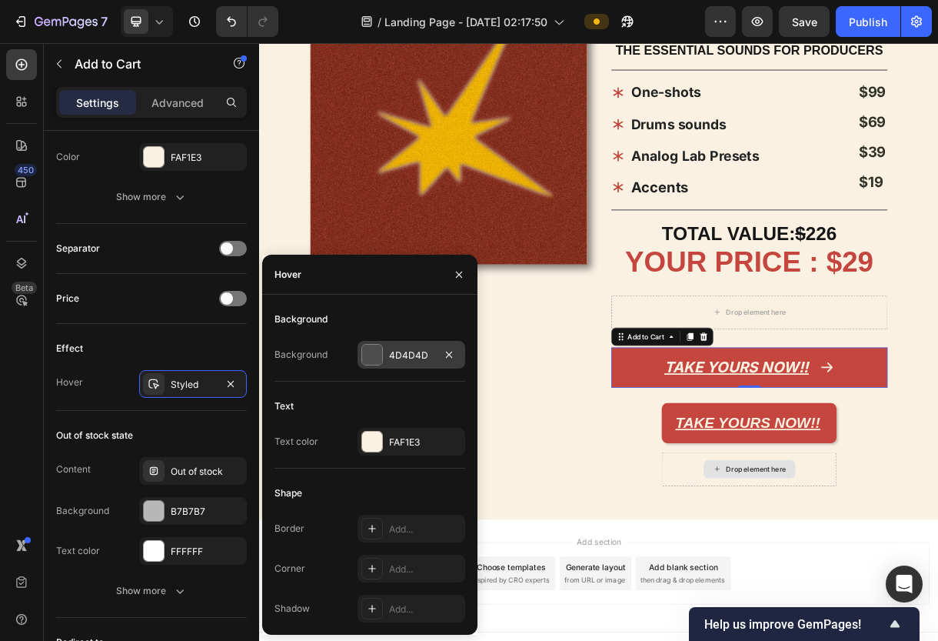
click at [368, 354] on div at bounding box center [372, 355] width 20 height 20
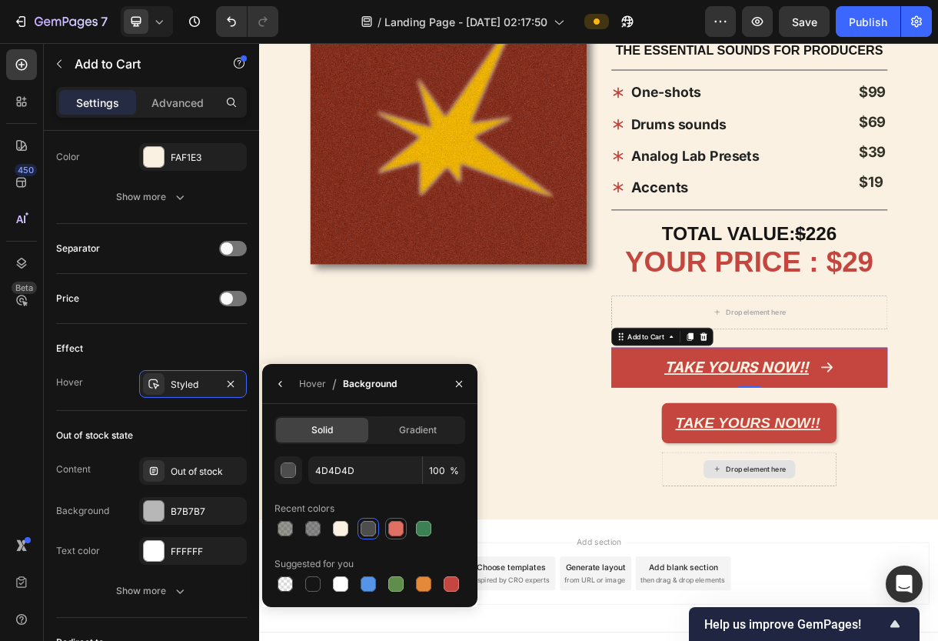
click at [398, 526] on div at bounding box center [395, 528] width 15 height 15
type input "E06F64"
click at [97, 425] on div "Out of stock state" at bounding box center [151, 435] width 191 height 25
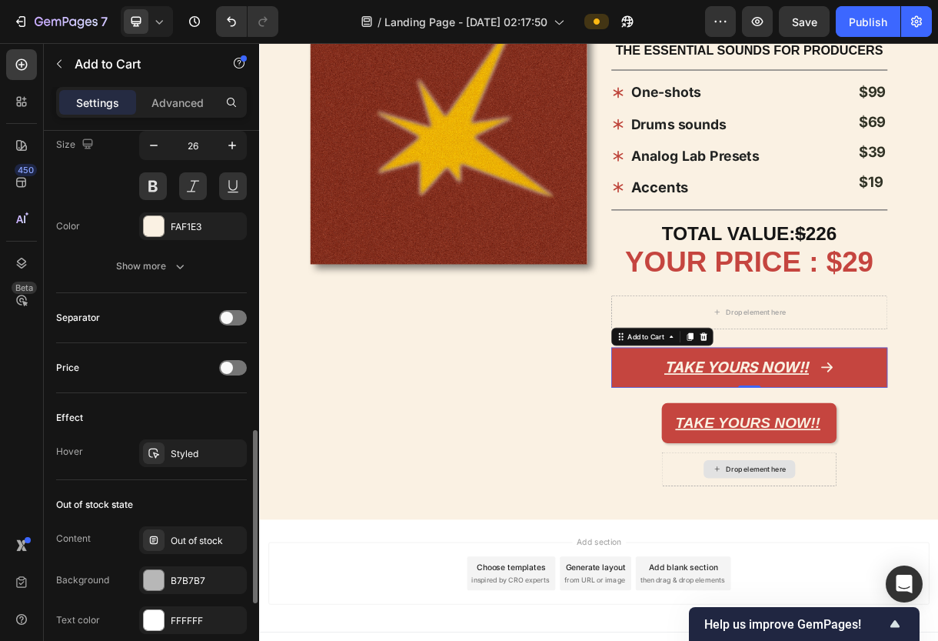
scroll to position [950, 0]
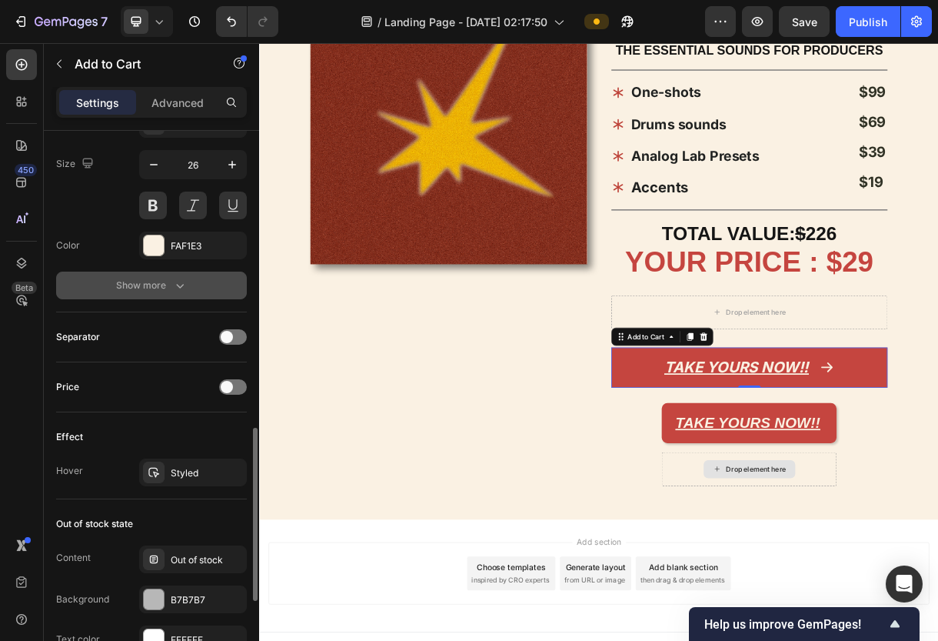
click at [185, 272] on button "Show more" at bounding box center [151, 286] width 191 height 28
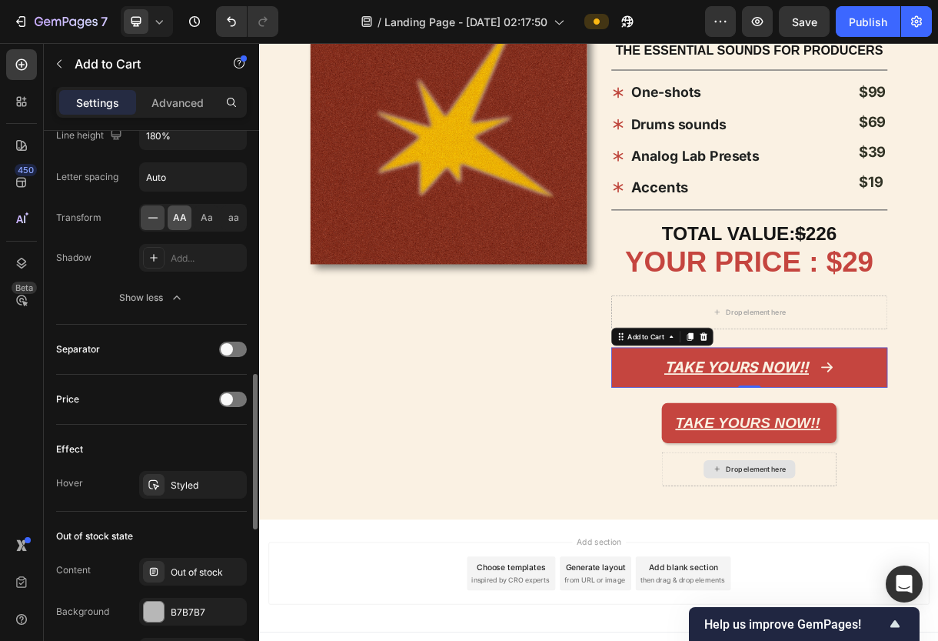
scroll to position [1141, 0]
click at [179, 217] on span "AA" at bounding box center [180, 218] width 14 height 14
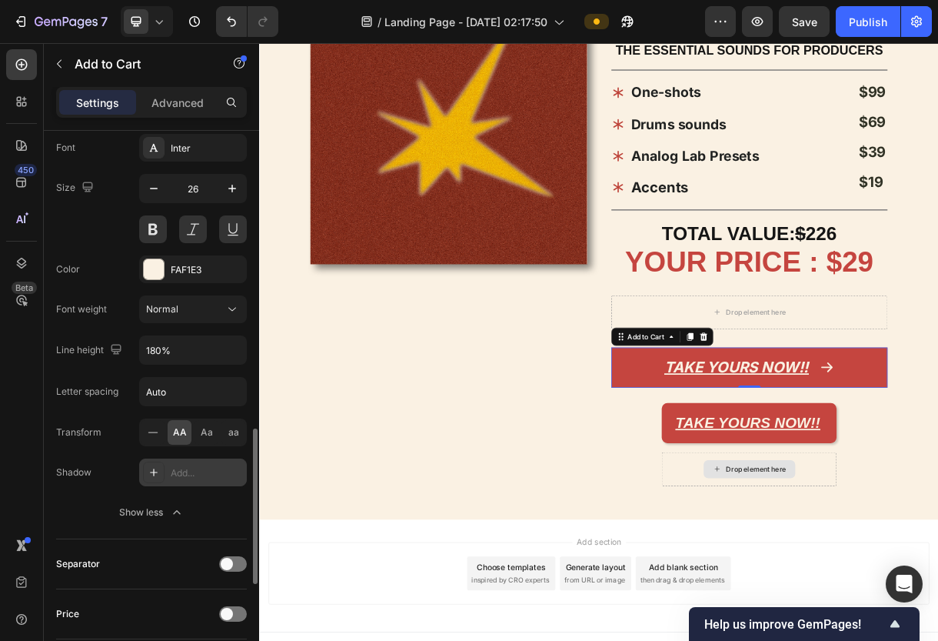
scroll to position [784, 0]
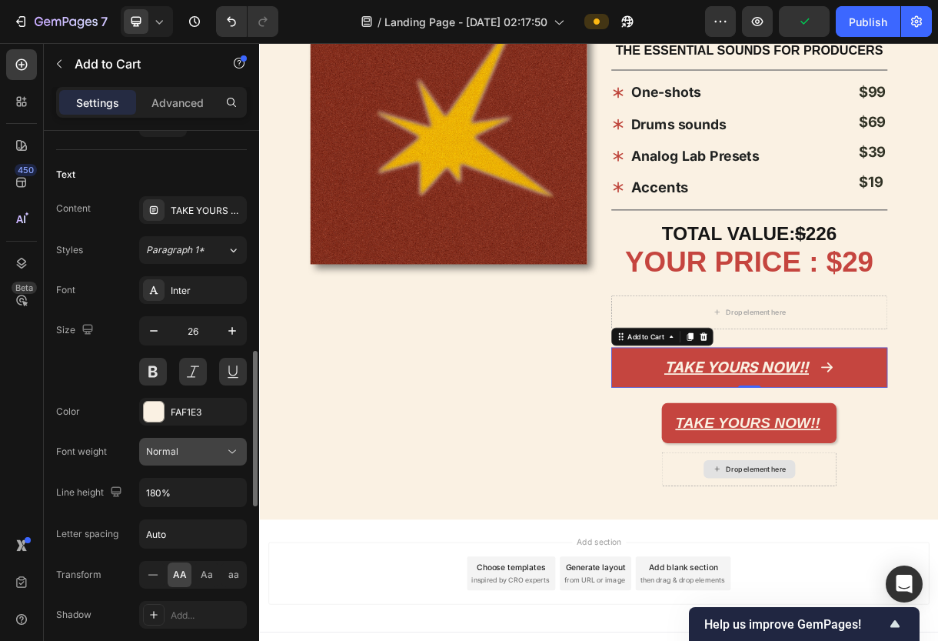
click at [169, 446] on span "Normal" at bounding box center [162, 451] width 32 height 12
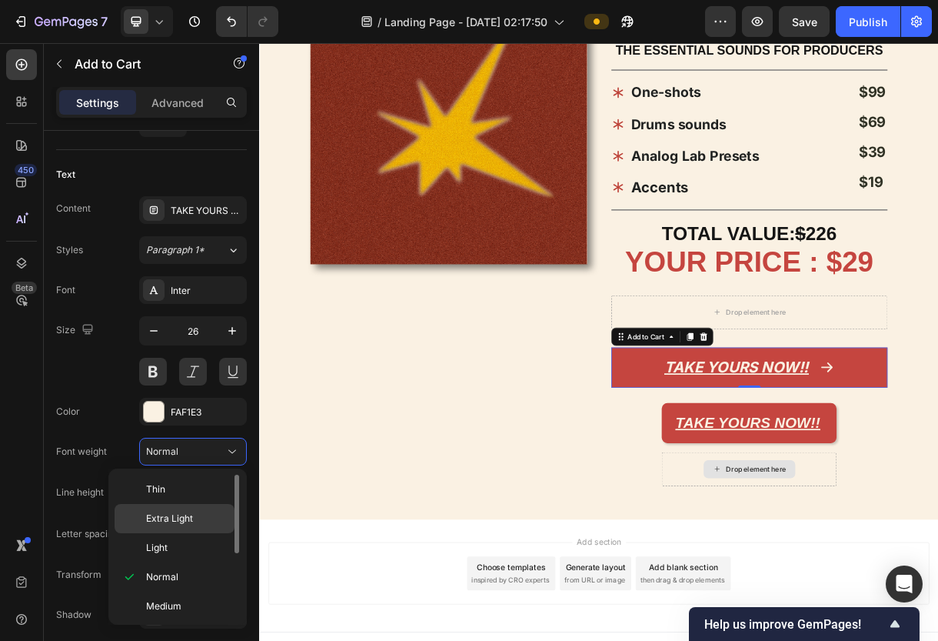
click at [185, 521] on span "Extra Light" at bounding box center [169, 518] width 47 height 14
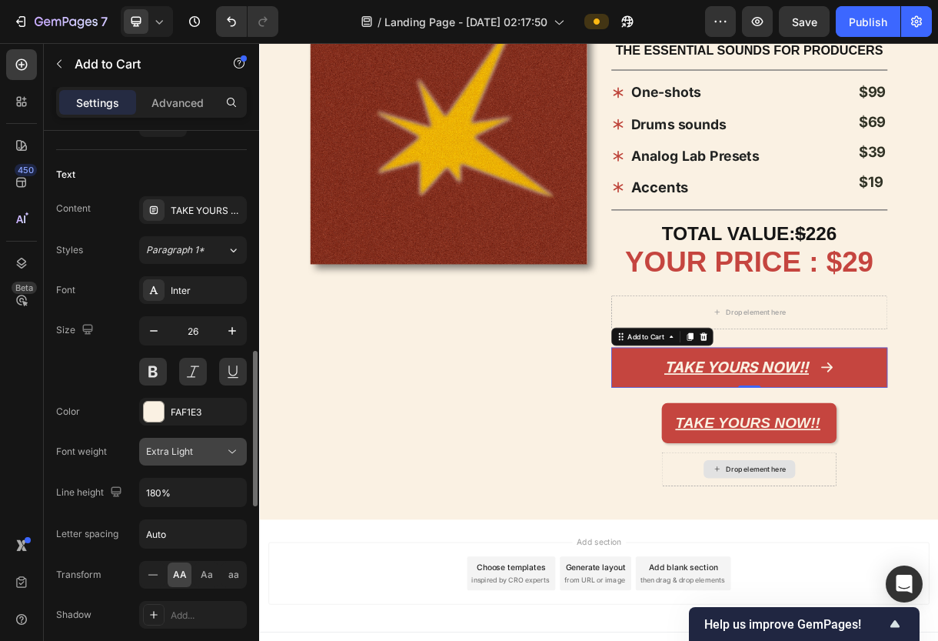
click at [223, 447] on div "Extra Light" at bounding box center [185, 452] width 78 height 14
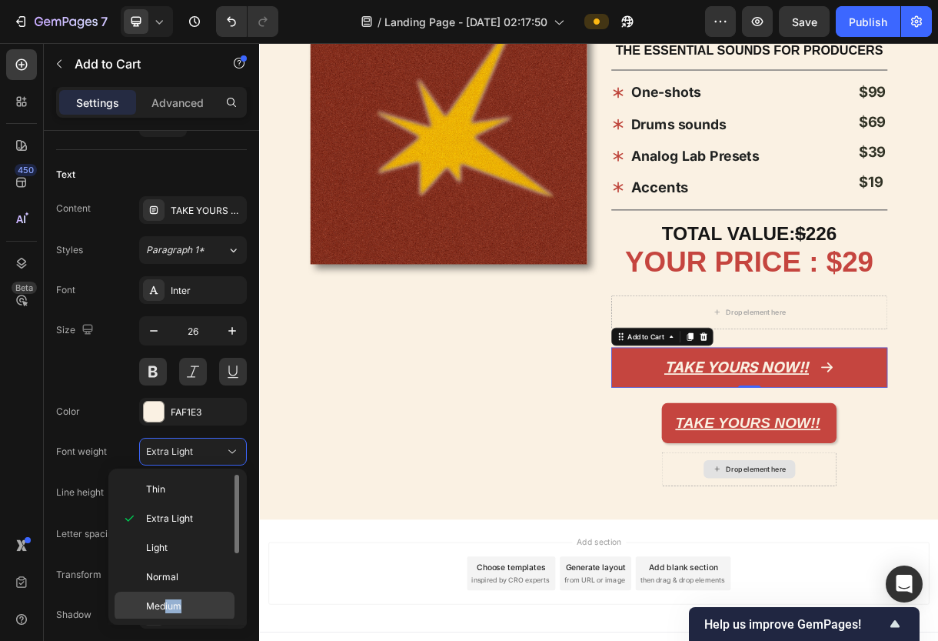
drag, startPoint x: 208, startPoint y: 608, endPoint x: 165, endPoint y: 608, distance: 43.1
click at [165, 608] on p "Medium" at bounding box center [187, 606] width 82 height 14
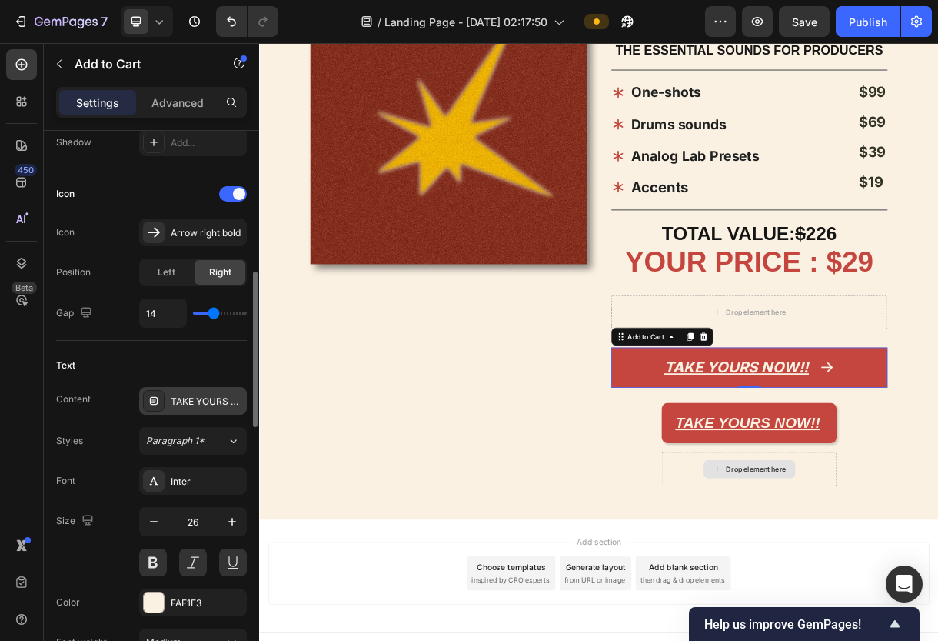
scroll to position [562, 0]
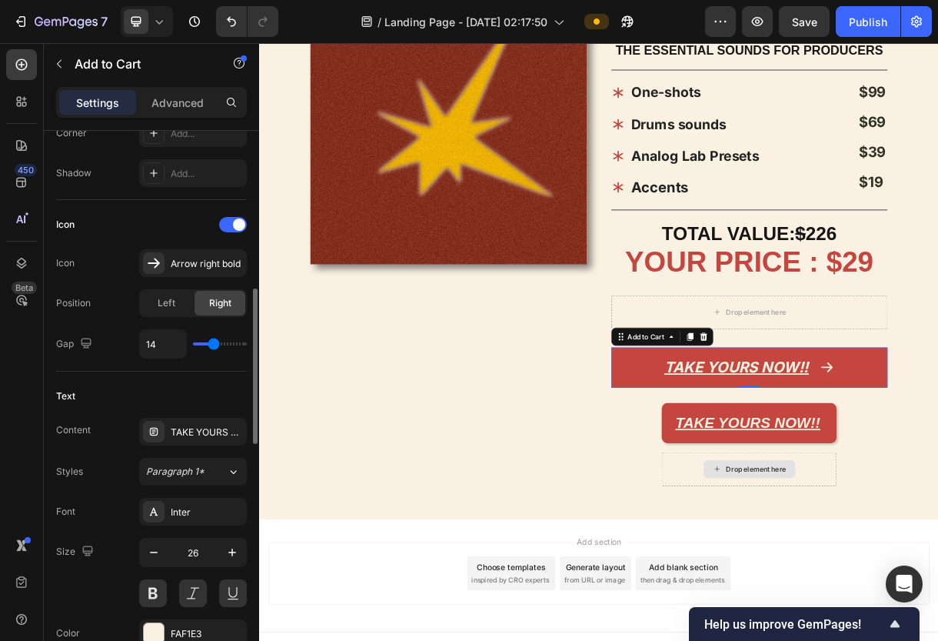
type input "8"
type input "6"
type input "5"
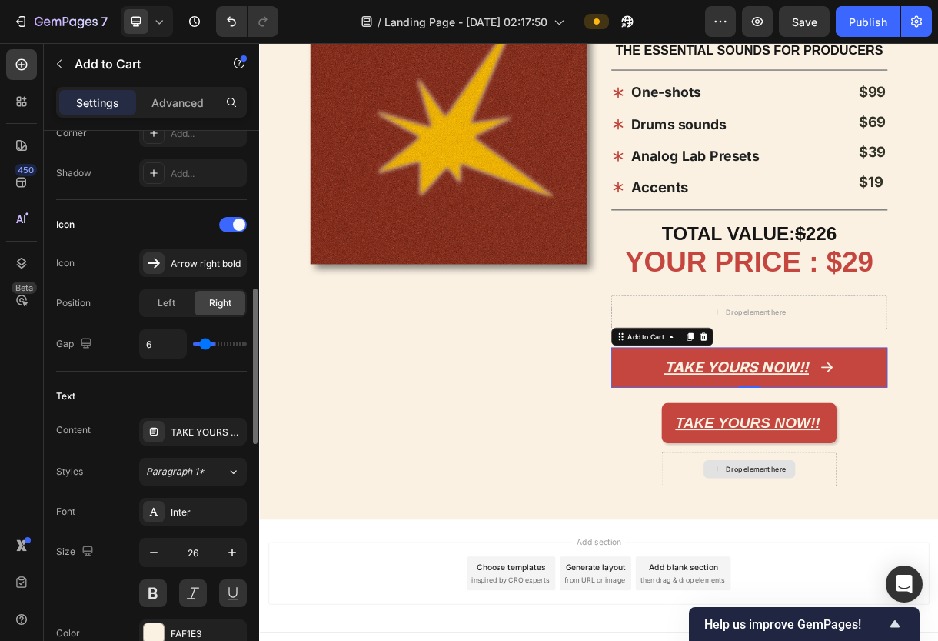
type input "5"
type input "2"
type input "1"
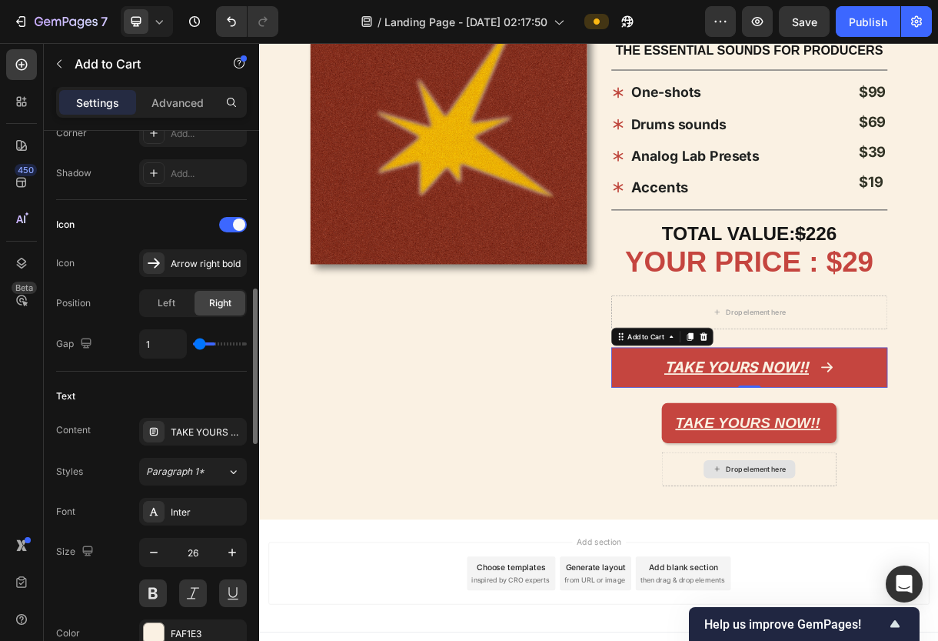
type input "0"
type input "2"
type input "5"
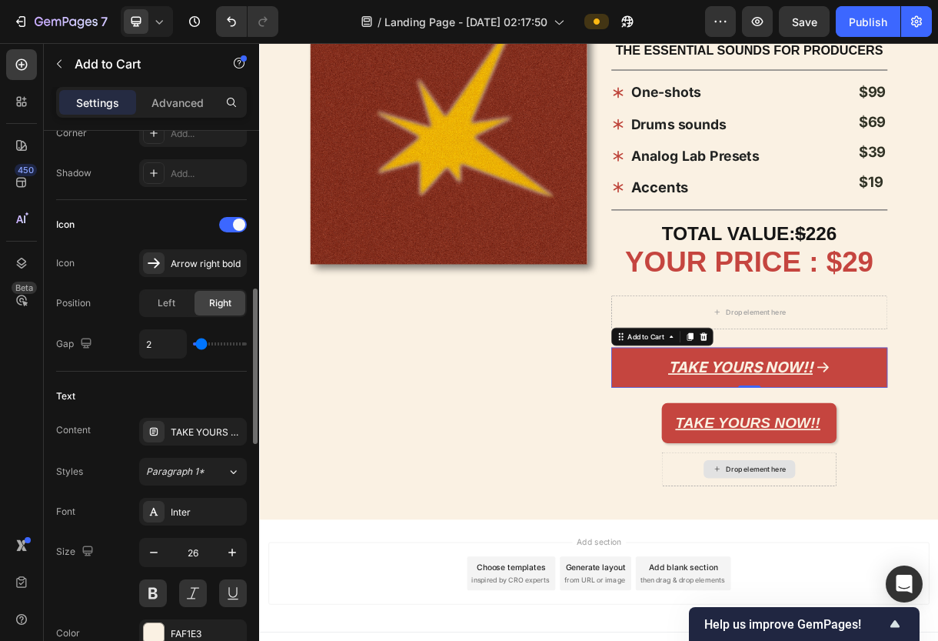
type input "5"
type input "7"
type input "9"
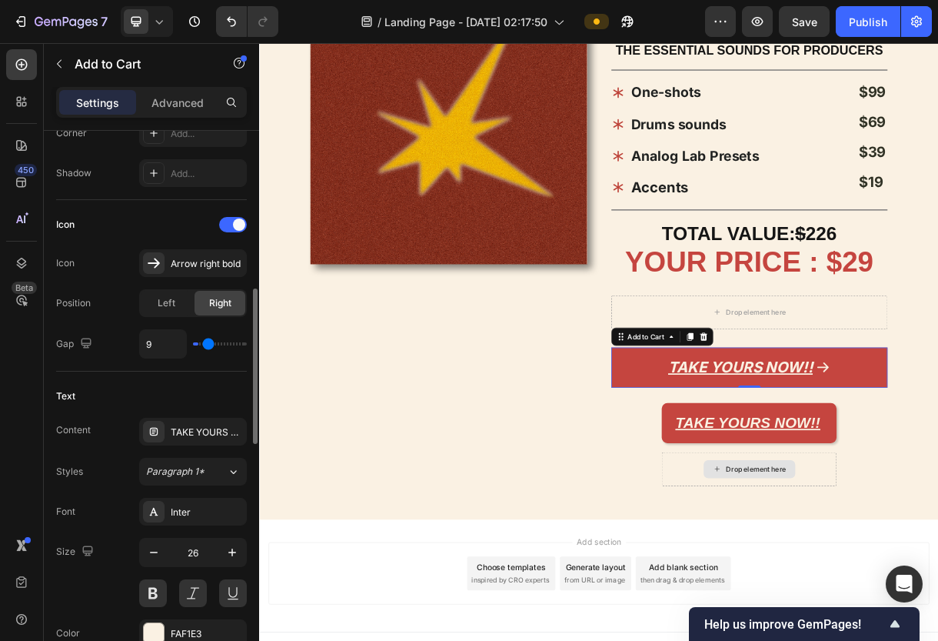
type input "10"
type input "11"
type input "12"
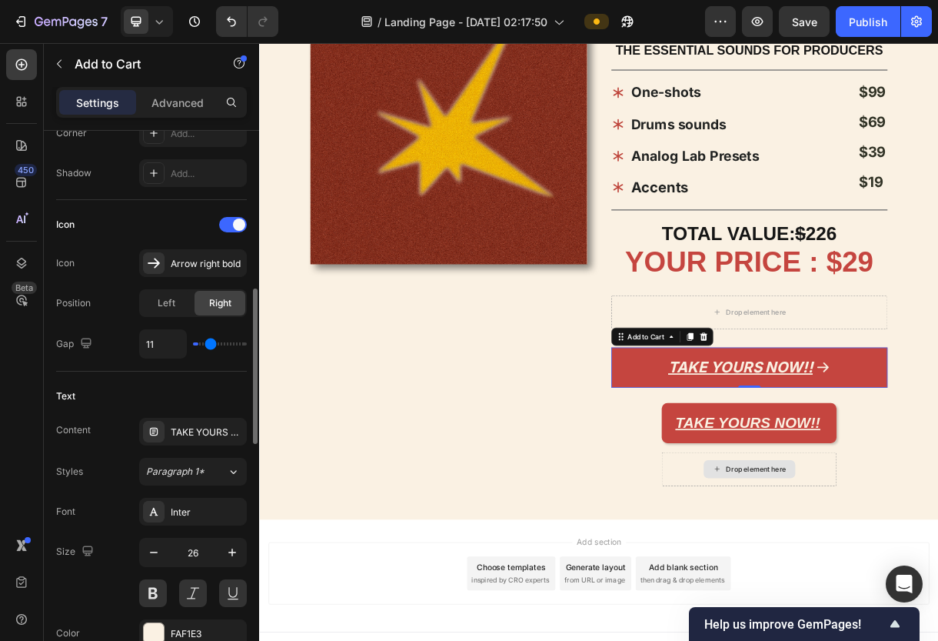
type input "12"
type input "13"
type input "14"
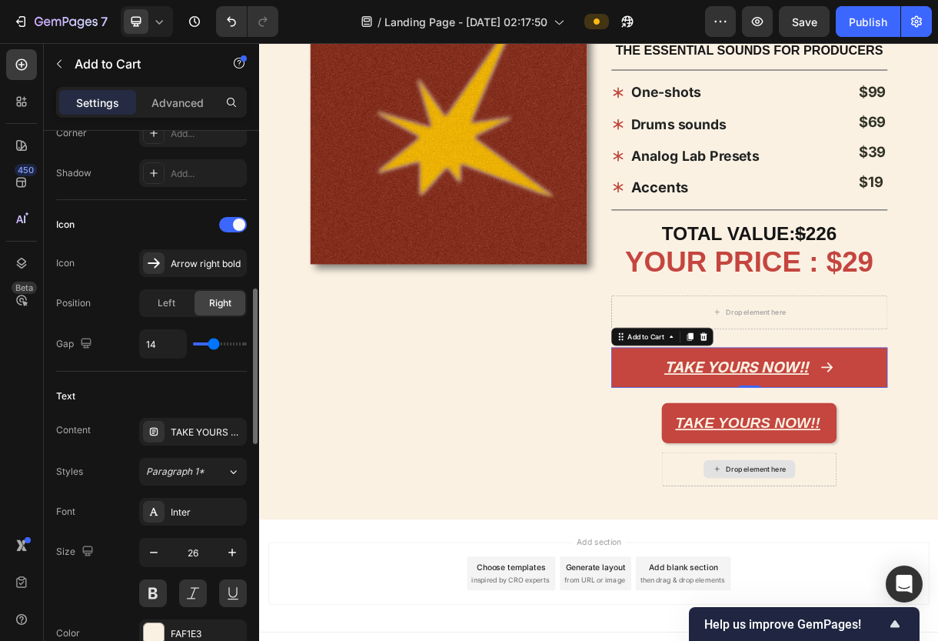
type input "16"
type input "19"
type input "26"
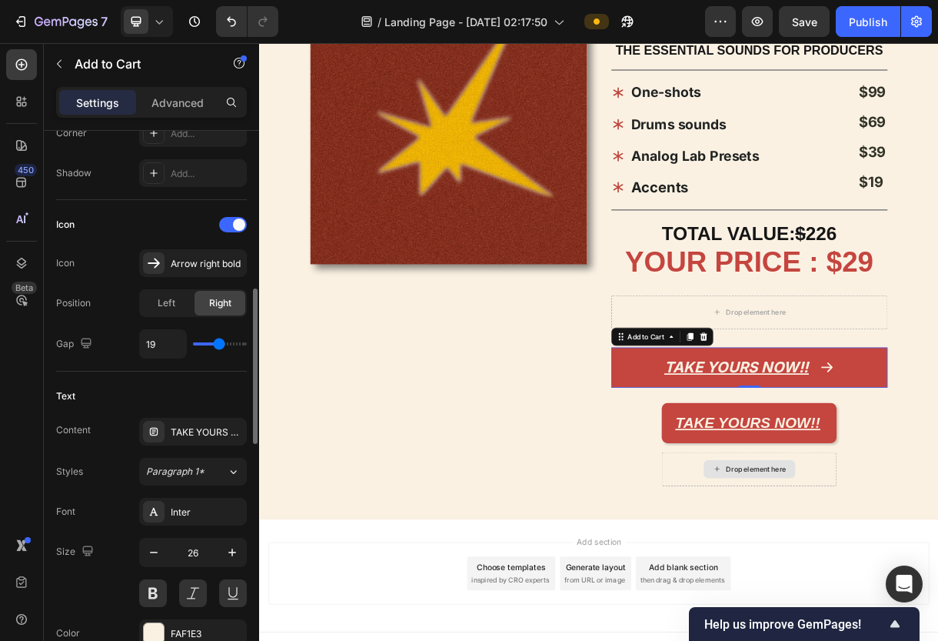
type input "26"
type input "35"
type input "40"
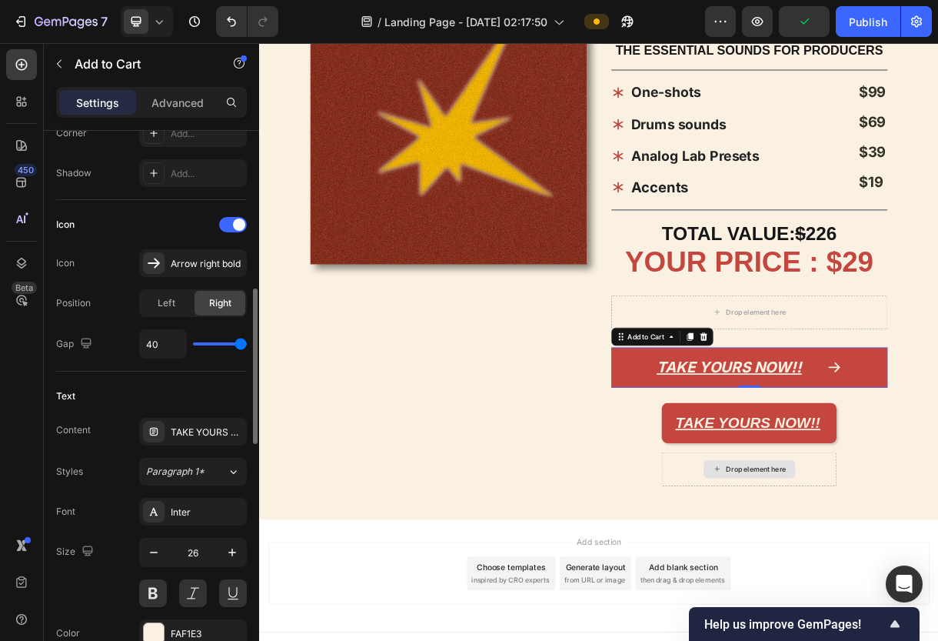
type input "38"
type input "35"
type input "33"
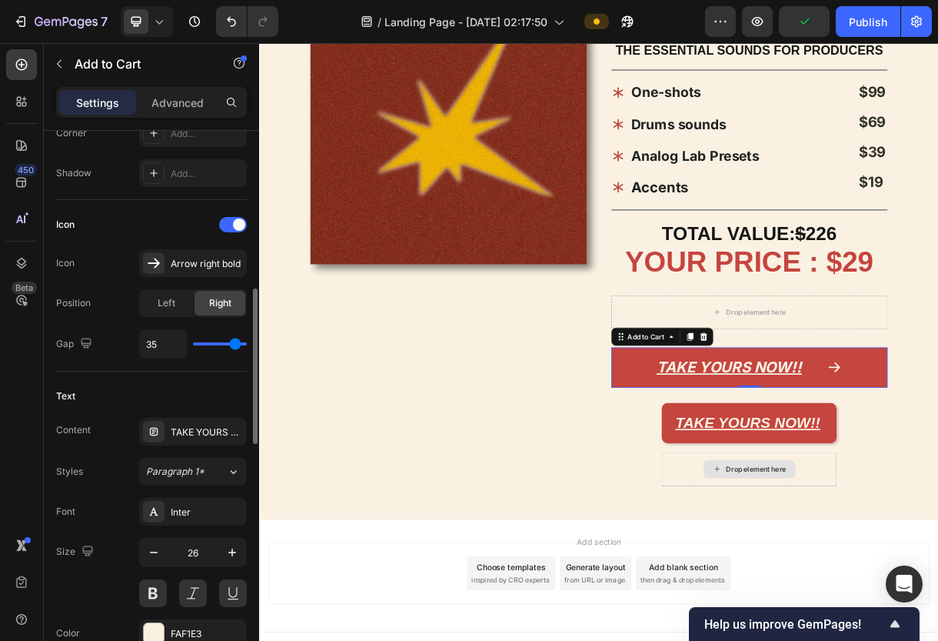
type input "33"
type input "30"
type input "26"
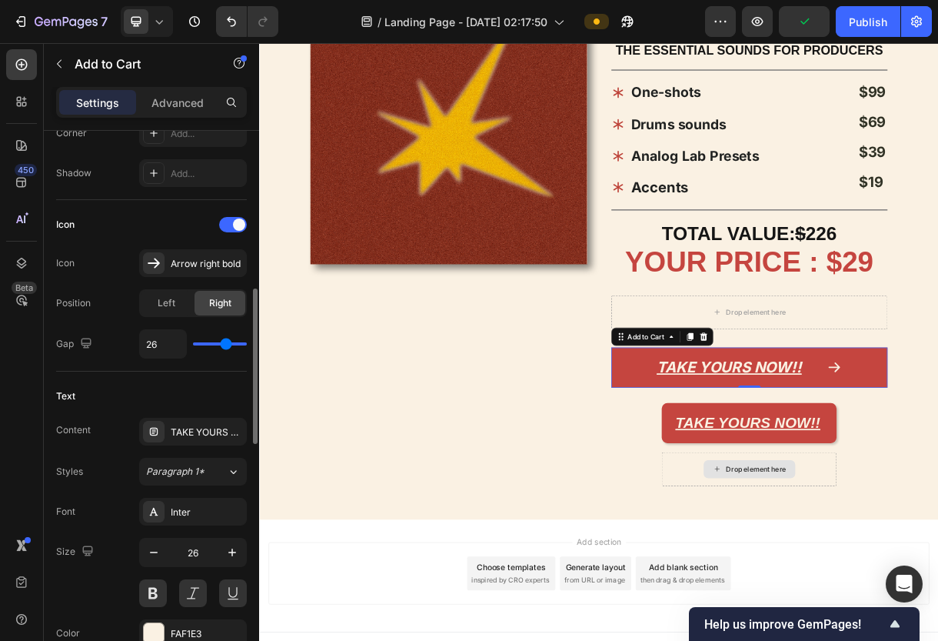
type input "24"
type input "22"
type input "19"
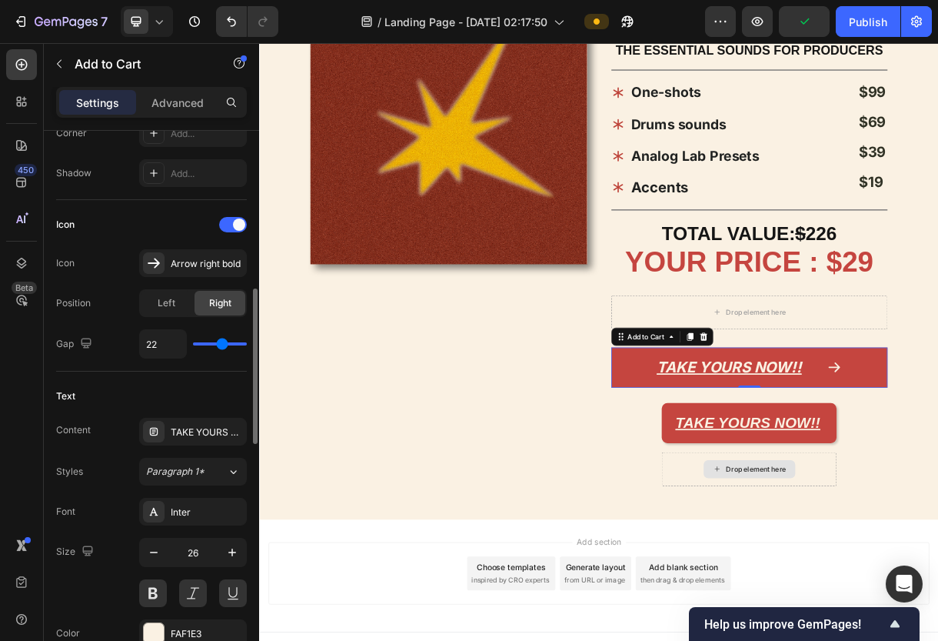
type input "19"
type input "17"
type input "15"
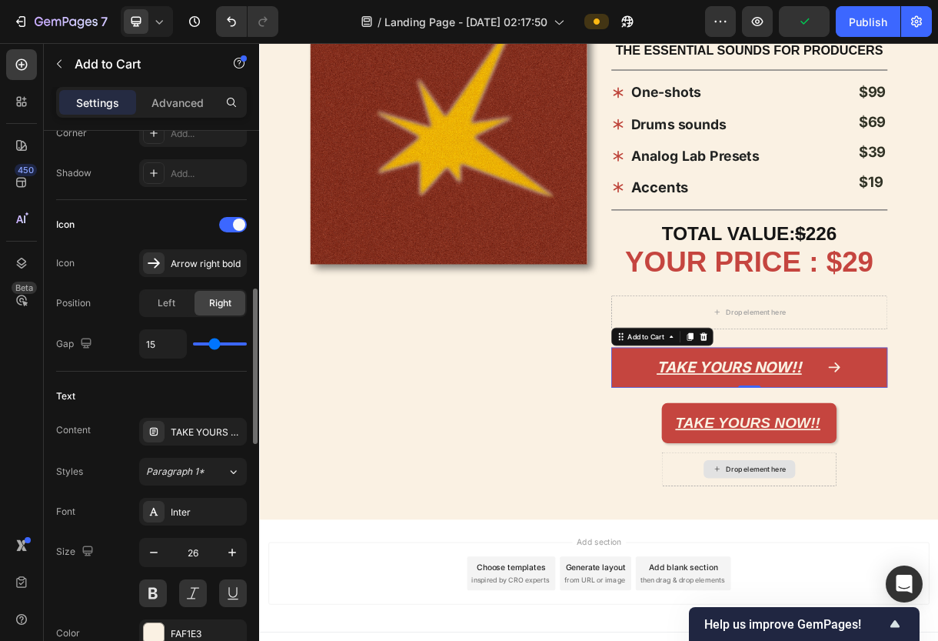
type input "13"
type input "12"
type input "10"
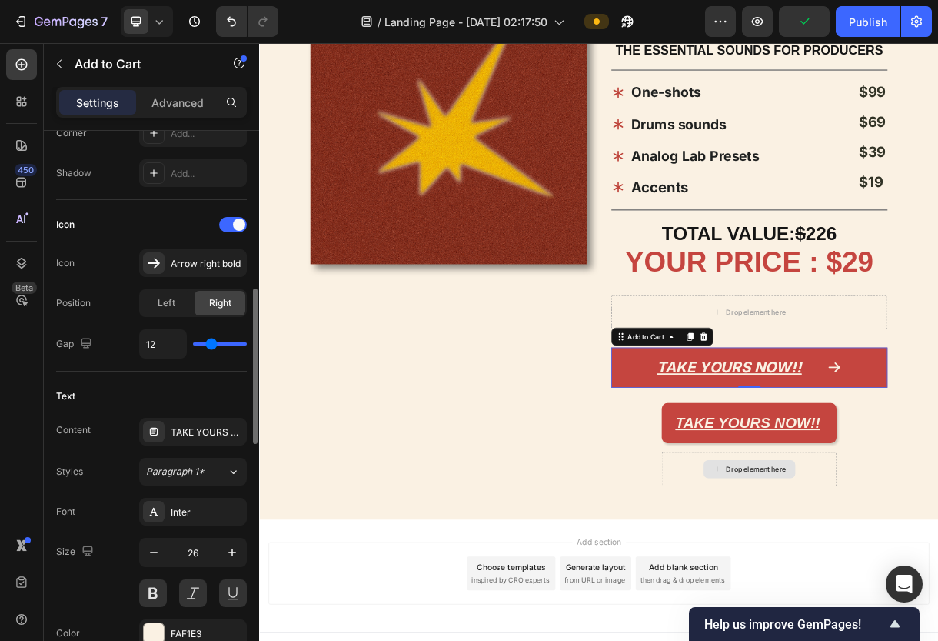
type input "10"
type input "9"
type input "7"
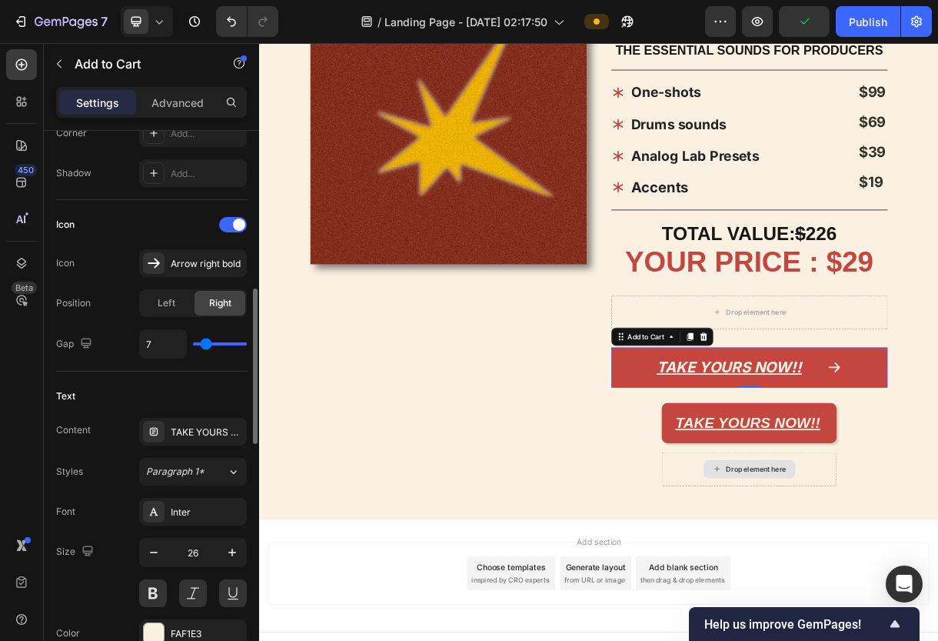
type input "6"
type input "5"
type input "3"
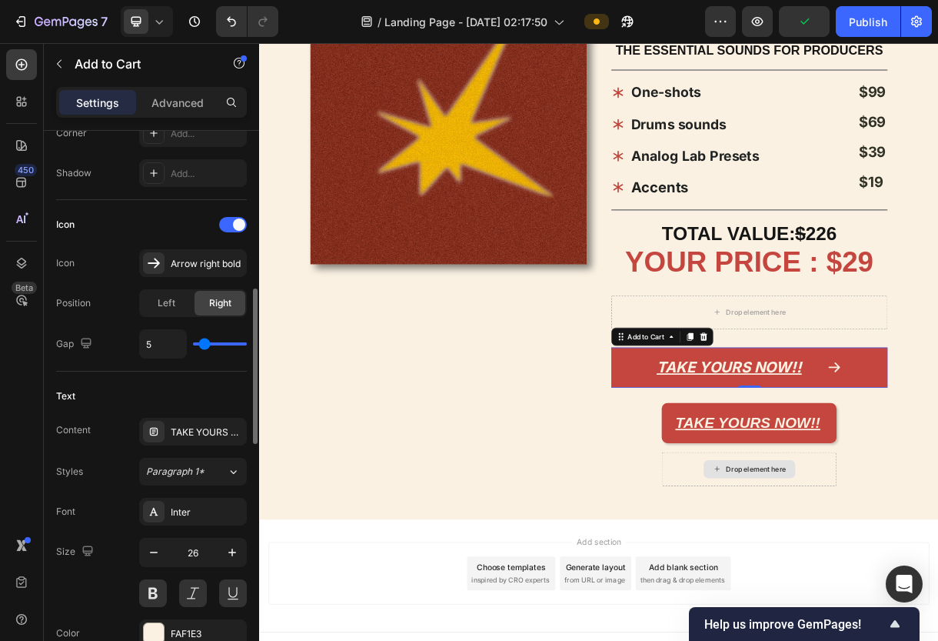
type input "3"
type input "2"
type input "0"
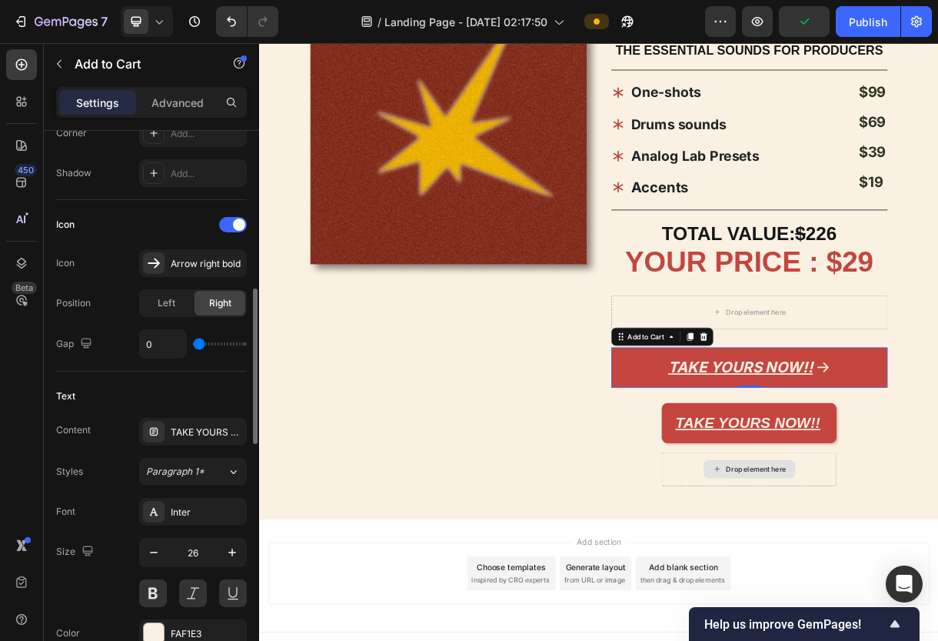
type input "2"
type input "3"
type input "4"
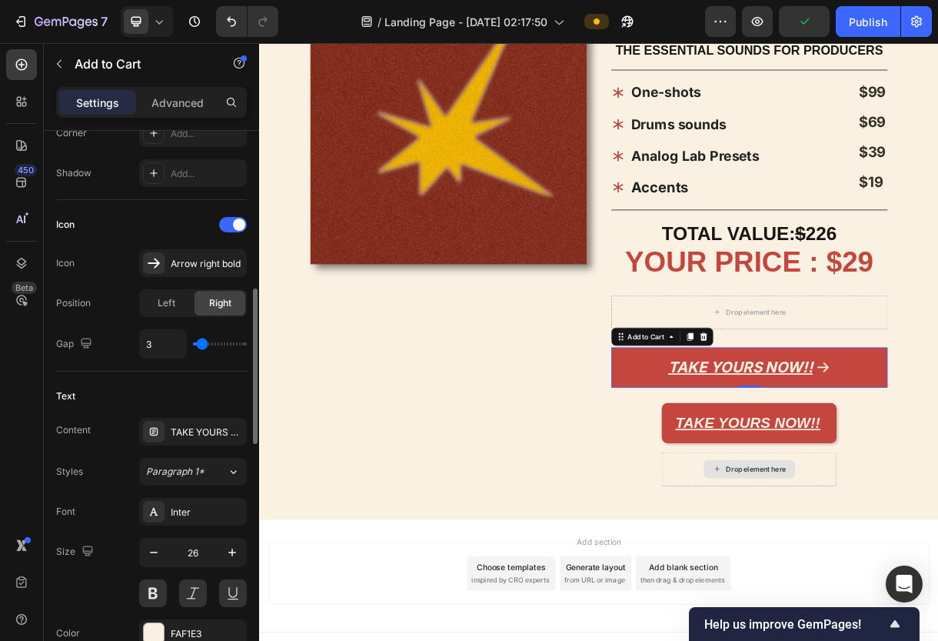
type input "4"
type input "5"
type input "7"
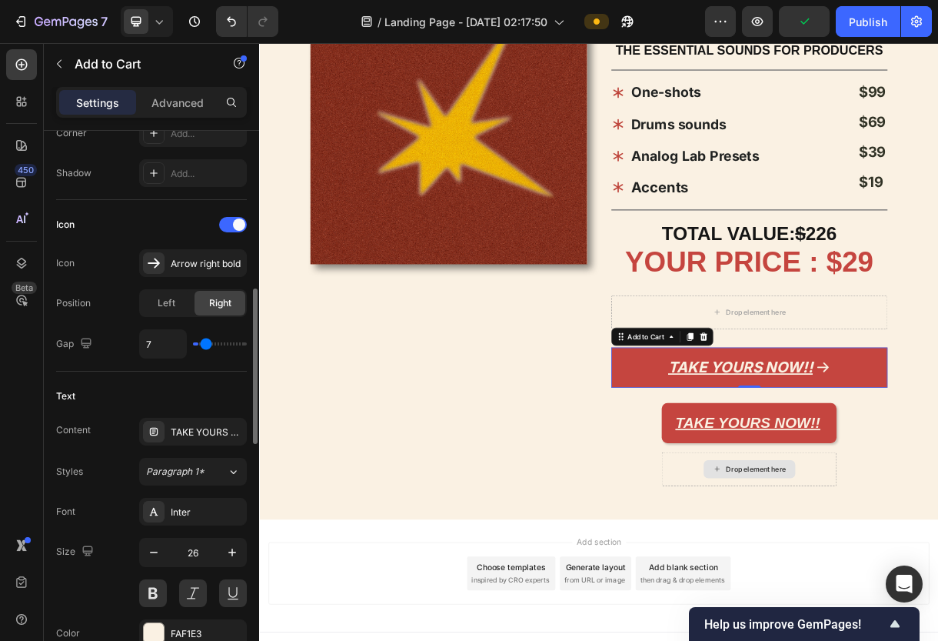
type input "8"
type input "9"
type input "10"
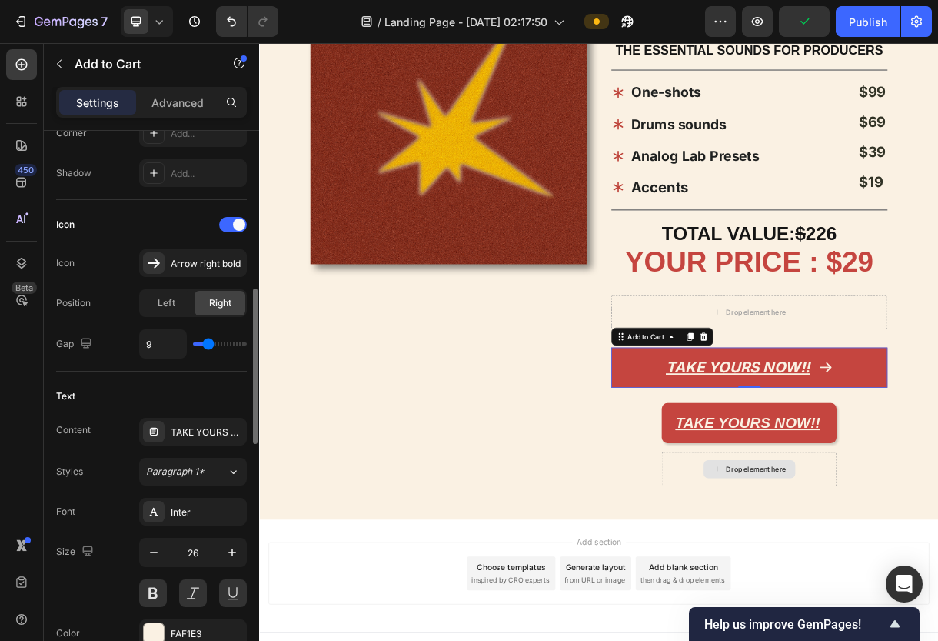
type input "10"
type input "11"
type input "12"
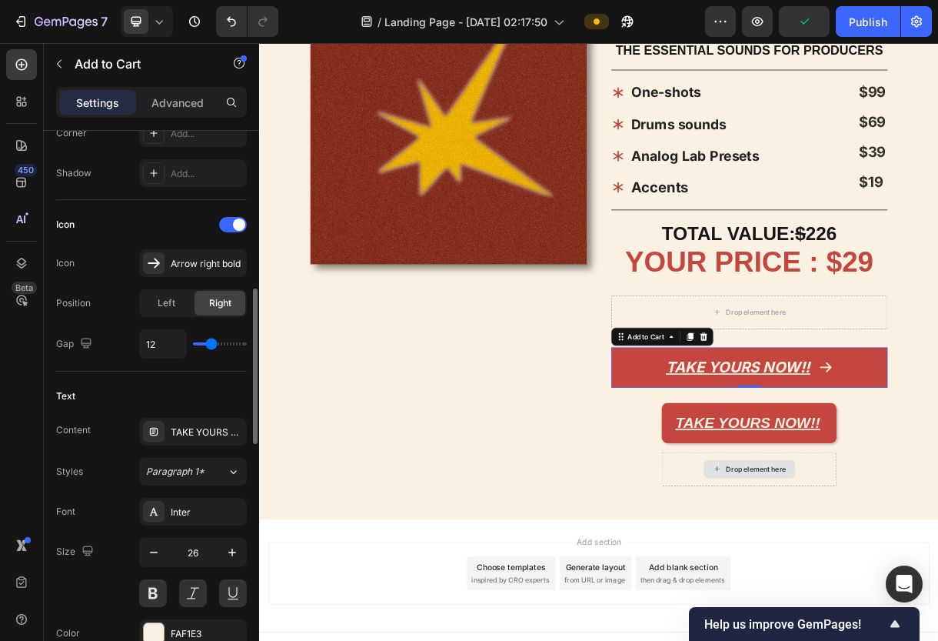
type input "13"
type input "14"
type input "15"
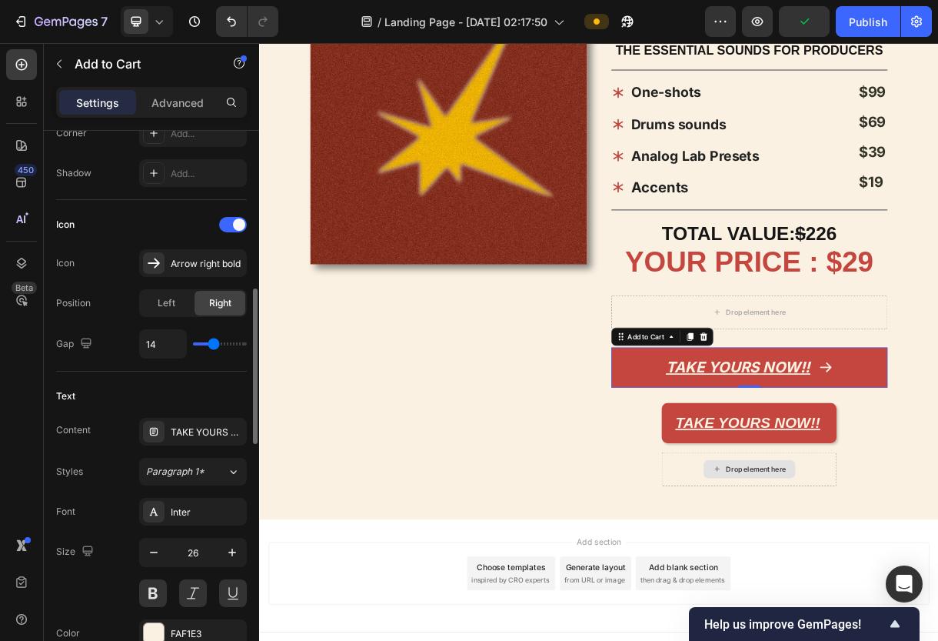
type input "15"
type input "16"
drag, startPoint x: 205, startPoint y: 343, endPoint x: 215, endPoint y: 349, distance: 11.1
type input "16"
click at [215, 345] on input "range" at bounding box center [220, 343] width 54 height 3
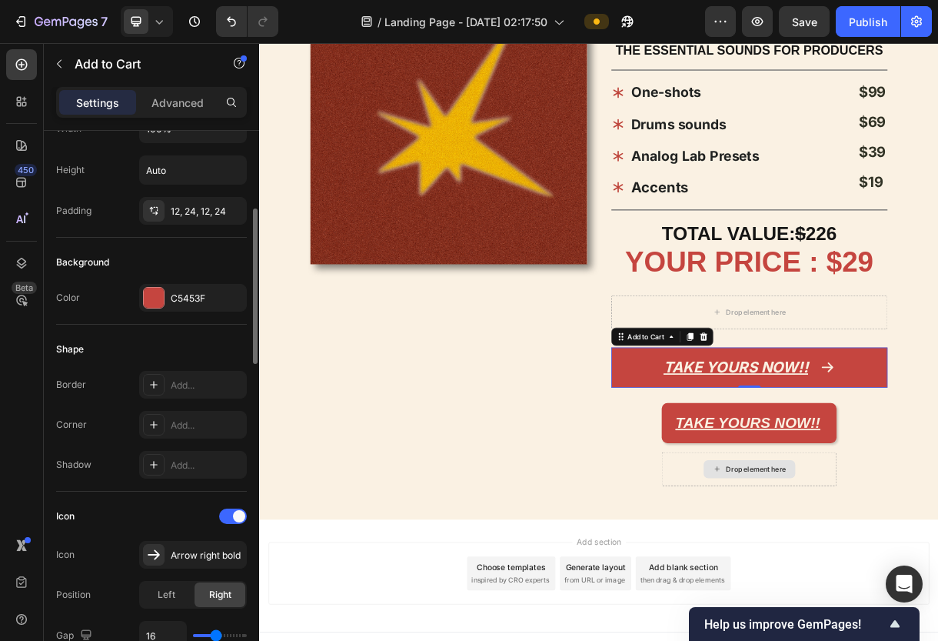
scroll to position [268, 0]
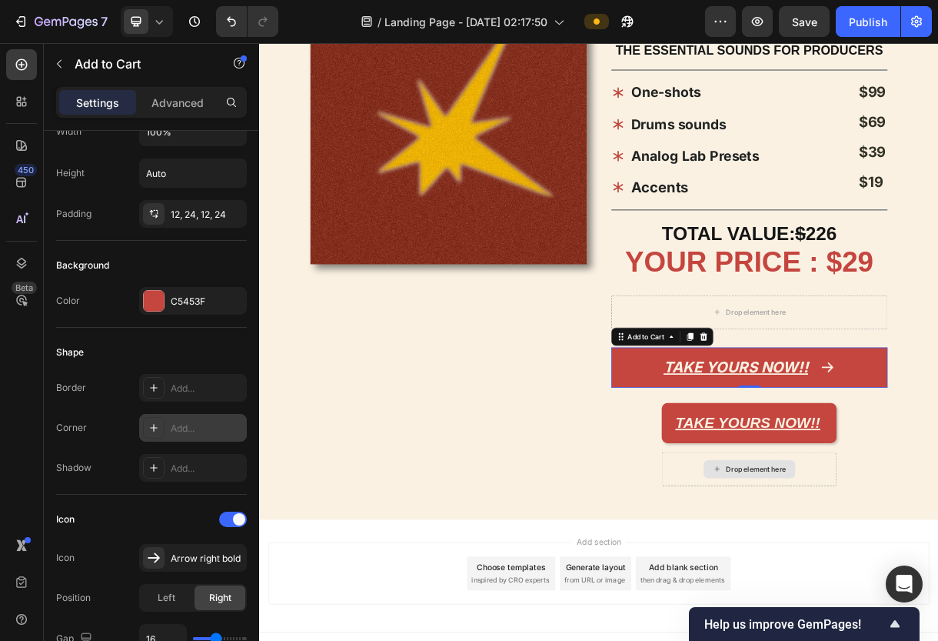
click at [153, 426] on icon at bounding box center [154, 427] width 12 height 12
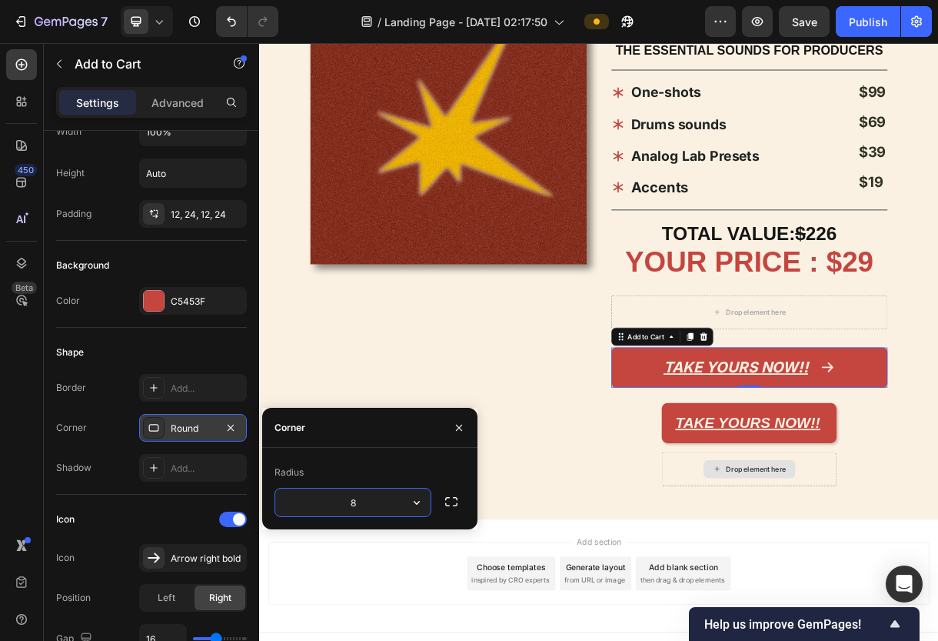
type input "6"
type input "8"
click at [185, 500] on div "Icon Icon Arrow right bold Position Left Right Gap 16" at bounding box center [151, 581] width 191 height 172
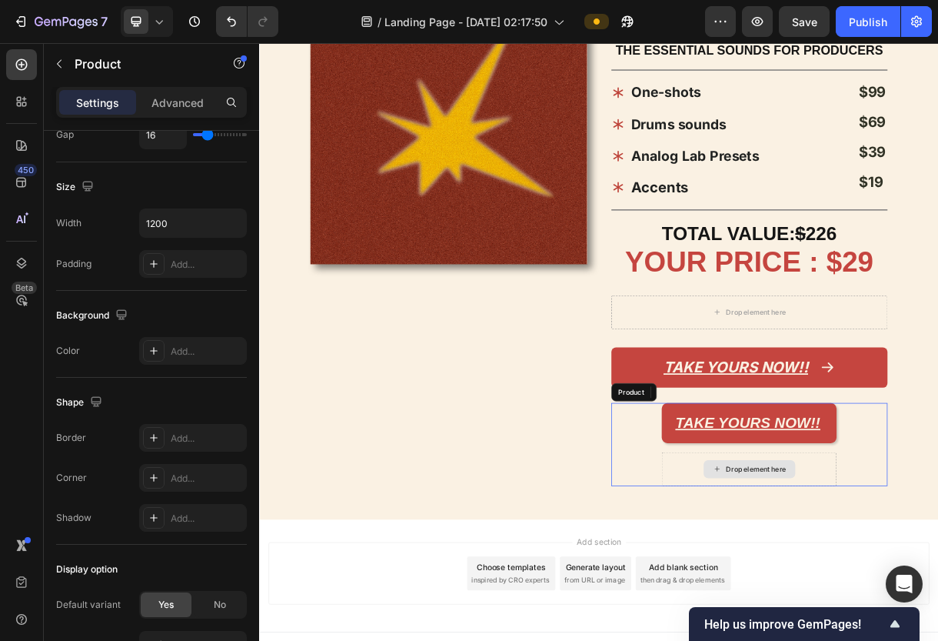
click at [793, 567] on div "TAKE YOURS NOW!! Dynamic Checkout Drop element here Product" at bounding box center [926, 587] width 376 height 113
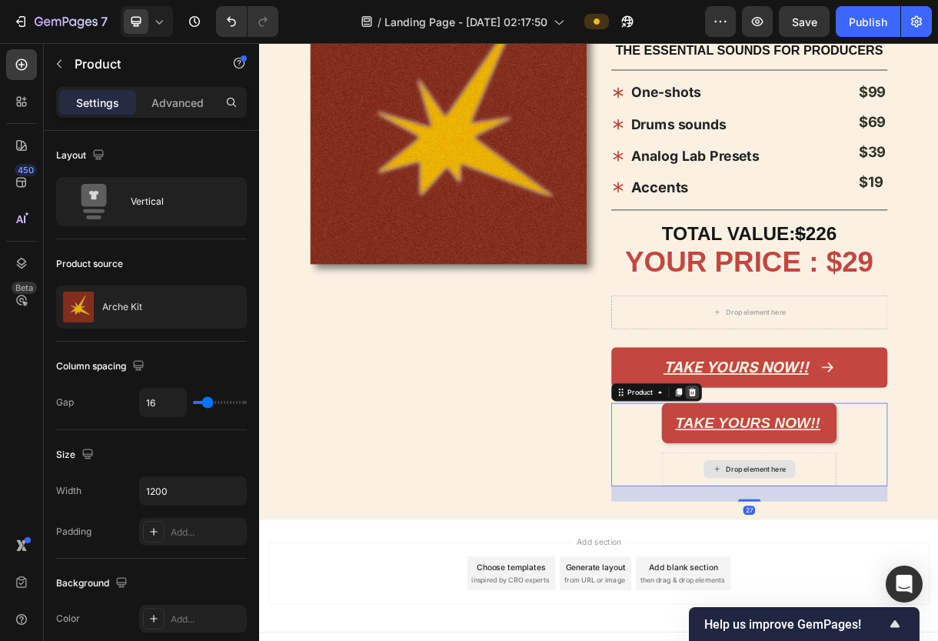
click at [850, 511] on icon at bounding box center [847, 516] width 10 height 11
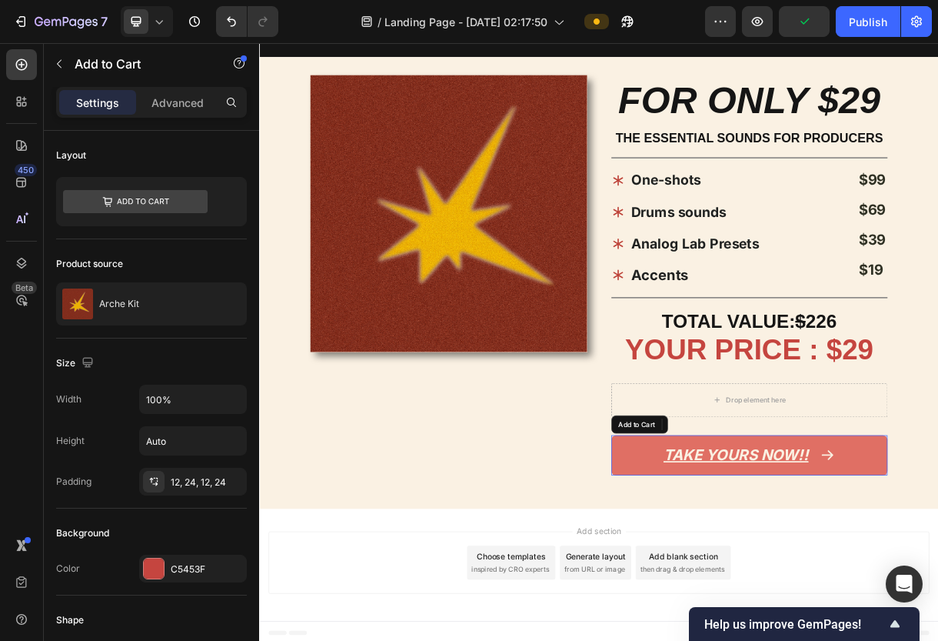
click at [872, 587] on button "TAKE YOURS NOW!!" at bounding box center [926, 602] width 376 height 55
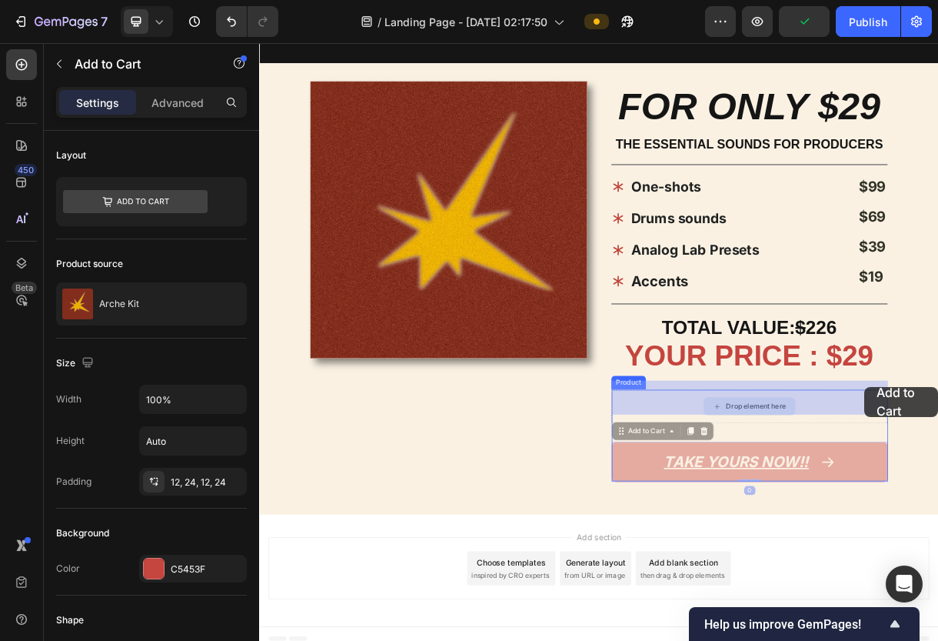
drag, startPoint x: 1083, startPoint y: 585, endPoint x: 1082, endPoint y: 510, distance: 74.6
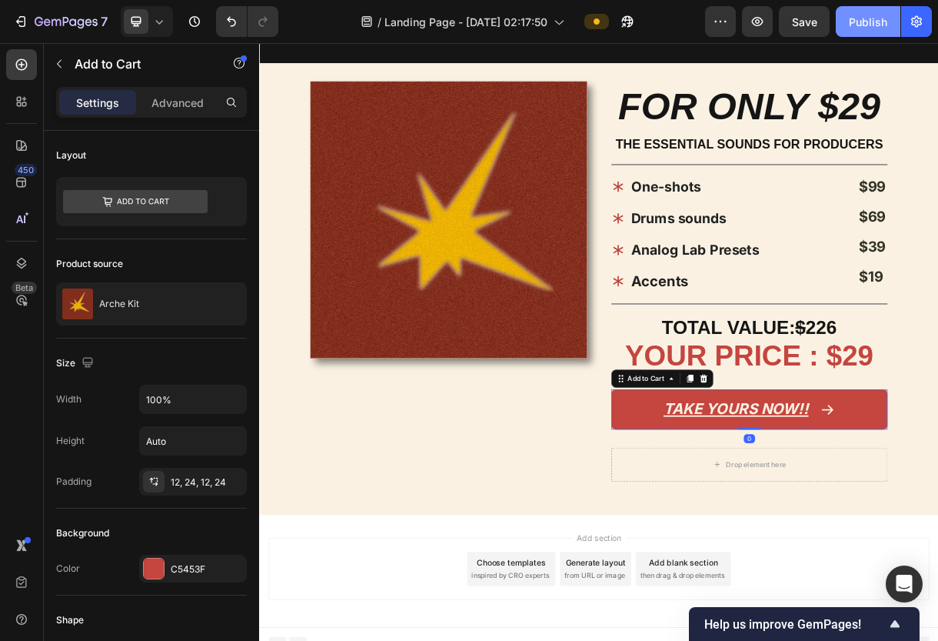
click at [872, 26] on div "Publish" at bounding box center [868, 22] width 38 height 16
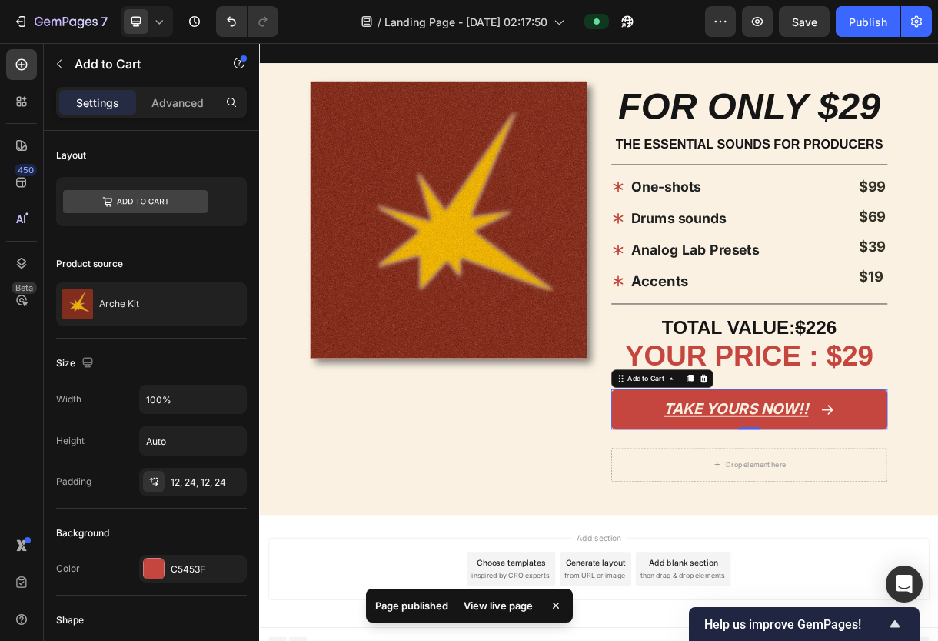
click at [526, 604] on div "View live page" at bounding box center [499, 606] width 88 height 22
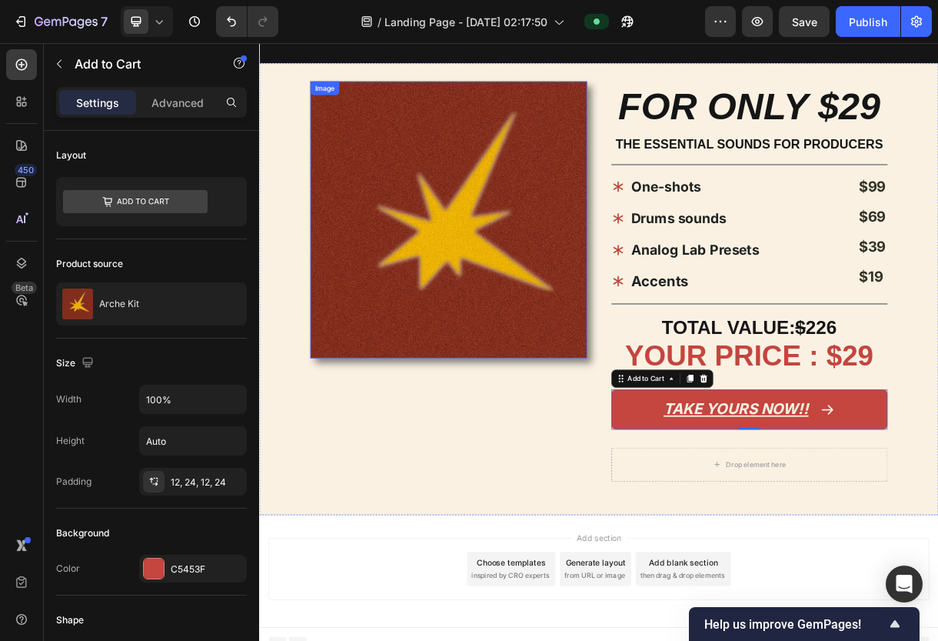
click at [575, 479] on div "Image" at bounding box center [516, 377] width 376 height 565
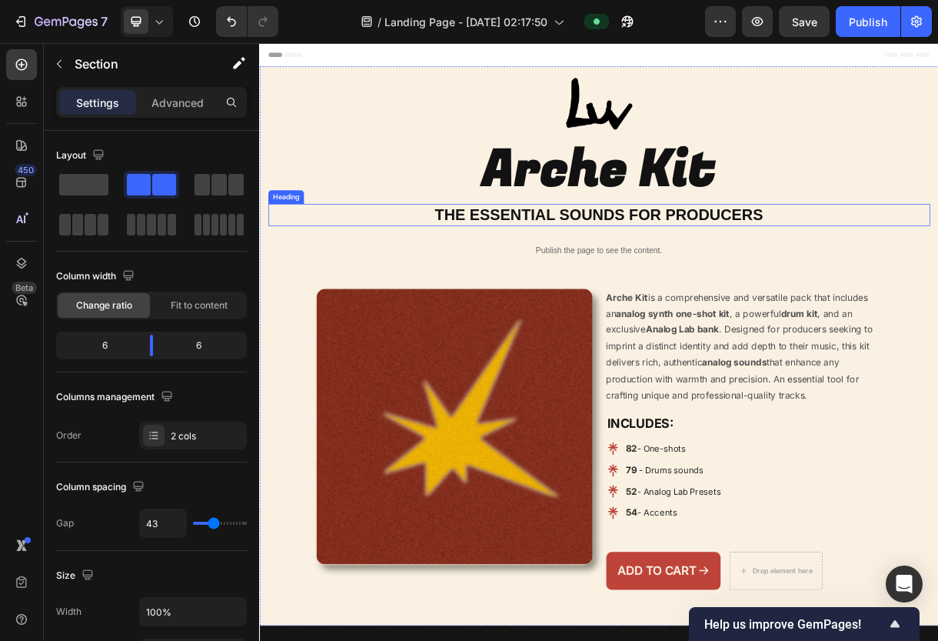
scroll to position [0, 0]
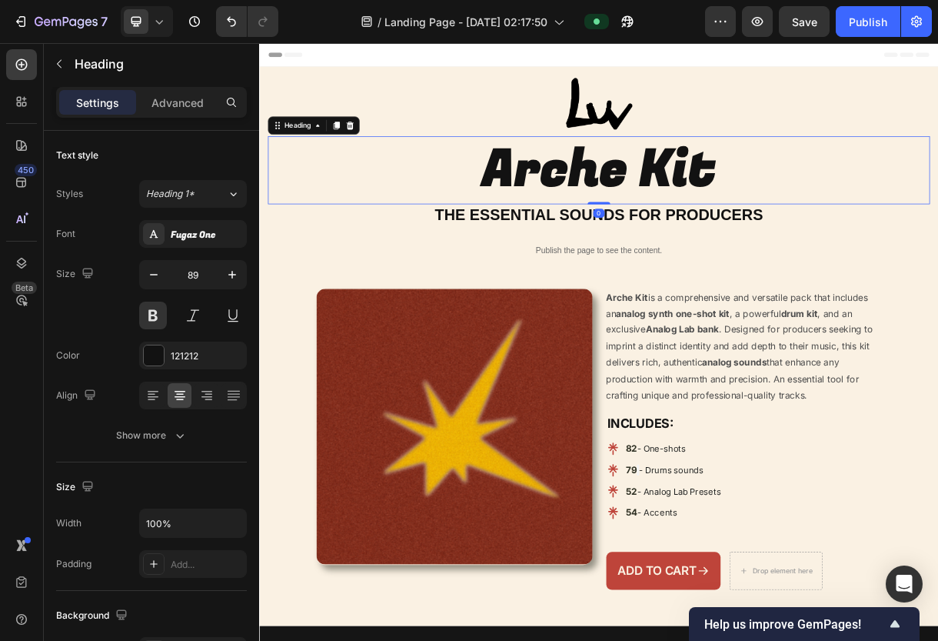
click at [426, 235] on h2 "Arche Kit" at bounding box center [721, 215] width 900 height 92
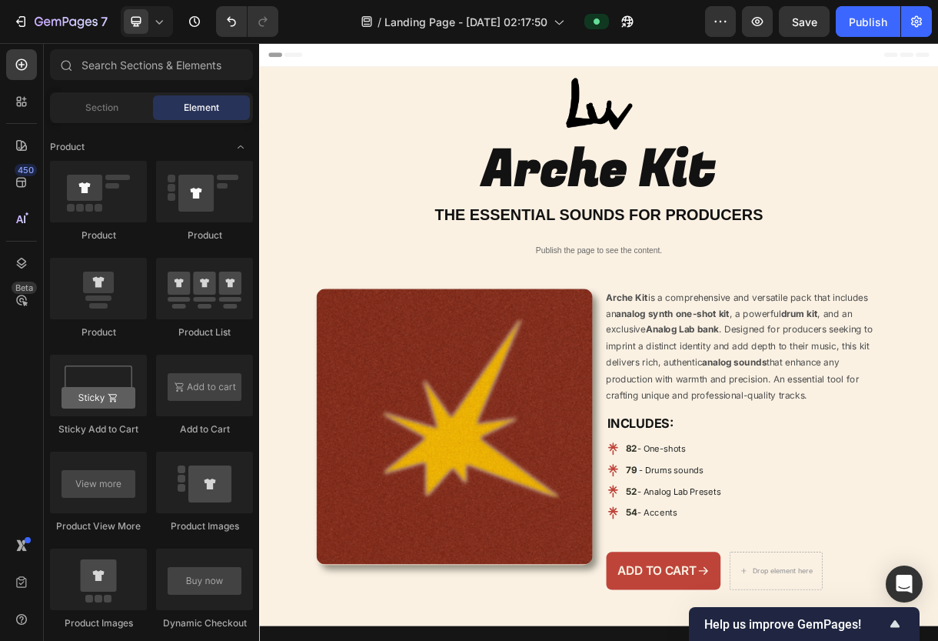
click at [468, 73] on div "Header" at bounding box center [721, 58] width 898 height 31
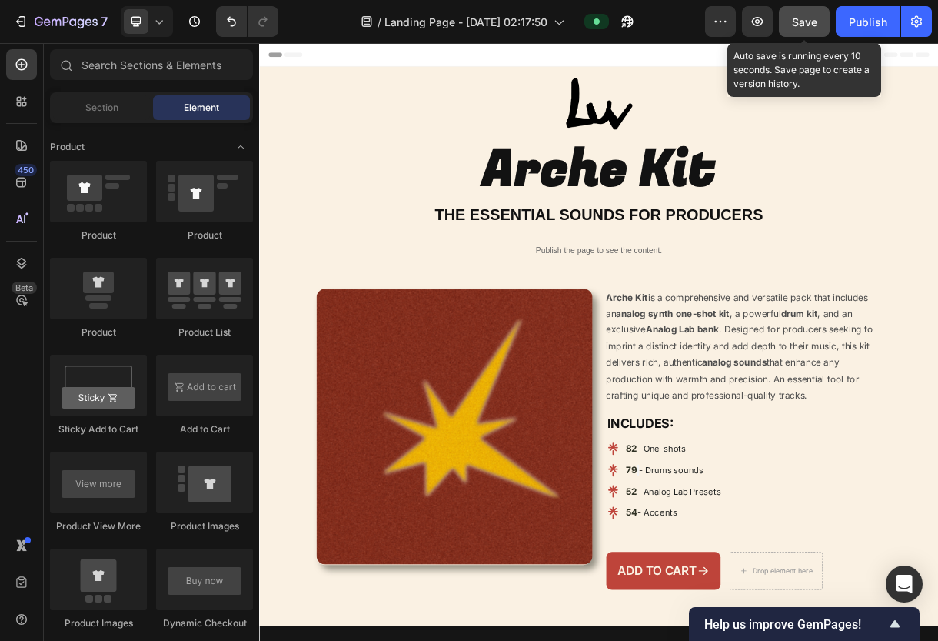
click at [795, 27] on span "Save" at bounding box center [804, 21] width 25 height 13
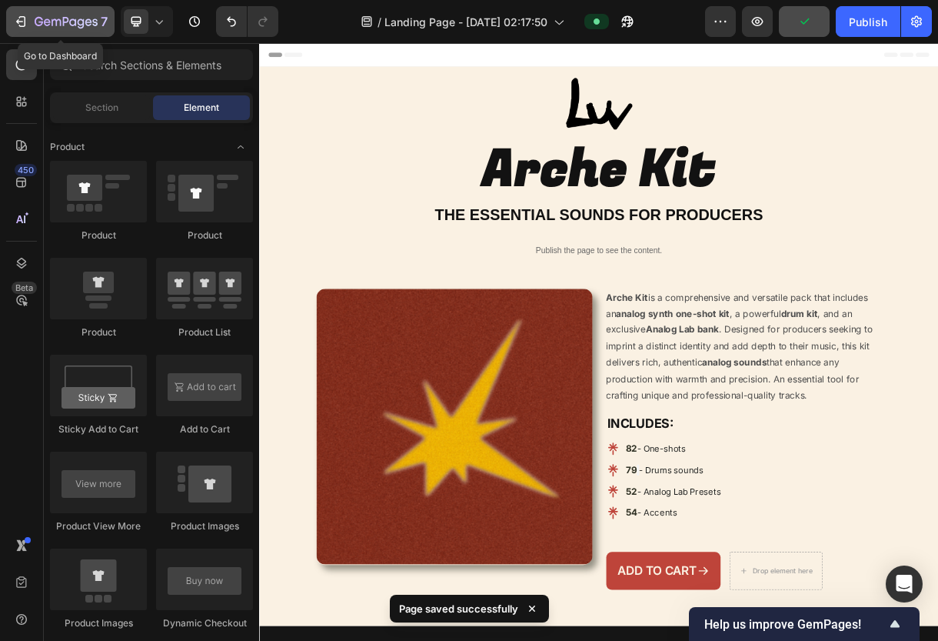
click at [42, 11] on button "7" at bounding box center [60, 21] width 108 height 31
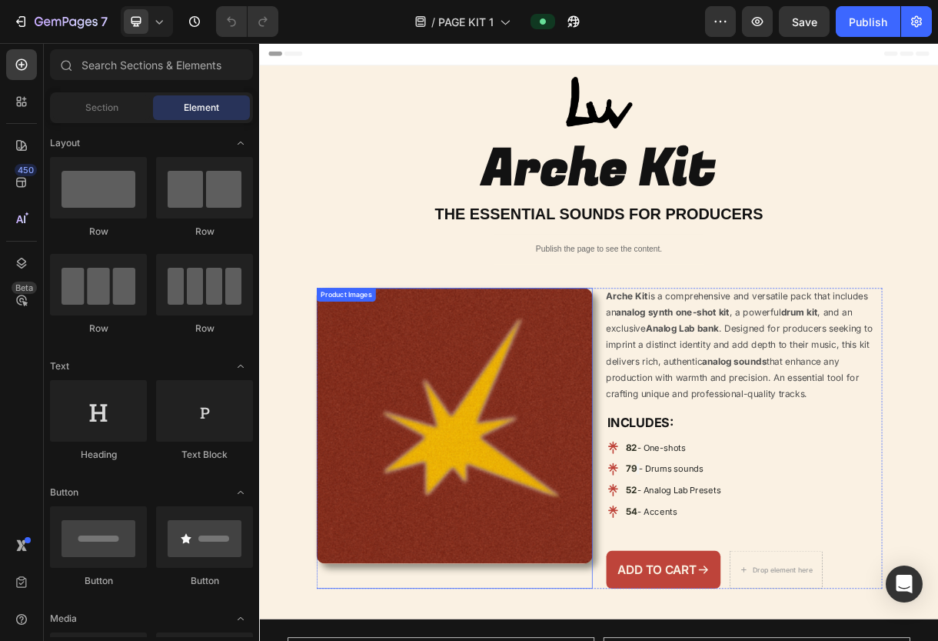
scroll to position [31, 0]
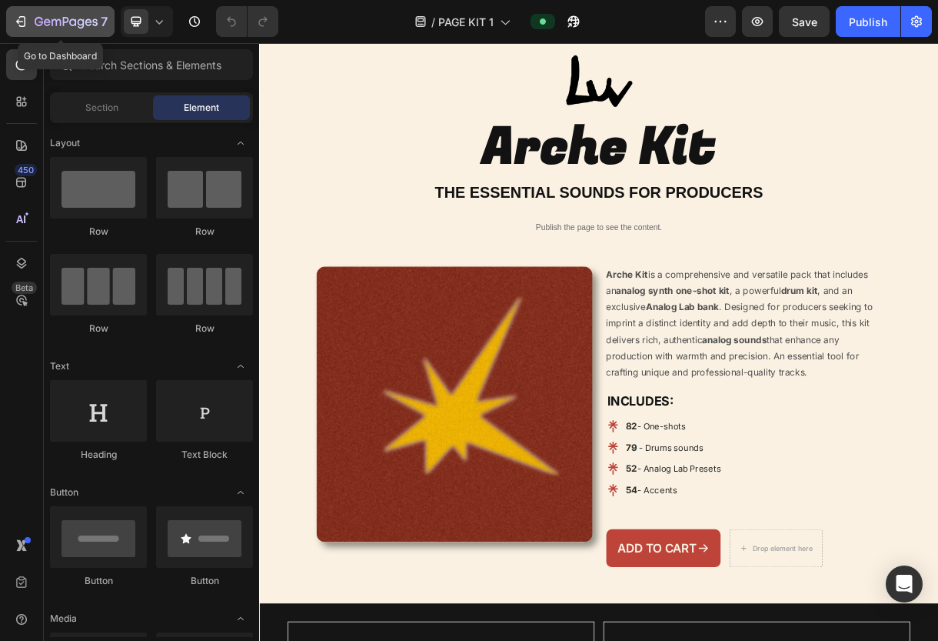
click at [58, 22] on icon "button" at bounding box center [66, 22] width 63 height 13
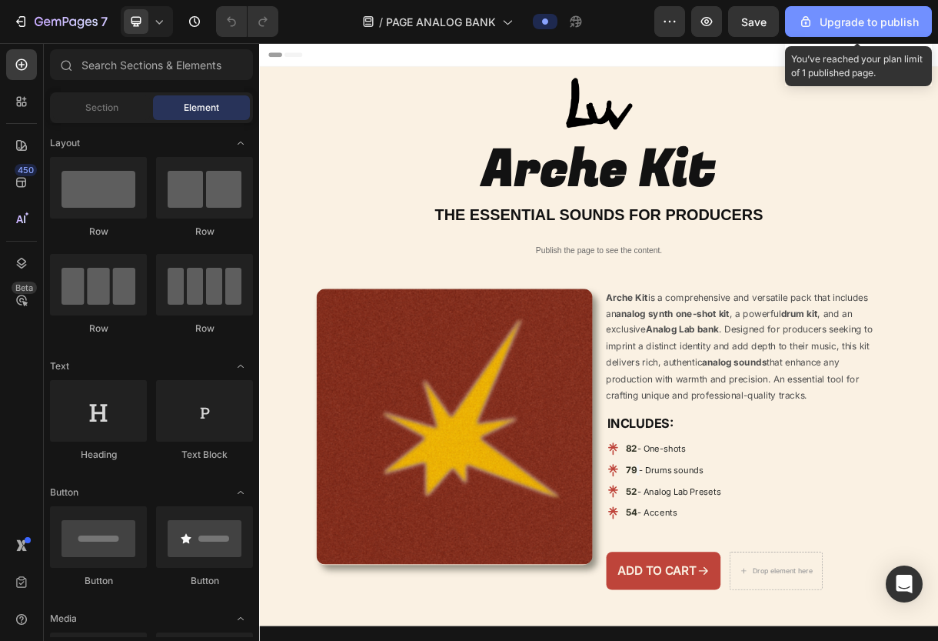
click at [831, 30] on button "Upgrade to publish" at bounding box center [858, 21] width 147 height 31
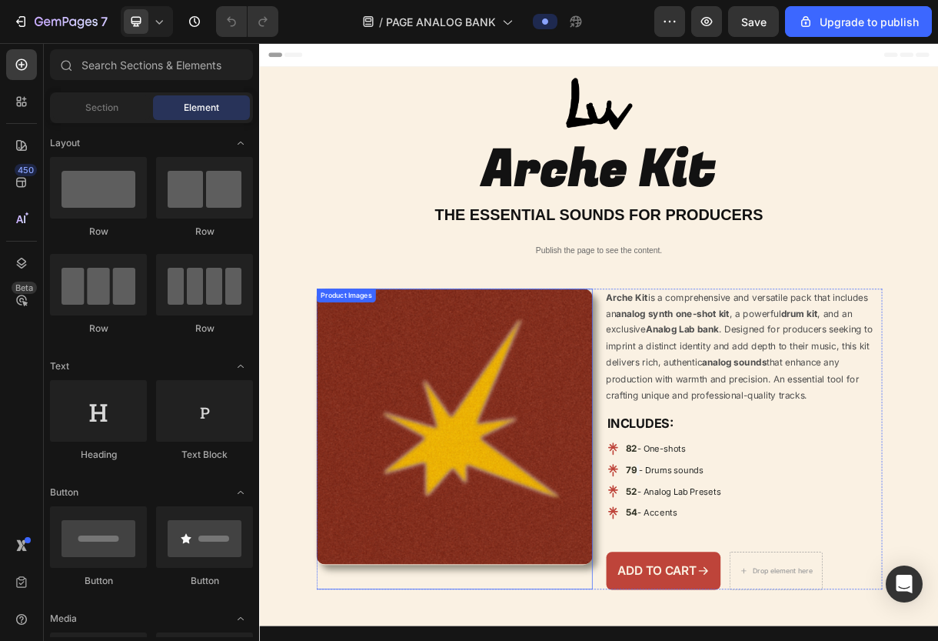
click at [460, 428] on img at bounding box center [523, 564] width 375 height 375
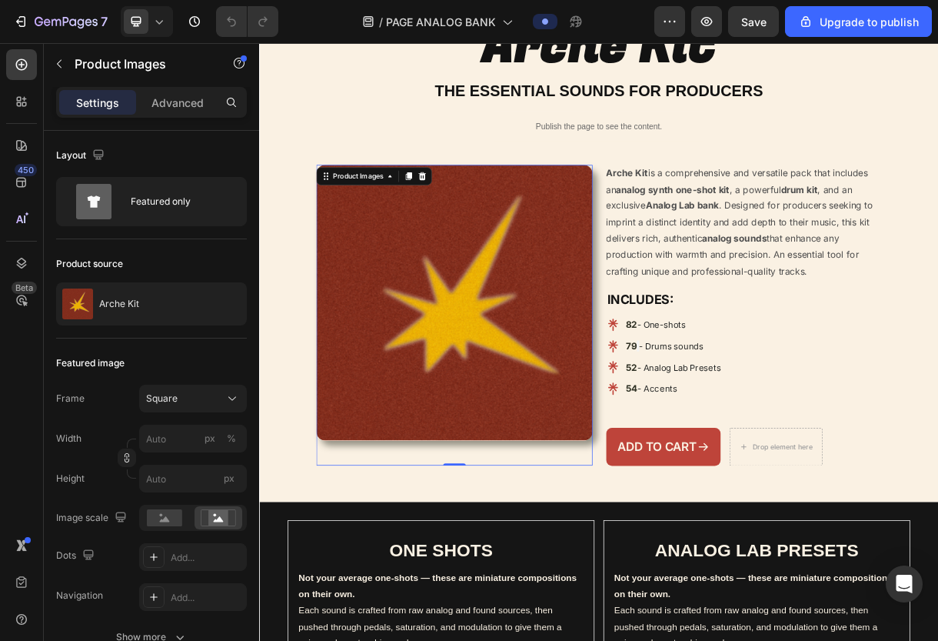
scroll to position [171, 0]
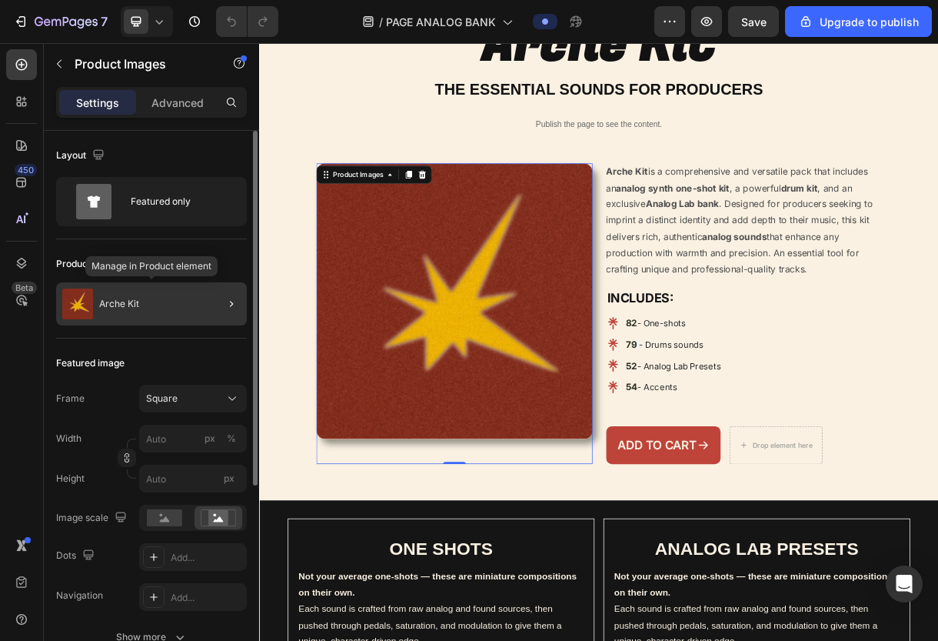
click at [87, 311] on img at bounding box center [77, 303] width 31 height 31
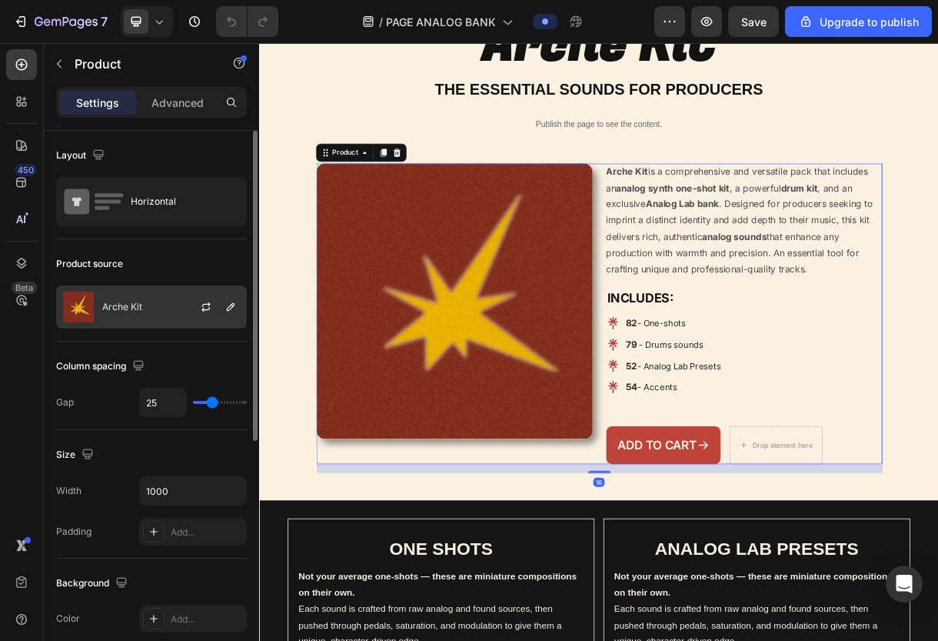
click at [158, 308] on div "Arche Kit" at bounding box center [151, 306] width 191 height 43
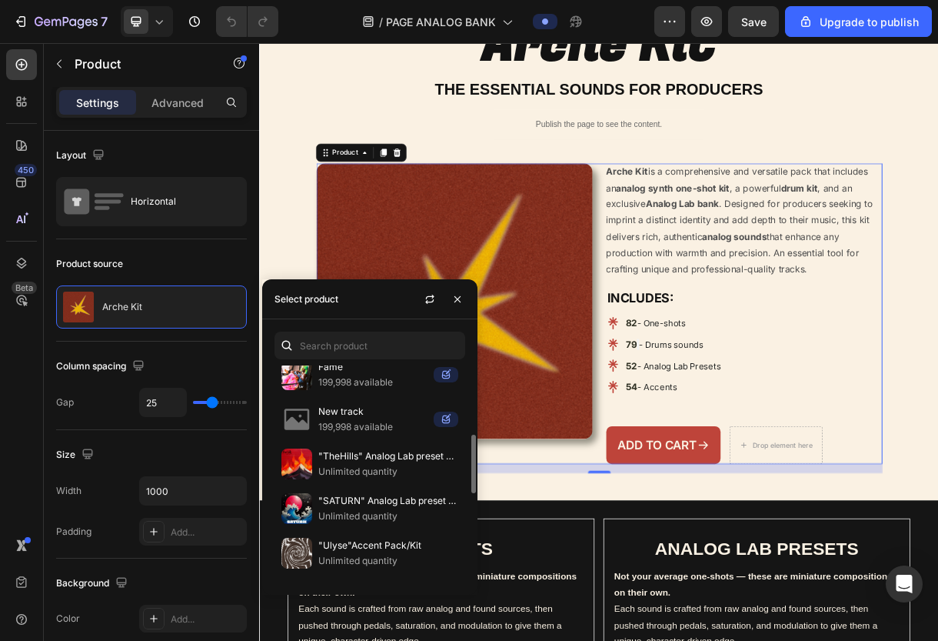
scroll to position [241, 0]
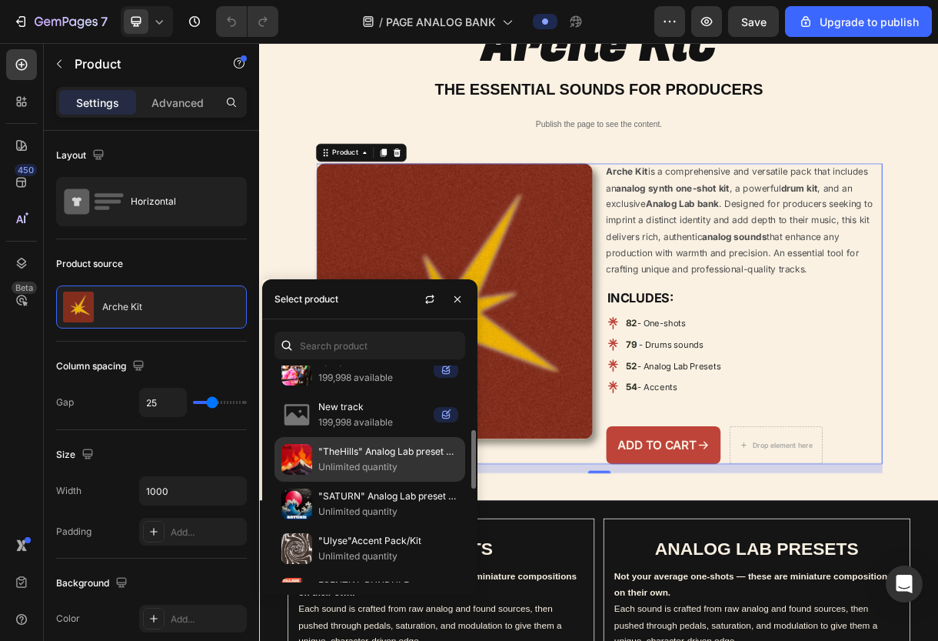
click at [342, 455] on p ""TheHills" Analog Lab preset bank" at bounding box center [388, 451] width 140 height 15
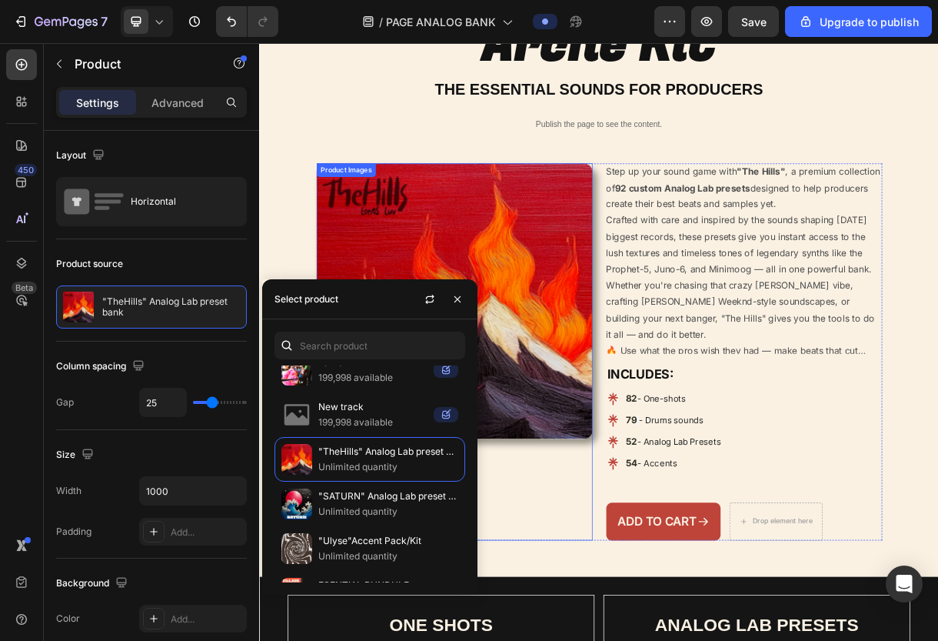
click at [689, 128] on div "Image Arche Kit Heading THE ESSENTIAL SOUNDS FOR PRODUCERS Heading Publish the …" at bounding box center [721, 324] width 900 height 811
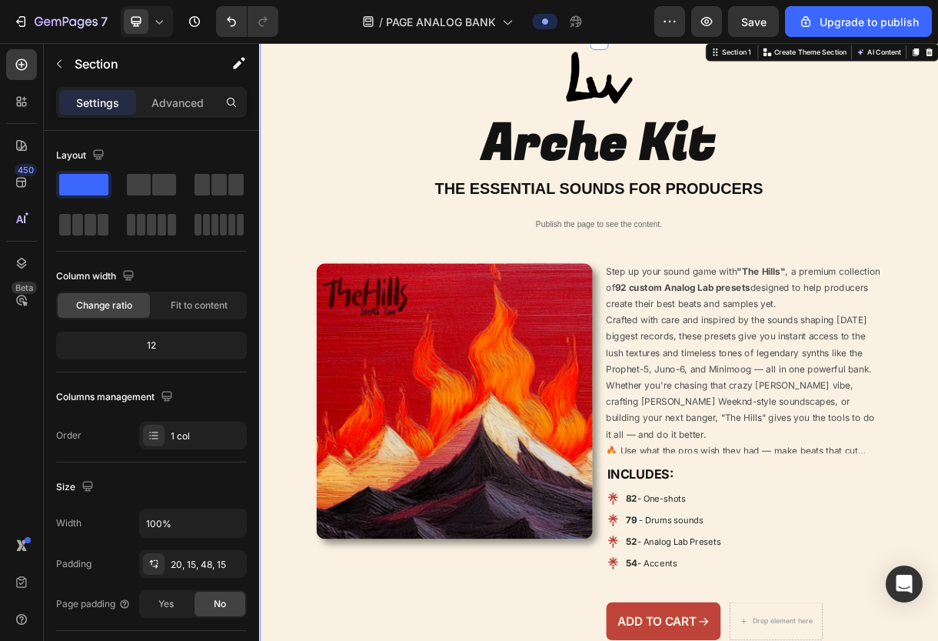
scroll to position [39, 0]
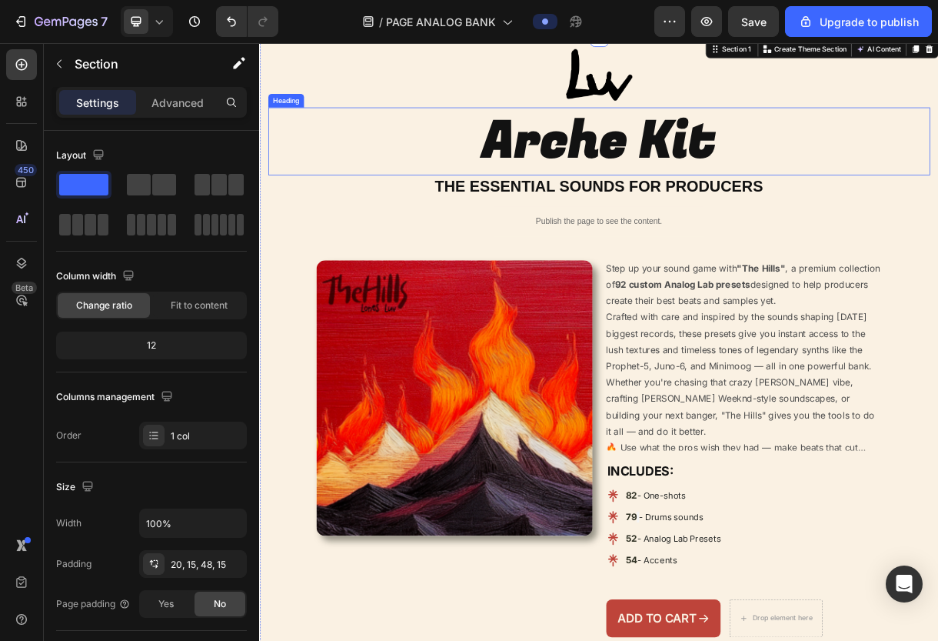
click at [696, 165] on h2 "Arche Kit" at bounding box center [721, 176] width 900 height 92
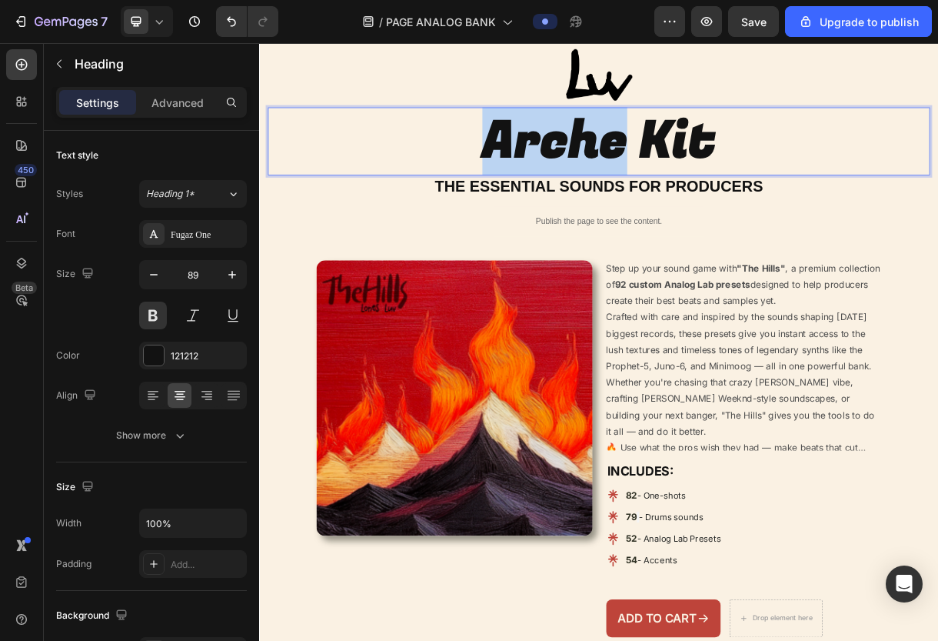
click at [696, 165] on p "Arche Kit" at bounding box center [720, 176] width 897 height 89
drag, startPoint x: 896, startPoint y: 166, endPoint x: 544, endPoint y: 165, distance: 352.3
click at [544, 165] on p "Arche Kit" at bounding box center [720, 176] width 897 height 89
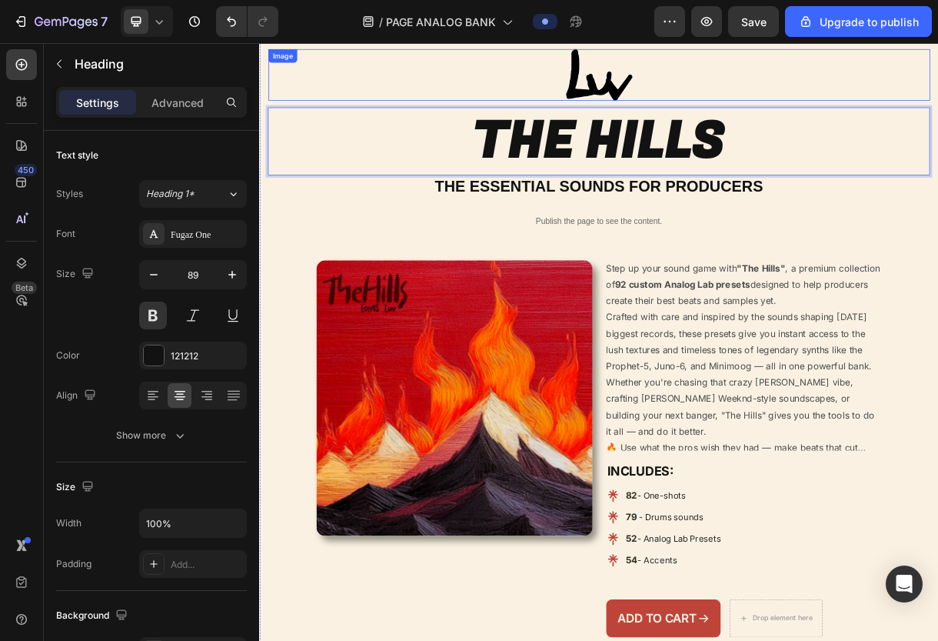
click at [493, 78] on div at bounding box center [721, 86] width 900 height 70
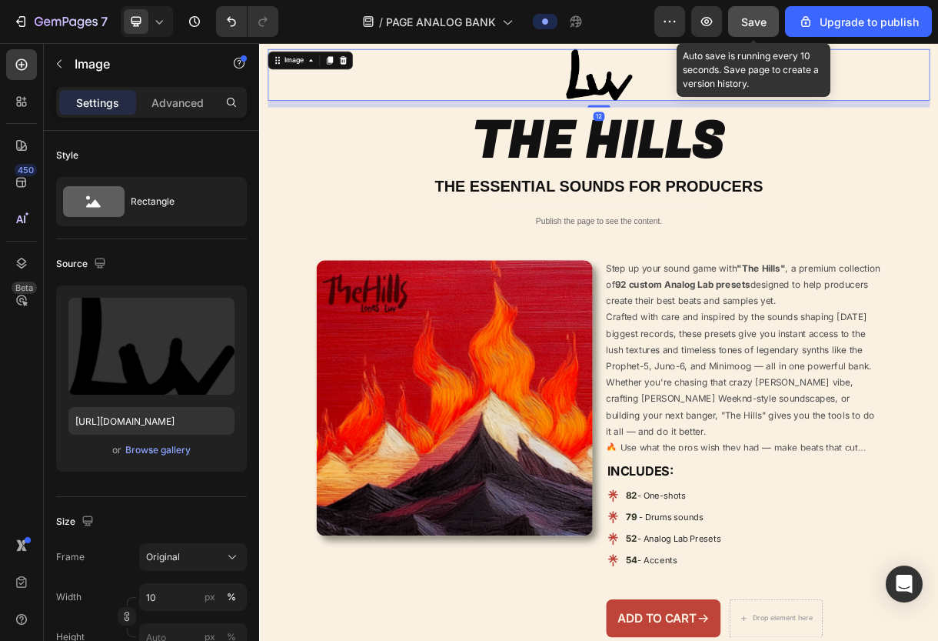
click at [753, 15] on span "Save" at bounding box center [753, 21] width 25 height 13
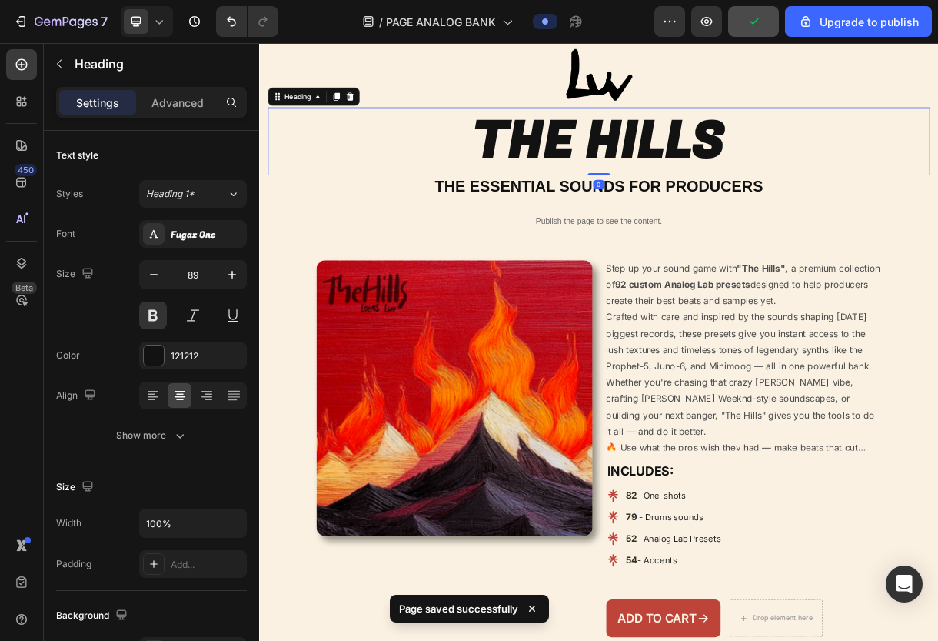
click at [713, 220] on div "THE HILLS Heading 0" at bounding box center [721, 176] width 900 height 92
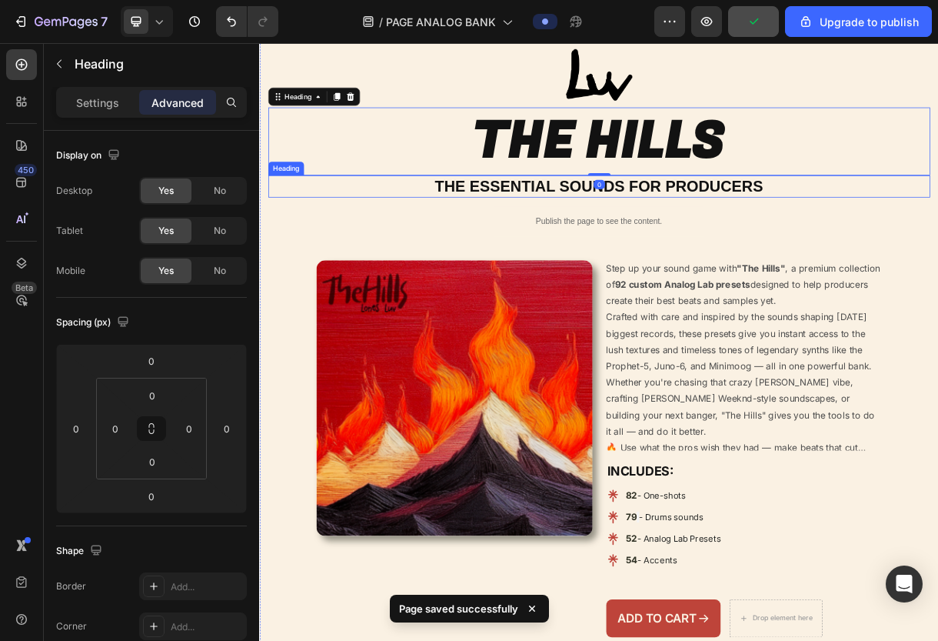
click at [938, 255] on div "Image THE HILLS Heading 0 THE ESSENTIAL SOUNDS FOR PRODUCERS Heading Publish th…" at bounding box center [721, 456] width 900 height 811
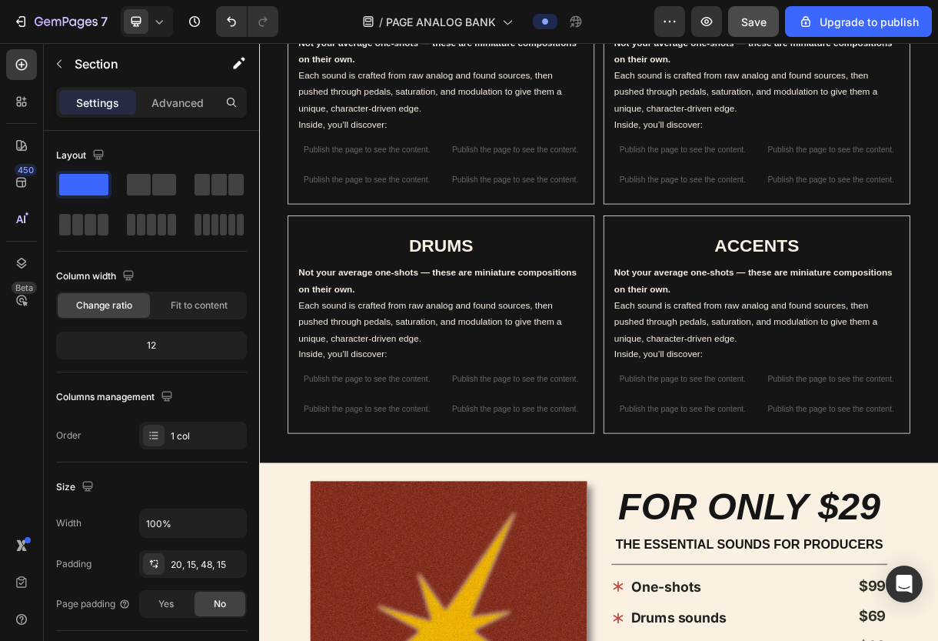
scroll to position [1020, 0]
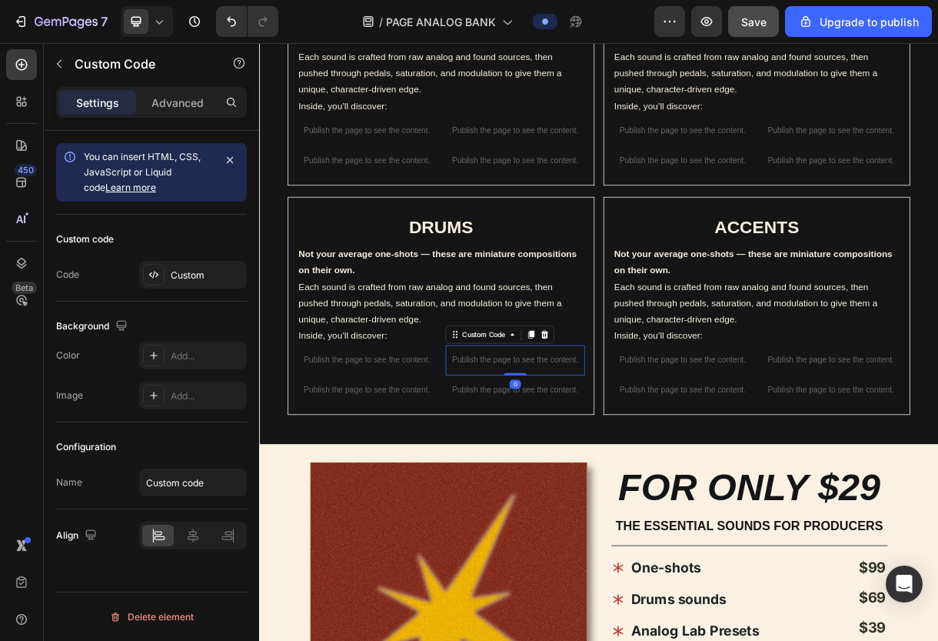
click at [696, 466] on p "Publish the page to see the content." at bounding box center [606, 473] width 189 height 16
click at [696, 404] on p "Not your average one-shots — these are miniature compositions on their own. Eac…" at bounding box center [506, 373] width 388 height 111
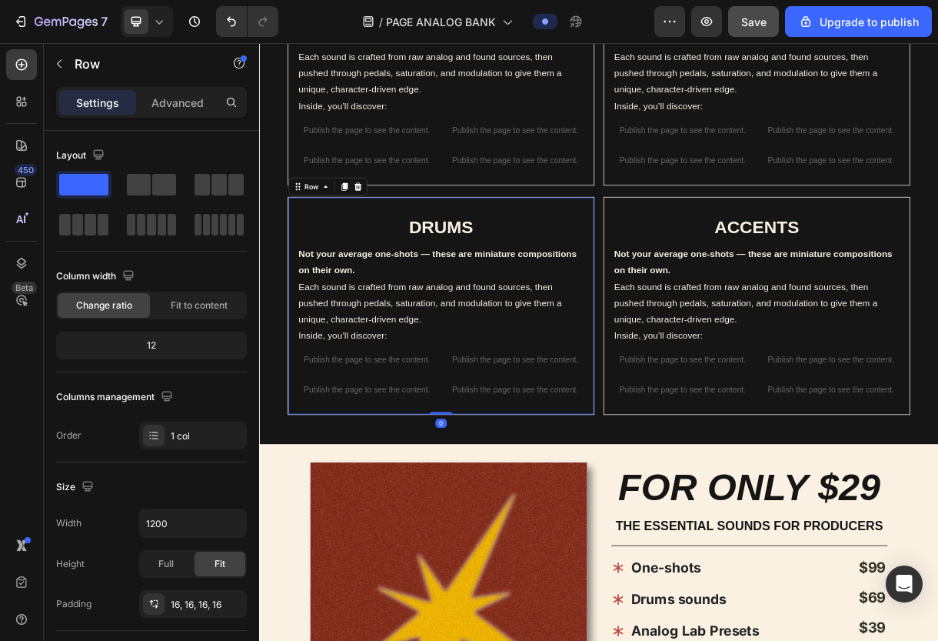
click at [705, 299] on div "DRUMS Heading Not your average one-shots — these are miniature compositions on …" at bounding box center [506, 400] width 417 height 297
click at [392, 232] on icon at bounding box center [393, 237] width 10 height 11
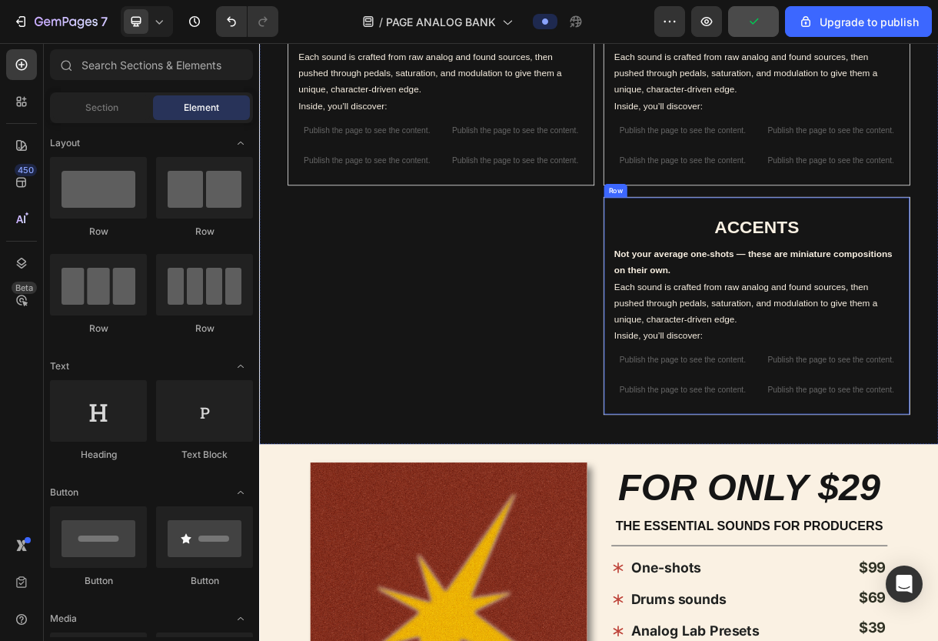
click at [734, 274] on div "ACCENTS Heading Not your average one-shots — these are miniature compositions o…" at bounding box center [935, 400] width 417 height 297
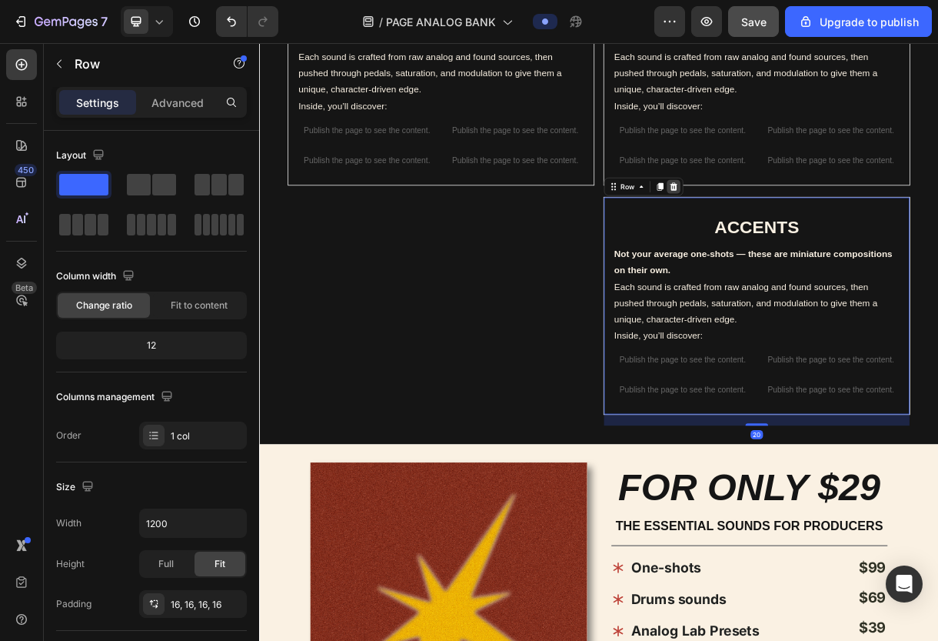
click at [821, 236] on icon at bounding box center [823, 237] width 10 height 11
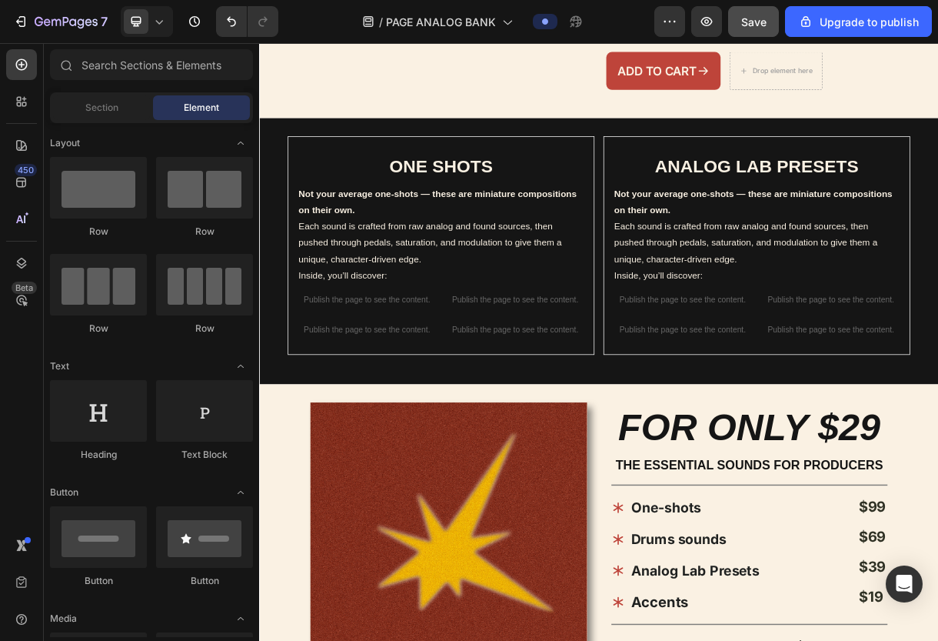
scroll to position [763, 0]
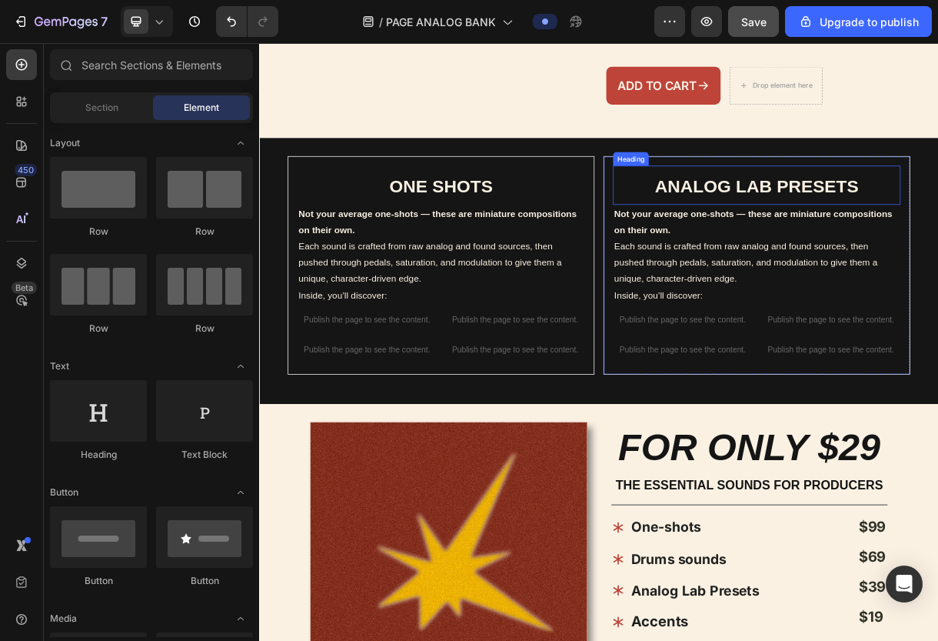
click at [745, 195] on div "Heading" at bounding box center [764, 200] width 42 height 14
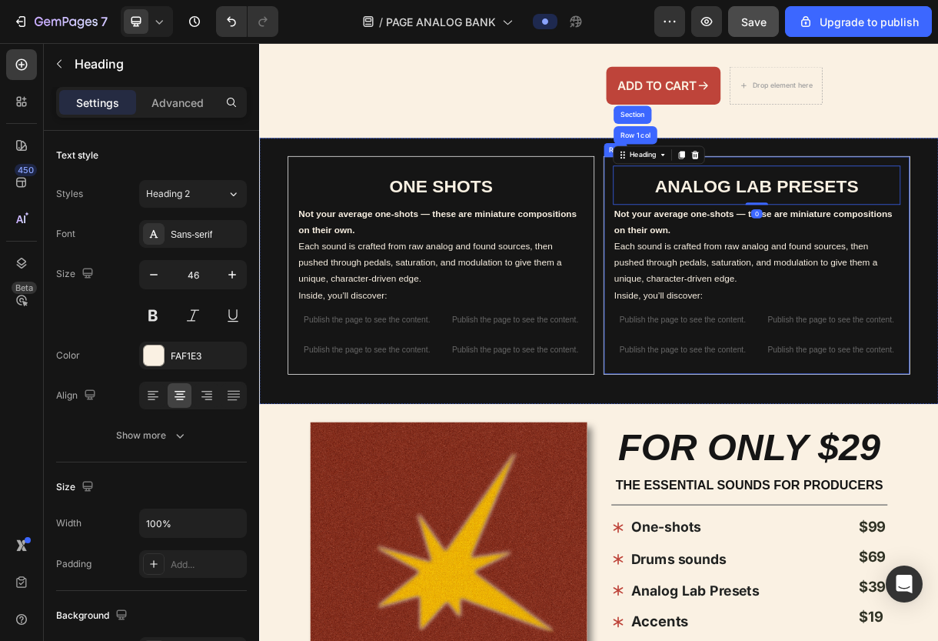
click at [728, 202] on div "ANALOG LAB PRESETS Heading Row 1 col Section 0 Not your average one-shots — the…" at bounding box center [935, 344] width 417 height 297
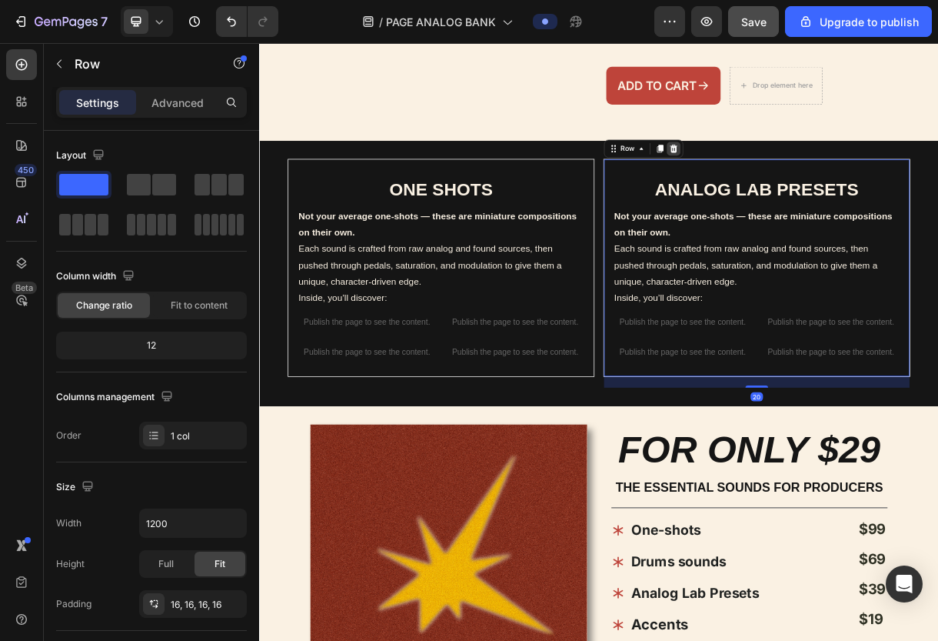
click at [824, 183] on icon at bounding box center [822, 186] width 12 height 12
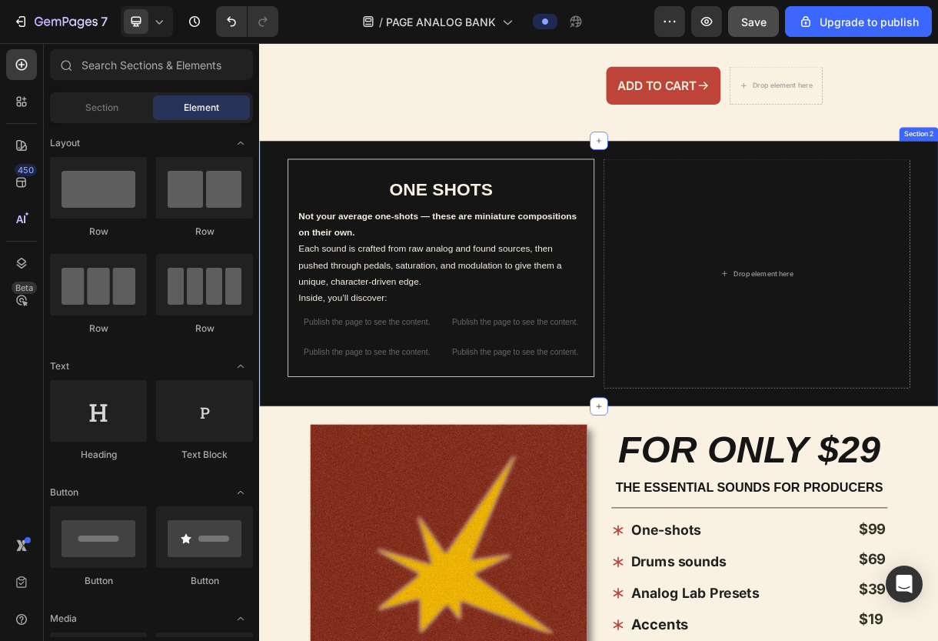
click at [721, 233] on div "ONE SHOTS Heading Not your average one-shots — these are miniature compositions…" at bounding box center [720, 355] width 923 height 361
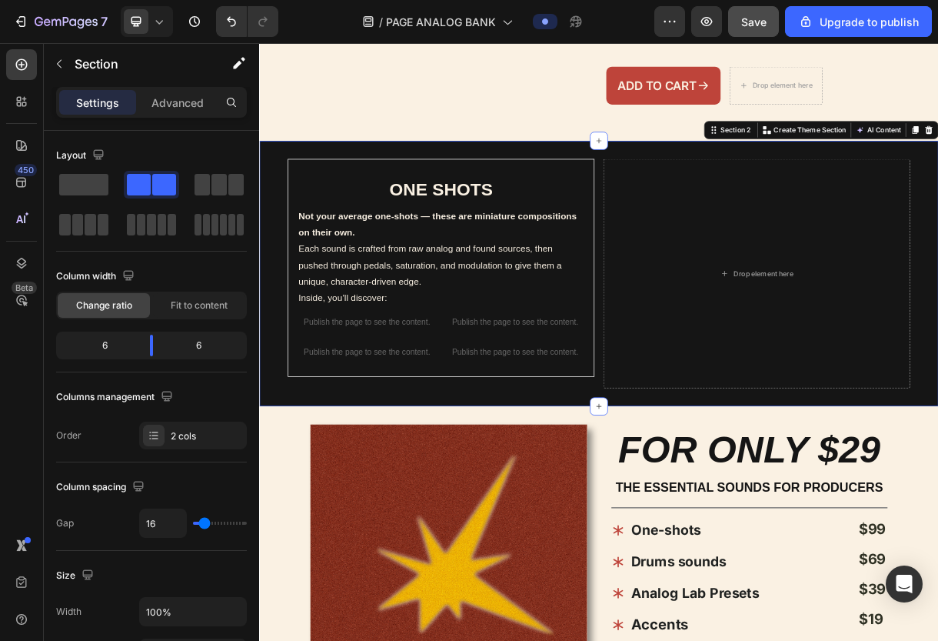
click at [715, 218] on div "ONE SHOTS Heading Not your average one-shots — these are miniature compositions…" at bounding box center [720, 355] width 923 height 361
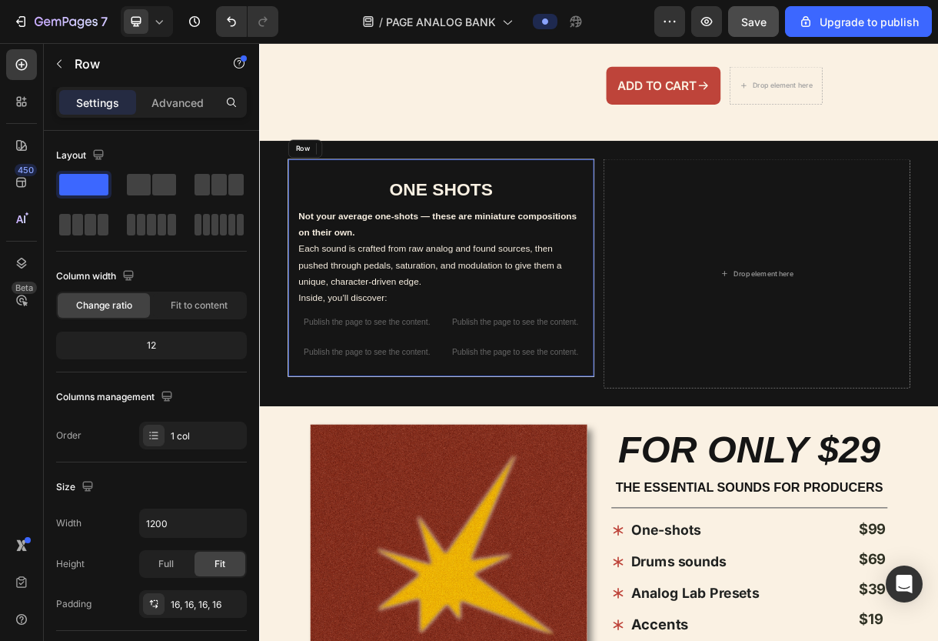
click at [711, 218] on div "ONE SHOTS Heading Not your average one-shots — these are miniature compositions…" at bounding box center [506, 348] width 417 height 297
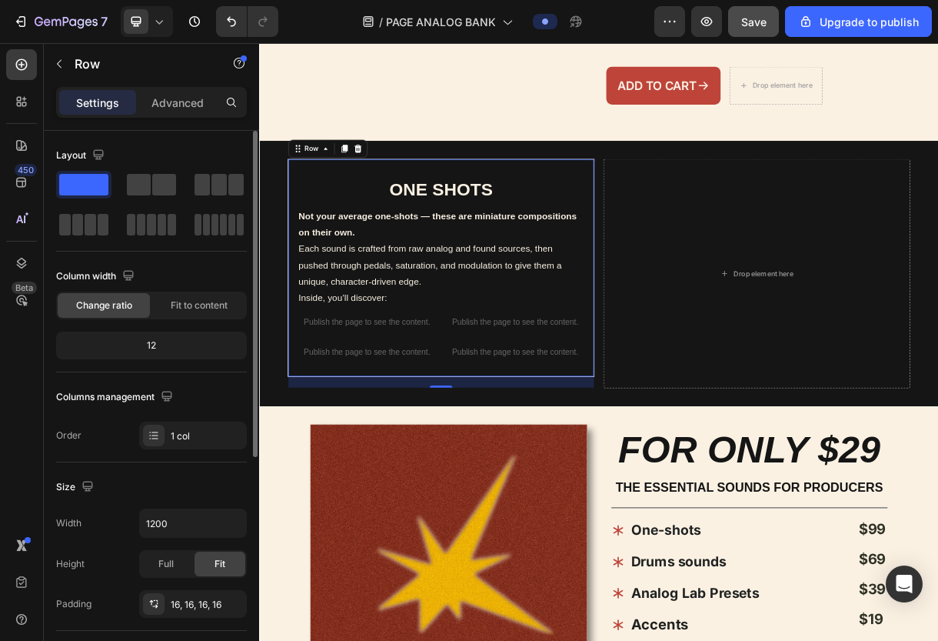
click at [93, 186] on span at bounding box center [83, 185] width 49 height 22
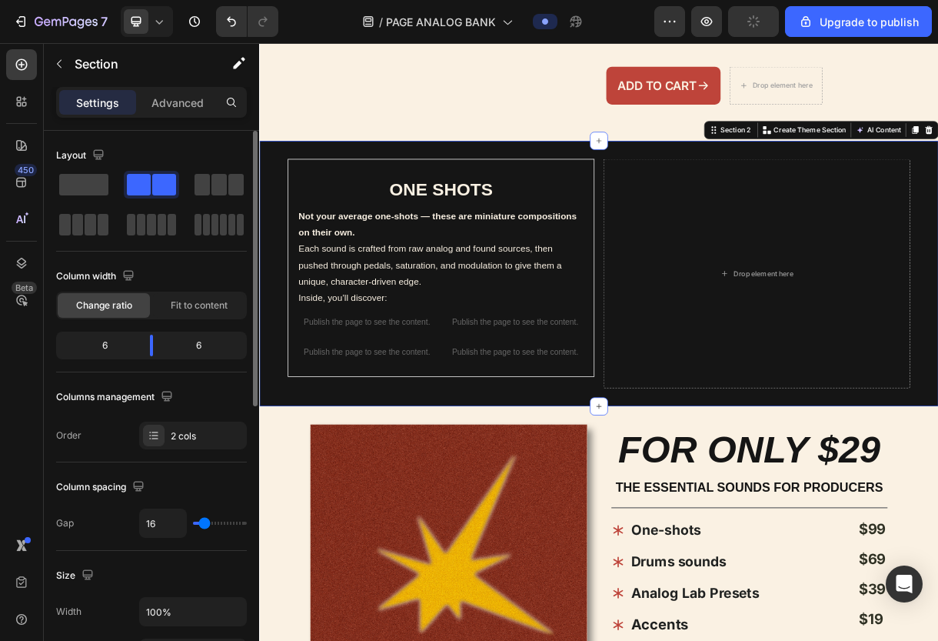
click at [673, 195] on div "ONE SHOTS Heading Not your average one-shots — these are miniature compositions…" at bounding box center [720, 355] width 923 height 361
click at [673, 185] on div "ONE SHOTS Heading Not your average one-shots — these are miniature compositions…" at bounding box center [720, 355] width 923 height 361
click at [86, 183] on span at bounding box center [83, 185] width 49 height 22
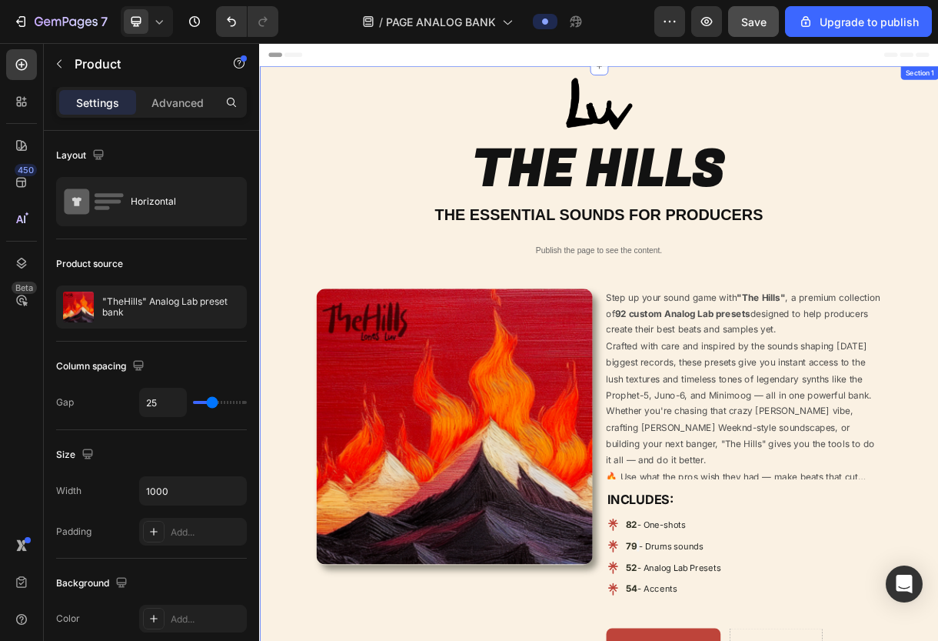
scroll to position [0, 0]
click at [503, 321] on div "Image THE HILLS Heading THE ESSENTIAL SOUNDS FOR PRODUCERS Heading Publish the …" at bounding box center [721, 495] width 900 height 811
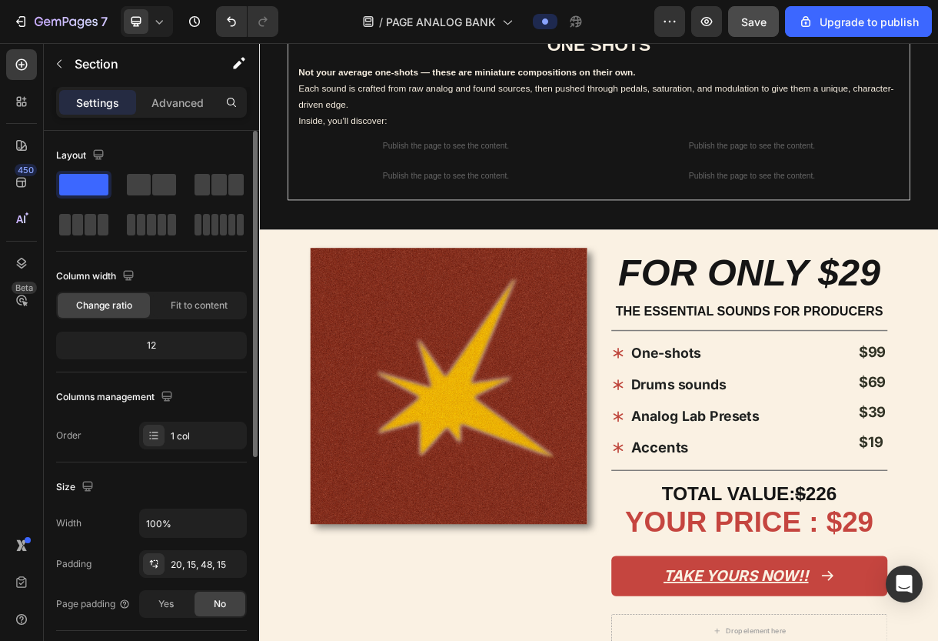
scroll to position [956, 0]
